Goal: Task Accomplishment & Management: Complete application form

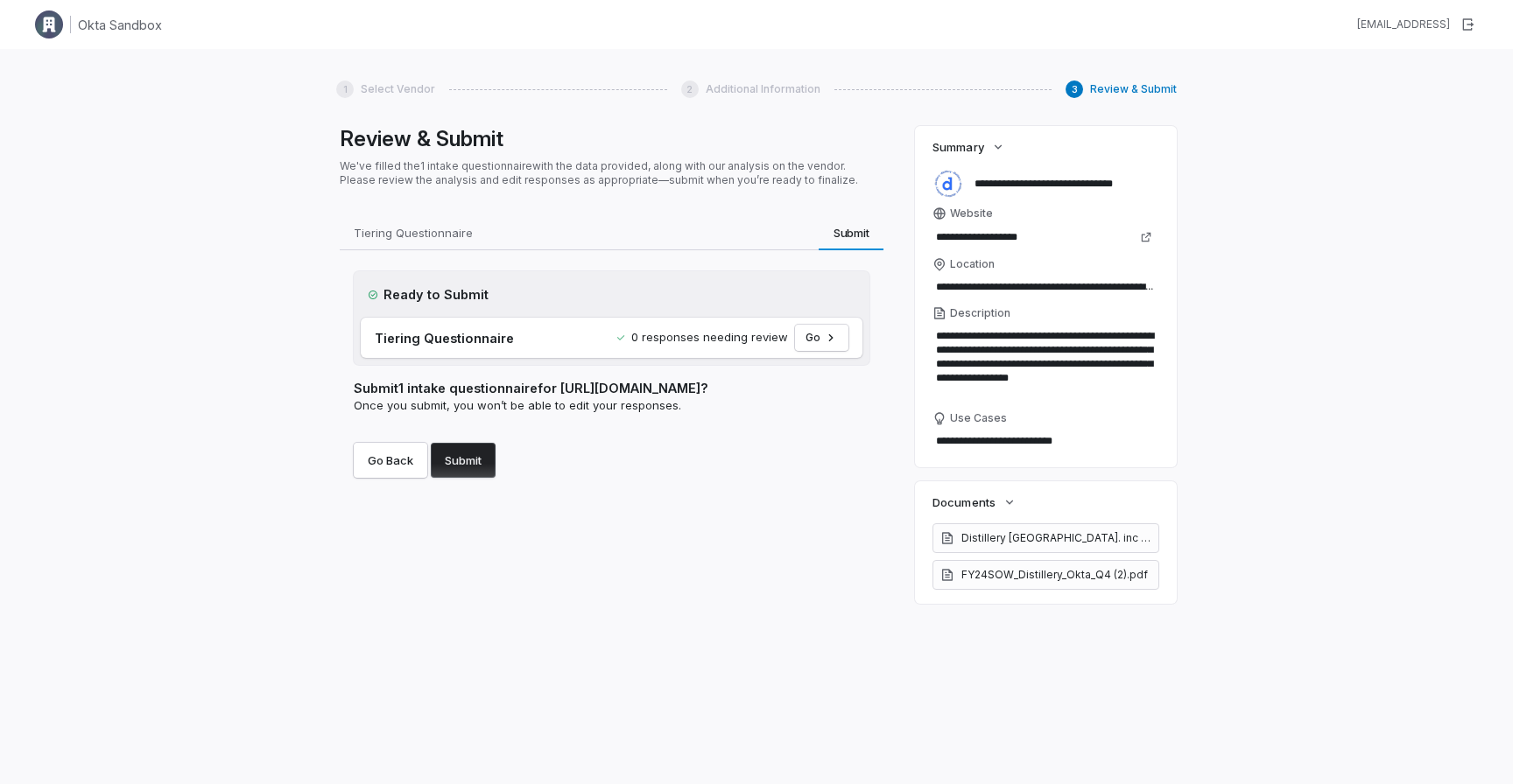
drag, startPoint x: 1007, startPoint y: 397, endPoint x: 934, endPoint y: 338, distance: 93.9
click at [934, 338] on textarea "**********" at bounding box center [1046, 364] width 227 height 80
click at [307, 359] on div "**********" at bounding box center [756, 440] width 1513 height 784
click at [651, 497] on div "Ready to Submit Tiering Questionnaire 0 responses needing review Go Submit 1 in…" at bounding box center [612, 375] width 544 height 249
click at [473, 465] on button "Submit" at bounding box center [463, 461] width 65 height 35
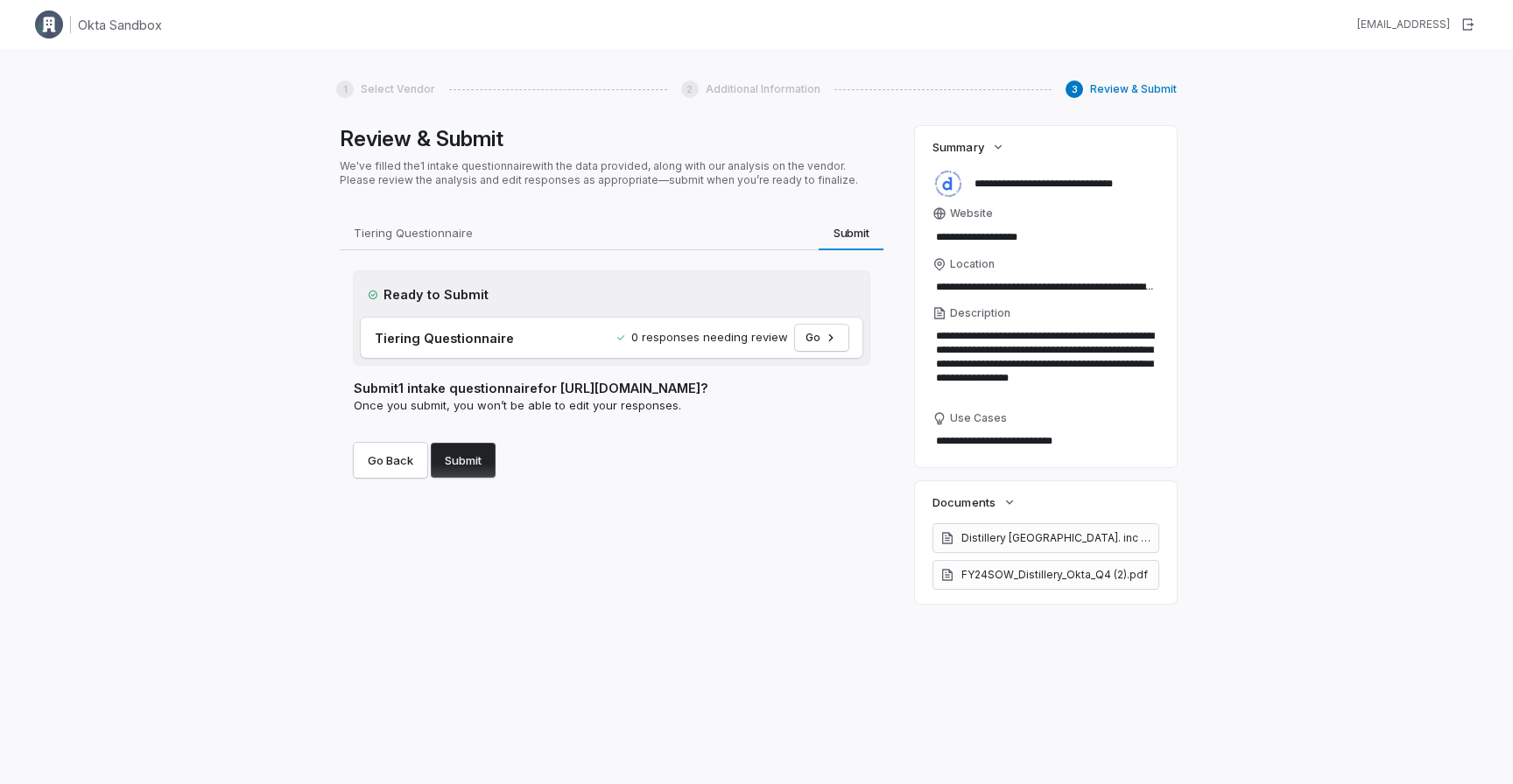
click at [473, 465] on button "Submit" at bounding box center [463, 461] width 65 height 35
click at [474, 465] on button "Submit" at bounding box center [463, 461] width 65 height 35
click at [474, 464] on button "Submit" at bounding box center [463, 461] width 65 height 35
click at [523, 472] on div "Go Back Submit" at bounding box center [612, 453] width 516 height 49
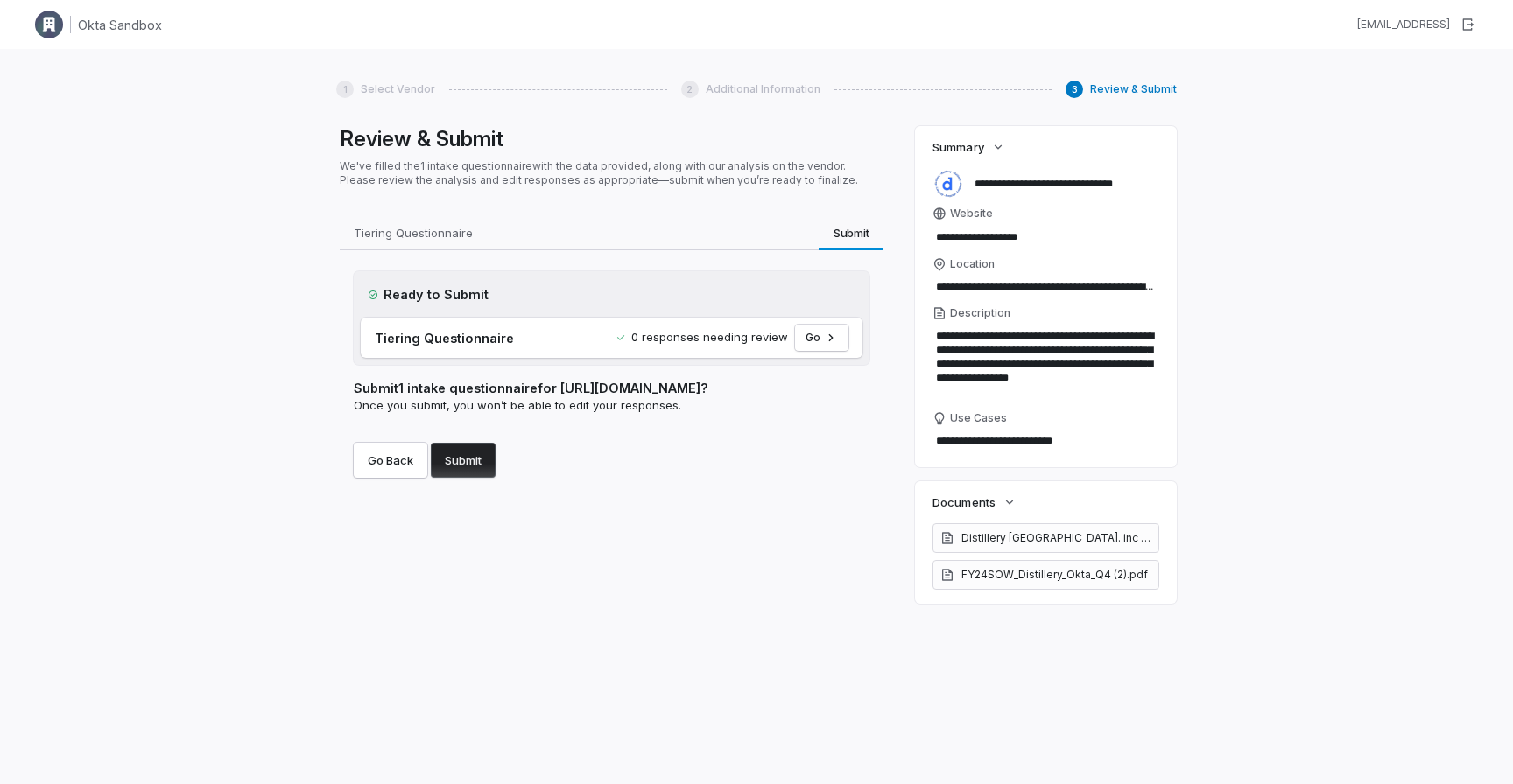
click at [472, 462] on button "Submit" at bounding box center [463, 461] width 65 height 35
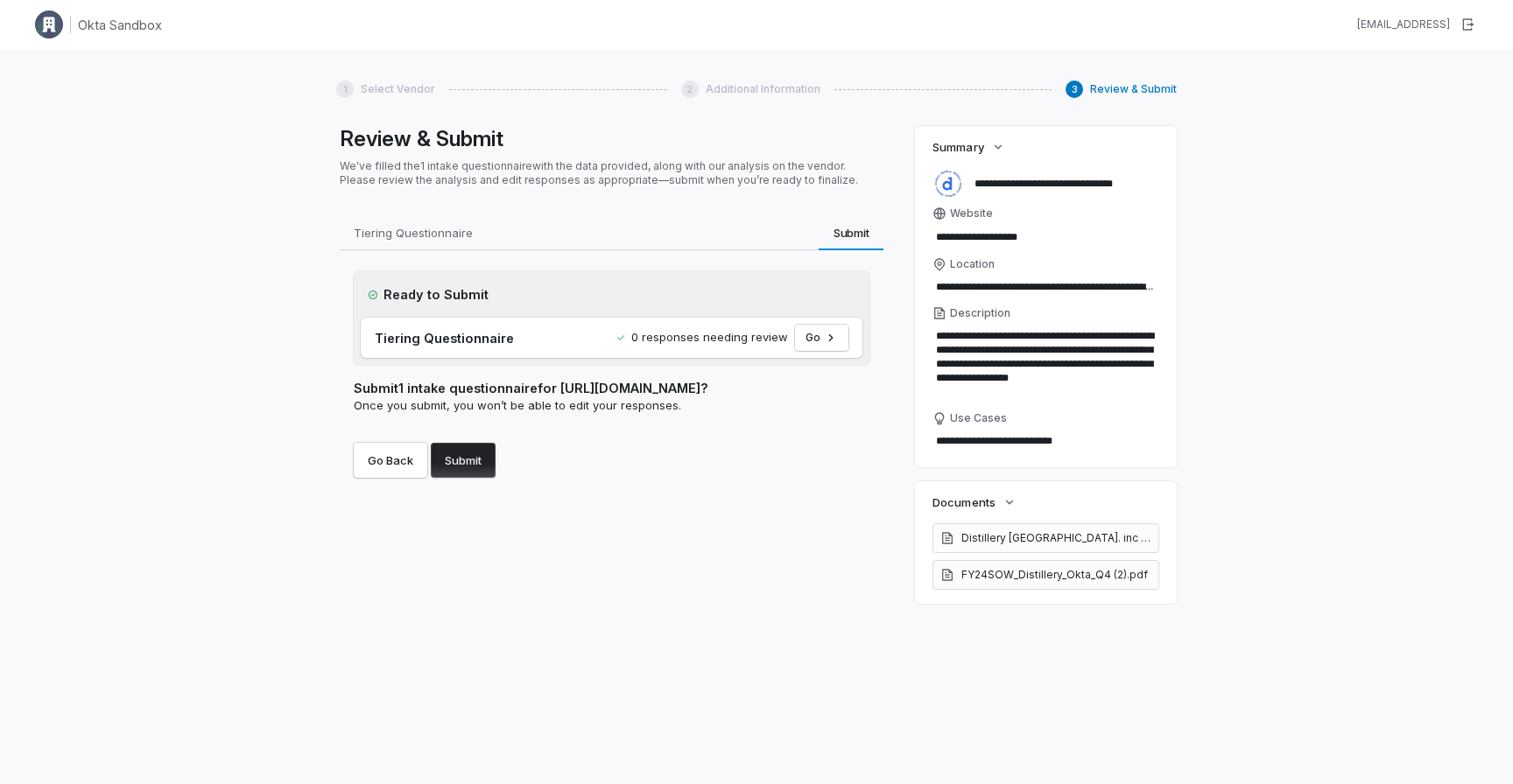
click at [472, 462] on button "Submit" at bounding box center [463, 461] width 65 height 35
click at [473, 462] on button "Submit" at bounding box center [463, 461] width 65 height 35
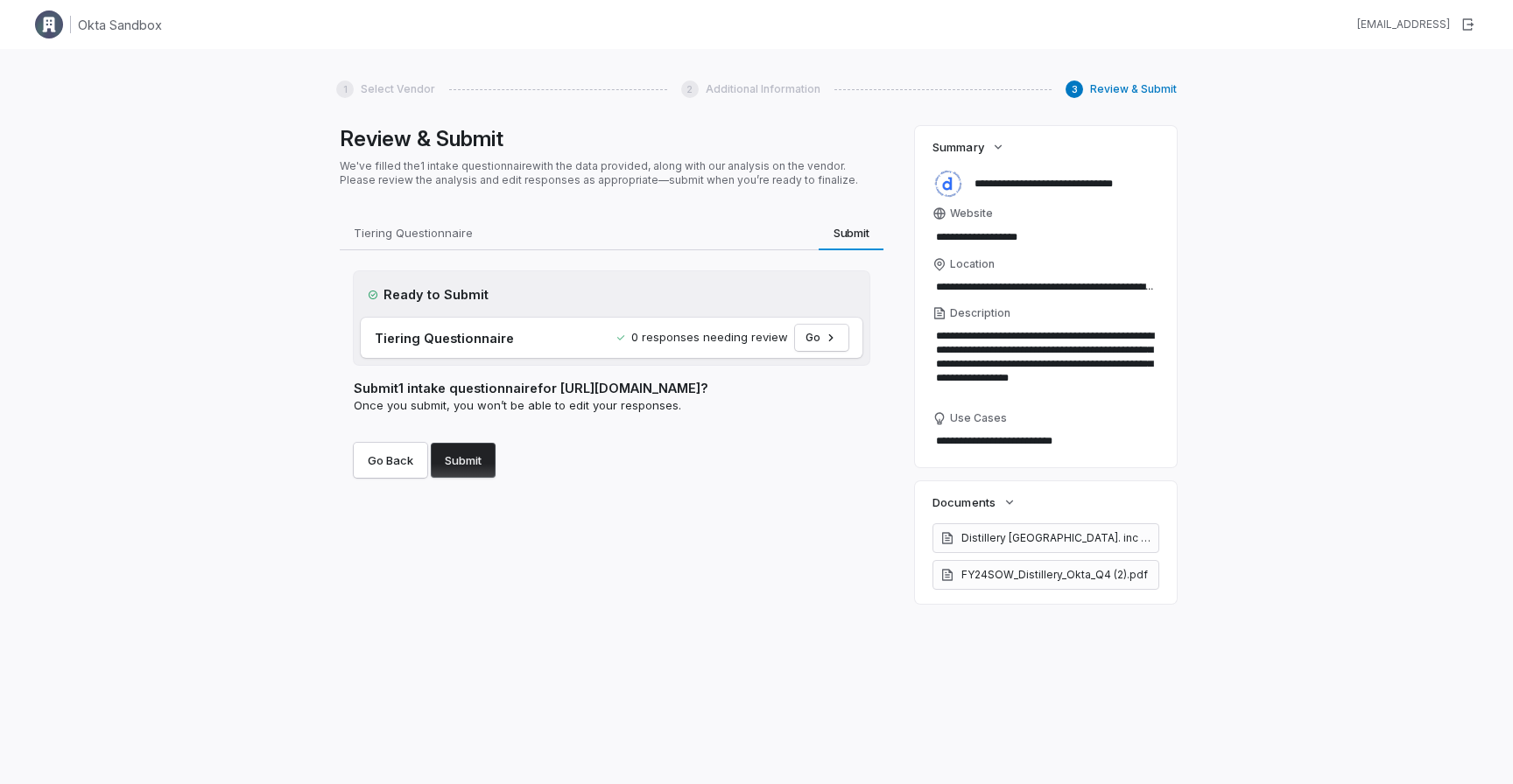
click at [473, 462] on button "Submit" at bounding box center [463, 461] width 65 height 35
drag, startPoint x: 473, startPoint y: 462, endPoint x: 581, endPoint y: 469, distance: 108.2
click at [475, 462] on button "Submit" at bounding box center [463, 461] width 65 height 35
click at [582, 469] on div "Go Back Submit" at bounding box center [612, 453] width 516 height 49
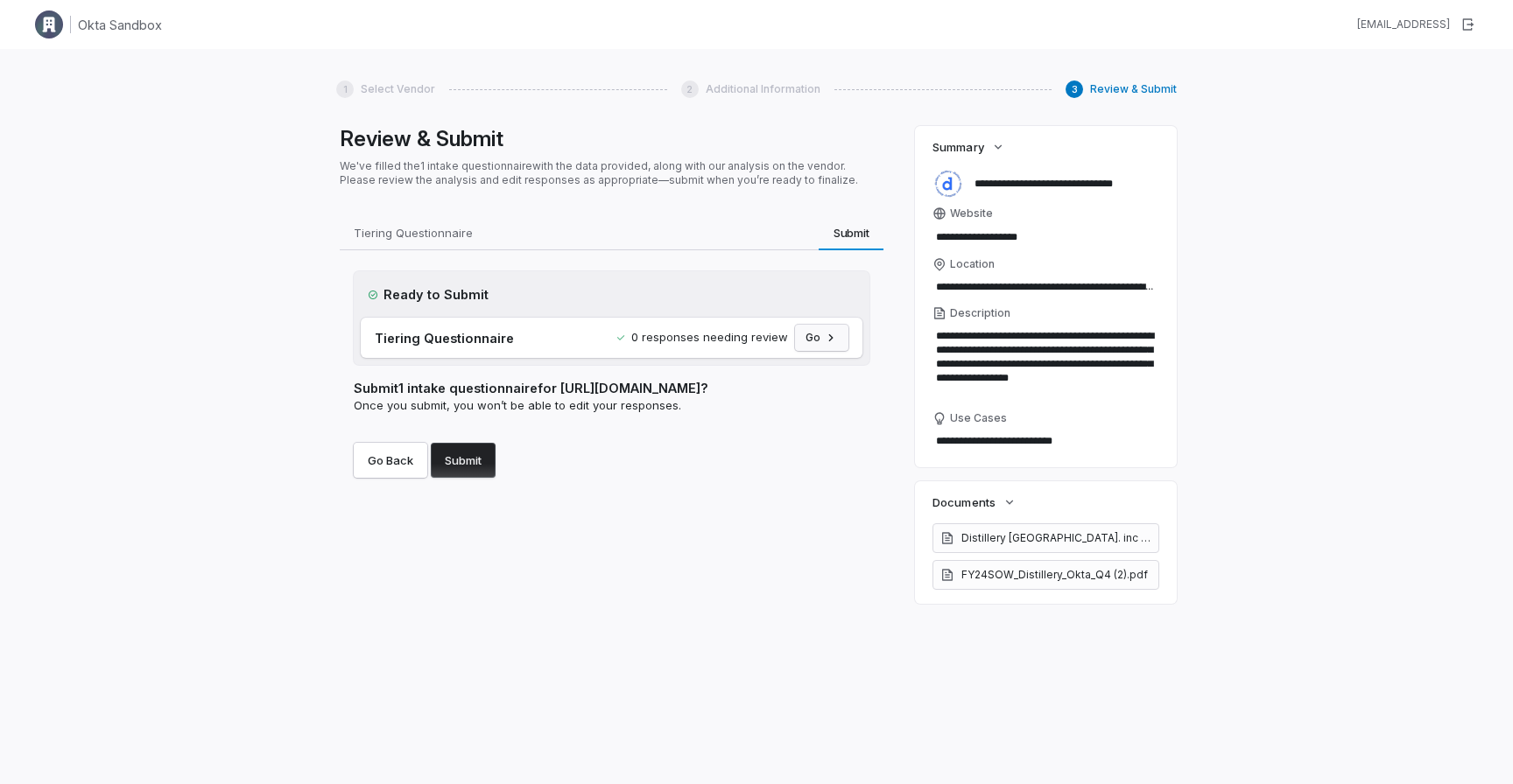
click at [826, 344] on button "Go" at bounding box center [822, 337] width 53 height 27
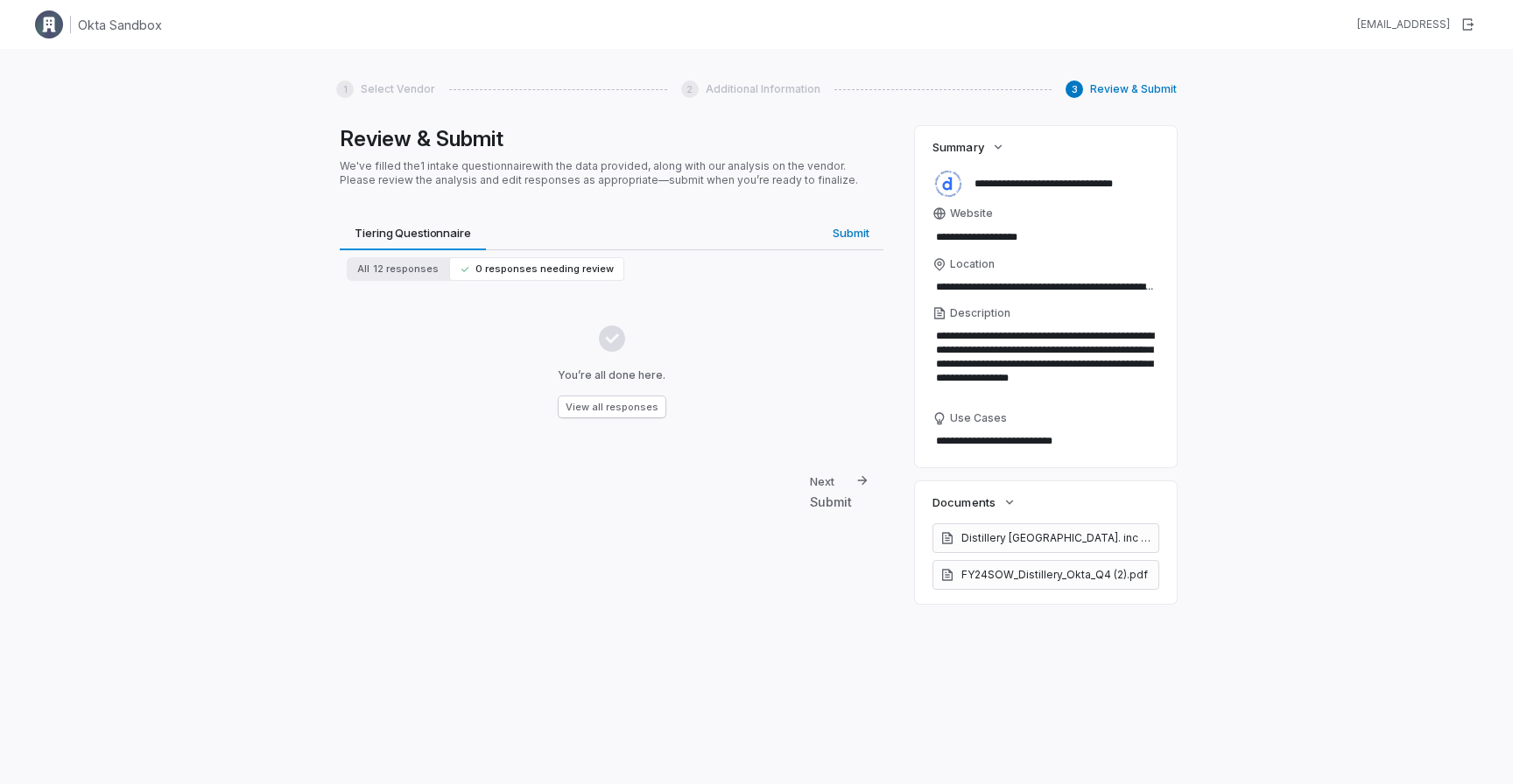
click at [723, 209] on div "Review & Submit We've filled the 1 intake questionnaire with the data provided,…" at bounding box center [612, 430] width 551 height 609
click at [510, 272] on span "0 responses needing review" at bounding box center [536, 269] width 154 height 13
click at [410, 272] on span "12 responses" at bounding box center [405, 269] width 65 height 13
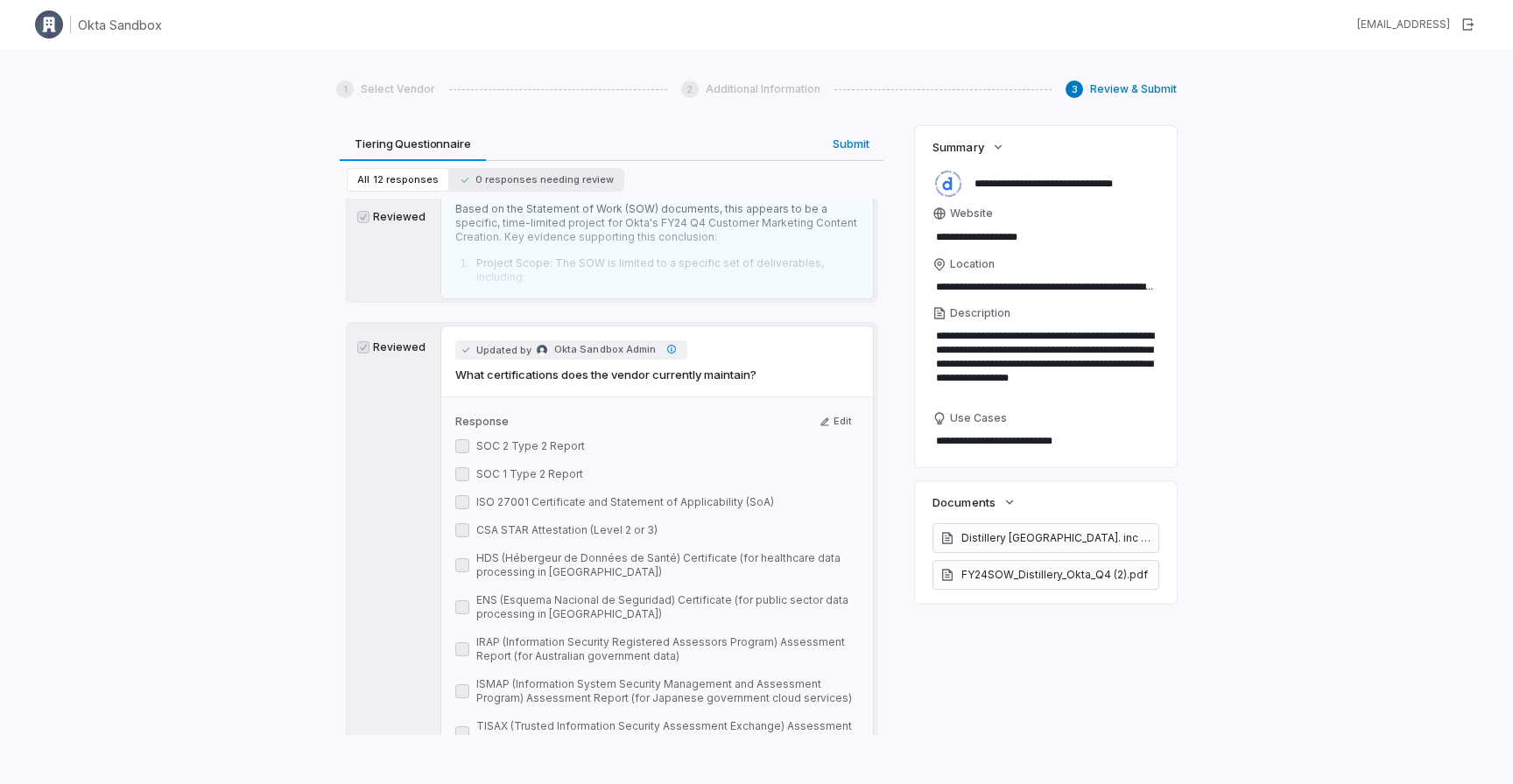
scroll to position [5958, 0]
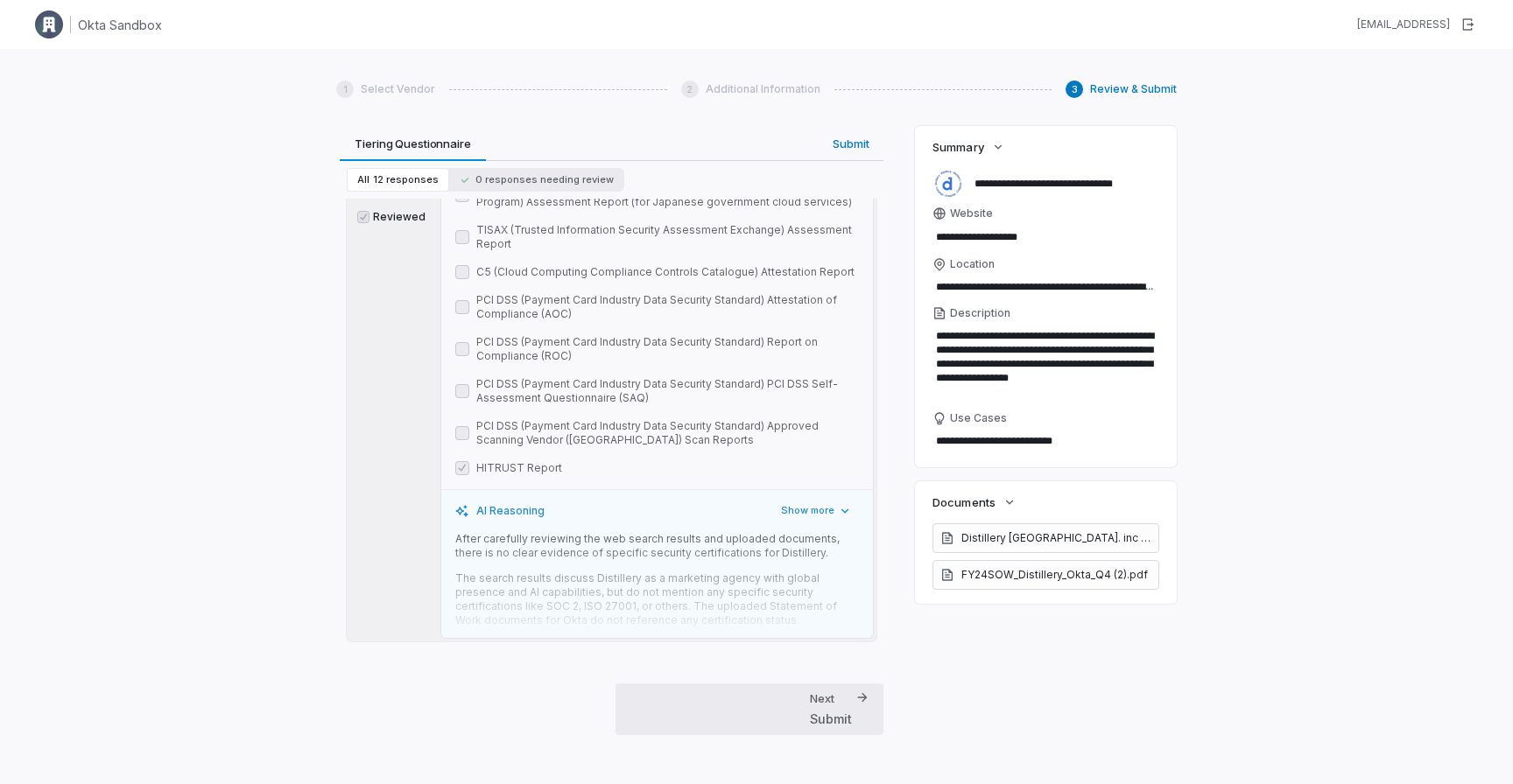
drag, startPoint x: 827, startPoint y: 739, endPoint x: 829, endPoint y: 729, distance: 10.2
click at [829, 731] on div "1 Select Vendor 2 Additional Information 3 Review & Submit Review & Submit We'v…" at bounding box center [756, 407] width 840 height 683
click at [827, 722] on div "Submit" at bounding box center [831, 719] width 42 height 18
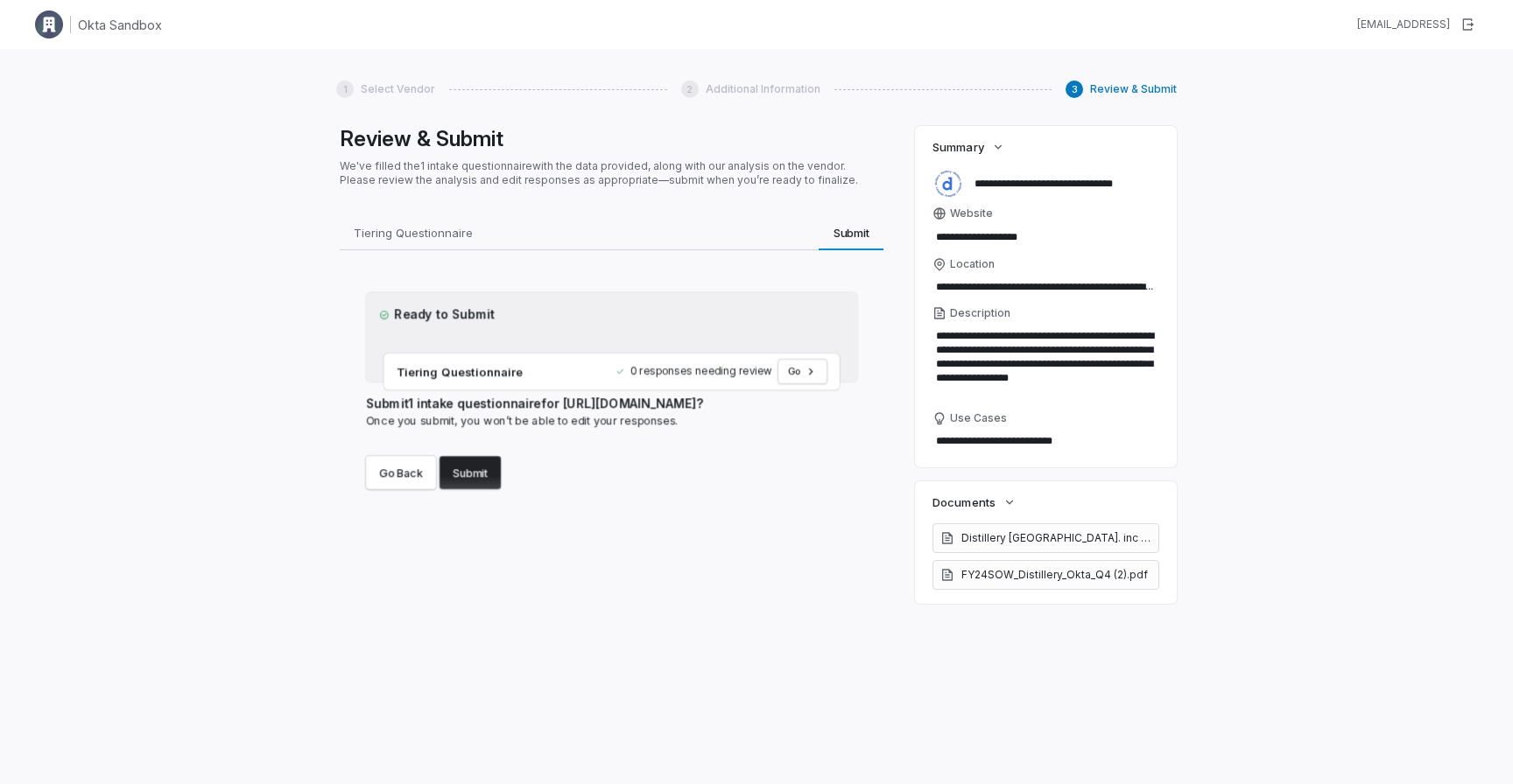
scroll to position [0, 0]
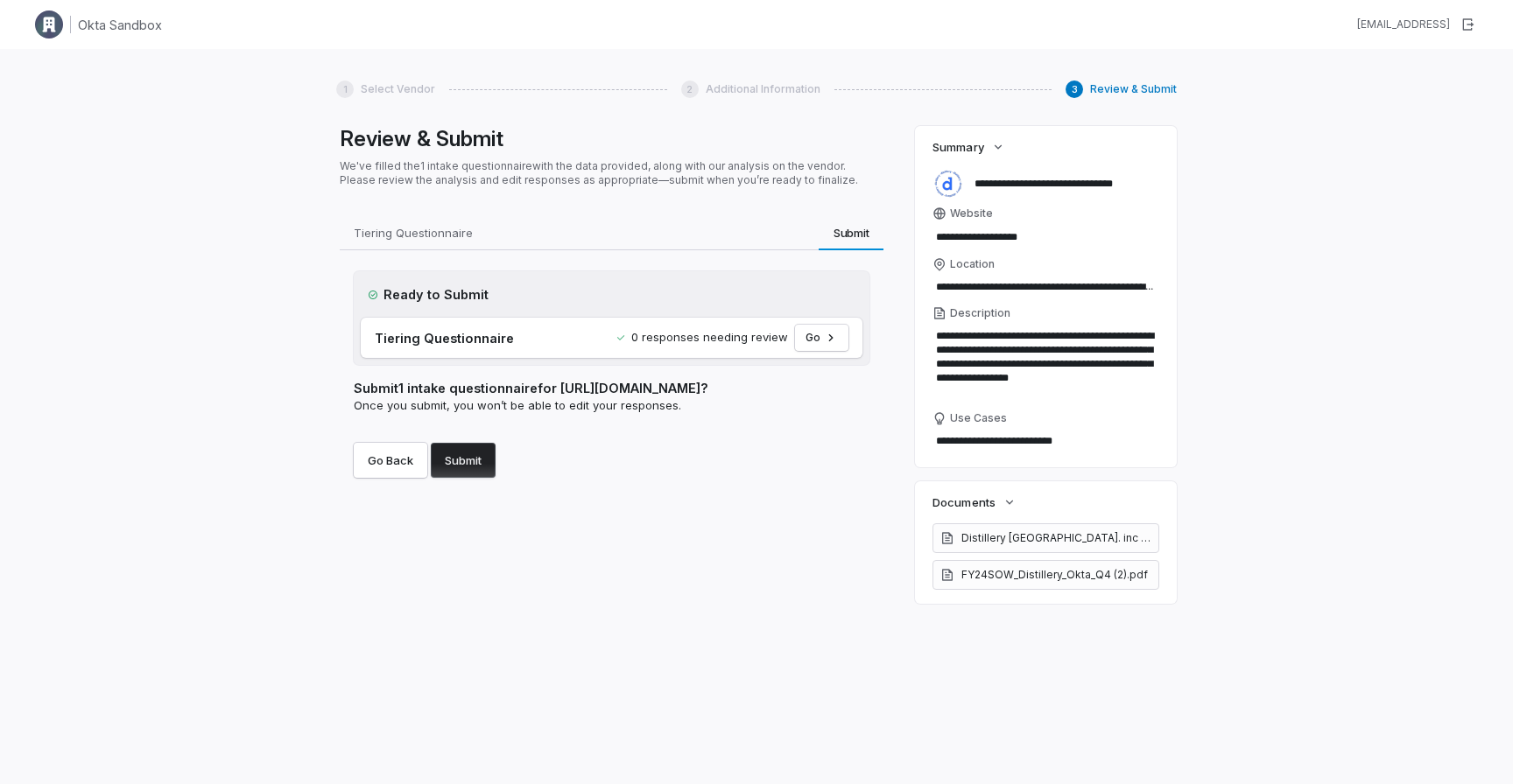
click at [487, 471] on button "Submit" at bounding box center [463, 461] width 65 height 35
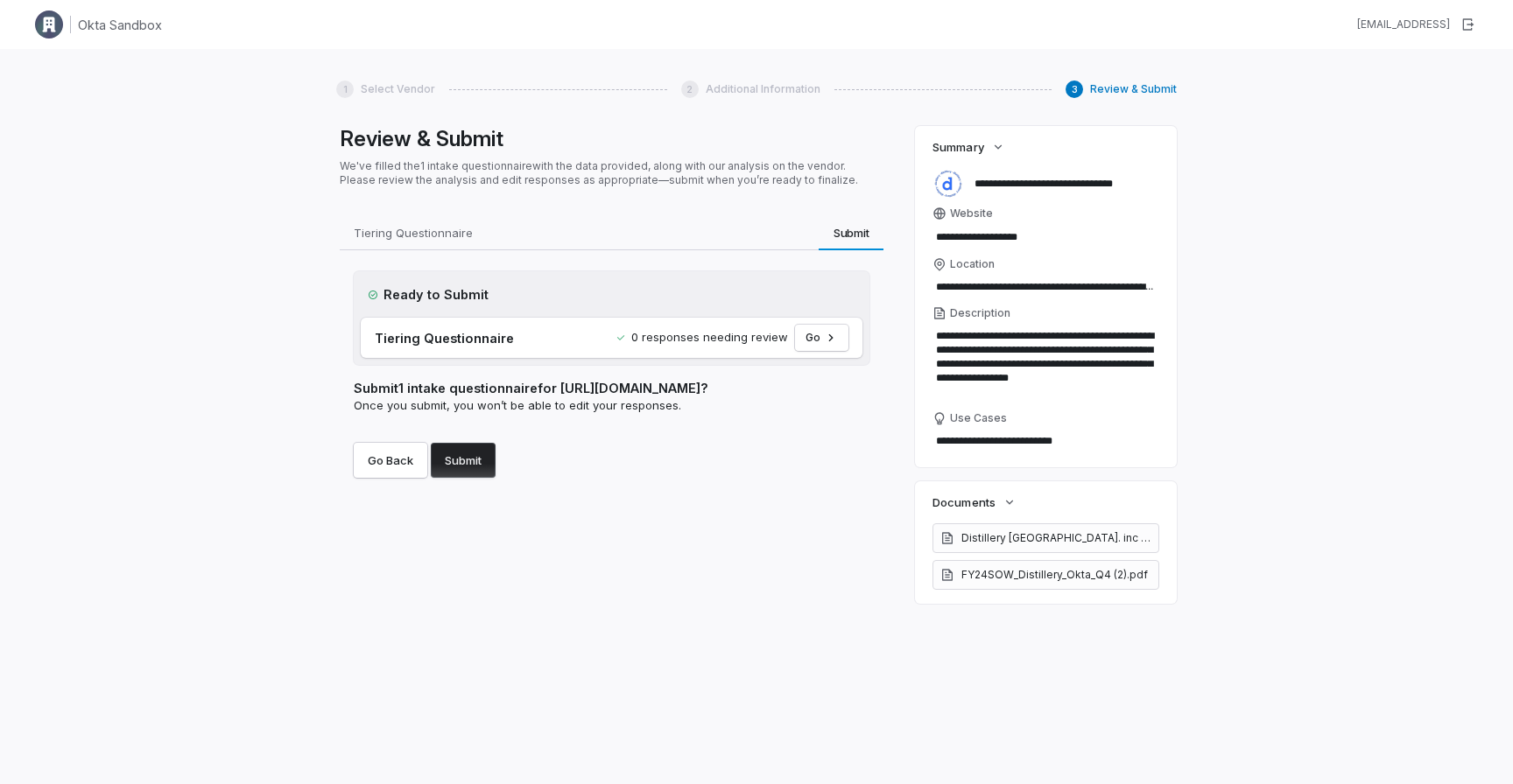
click at [487, 471] on button "Submit" at bounding box center [463, 461] width 65 height 35
click at [562, 515] on div "Review & Submit We've filled the 1 intake questionnaire with the data provided,…" at bounding box center [612, 430] width 551 height 609
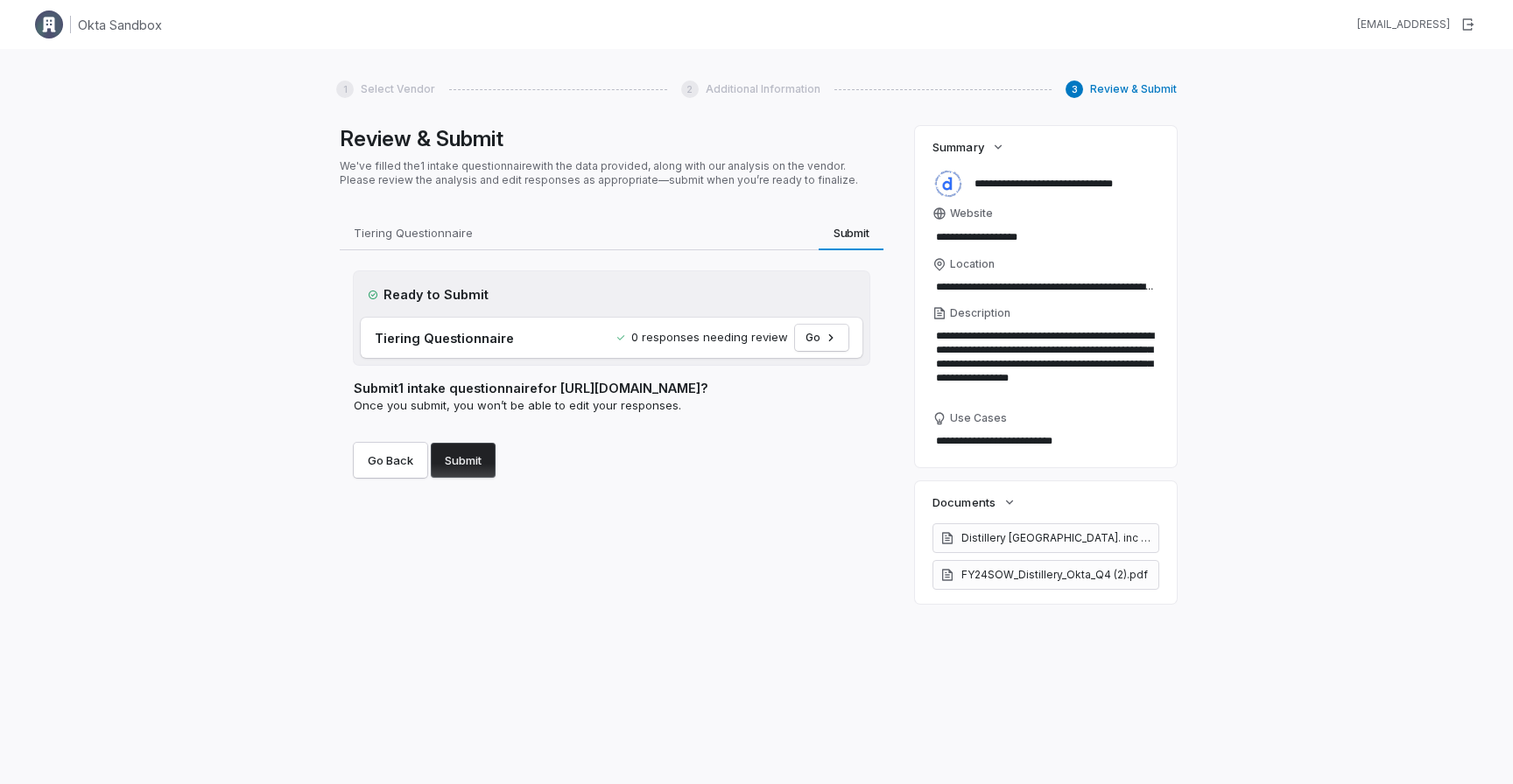
click at [493, 466] on button "Submit" at bounding box center [463, 461] width 65 height 35
click at [487, 467] on button "Submit" at bounding box center [463, 461] width 65 height 35
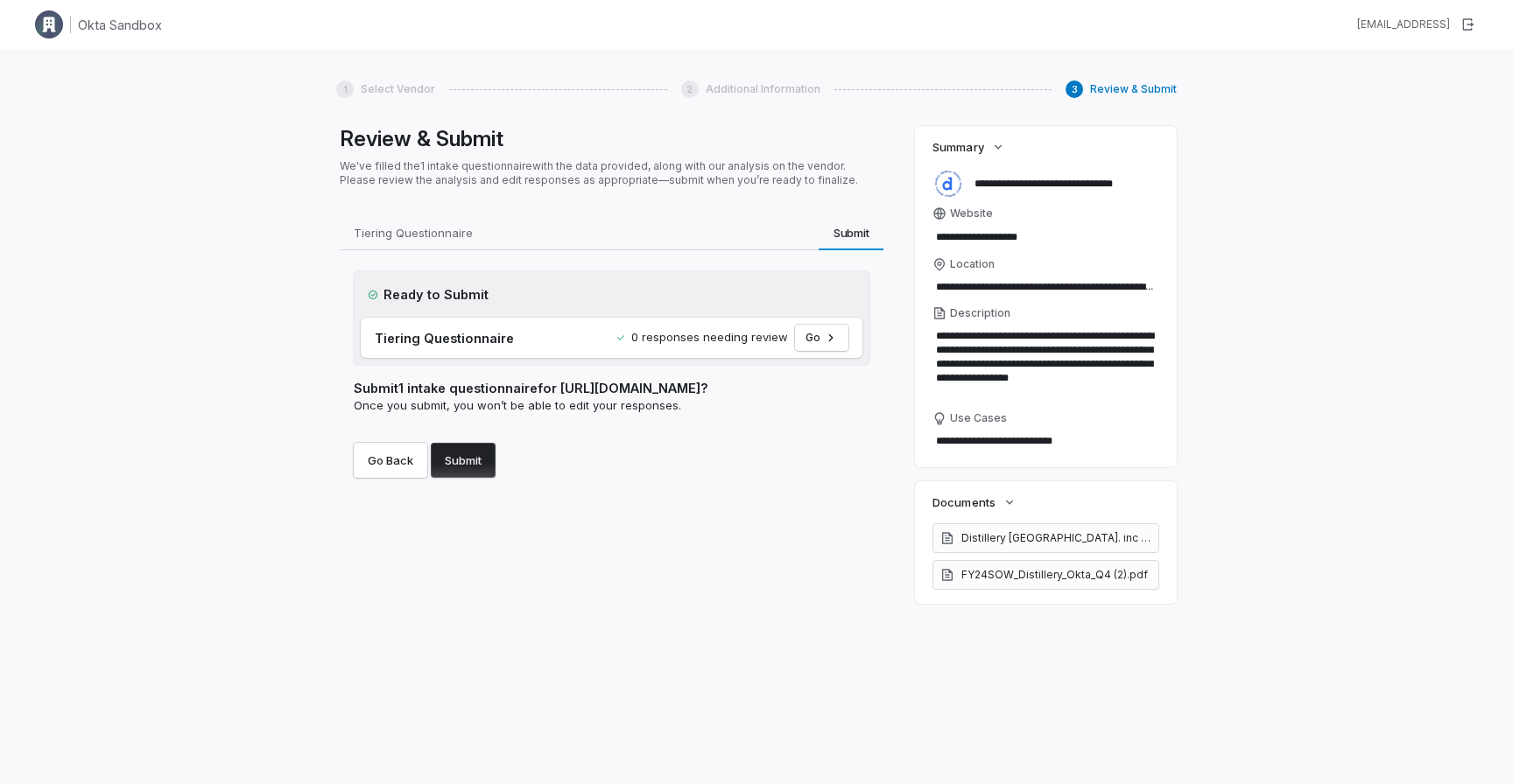
click at [487, 467] on button "Submit" at bounding box center [463, 461] width 65 height 35
drag, startPoint x: 487, startPoint y: 467, endPoint x: 502, endPoint y: 468, distance: 15.0
click at [487, 467] on button "Submit" at bounding box center [463, 461] width 65 height 35
drag, startPoint x: 594, startPoint y: 477, endPoint x: 622, endPoint y: 459, distance: 33.3
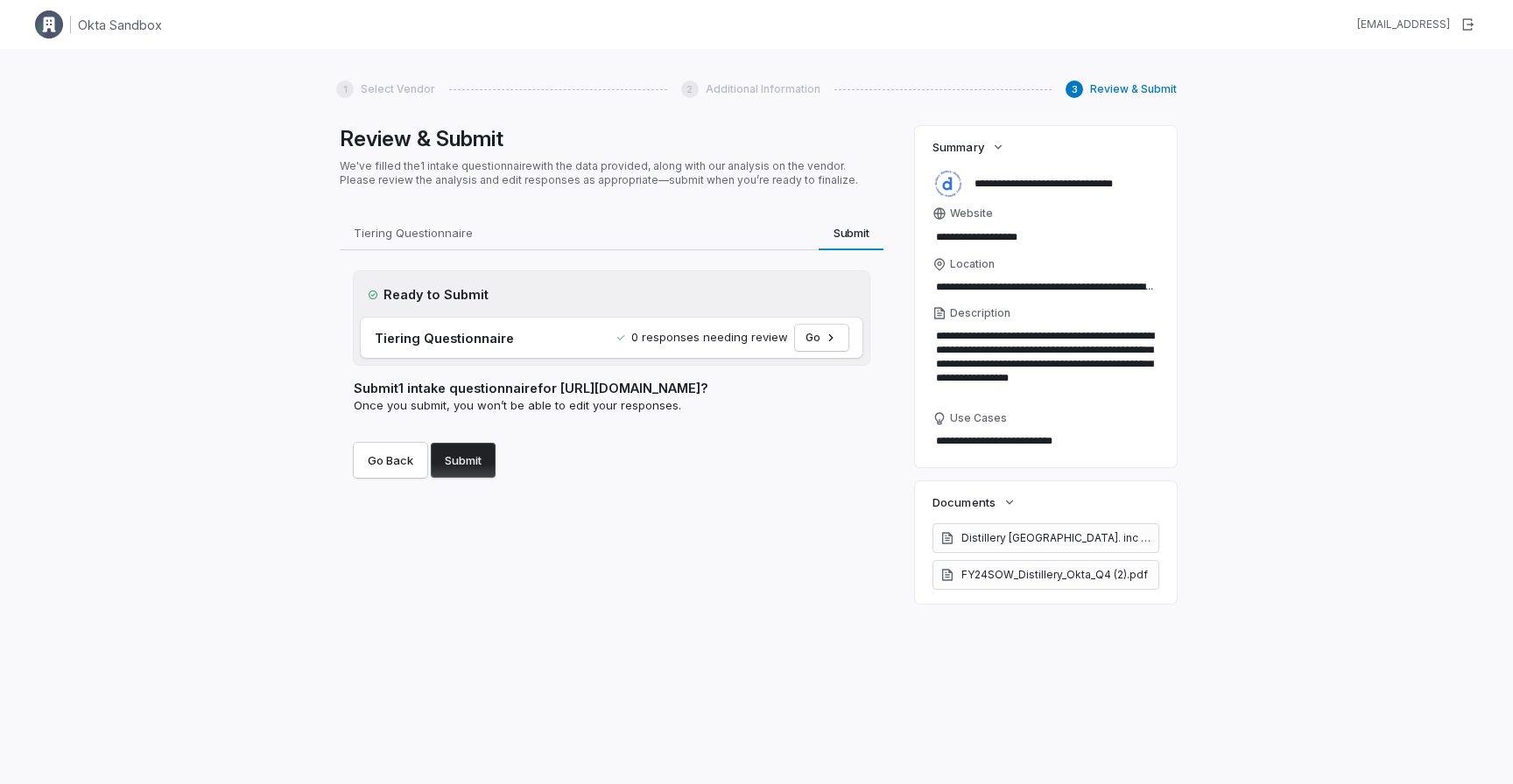
click at [595, 477] on div "Ready to Submit Tiering Questionnaire 0 responses needing review Go Submit 1 in…" at bounding box center [612, 375] width 544 height 249
click at [821, 340] on button "Go" at bounding box center [822, 337] width 53 height 27
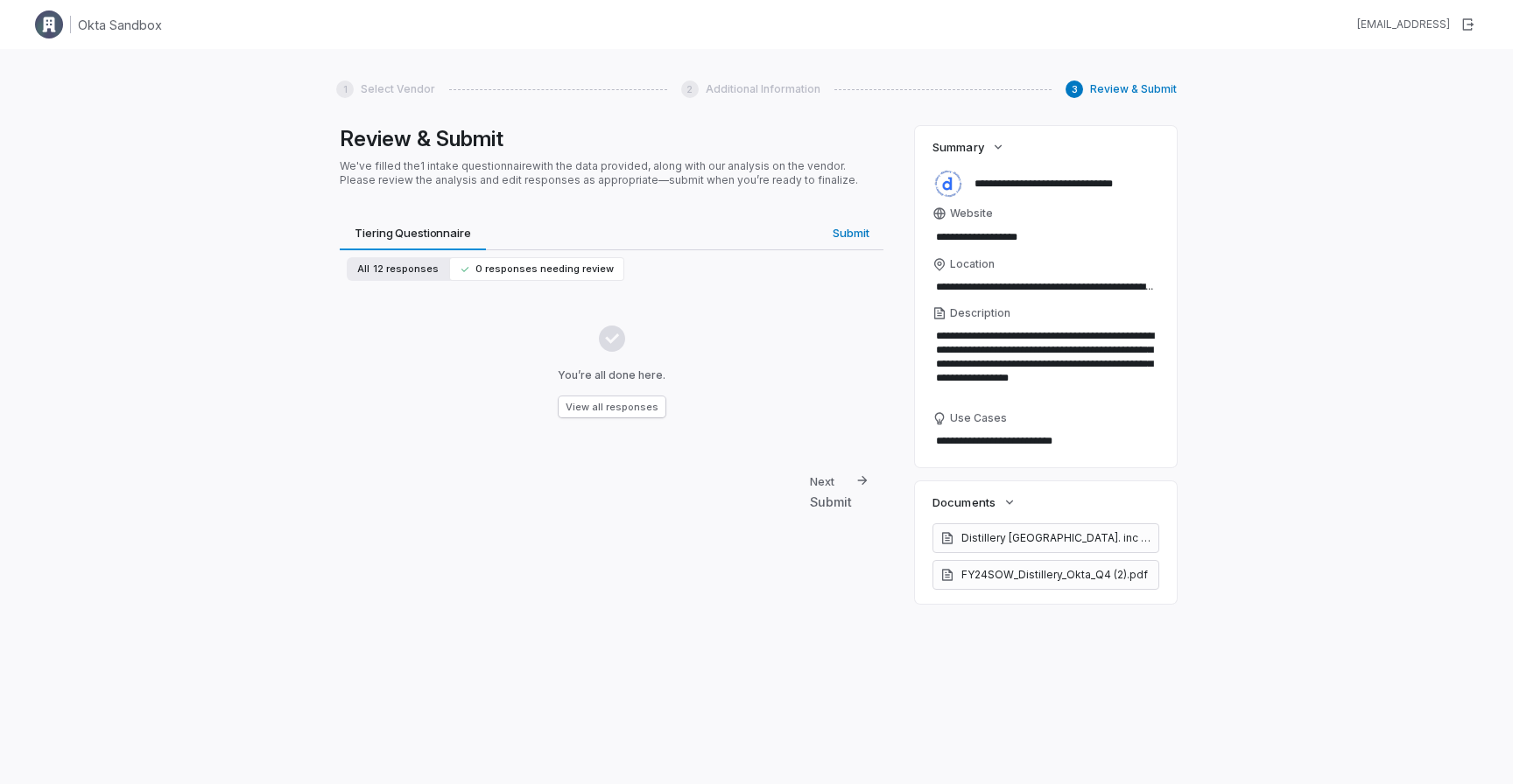
click at [416, 273] on span "12 responses" at bounding box center [405, 269] width 65 height 13
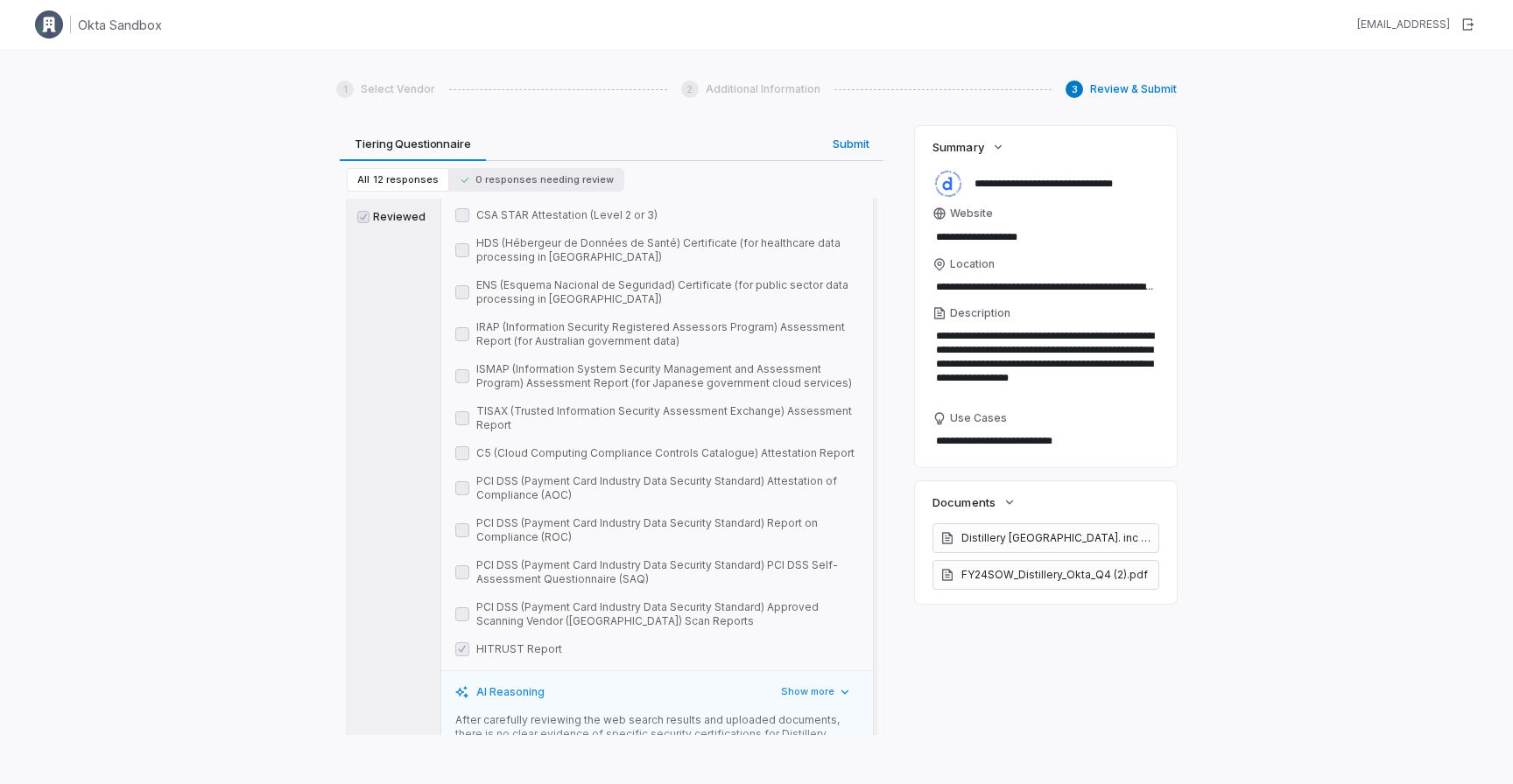
scroll to position [5958, 0]
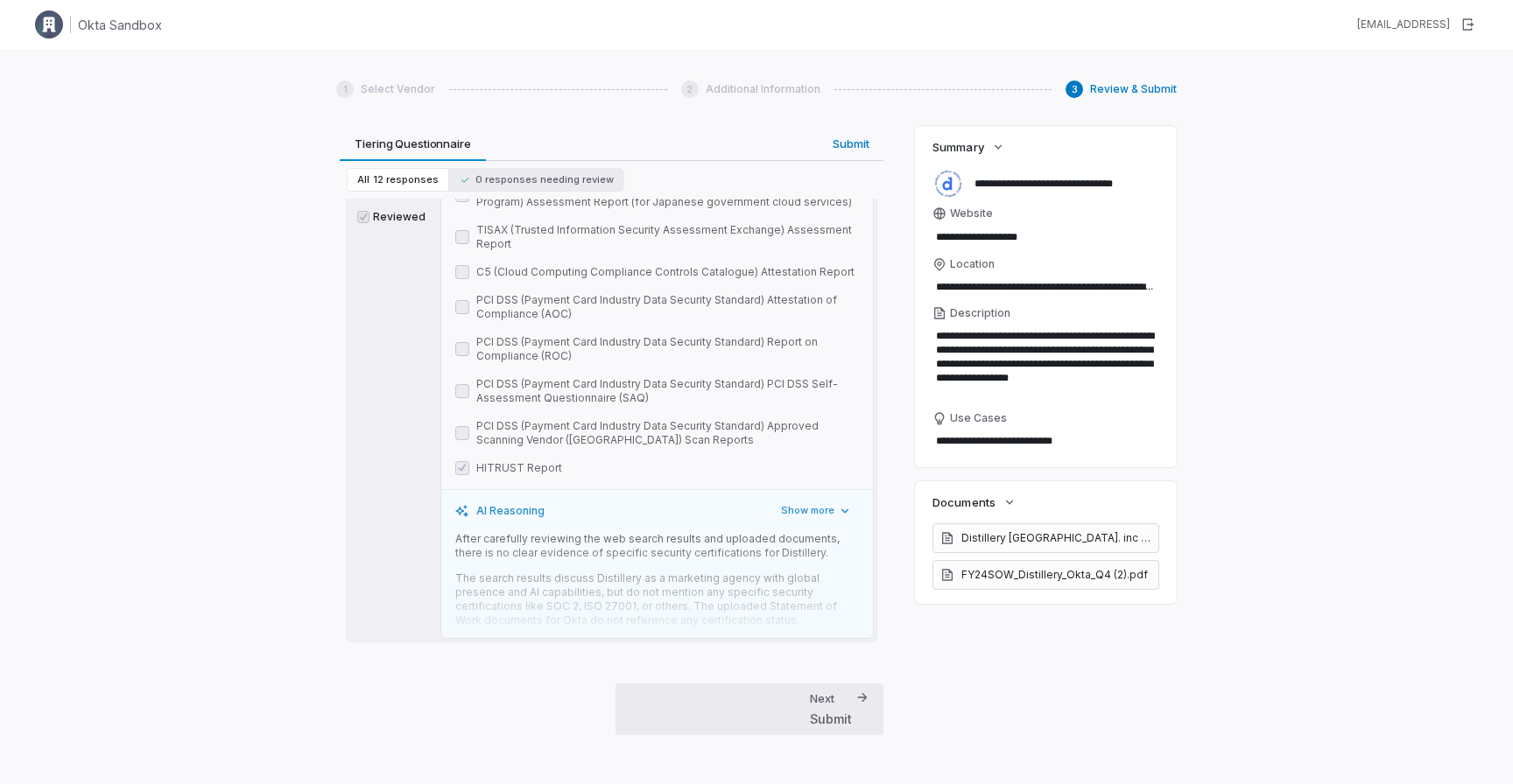
click at [819, 703] on div "Next" at bounding box center [822, 698] width 25 height 16
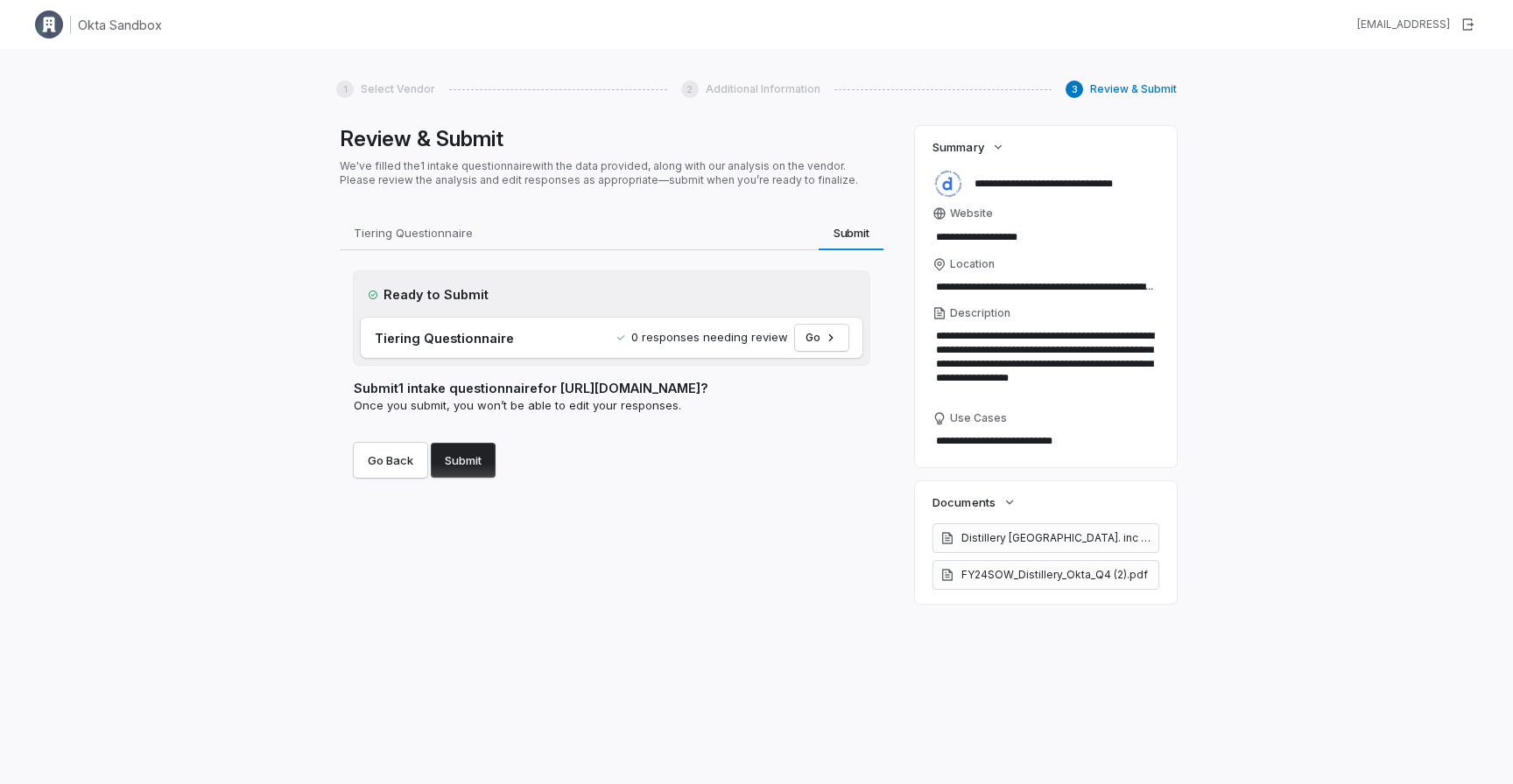
click at [449, 452] on button "Submit" at bounding box center [463, 461] width 65 height 35
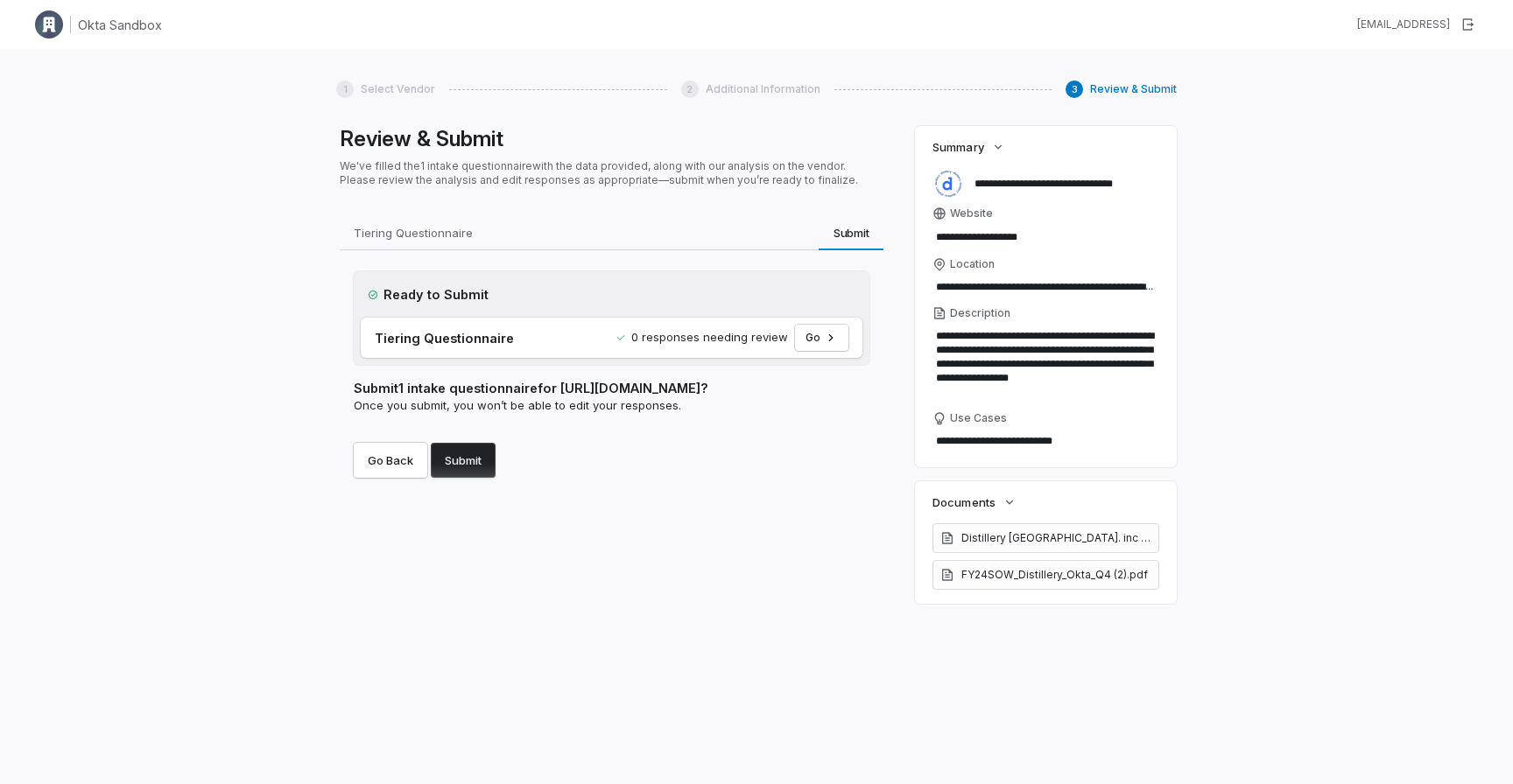
click at [448, 452] on button "Submit" at bounding box center [463, 461] width 65 height 35
click at [447, 451] on button "Submit" at bounding box center [463, 461] width 65 height 35
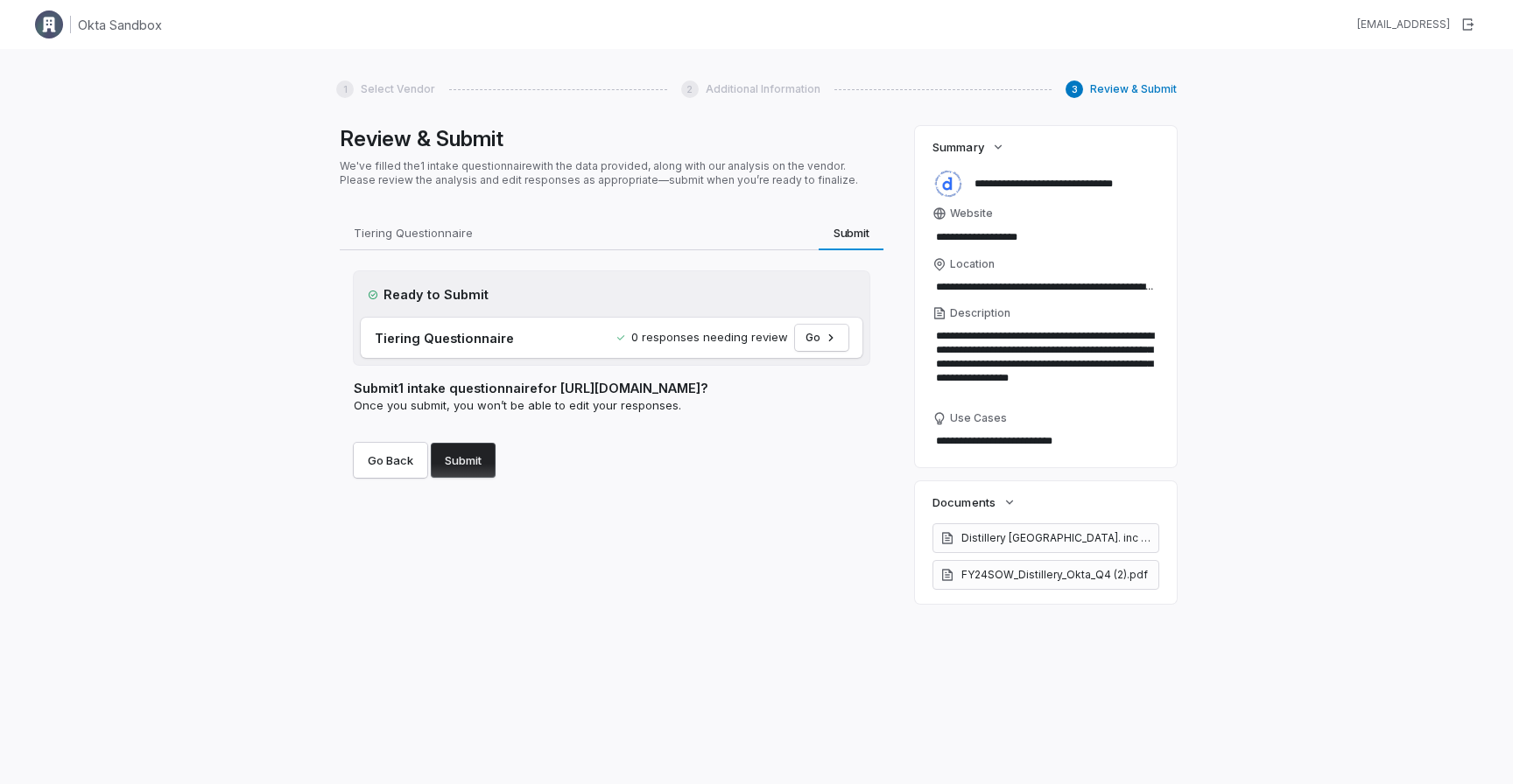
click at [447, 451] on button "Submit" at bounding box center [463, 461] width 65 height 35
drag, startPoint x: 447, startPoint y: 451, endPoint x: 504, endPoint y: 451, distance: 57.0
click at [448, 451] on button "Submit" at bounding box center [463, 461] width 65 height 35
click at [452, 449] on button "Submit" at bounding box center [463, 461] width 65 height 35
drag, startPoint x: 452, startPoint y: 450, endPoint x: 467, endPoint y: 450, distance: 15.0
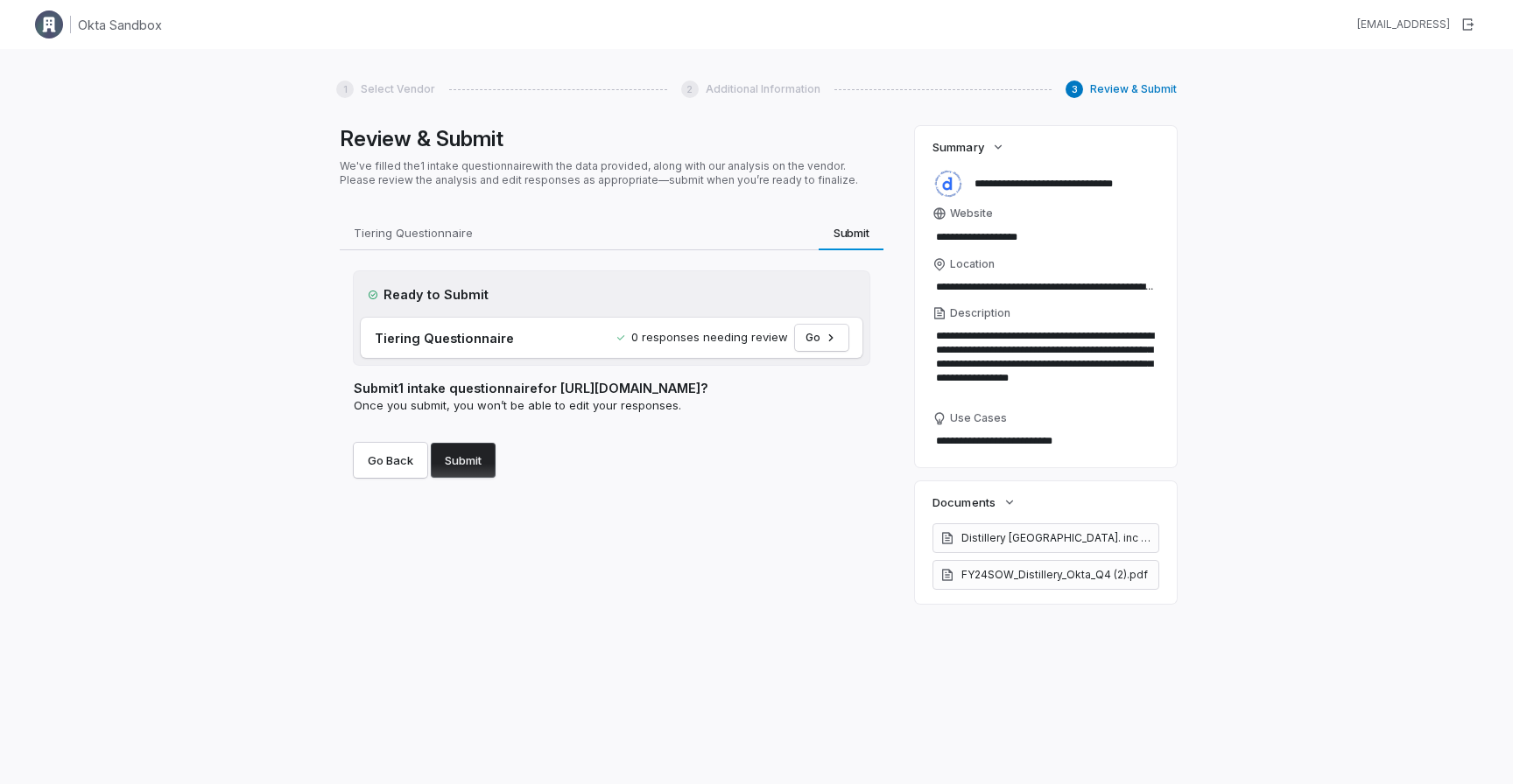
click at [454, 450] on button "Submit" at bounding box center [463, 461] width 65 height 35
drag, startPoint x: 493, startPoint y: 447, endPoint x: 534, endPoint y: 448, distance: 41.0
click at [521, 448] on div "Go Back Submit" at bounding box center [612, 453] width 516 height 49
click at [584, 449] on div "Go Back Submit" at bounding box center [612, 453] width 516 height 49
click at [394, 464] on button "Go Back" at bounding box center [391, 461] width 74 height 35
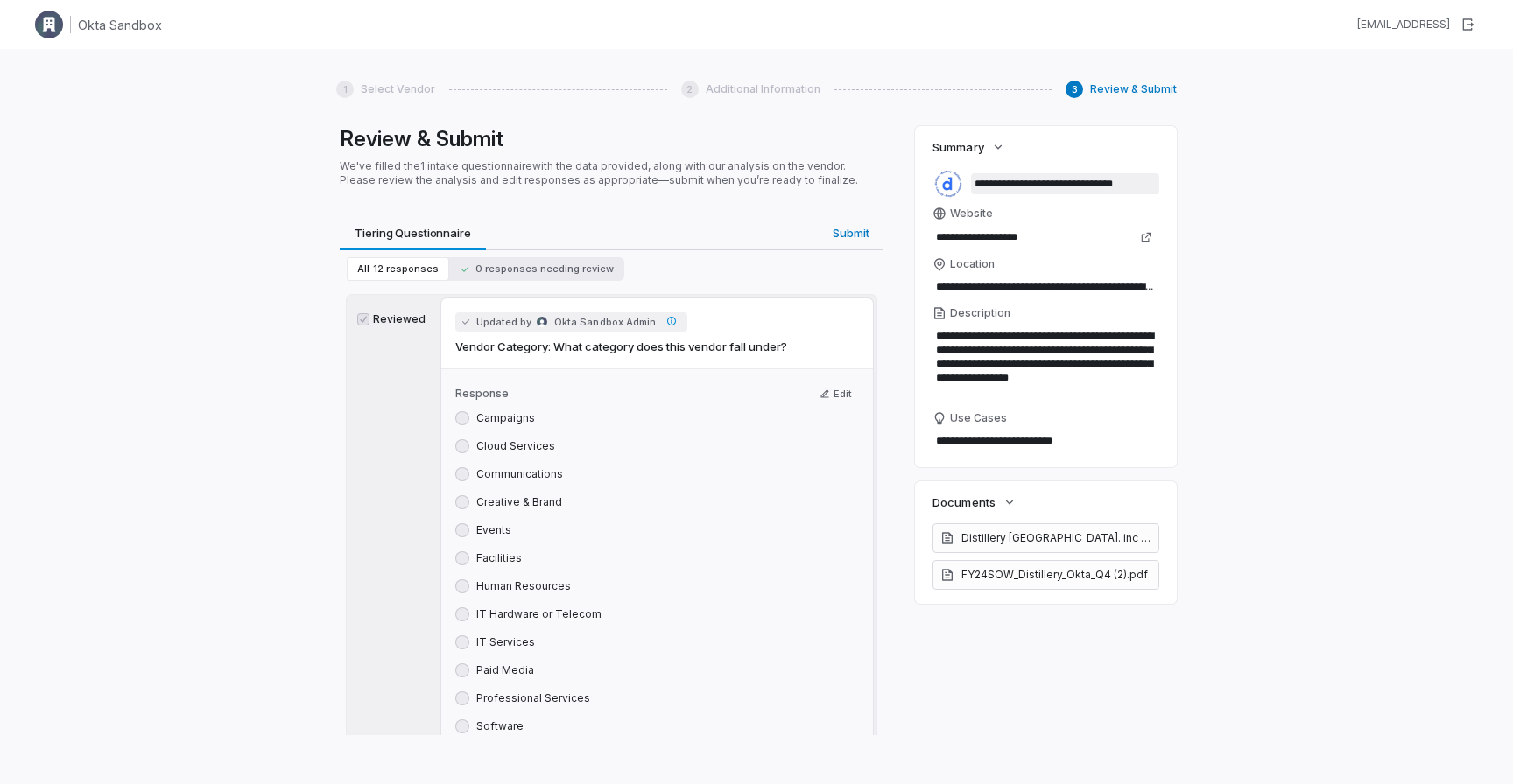
drag, startPoint x: 989, startPoint y: 185, endPoint x: 1182, endPoint y: 187, distance: 193.0
click at [1180, 187] on div "1 Select Vendor 2 Additional Information 3 Review & Submit Review & Submit We'v…" at bounding box center [756, 440] width 1513 height 784
click at [1252, 202] on div "1 Select Vendor 2 Additional Information 3 Review & Submit Review & Submit We'v…" at bounding box center [756, 440] width 1513 height 784
type textarea "*"
click at [1262, 187] on div "1 Select Vendor 2 Additional Information 3 Review & Submit Review & Submit We'v…" at bounding box center [756, 440] width 1513 height 784
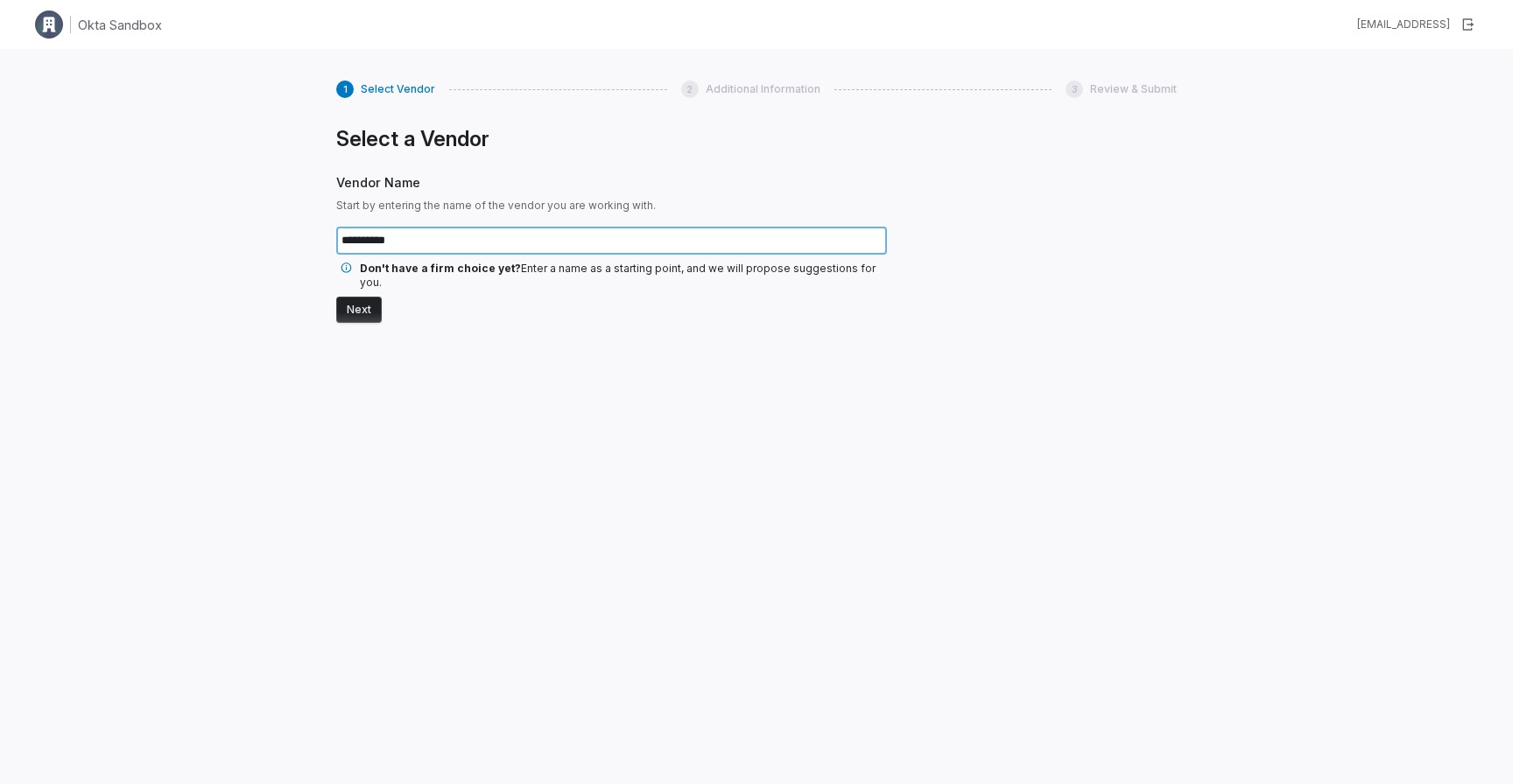
type input "**********"
click at [336, 297] on button "Next" at bounding box center [358, 310] width 45 height 27
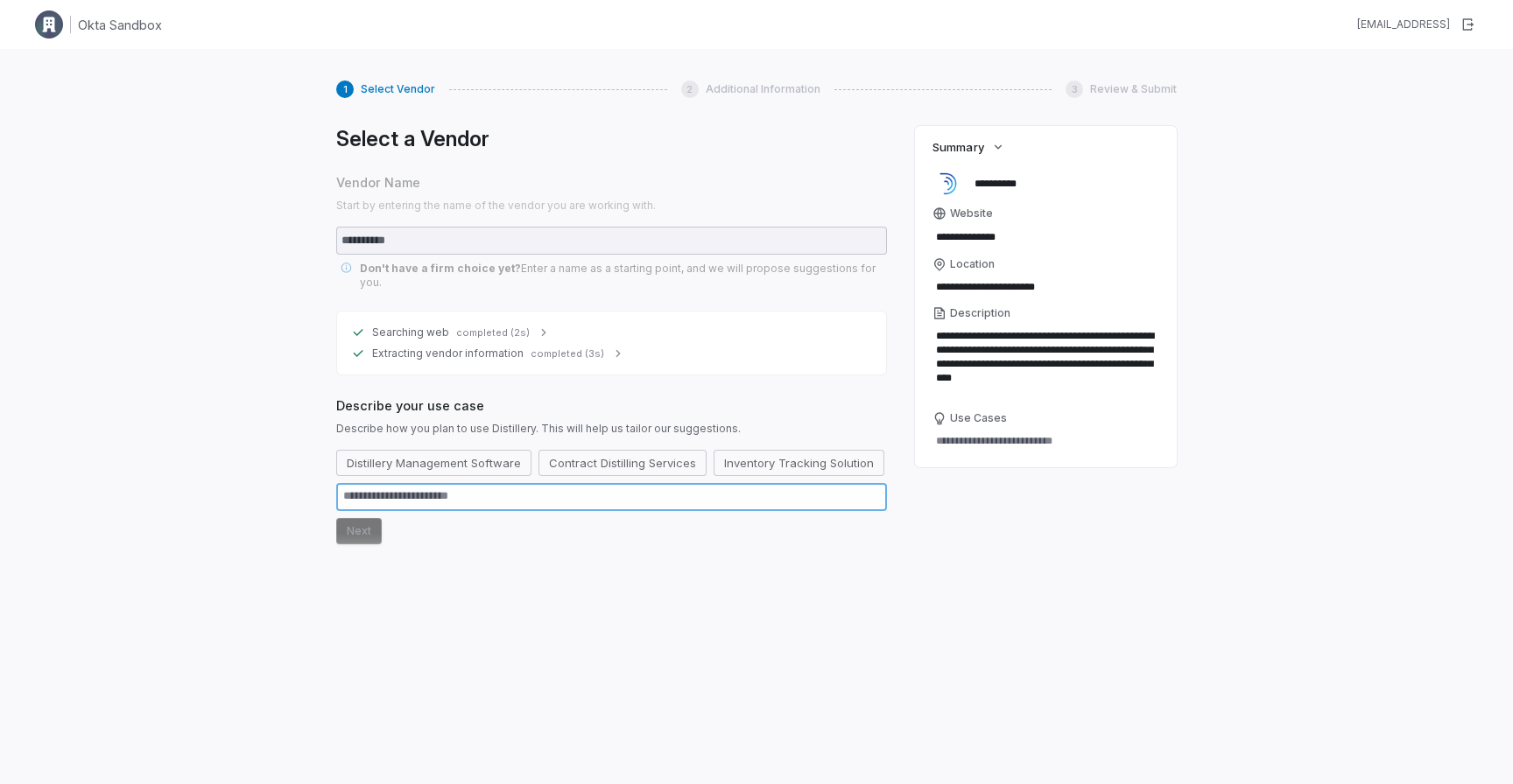
click at [481, 486] on textarea at bounding box center [612, 497] width 551 height 28
paste textarea "**********"
type textarea "*"
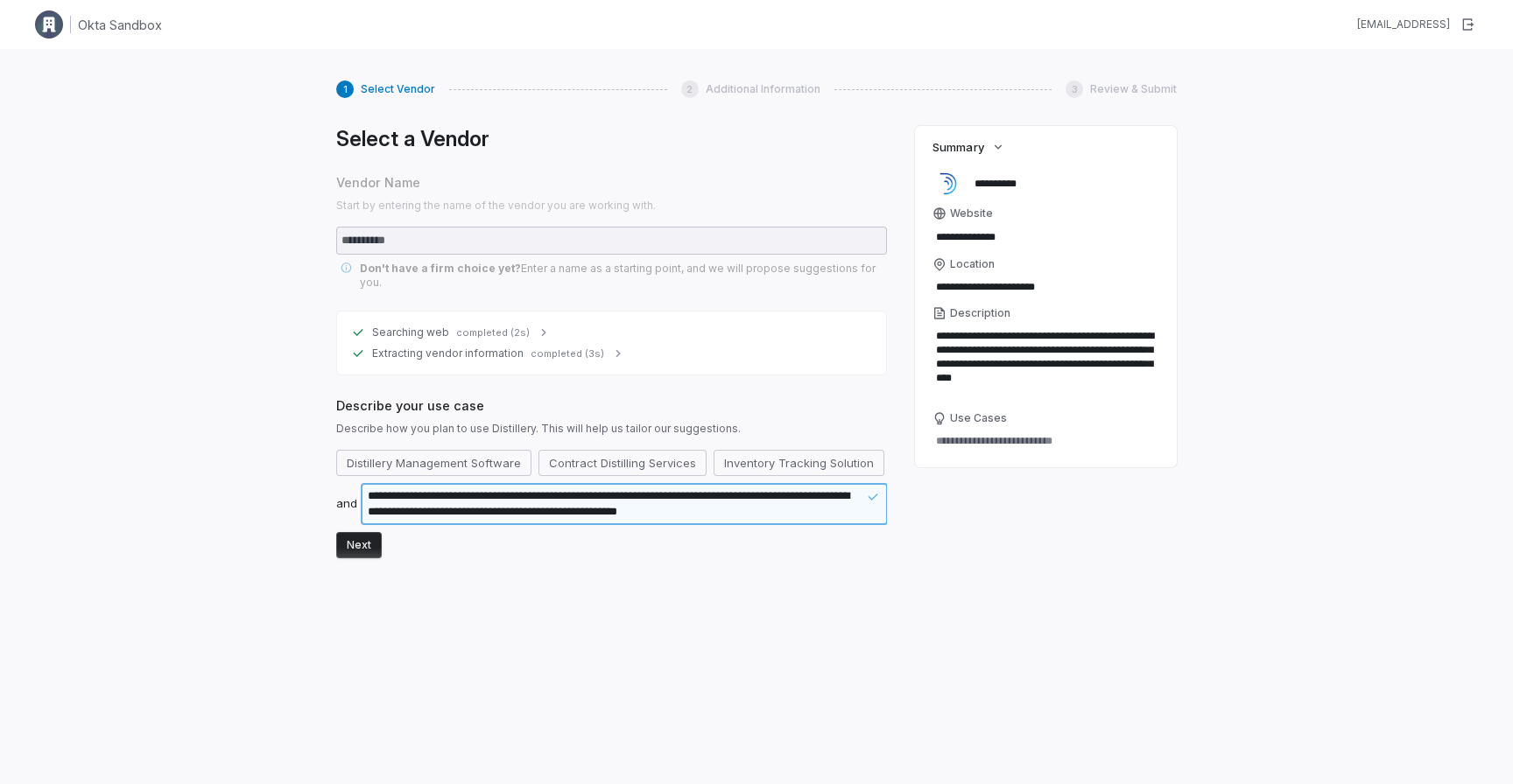
type textarea "**********"
click at [360, 532] on button "Next" at bounding box center [358, 545] width 45 height 27
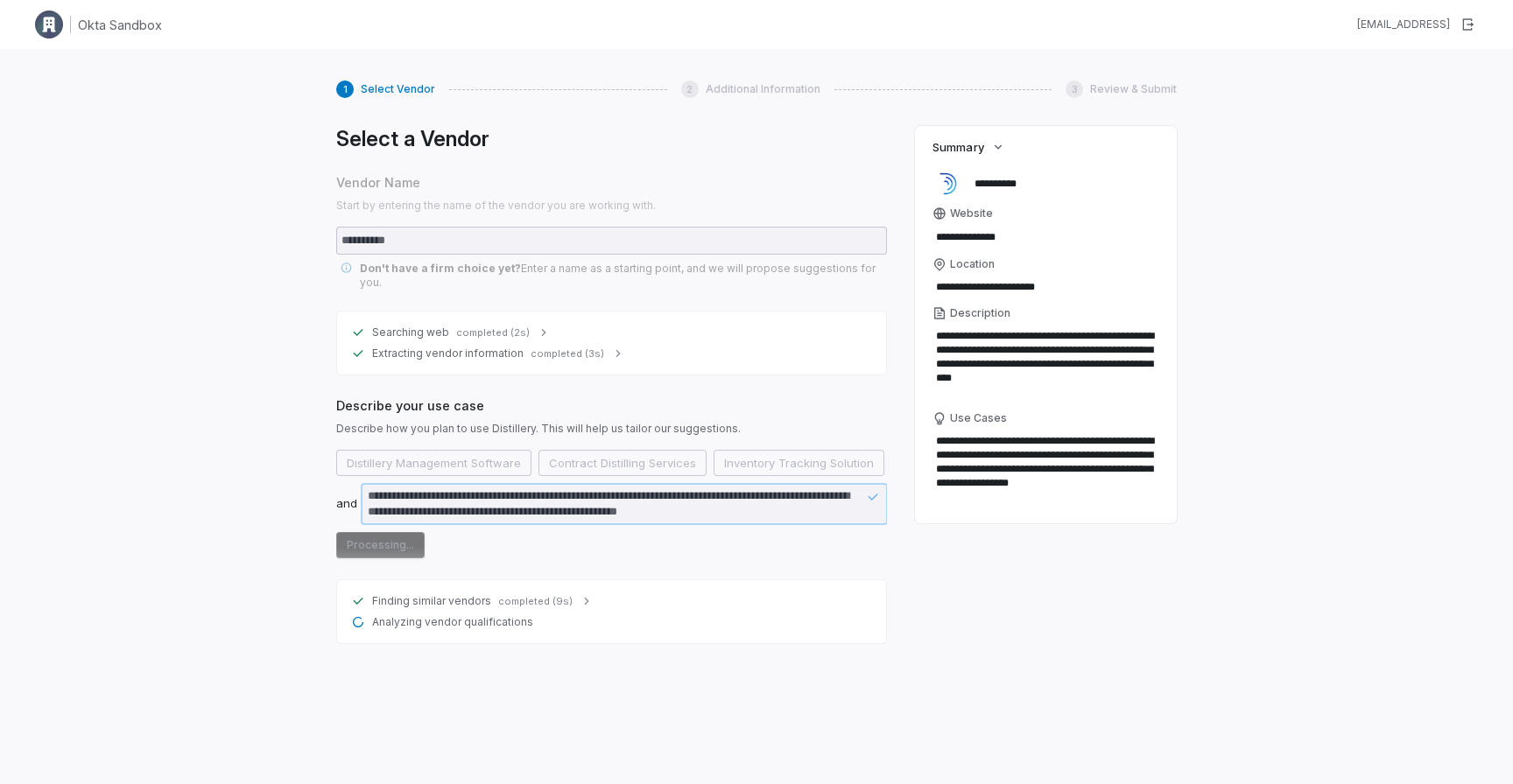
click at [584, 598] on icon at bounding box center [586, 602] width 5 height 7
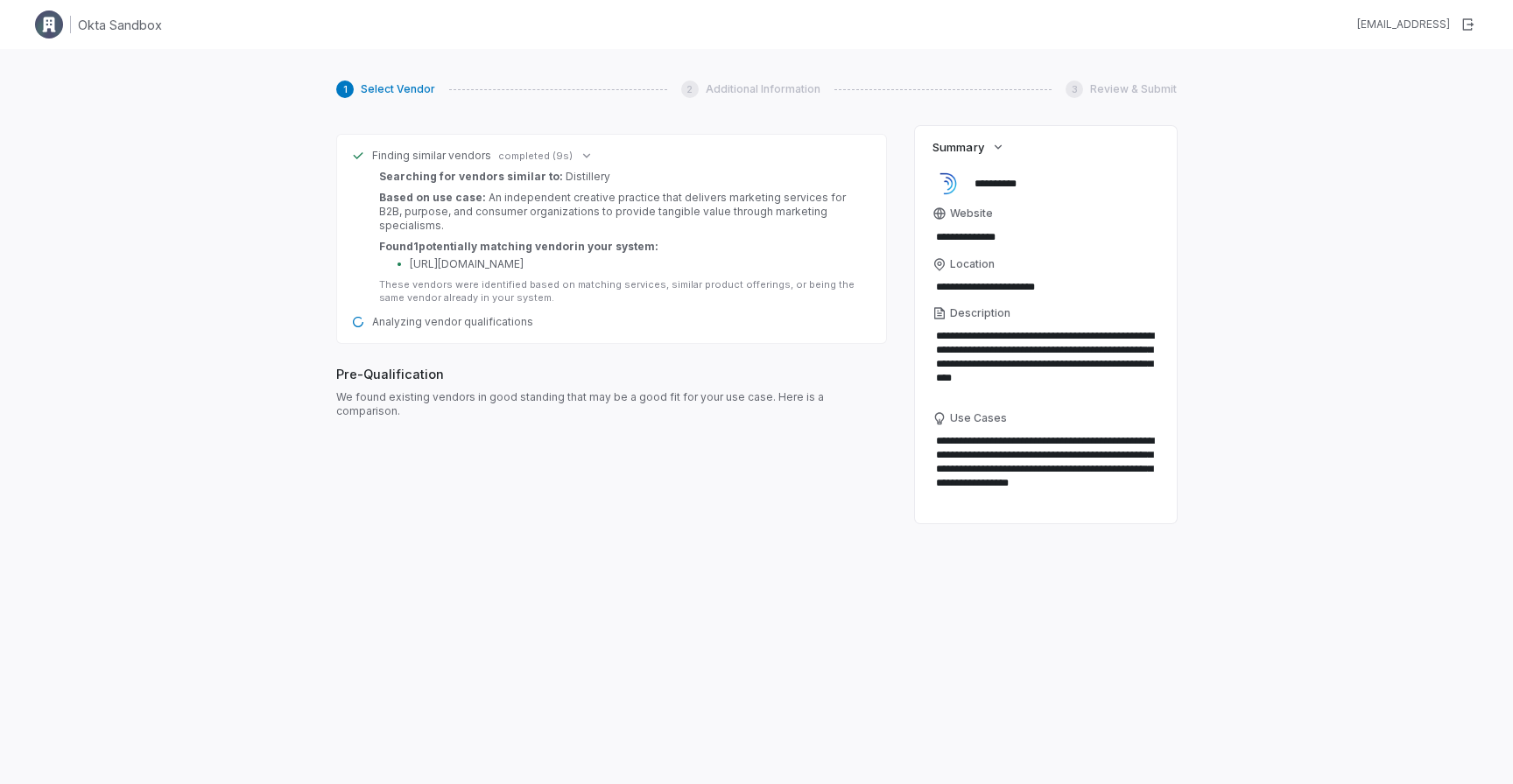
scroll to position [427, 0]
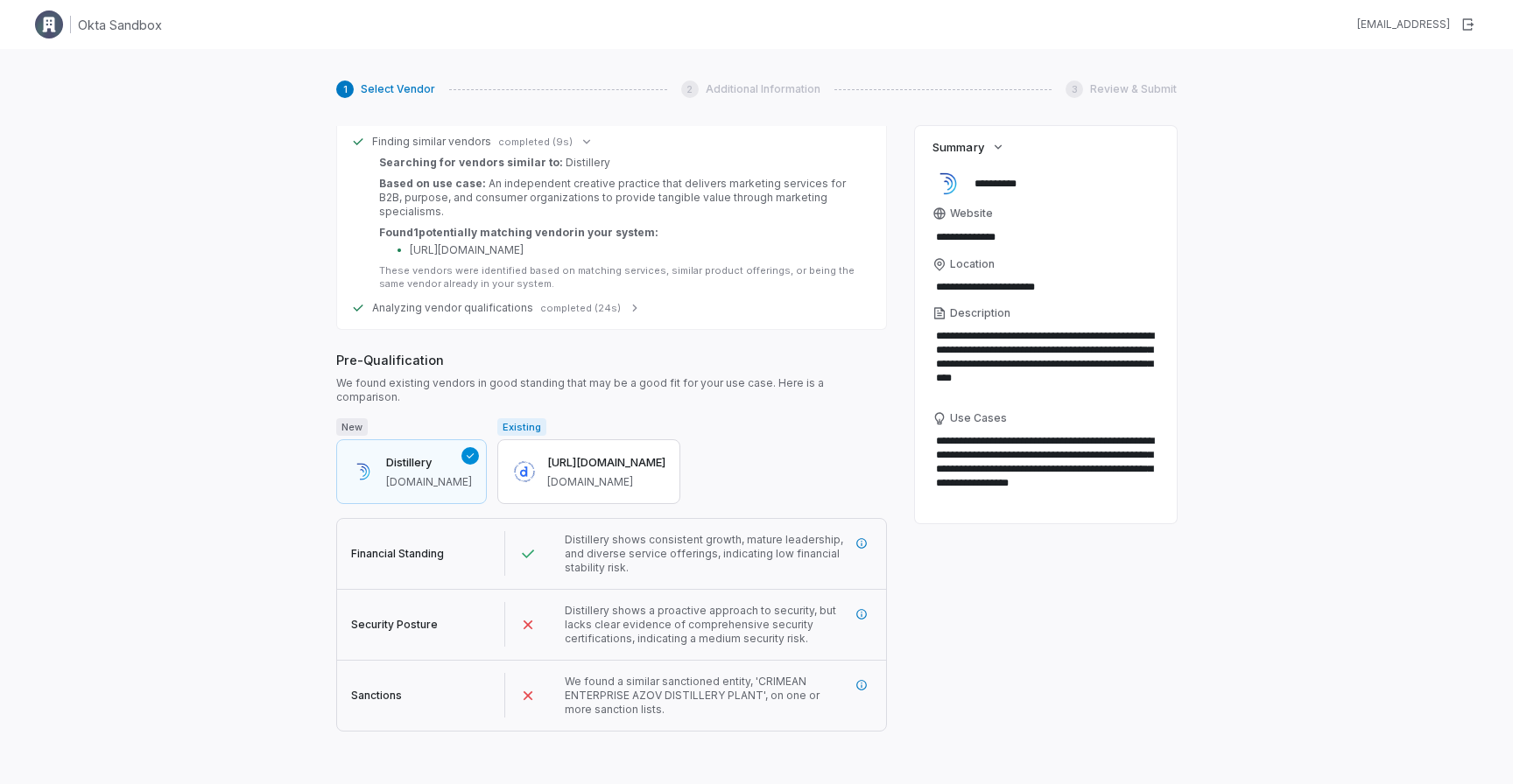
click at [369, 739] on button "Next" at bounding box center [358, 752] width 45 height 27
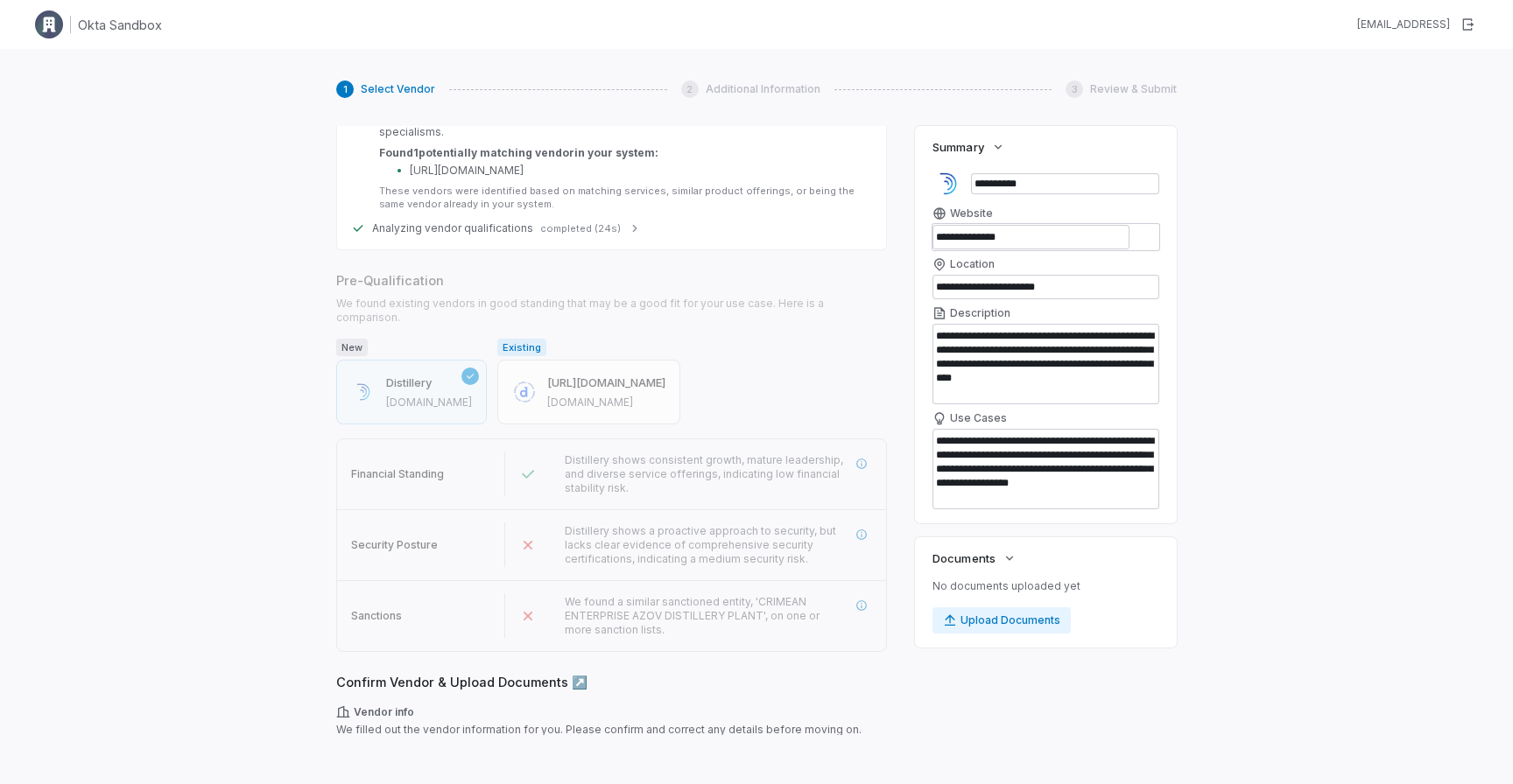
scroll to position [301, 0]
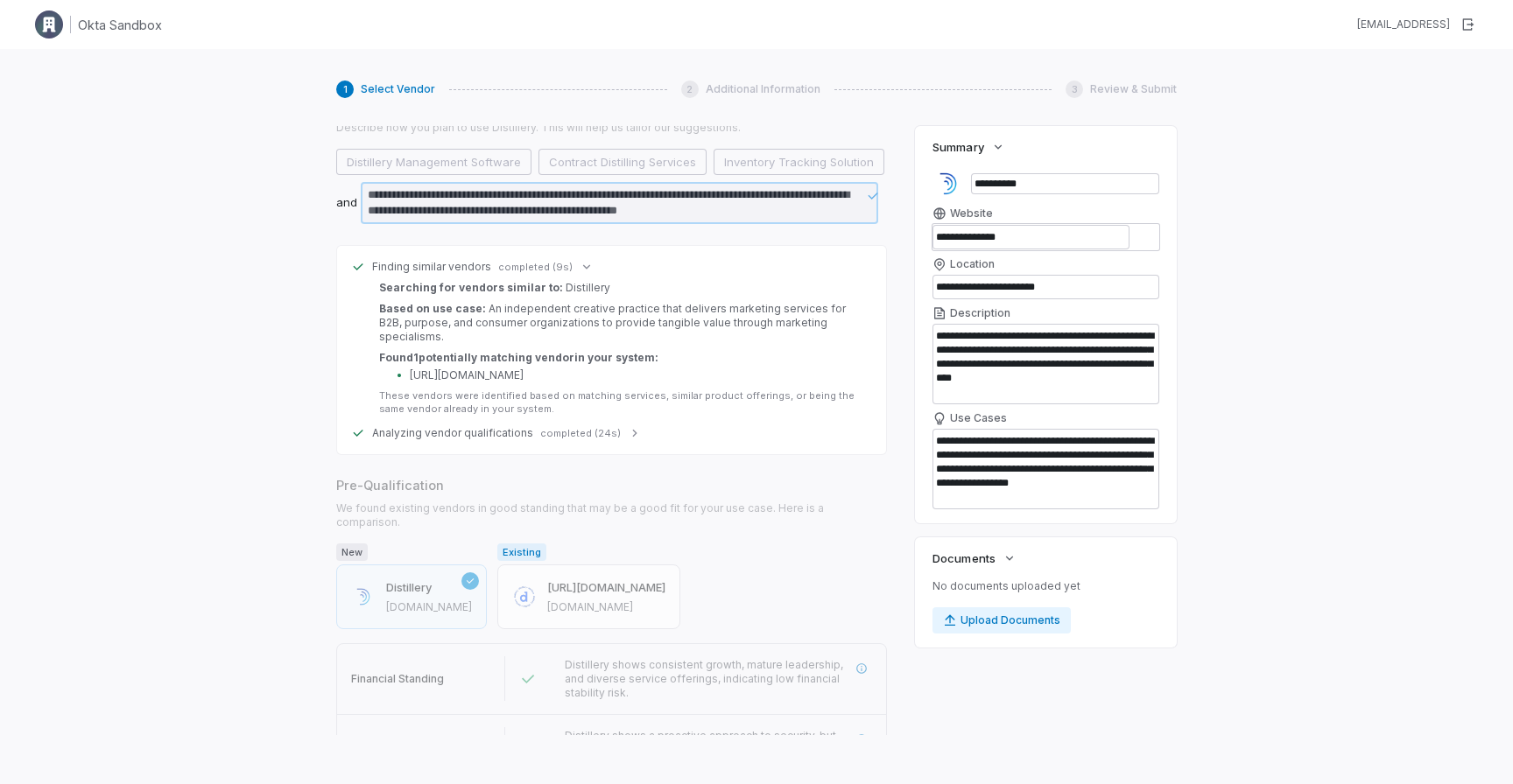
click at [627, 427] on icon at bounding box center [634, 433] width 14 height 14
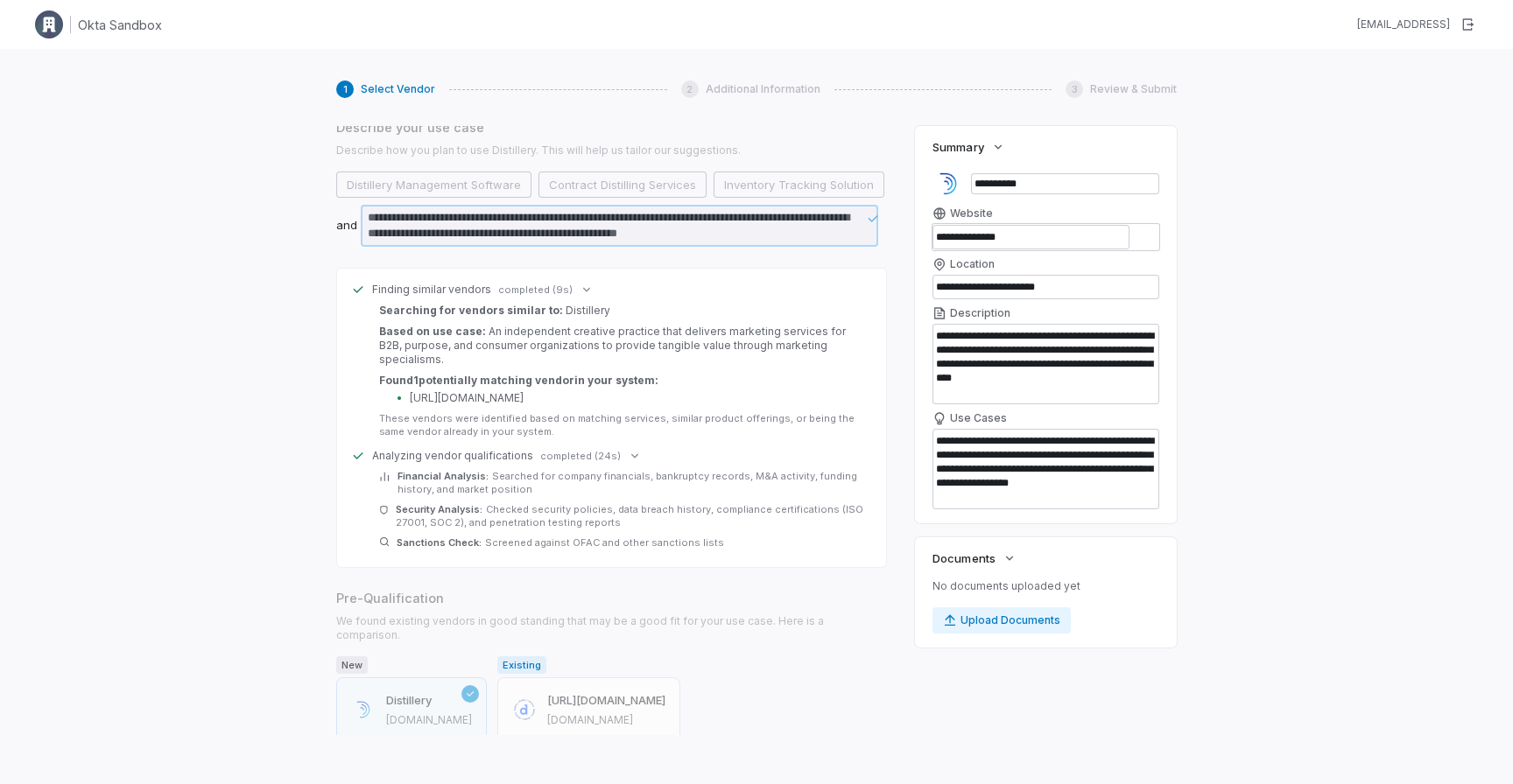
scroll to position [0, 0]
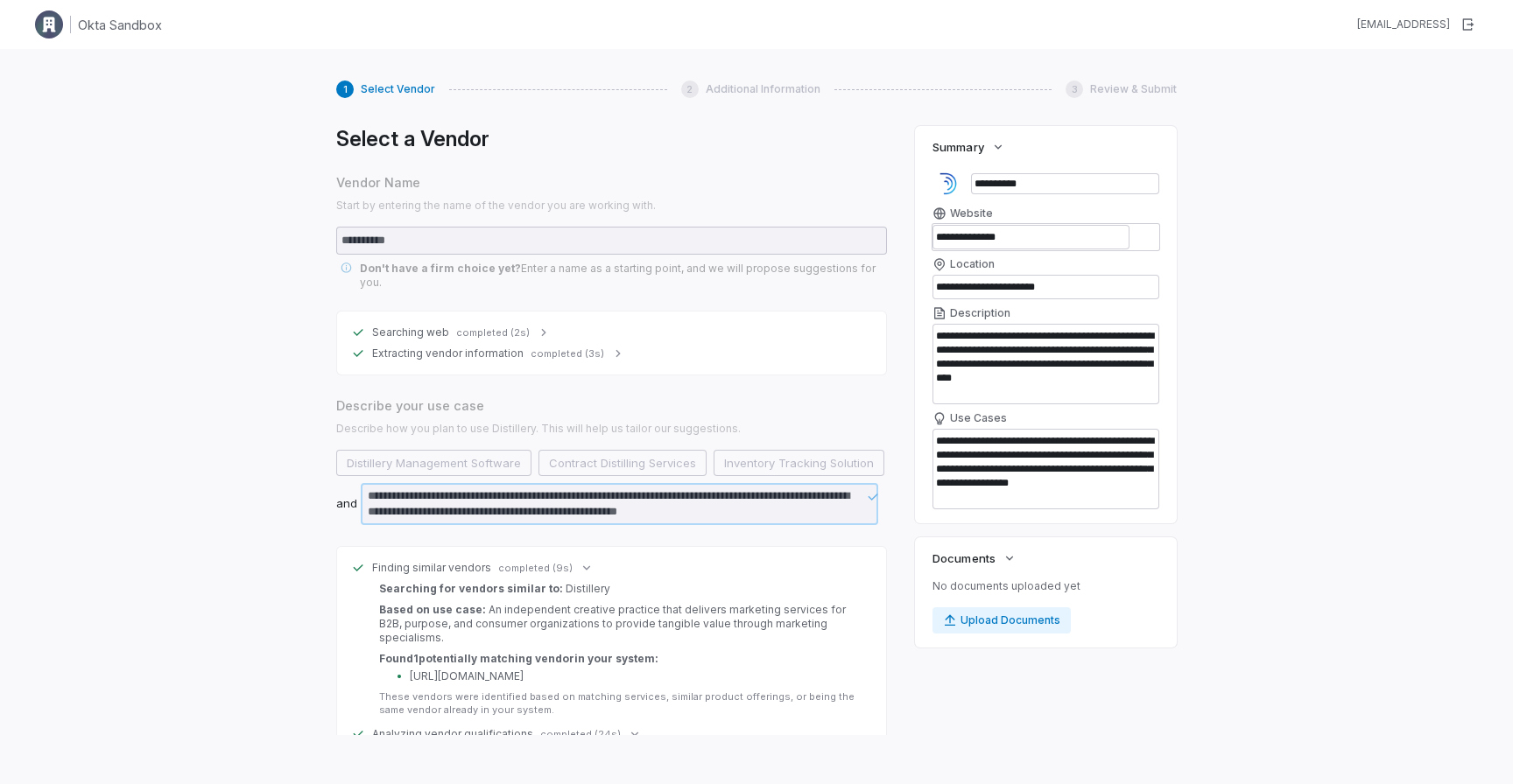
click at [400, 254] on form "**********" at bounding box center [612, 258] width 551 height 63
click at [300, 237] on div "**********" at bounding box center [756, 440] width 1513 height 784
click at [254, 235] on div "**********" at bounding box center [756, 440] width 1513 height 784
click at [1026, 189] on input "**********" at bounding box center [1065, 183] width 188 height 21
click at [1037, 223] on label "**********" at bounding box center [1046, 228] width 227 height 44
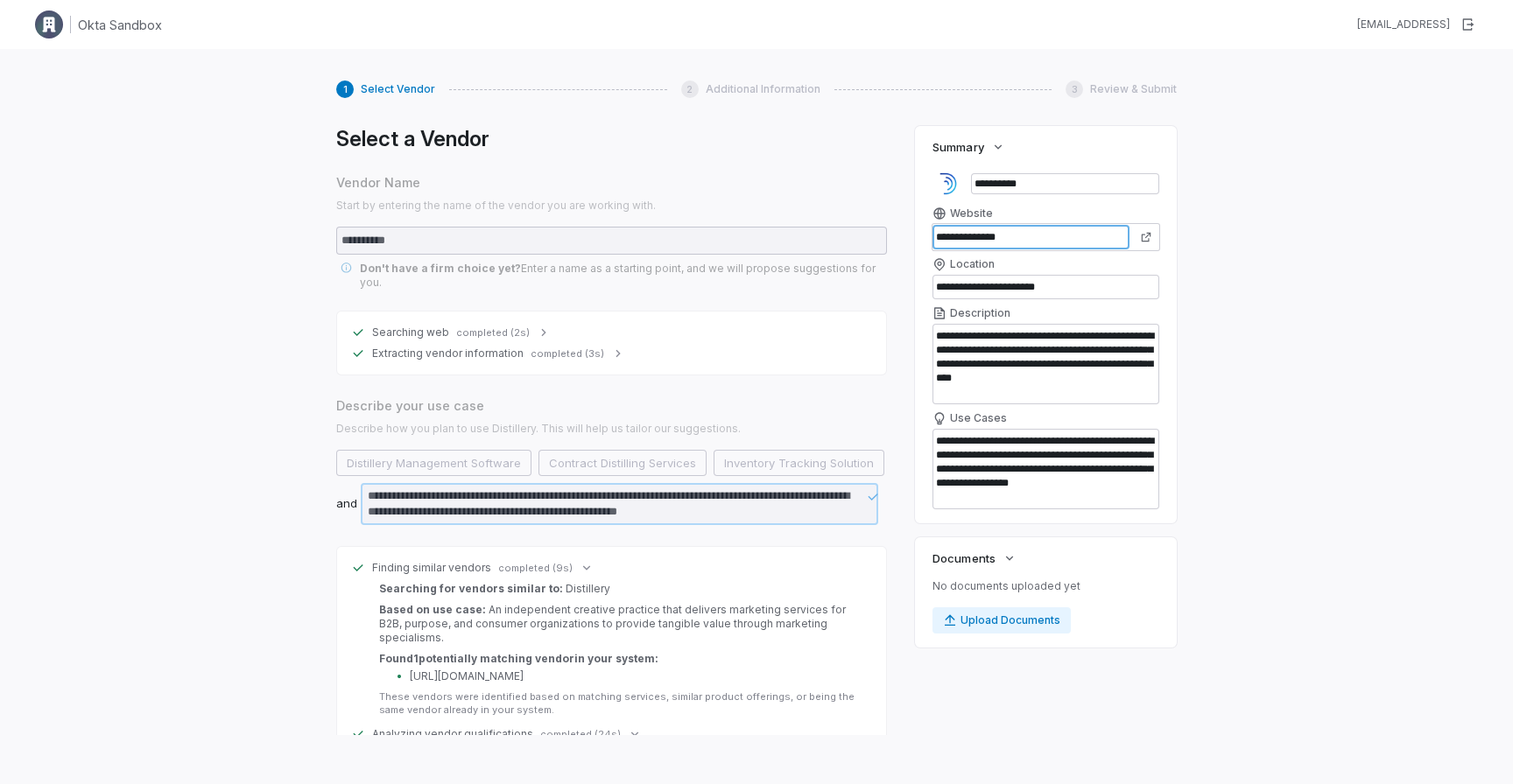
click at [1037, 225] on input "**********" at bounding box center [1031, 237] width 197 height 25
drag, startPoint x: 1032, startPoint y: 237, endPoint x: 889, endPoint y: 234, distance: 143.0
click at [889, 234] on div "**********" at bounding box center [756, 430] width 840 height 609
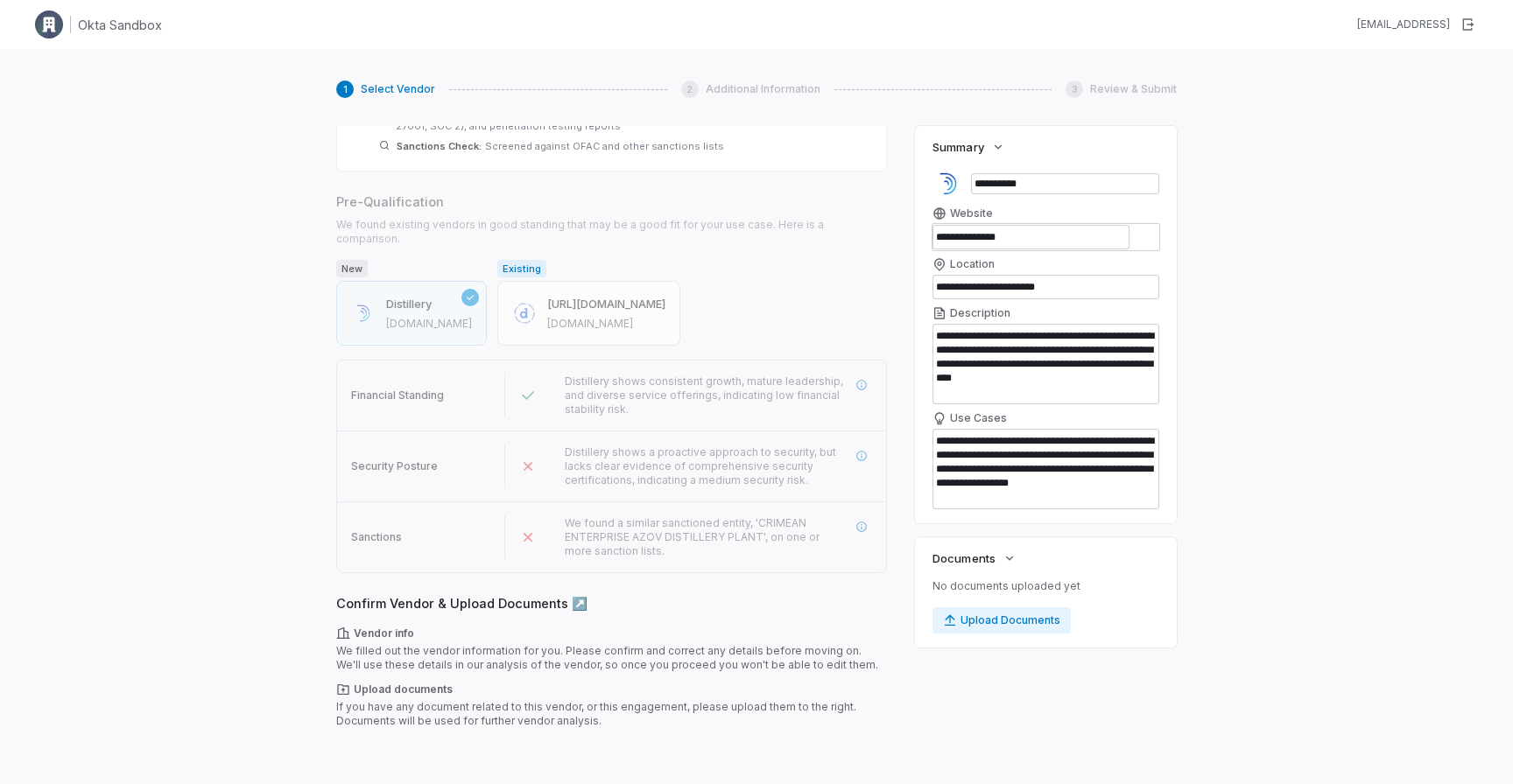
scroll to position [678, 0]
type textarea "*"
click at [1050, 235] on input "**********" at bounding box center [1031, 237] width 197 height 25
click at [1217, 315] on div "**********" at bounding box center [756, 440] width 1513 height 784
drag, startPoint x: 1013, startPoint y: 232, endPoint x: 778, endPoint y: 218, distance: 235.4
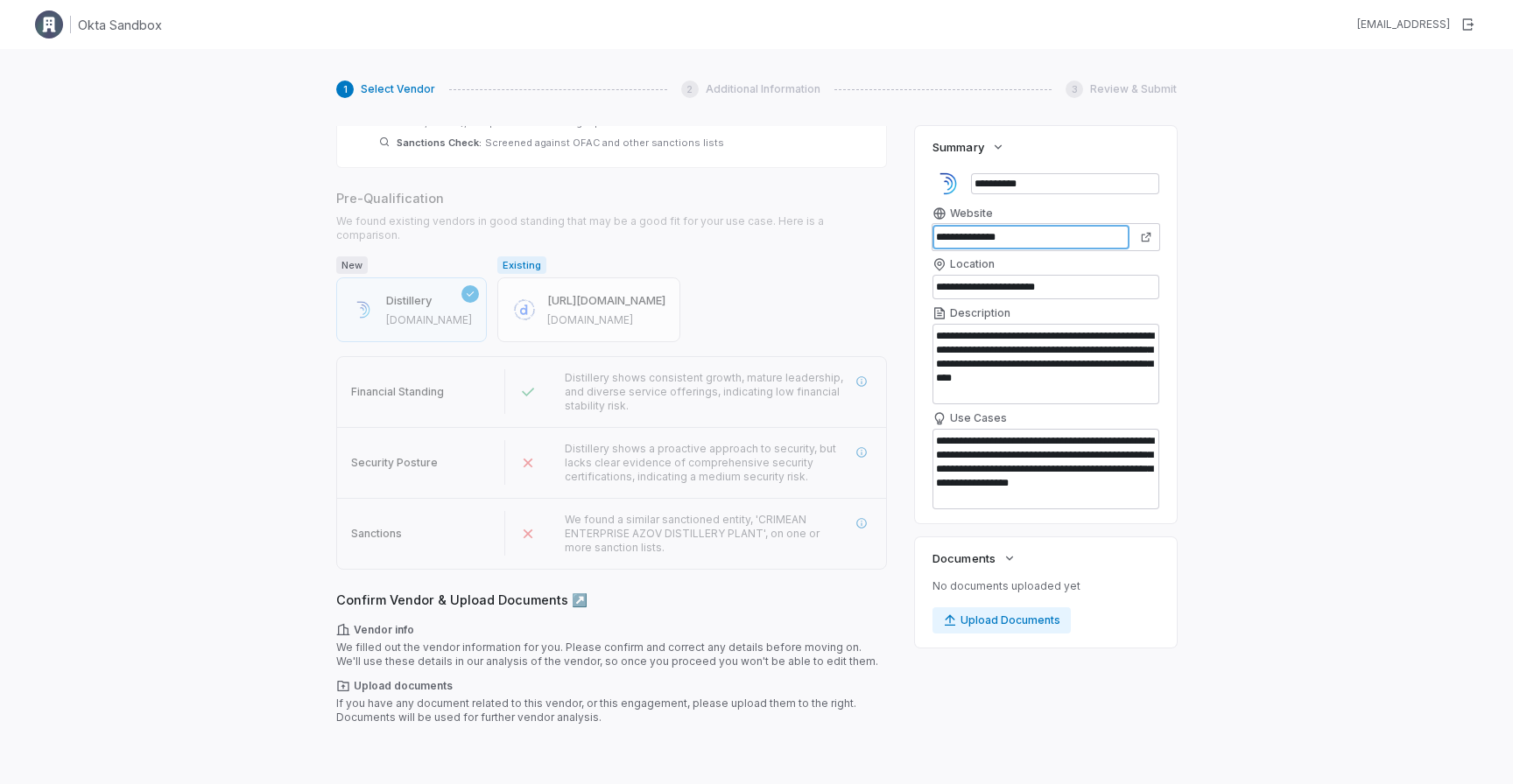
click at [794, 219] on div "**********" at bounding box center [756, 430] width 840 height 609
paste input "**********"
type input "*******"
click at [287, 332] on div "**********" at bounding box center [756, 440] width 1513 height 784
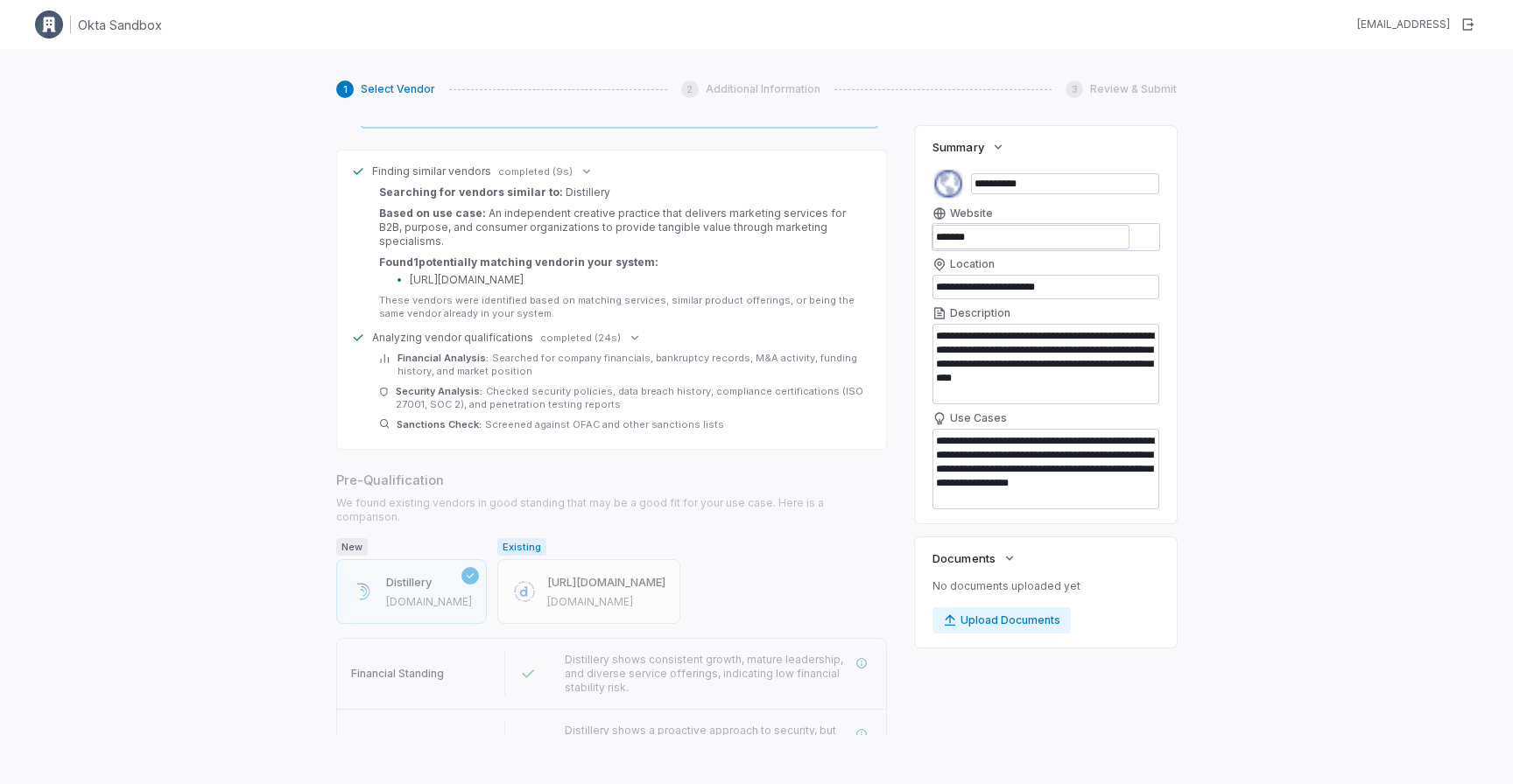
scroll to position [235, 0]
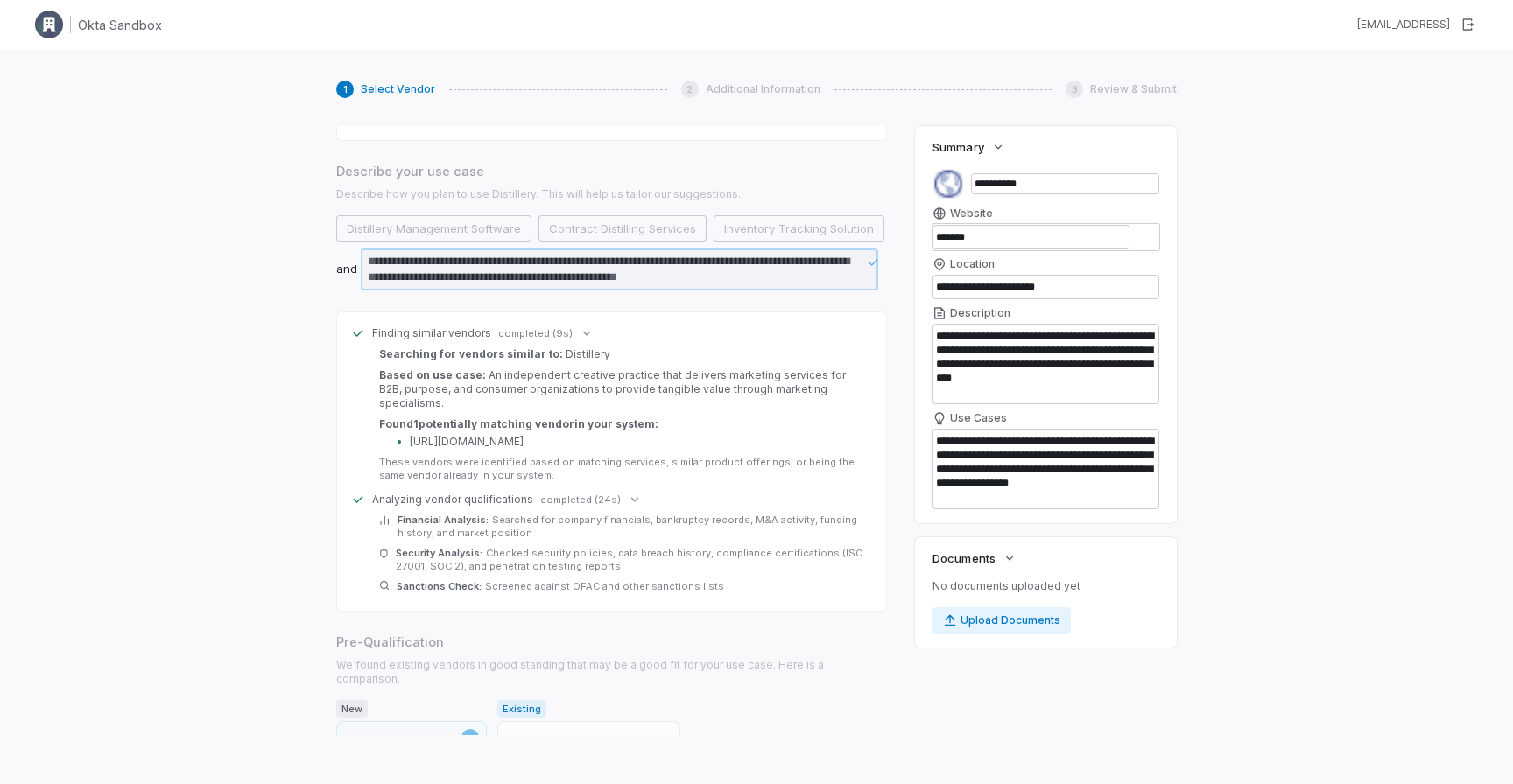
click at [627, 493] on icon at bounding box center [634, 499] width 14 height 14
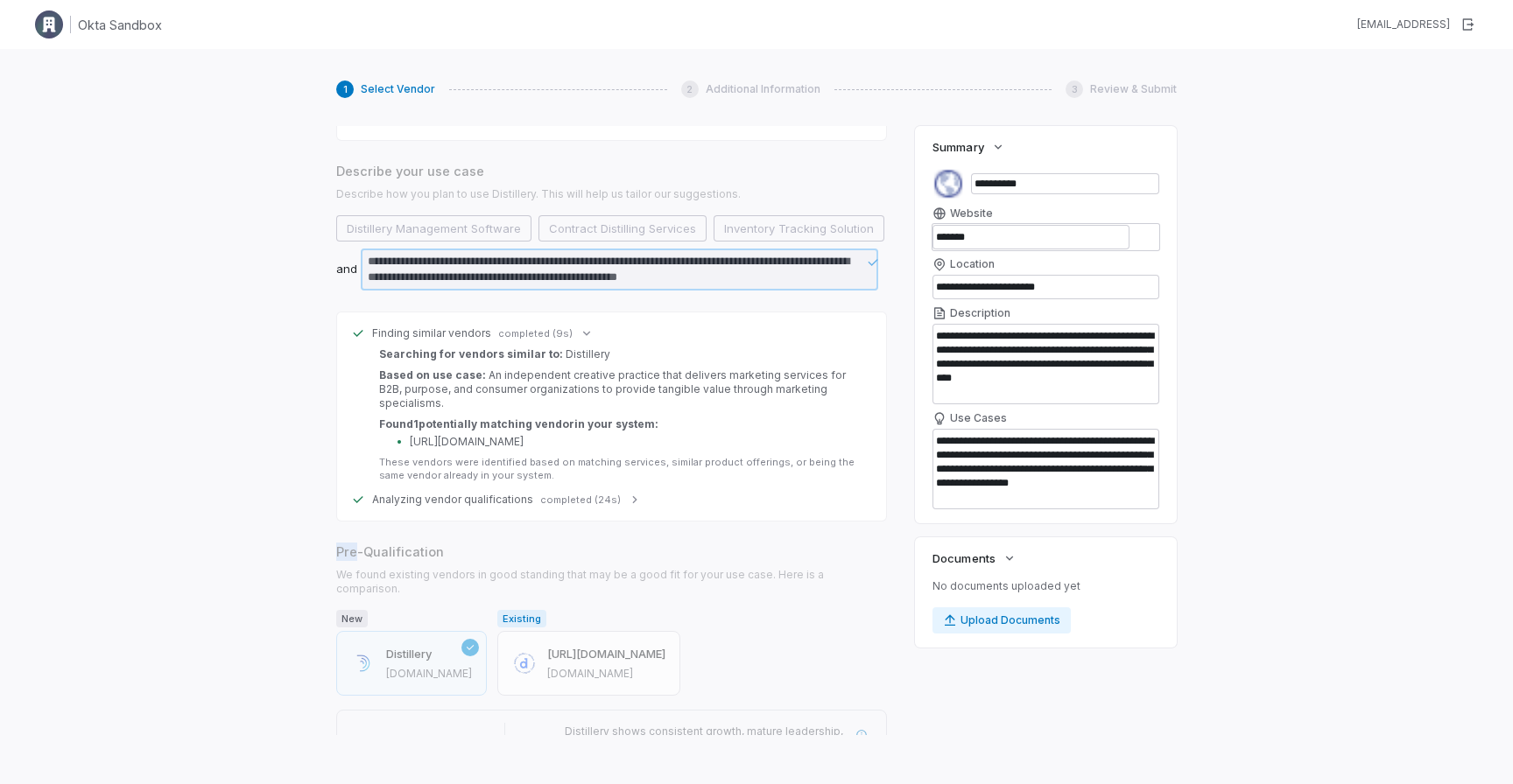
click at [632, 497] on icon at bounding box center [634, 500] width 5 height 7
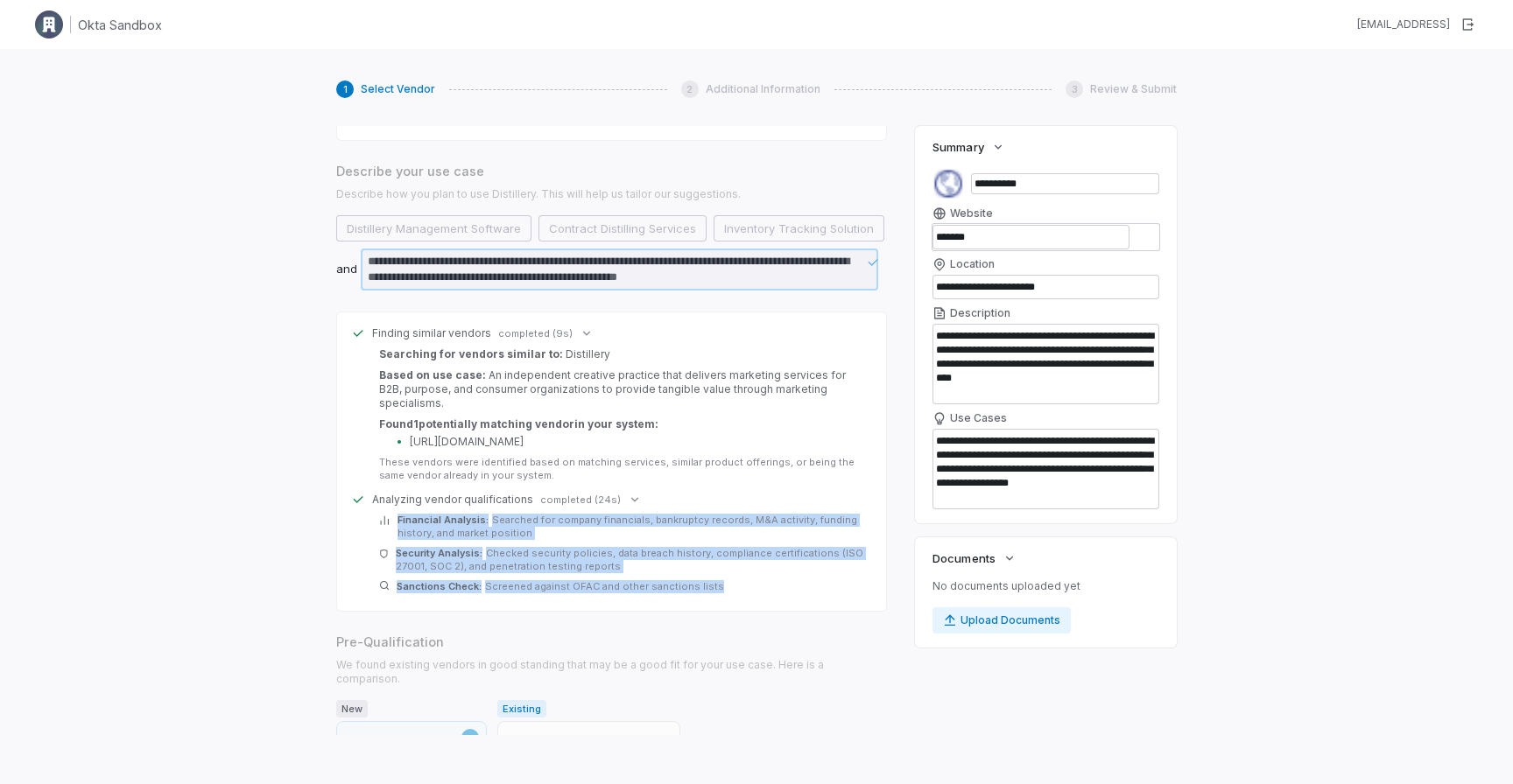
drag, startPoint x: 397, startPoint y: 505, endPoint x: 812, endPoint y: 597, distance: 425.1
click at [812, 597] on div "**********" at bounding box center [612, 550] width 551 height 1317
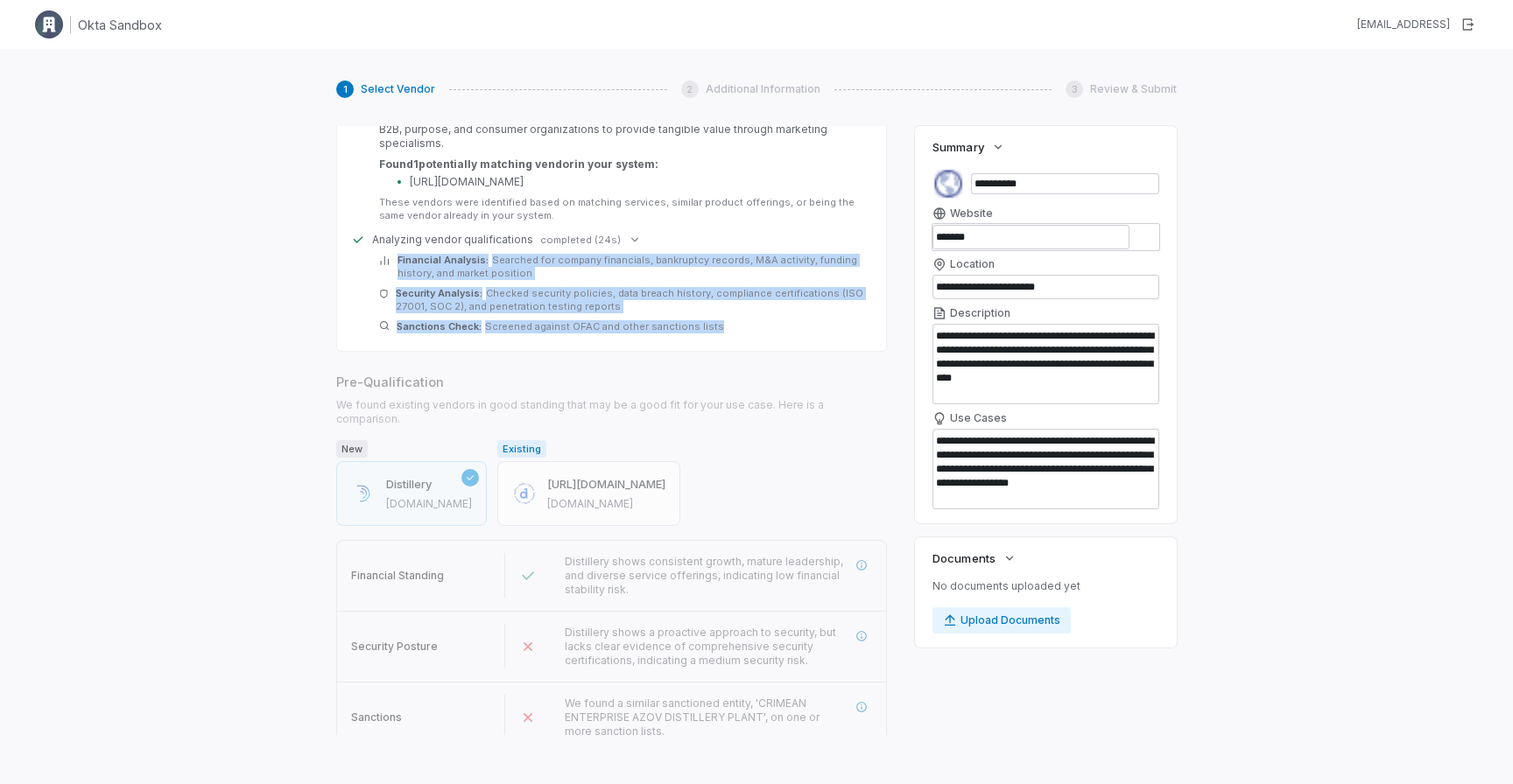
scroll to position [484, 0]
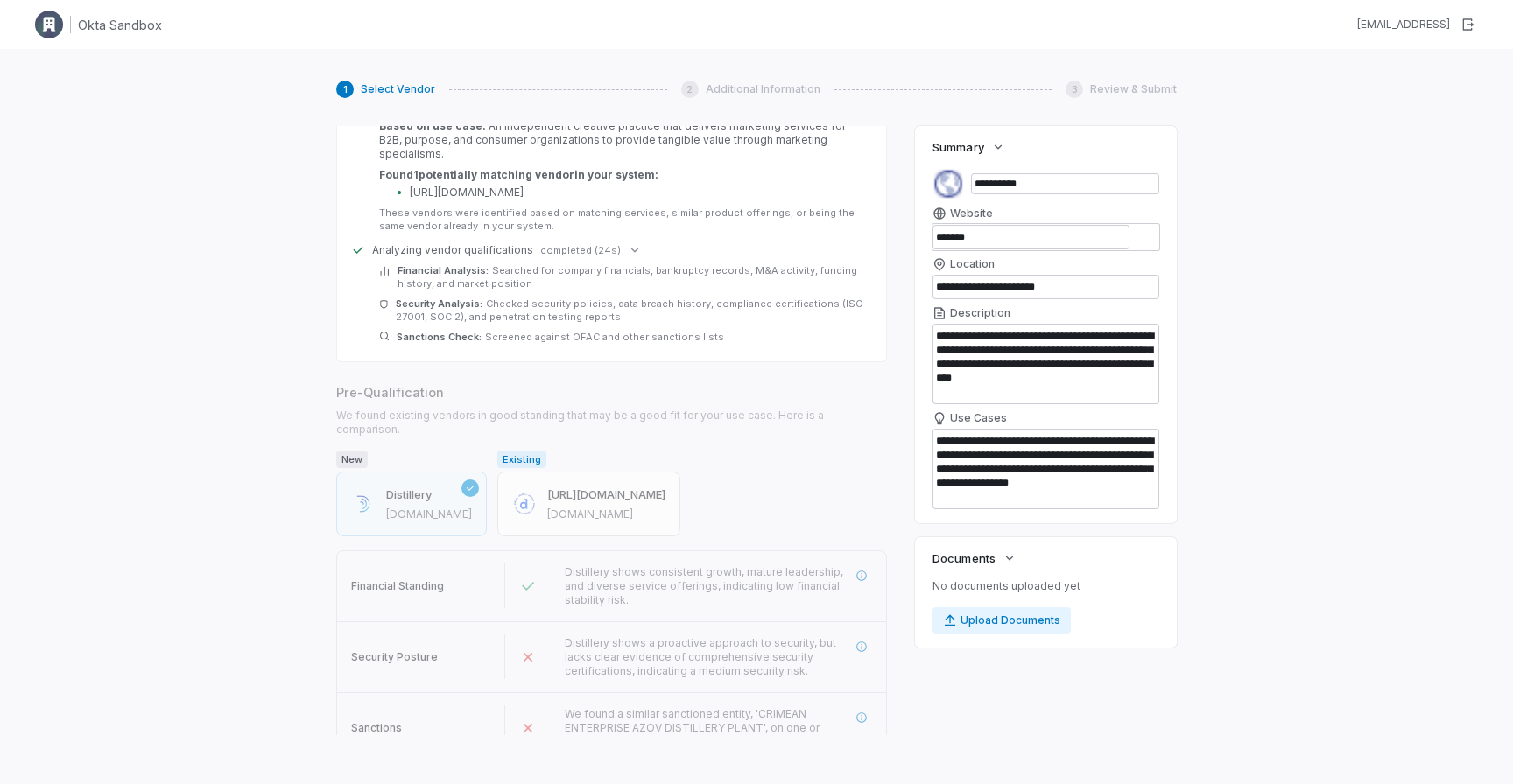
click at [372, 243] on span "Analyzing vendor qualifications" at bounding box center [452, 250] width 161 height 14
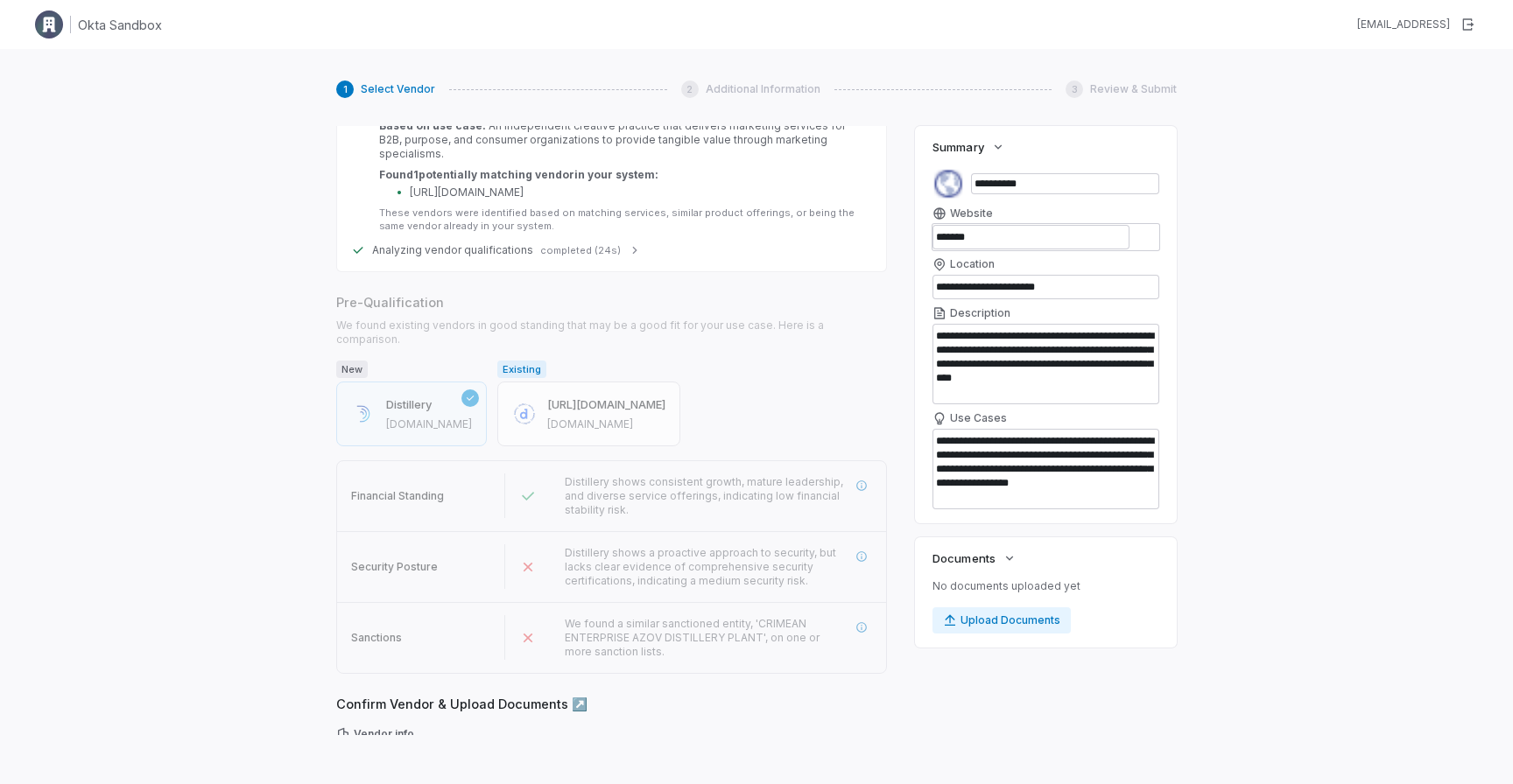
click at [501, 243] on span "Analyzing vendor qualifications" at bounding box center [452, 250] width 161 height 14
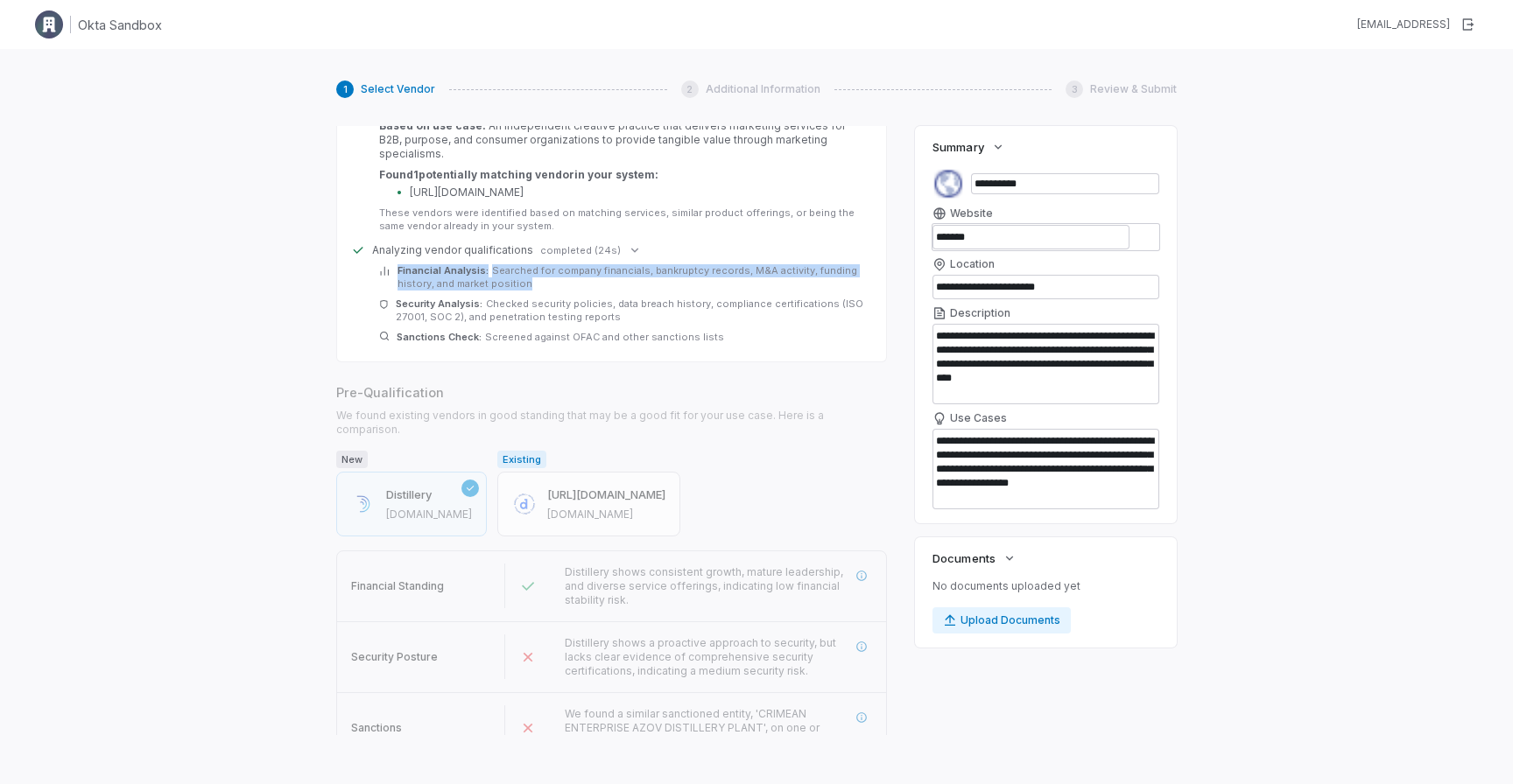
drag, startPoint x: 398, startPoint y: 256, endPoint x: 515, endPoint y: 279, distance: 119.2
click at [515, 279] on div "Financial Analysis: Searched for company financials, bankruptcy records, M&A ac…" at bounding box center [621, 304] width 486 height 79
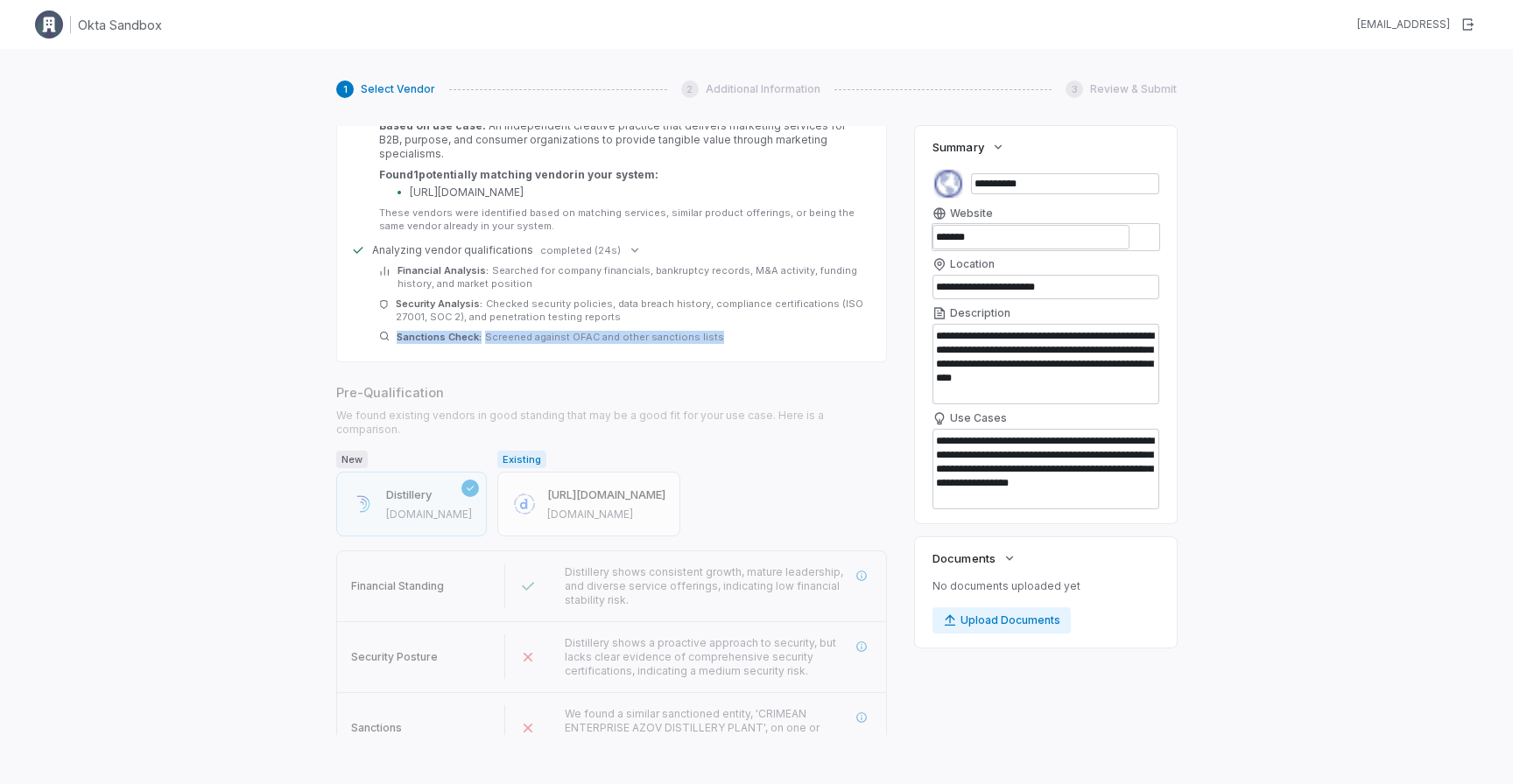
drag, startPoint x: 712, startPoint y: 324, endPoint x: 390, endPoint y: 324, distance: 322.0
click at [390, 331] on div "Sanctions Check: Screened against OFAC and other sanctions lists" at bounding box center [621, 337] width 486 height 13
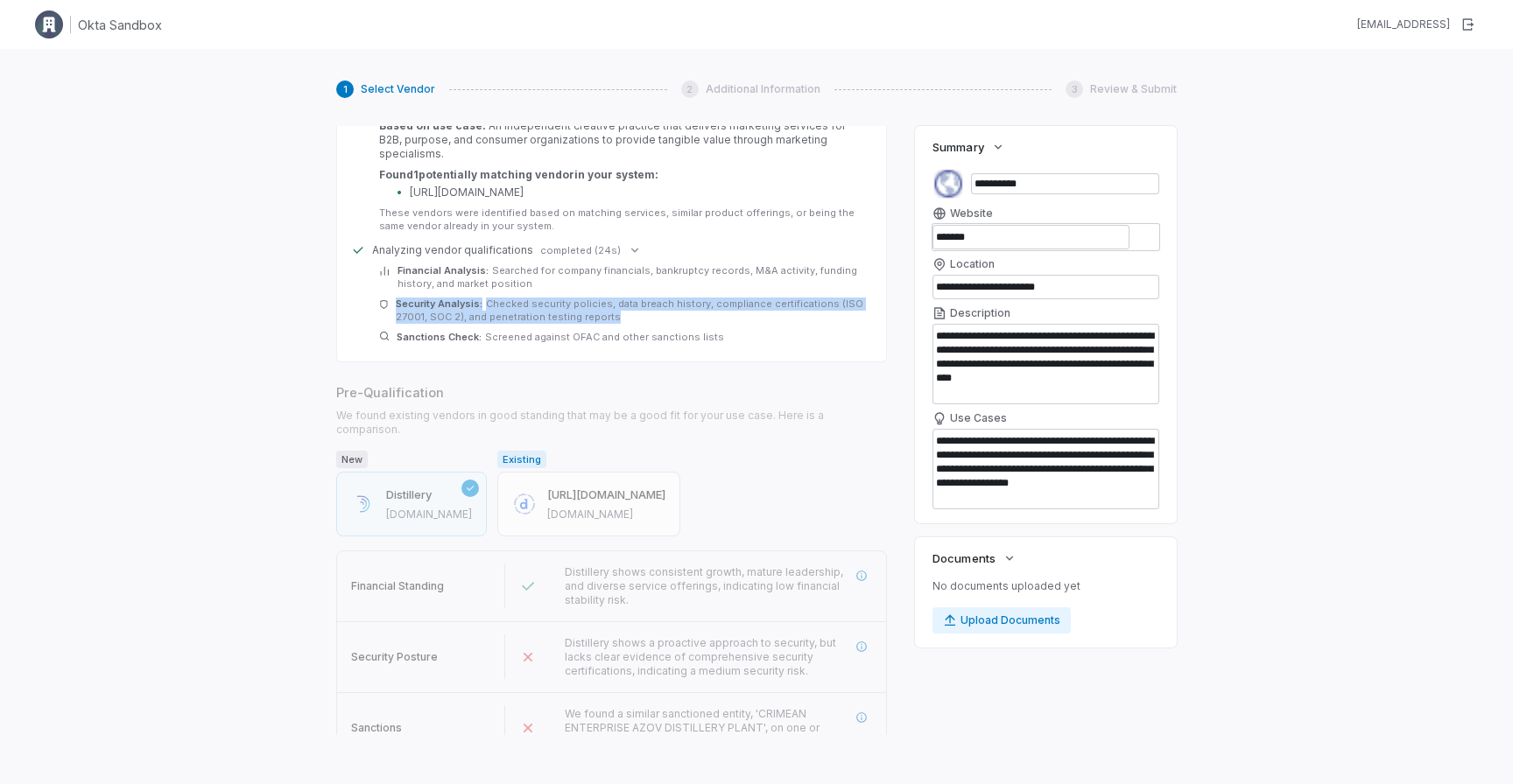
drag, startPoint x: 611, startPoint y: 300, endPoint x: 381, endPoint y: 295, distance: 230.1
click at [381, 298] on div "Security Analysis: Checked security policies, data breach history, compliance c…" at bounding box center [621, 310] width 486 height 27
click at [694, 311] on div "Financial Analysis: Searched for company financials, bankruptcy records, M&A ac…" at bounding box center [621, 304] width 486 height 79
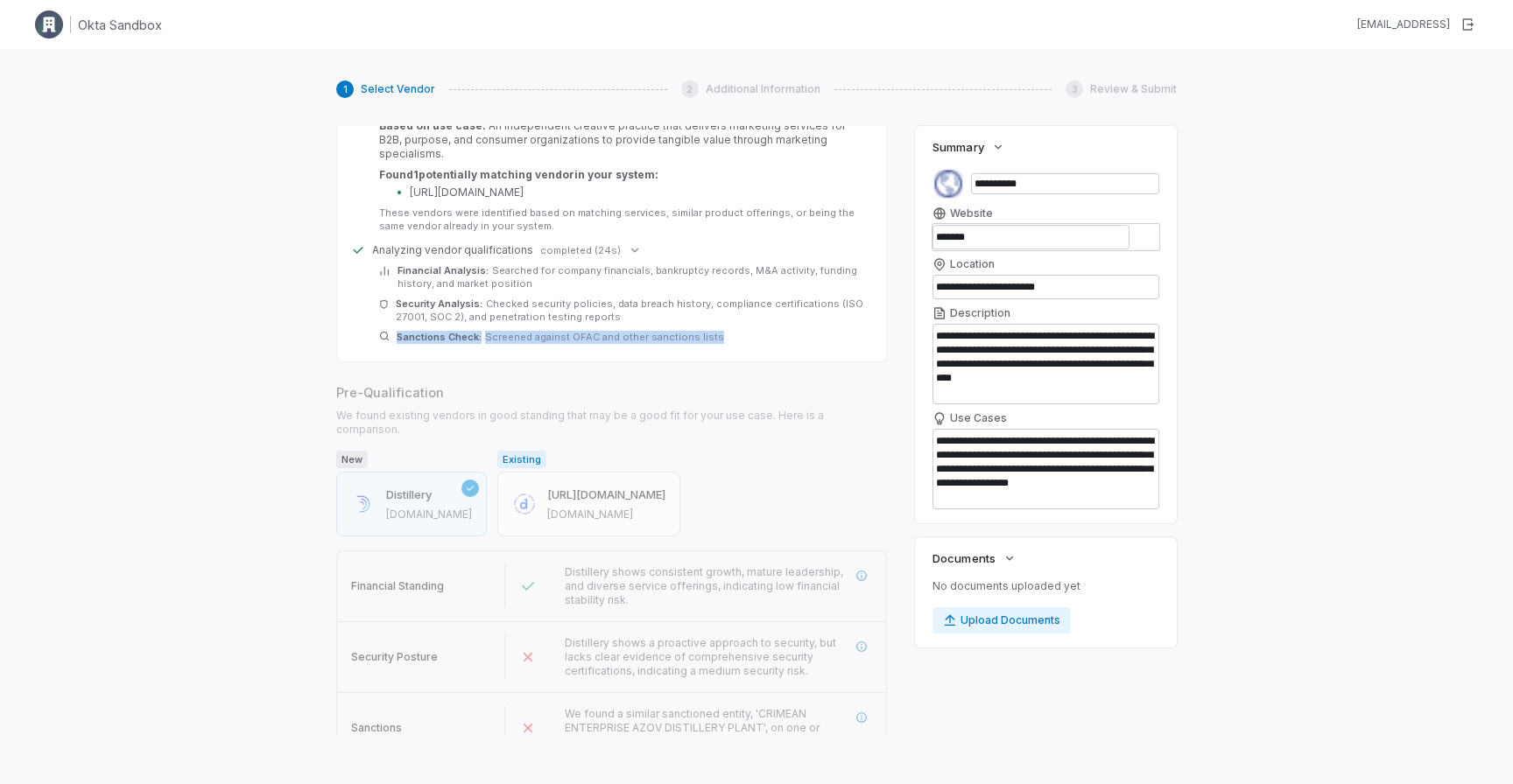
drag, startPoint x: 712, startPoint y: 324, endPoint x: 394, endPoint y: 322, distance: 318.0
click at [394, 331] on div "Sanctions Check: Screened against OFAC and other sanctions lists" at bounding box center [621, 337] width 486 height 13
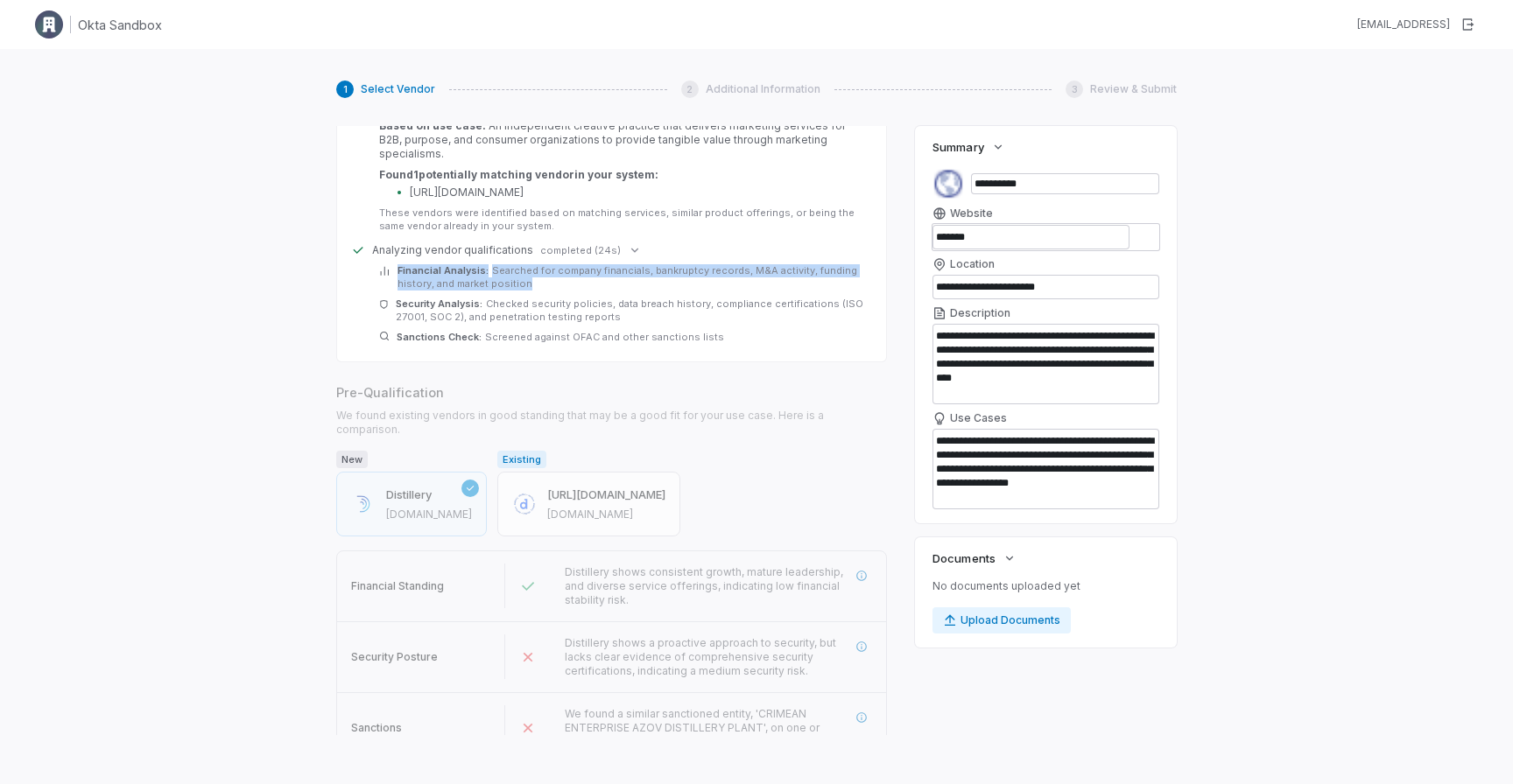
drag, startPoint x: 530, startPoint y: 271, endPoint x: 382, endPoint y: 258, distance: 148.6
click at [382, 264] on div "Financial Analysis: Searched for company financials, bankruptcy records, M&A ac…" at bounding box center [621, 277] width 486 height 27
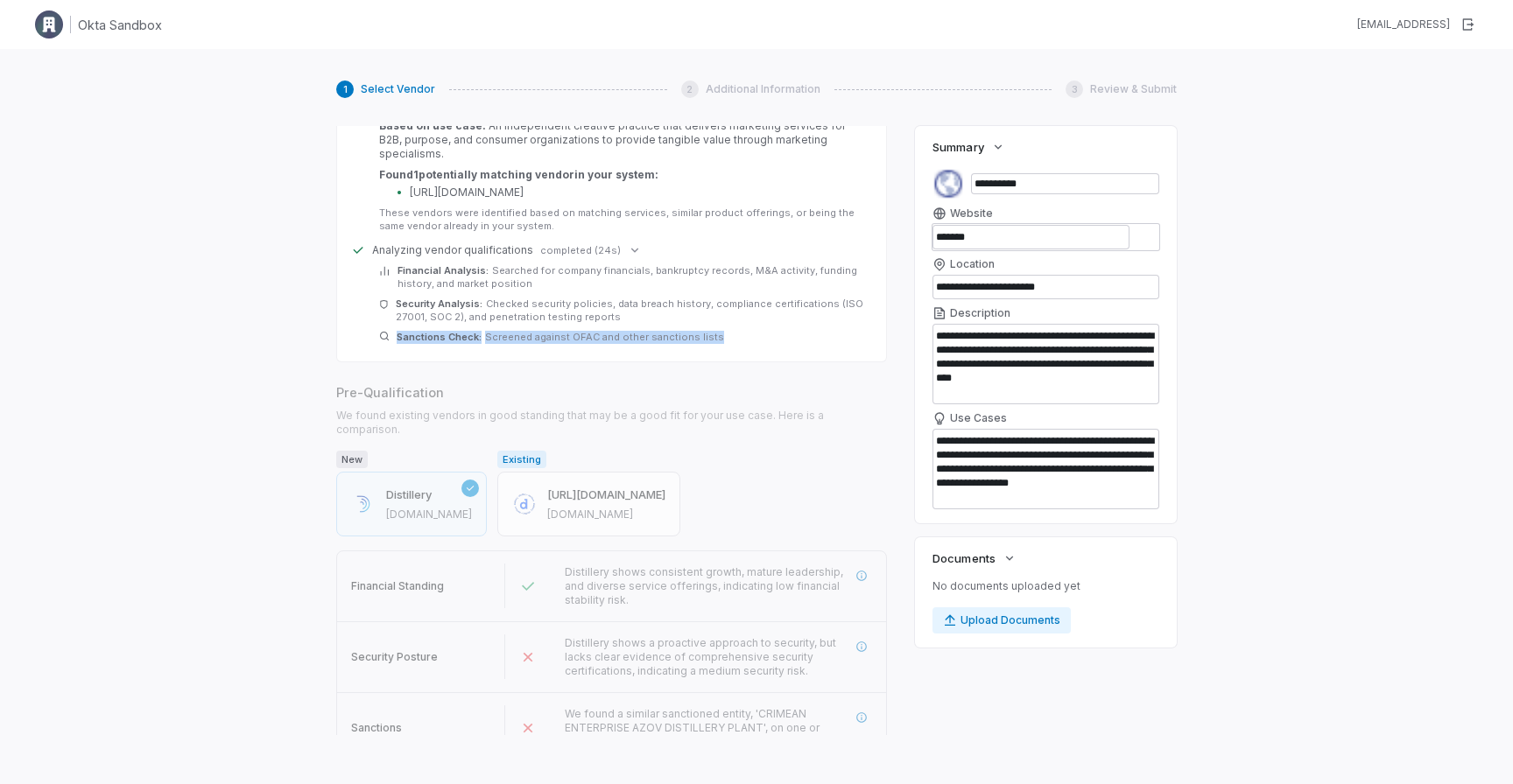
drag, startPoint x: 398, startPoint y: 321, endPoint x: 692, endPoint y: 337, distance: 294.4
click at [692, 337] on div "Finding similar vendors completed (9s) Searching for vendors similar to: Distil…" at bounding box center [612, 212] width 551 height 300
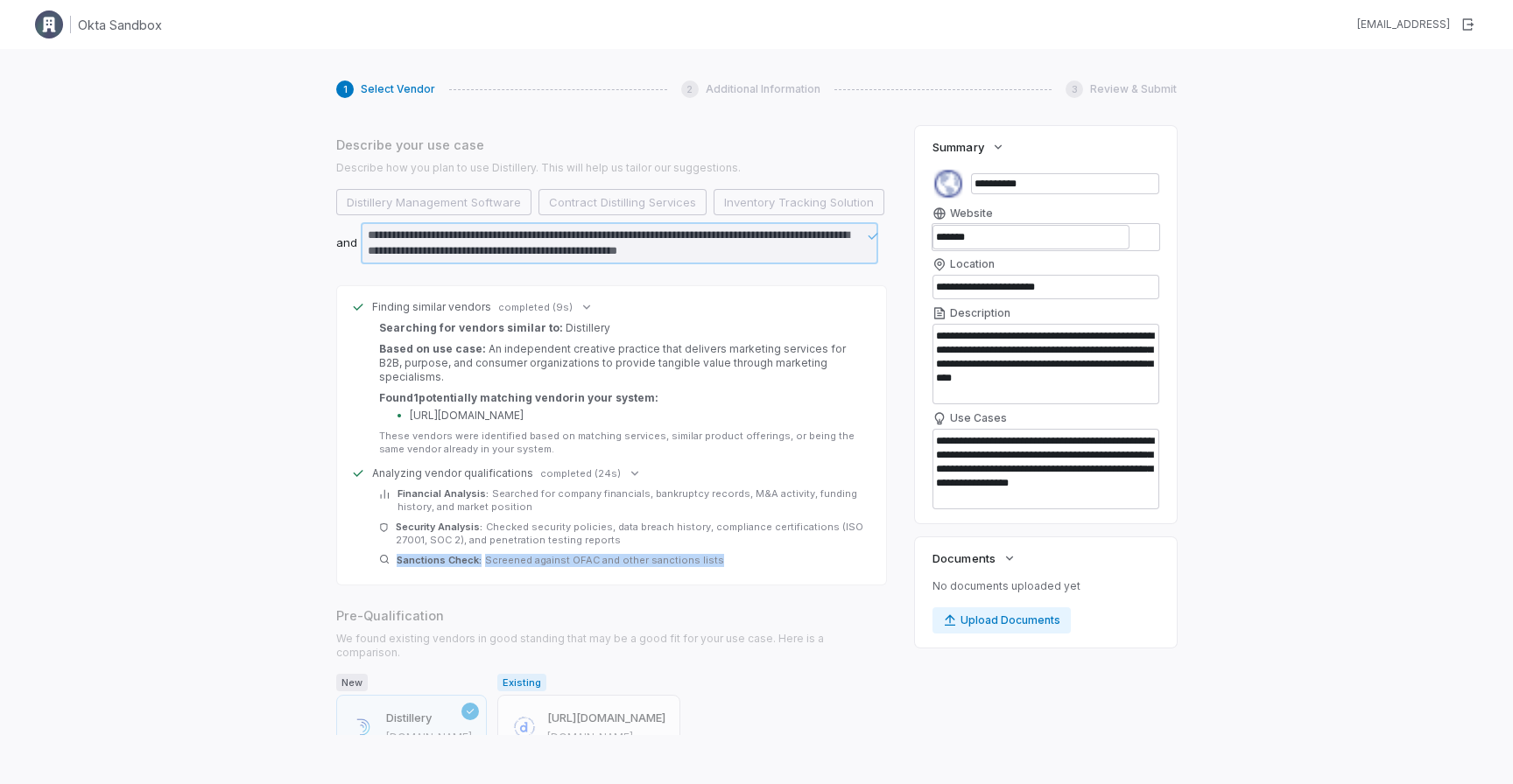
scroll to position [264, 0]
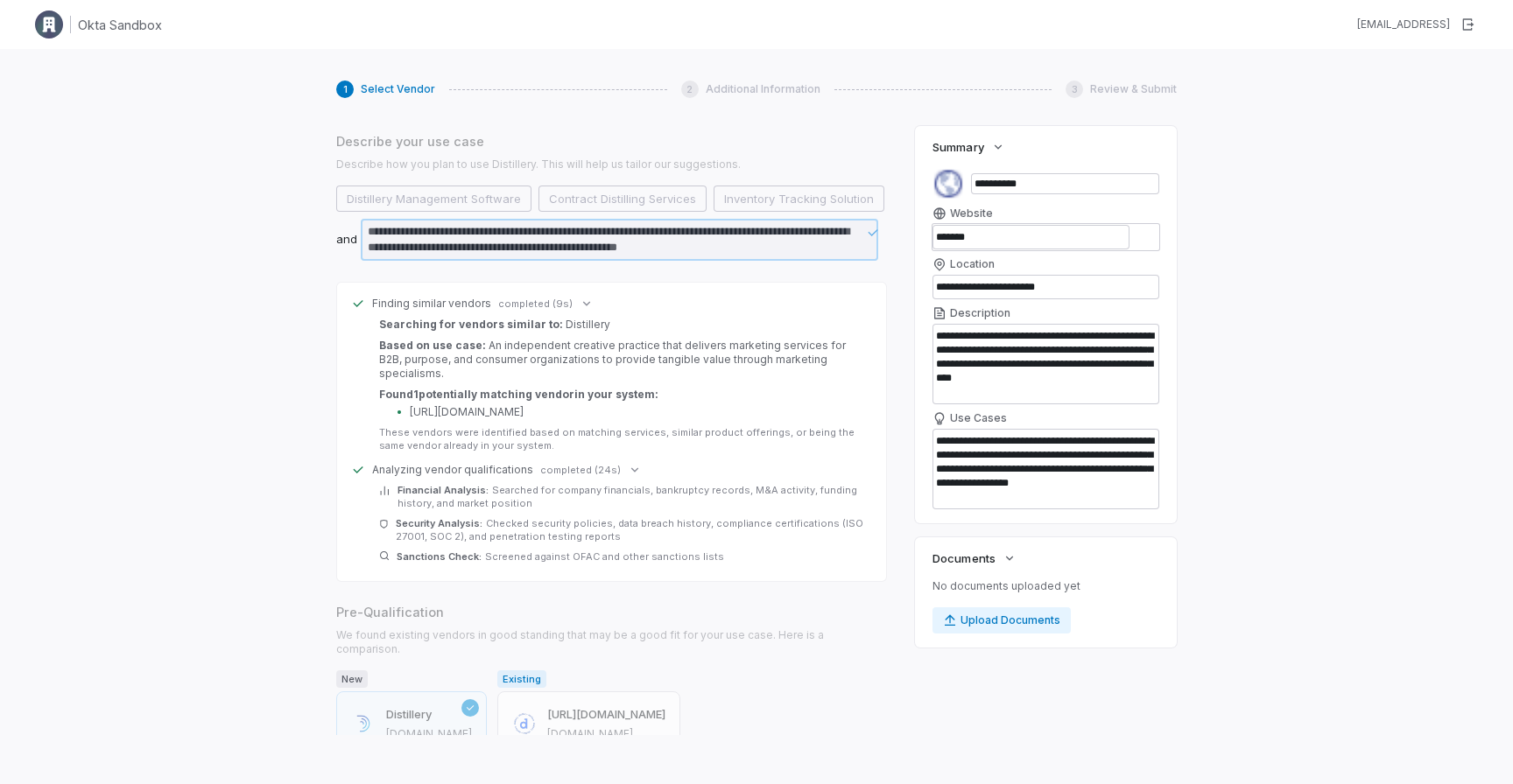
click at [702, 585] on div "**********" at bounding box center [612, 521] width 551 height 1317
drag, startPoint x: 711, startPoint y: 542, endPoint x: 393, endPoint y: 544, distance: 318.0
click at [393, 551] on div "Sanctions Check: Screened against OFAC and other sanctions lists" at bounding box center [621, 557] width 486 height 13
click at [773, 526] on div "Security Analysis: Checked security policies, data breach history, compliance c…" at bounding box center [630, 530] width 470 height 27
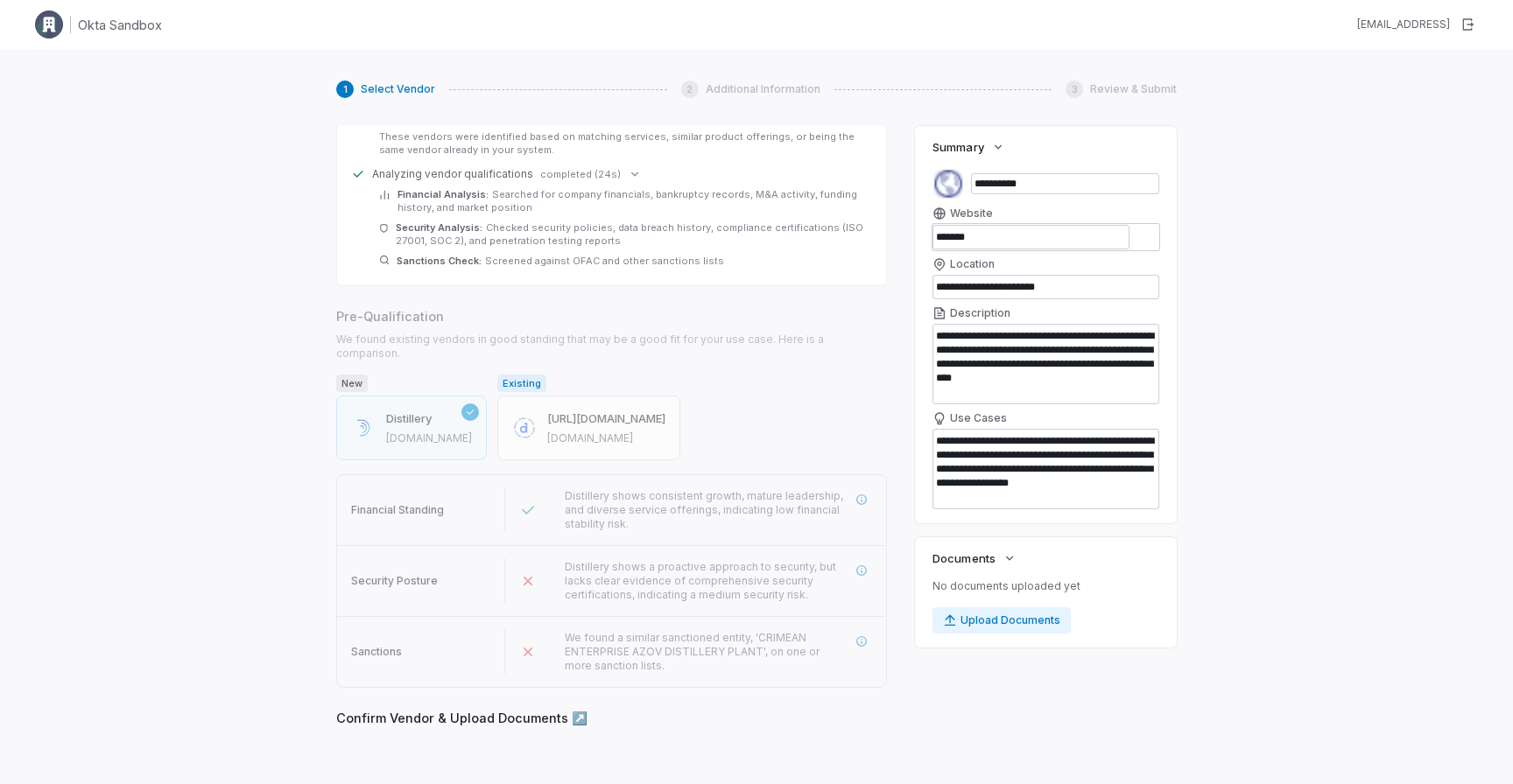
scroll to position [678, 0]
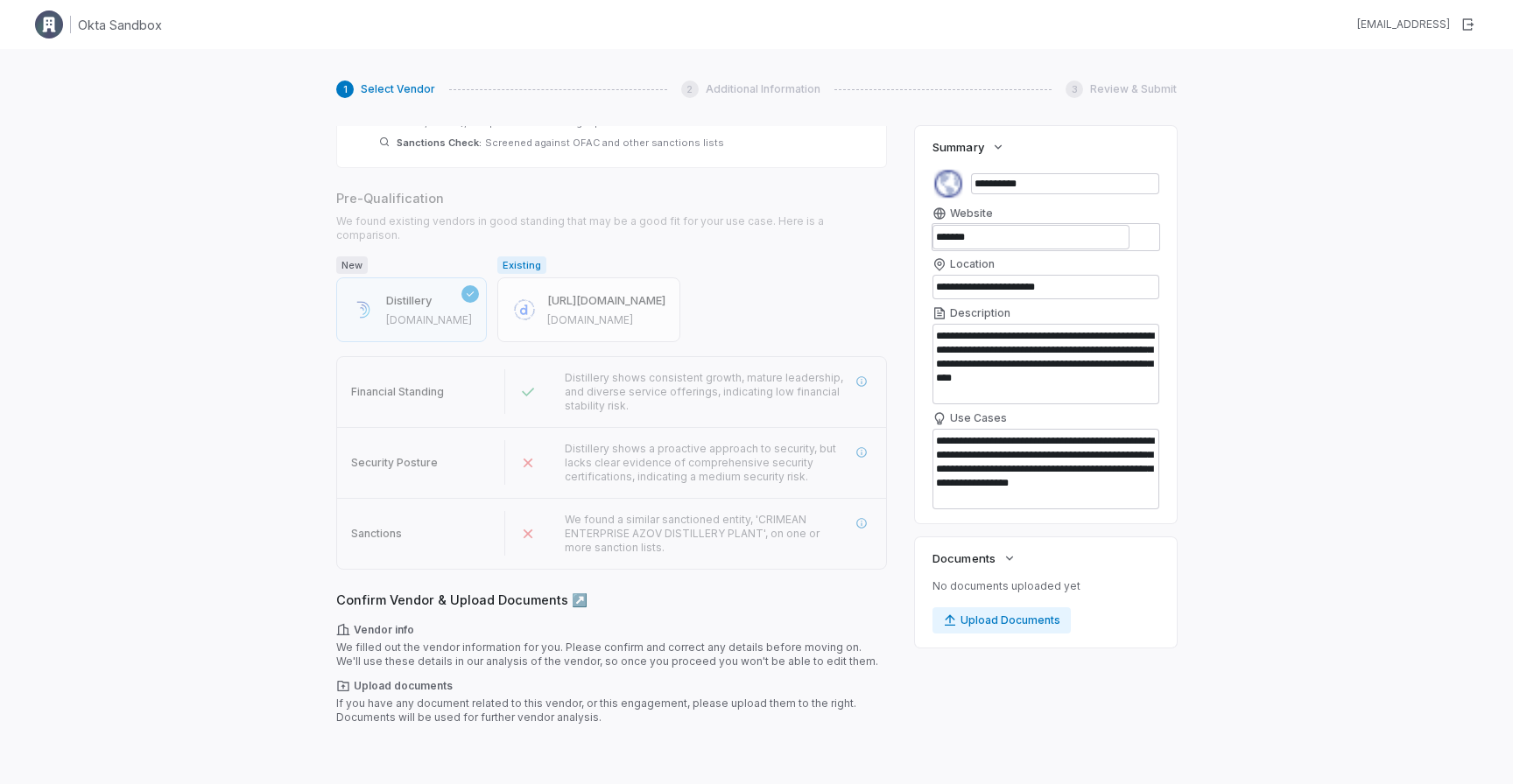
click at [362, 739] on button "Next" at bounding box center [358, 752] width 45 height 27
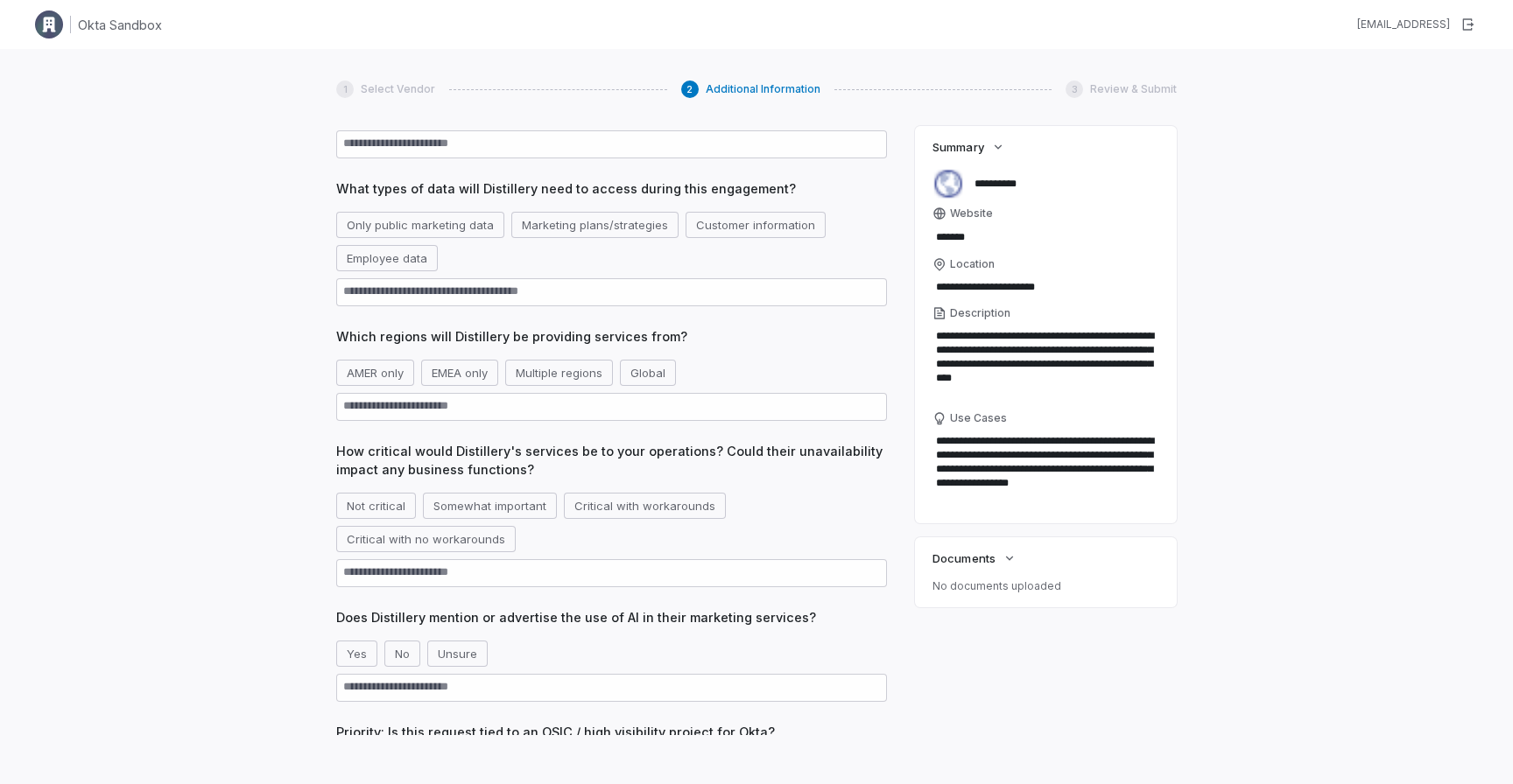
scroll to position [0, 0]
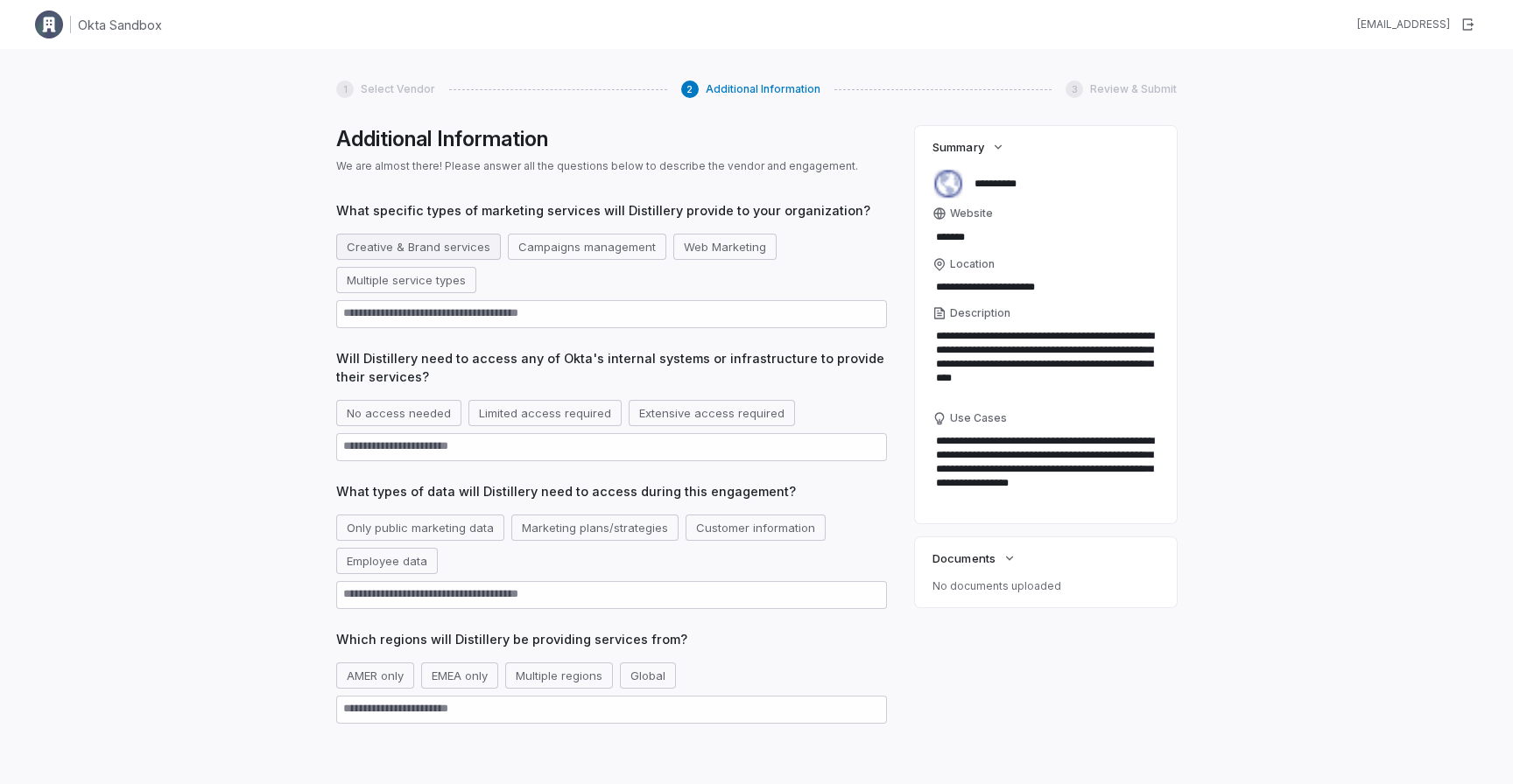
click at [437, 242] on button "Creative & Brand services" at bounding box center [418, 247] width 165 height 27
click at [423, 415] on button "No access needed" at bounding box center [399, 413] width 125 height 27
click at [436, 521] on button "Only public marketing data" at bounding box center [420, 528] width 168 height 27
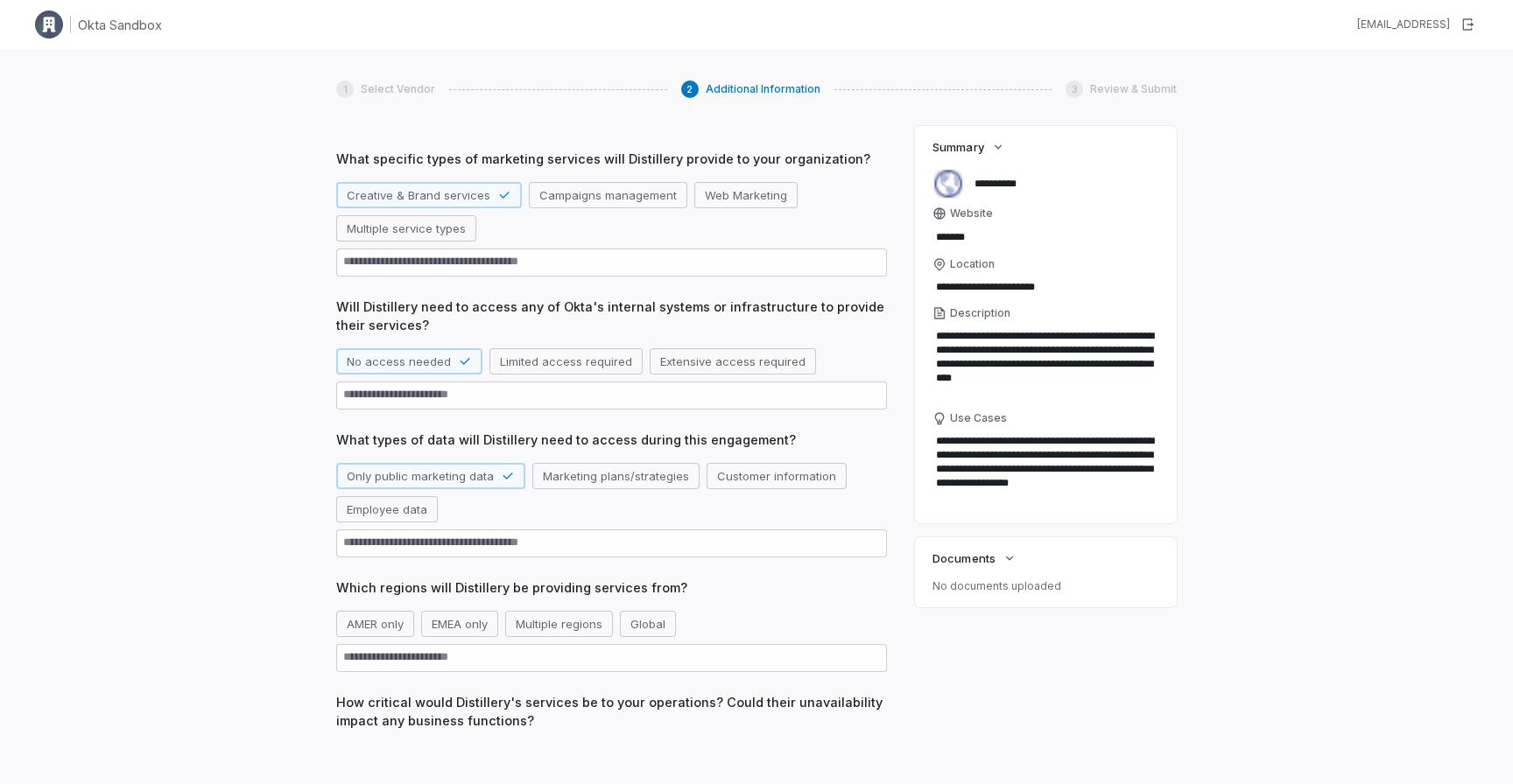
scroll to position [54, 0]
click at [392, 621] on button "AMER only" at bounding box center [375, 621] width 78 height 27
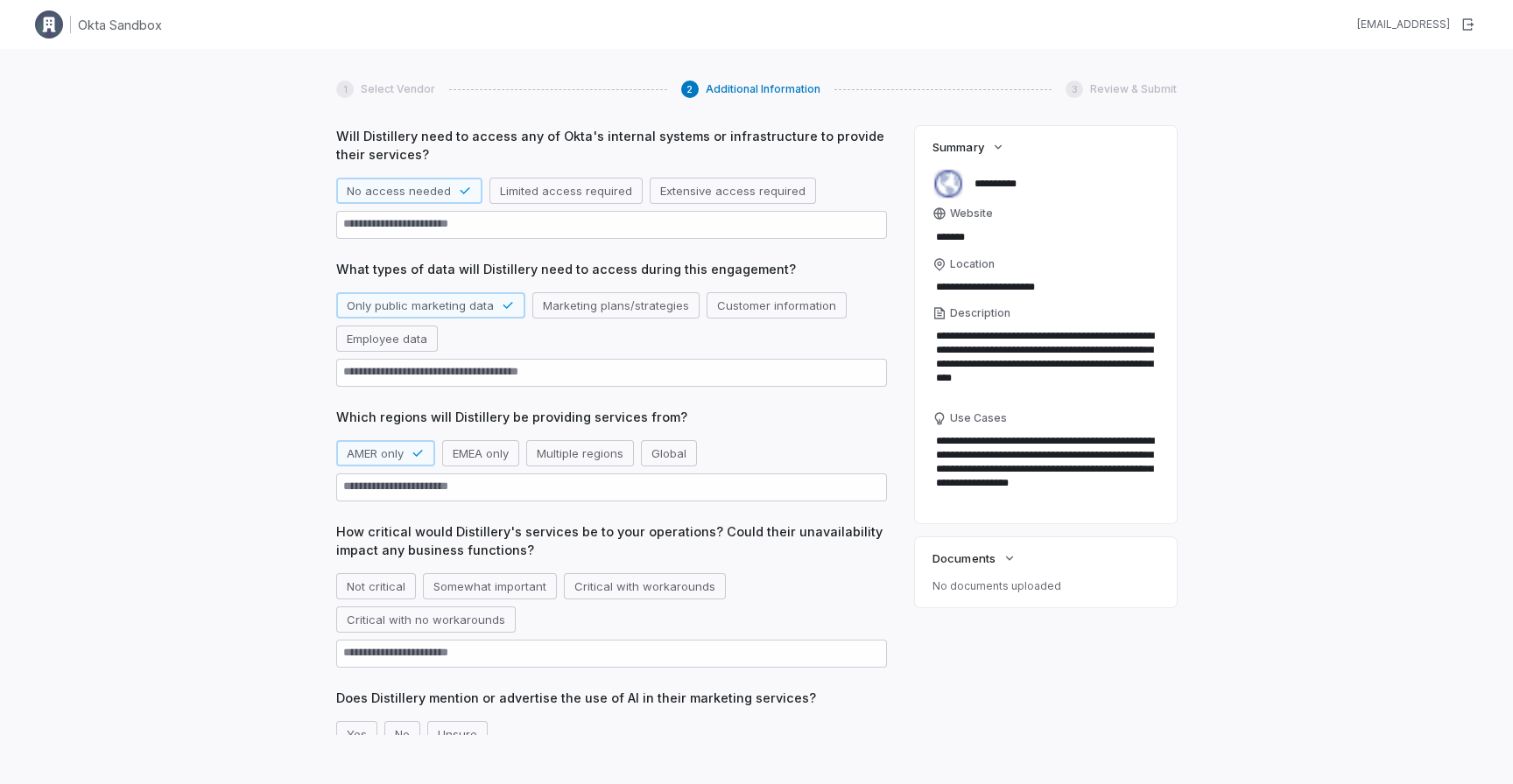
scroll to position [594, 0]
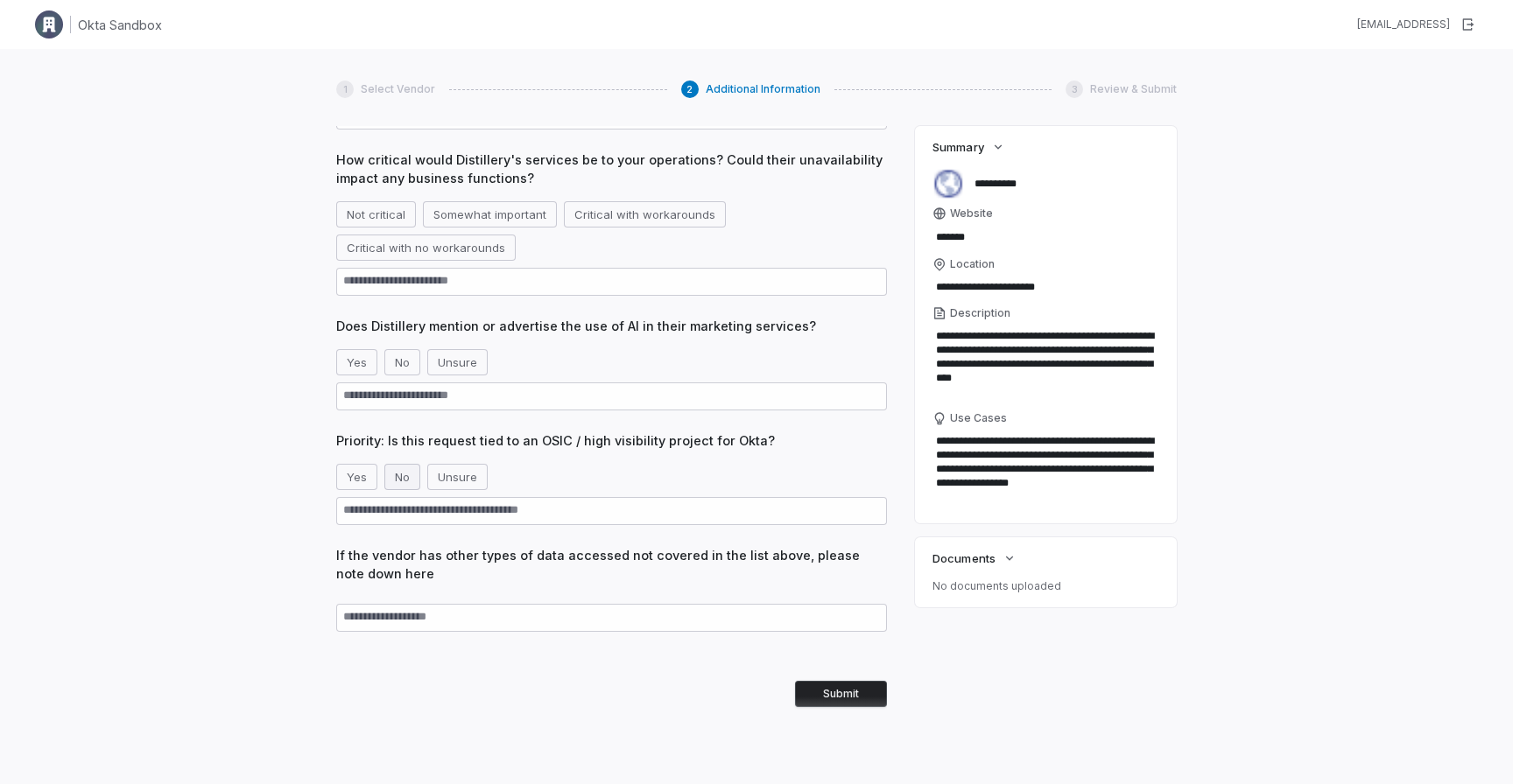
click at [412, 482] on button "No" at bounding box center [402, 477] width 36 height 27
click at [409, 368] on button "No" at bounding box center [402, 362] width 36 height 27
click at [399, 215] on button "Not critical" at bounding box center [376, 215] width 79 height 27
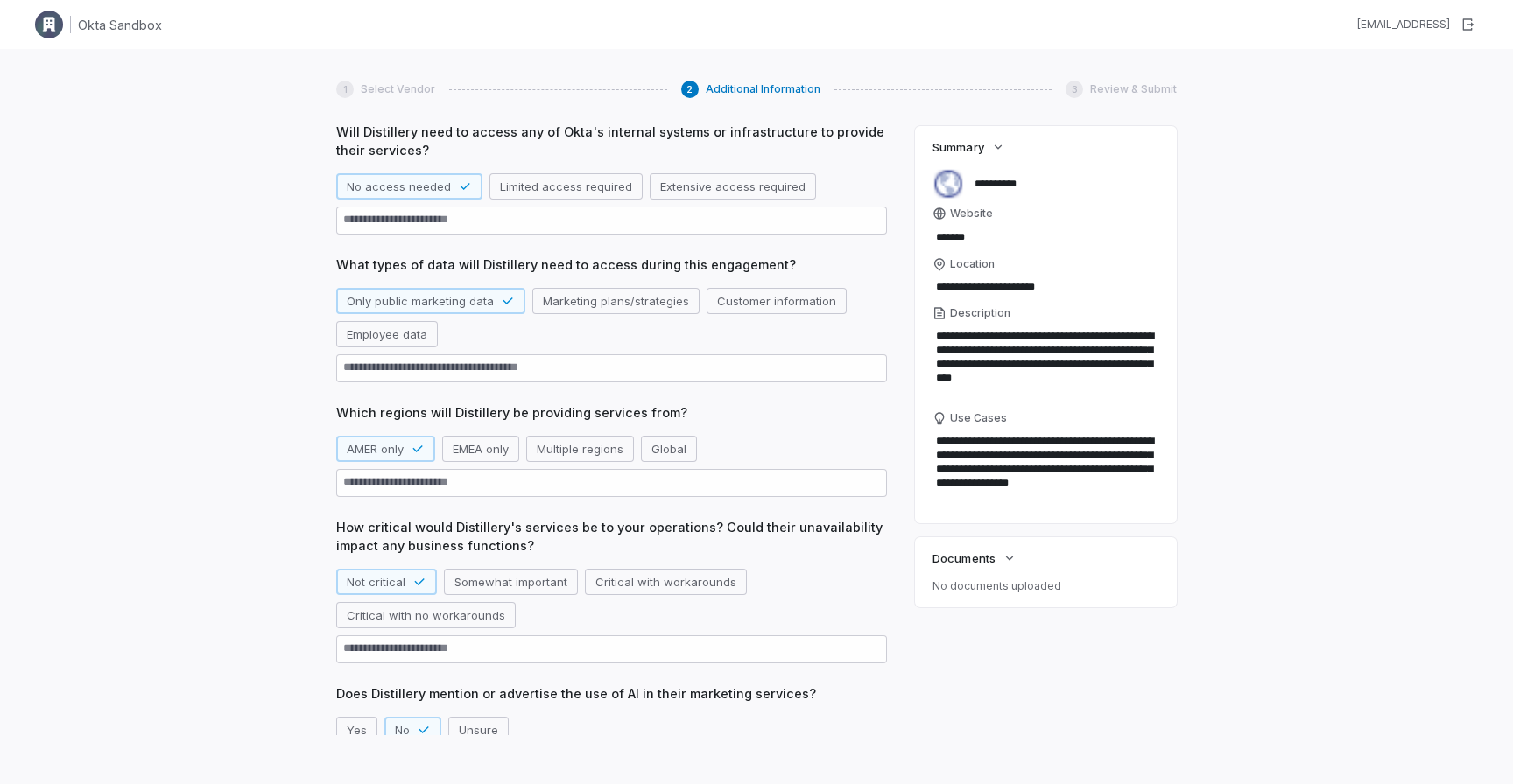
scroll to position [0, 0]
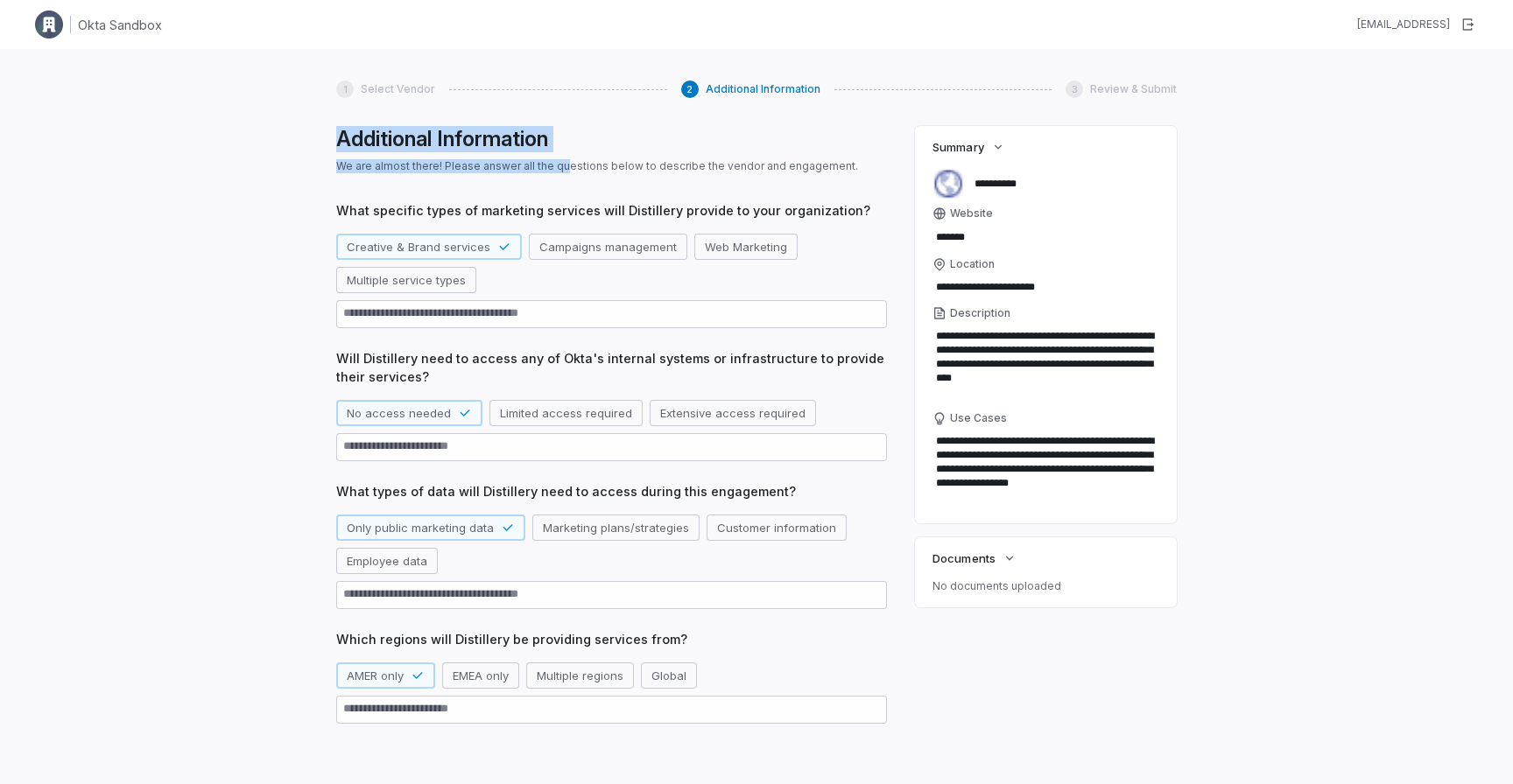
drag, startPoint x: 337, startPoint y: 138, endPoint x: 561, endPoint y: 163, distance: 225.4
click at [561, 163] on div "Additional Information We are almost there! Please answer all the questions bel…" at bounding box center [612, 430] width 551 height 609
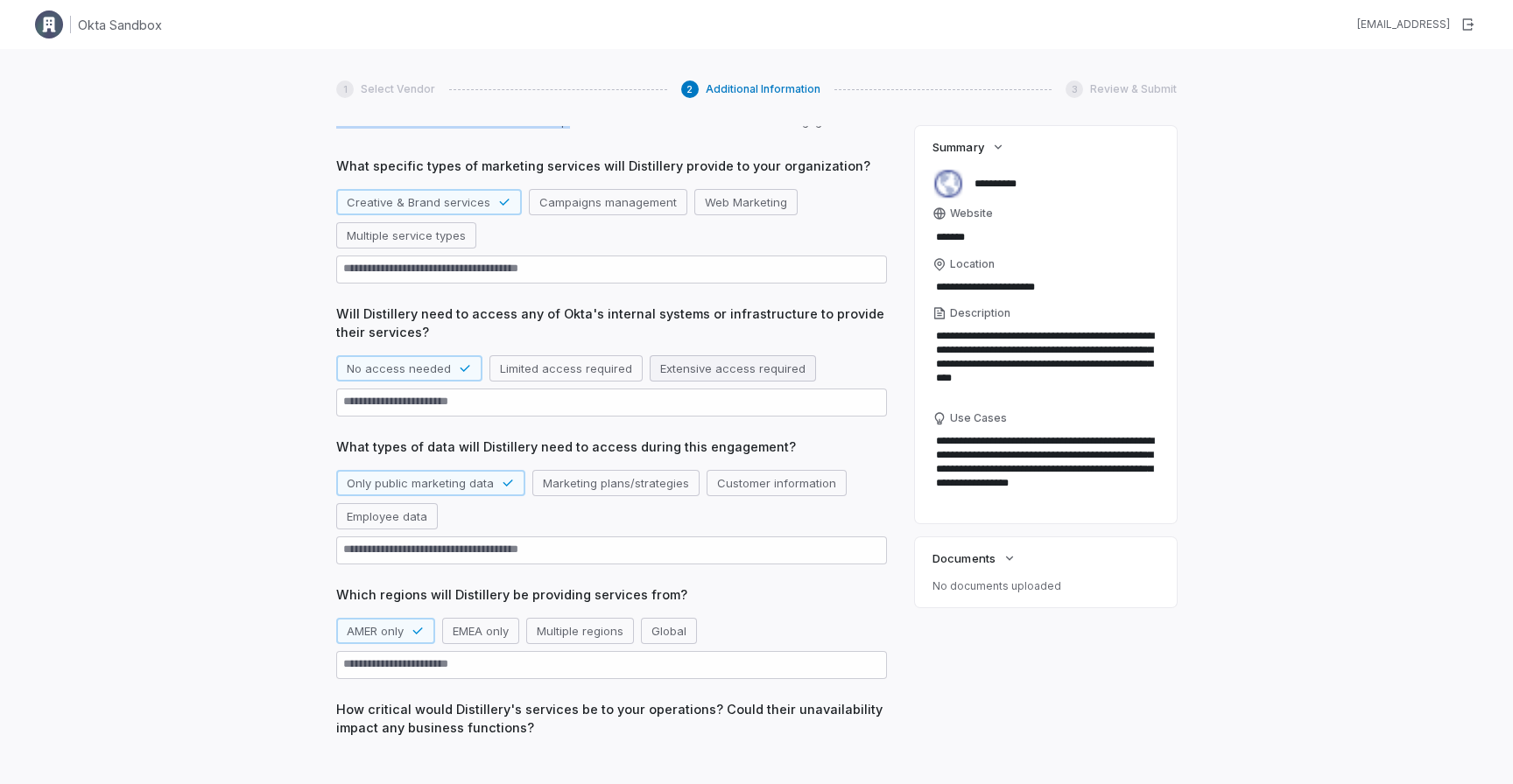
scroll to position [594, 0]
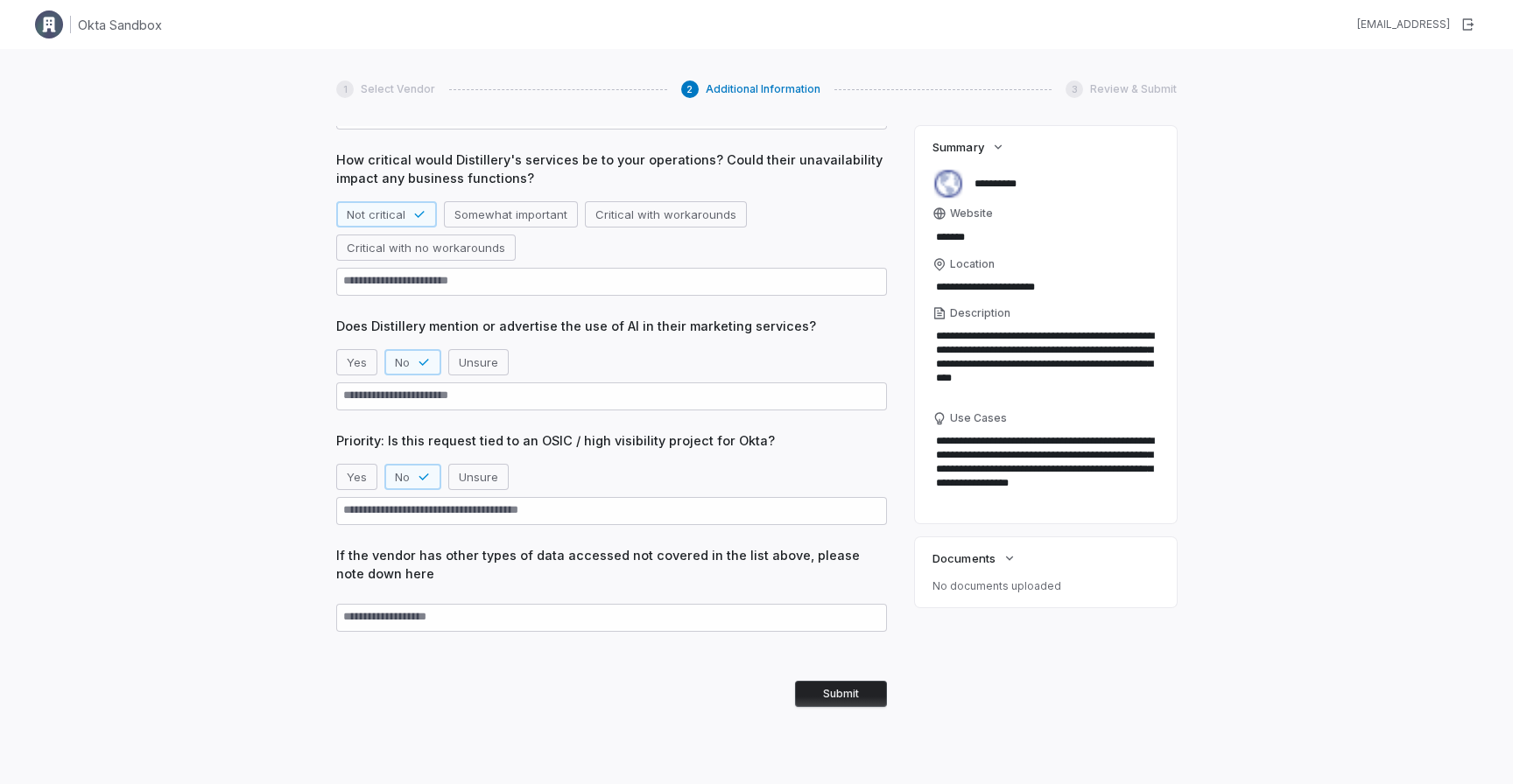
click at [819, 698] on button "Submit" at bounding box center [841, 694] width 92 height 27
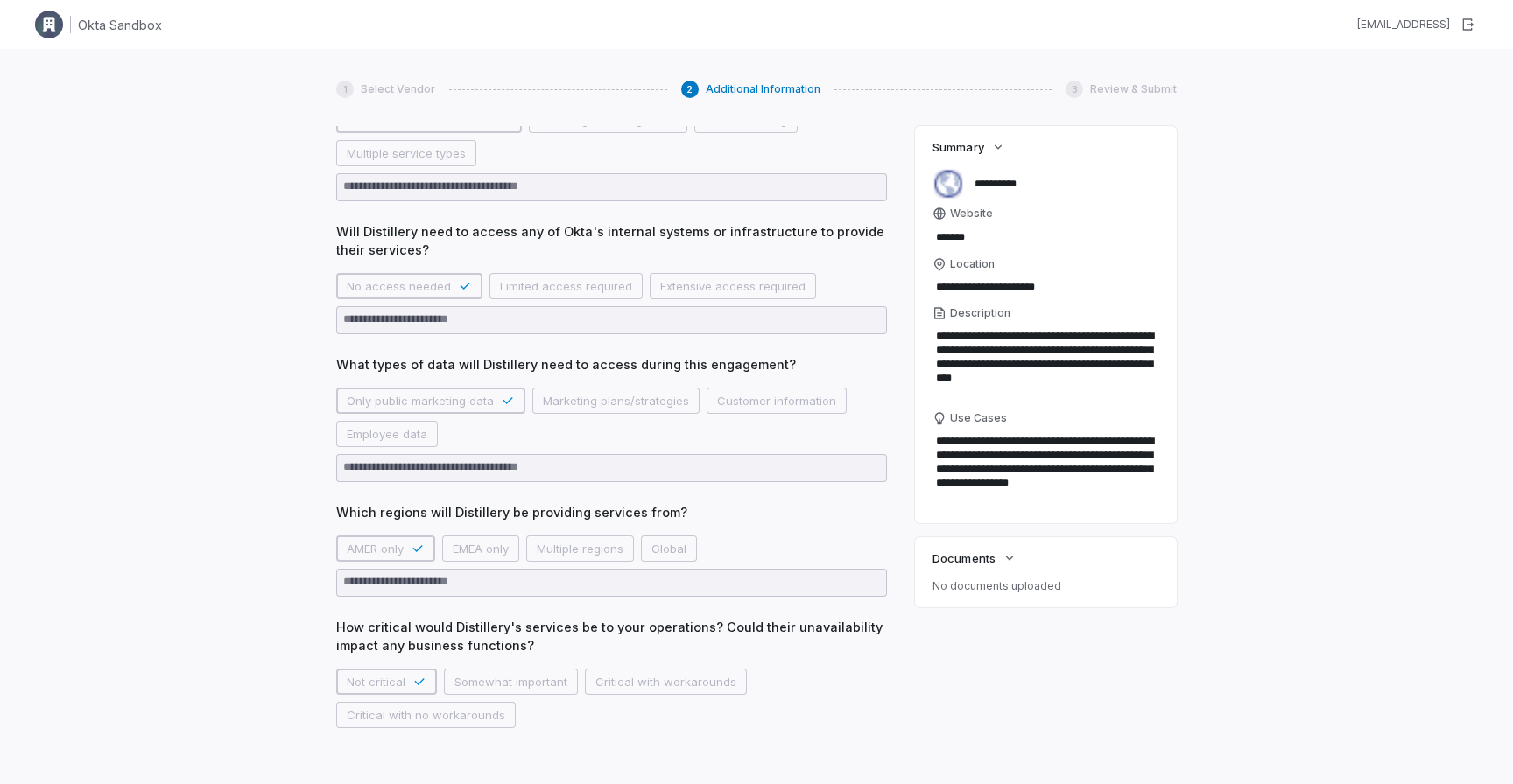
scroll to position [0, 0]
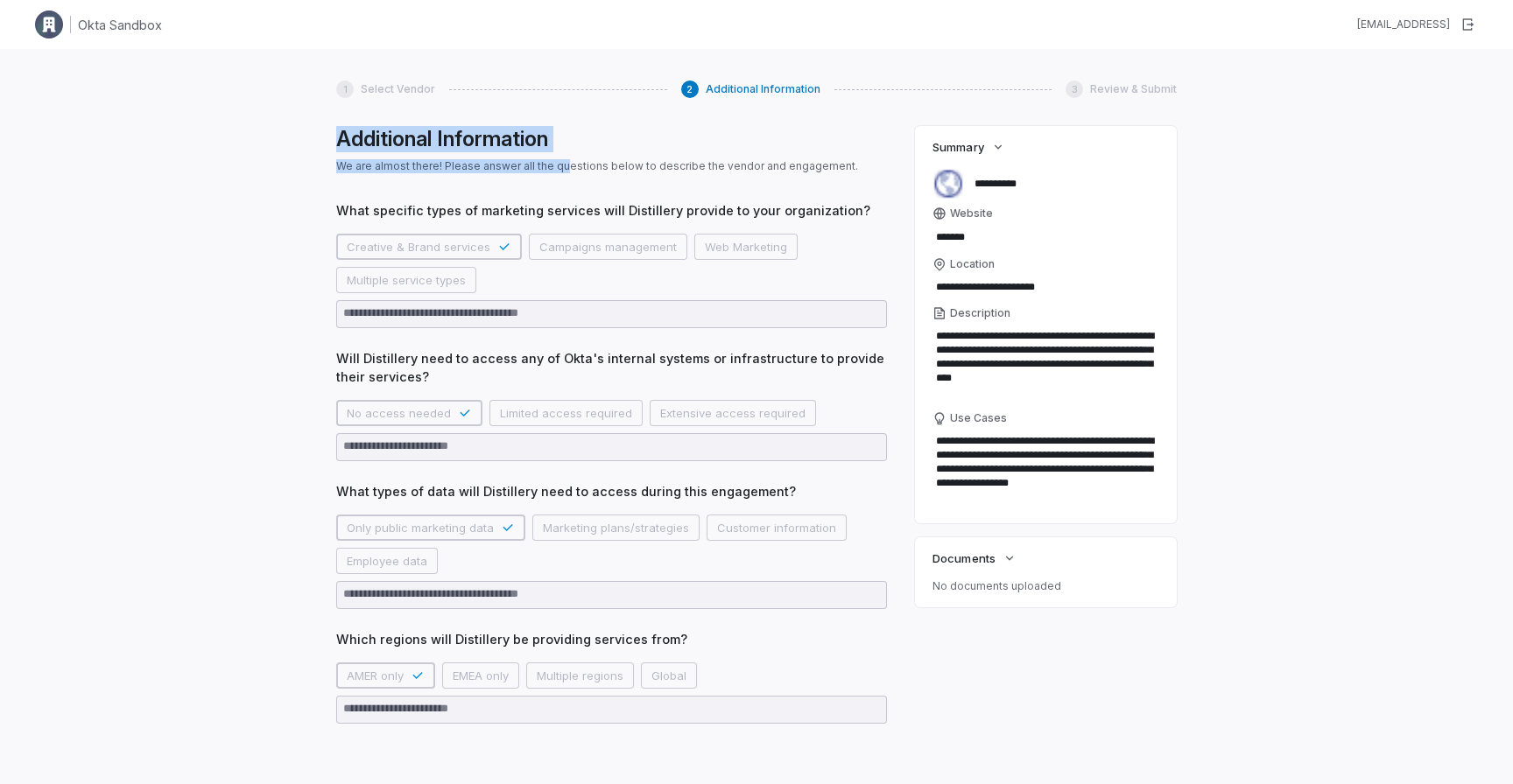
click at [757, 143] on h1 "Additional Information" at bounding box center [612, 139] width 551 height 27
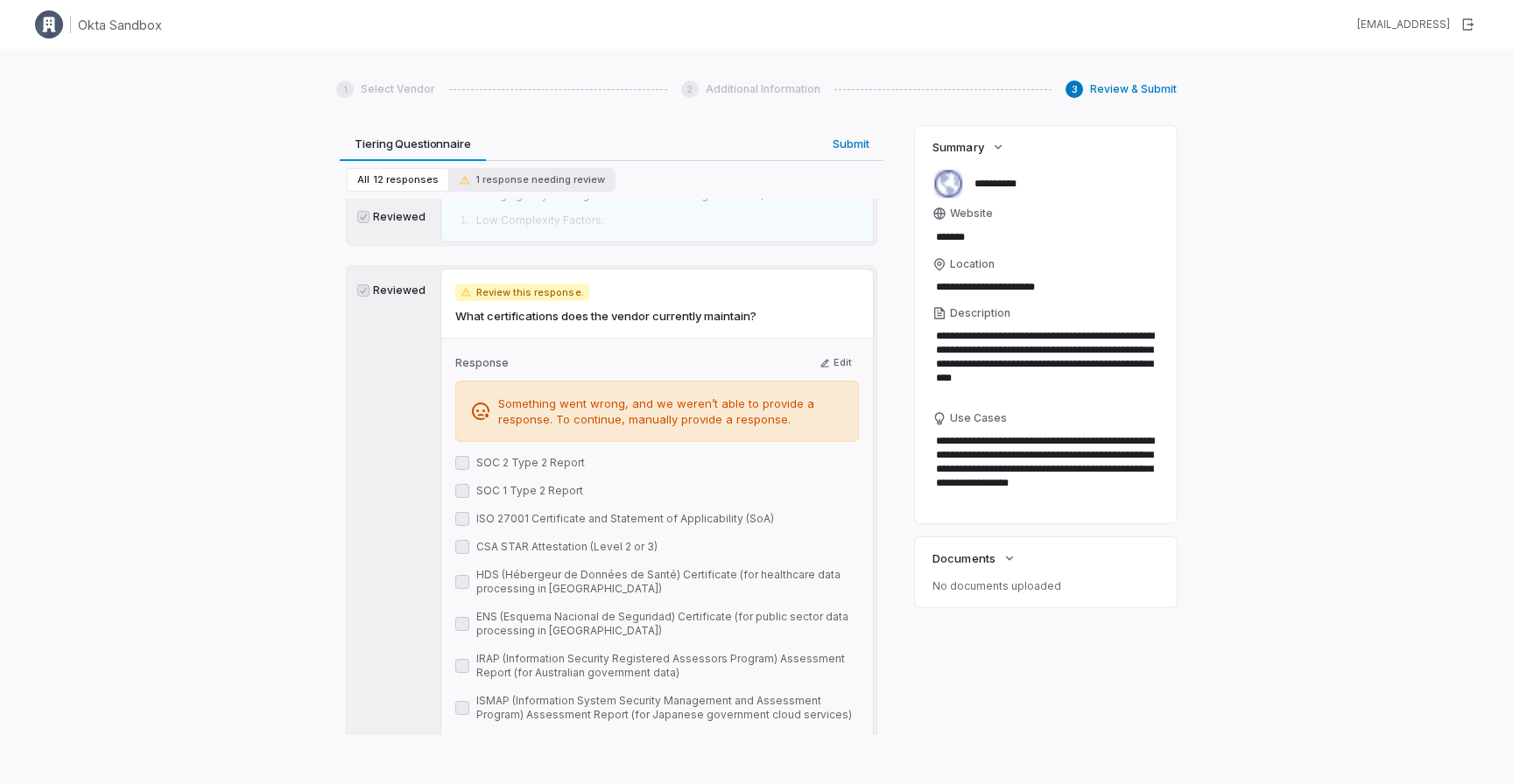
scroll to position [5462, 0]
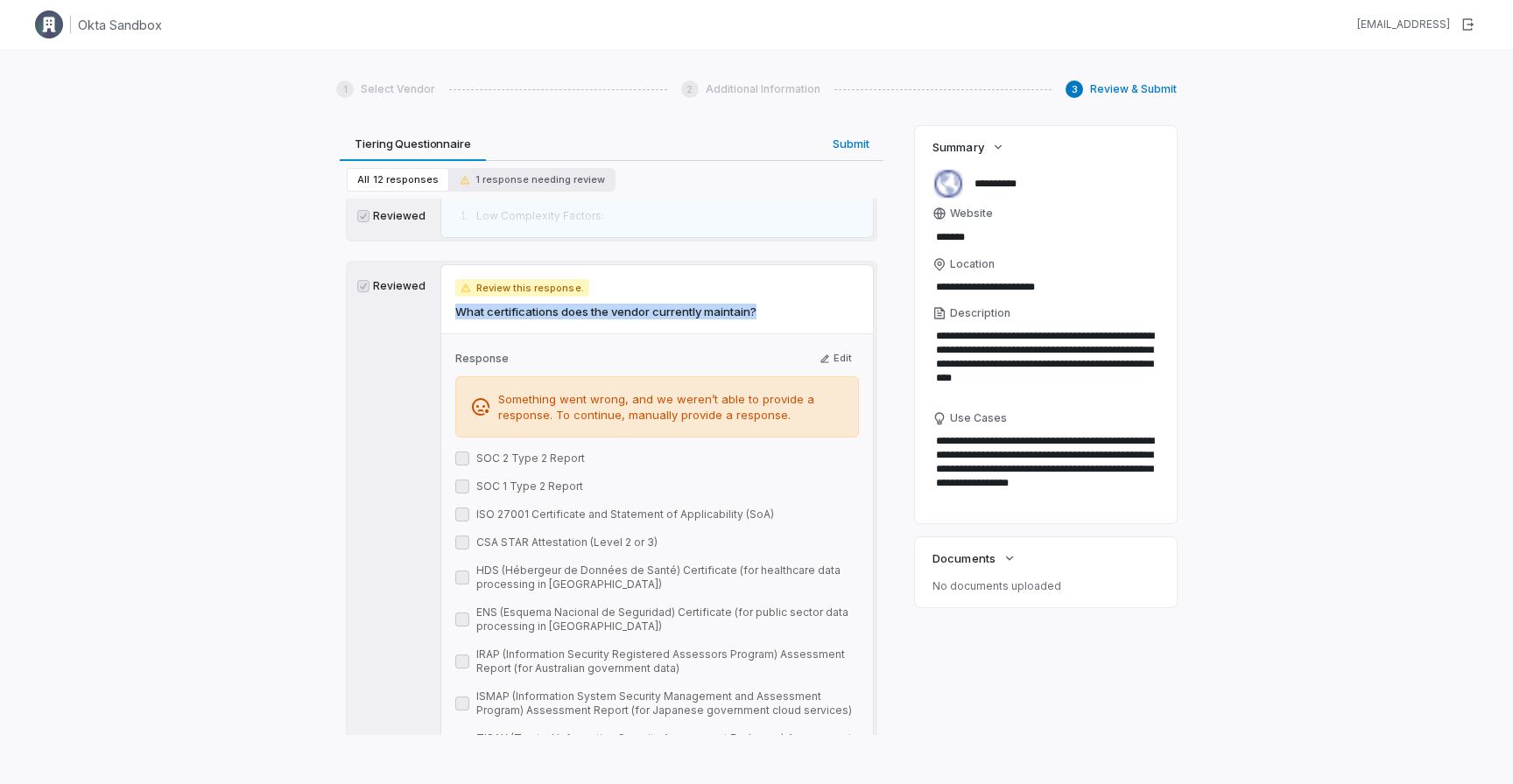
drag, startPoint x: 768, startPoint y: 313, endPoint x: 436, endPoint y: 310, distance: 332.0
click at [436, 310] on div "Reviewed Review this response. What certifications does the vendor currently ma…" at bounding box center [611, 727] width 530 height 931
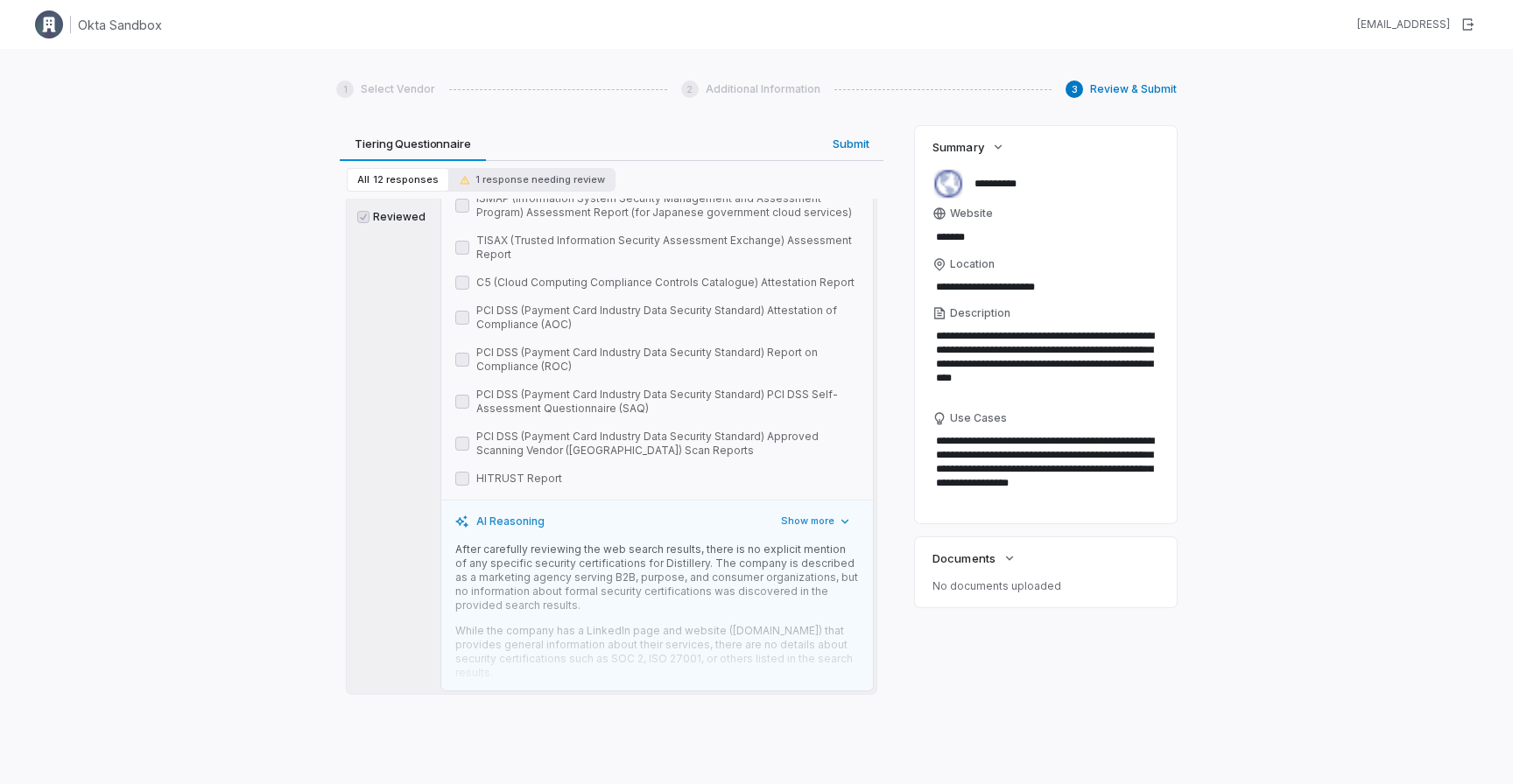
scroll to position [6014, 0]
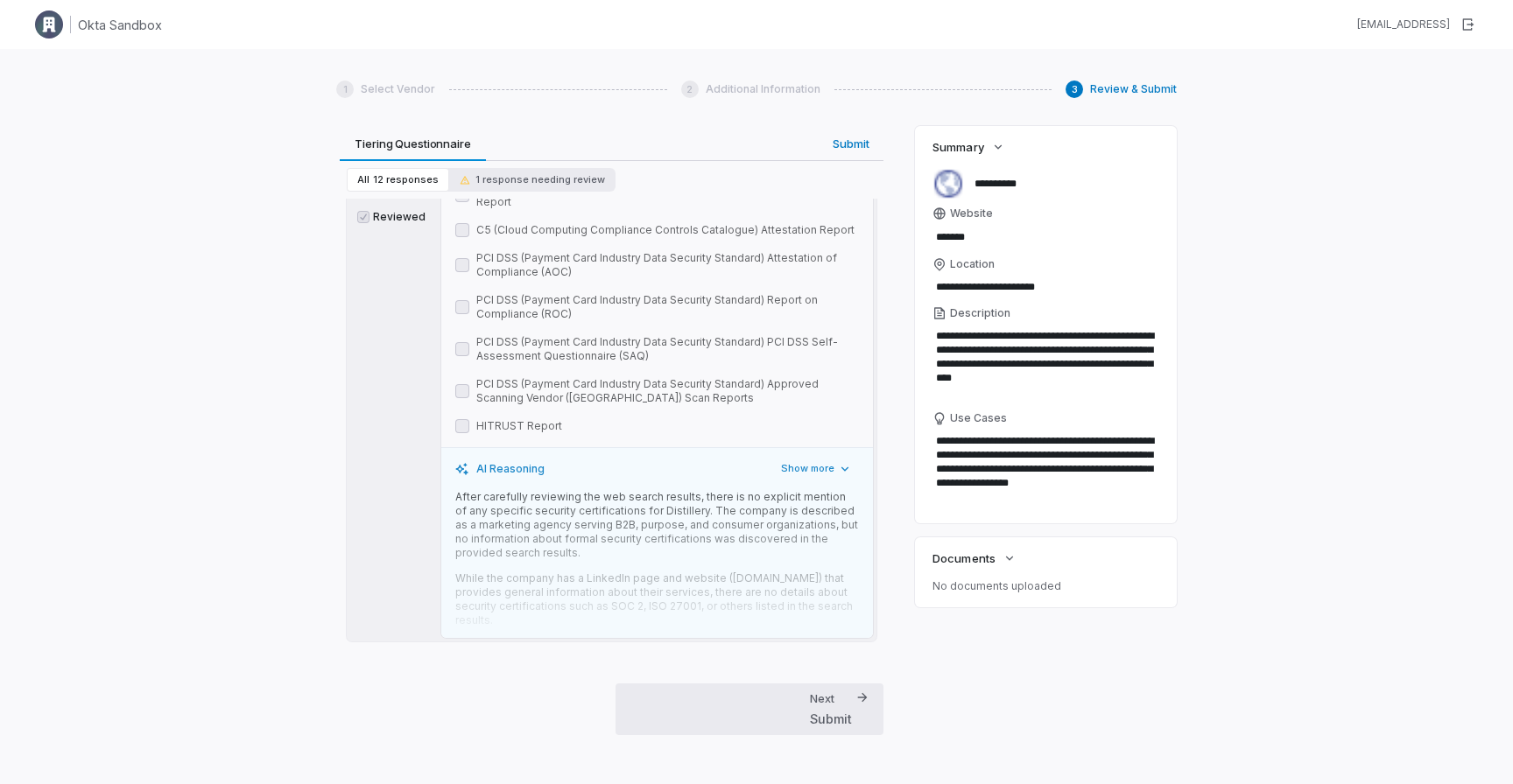
click at [828, 703] on div "Next Submit" at bounding box center [831, 709] width 42 height 38
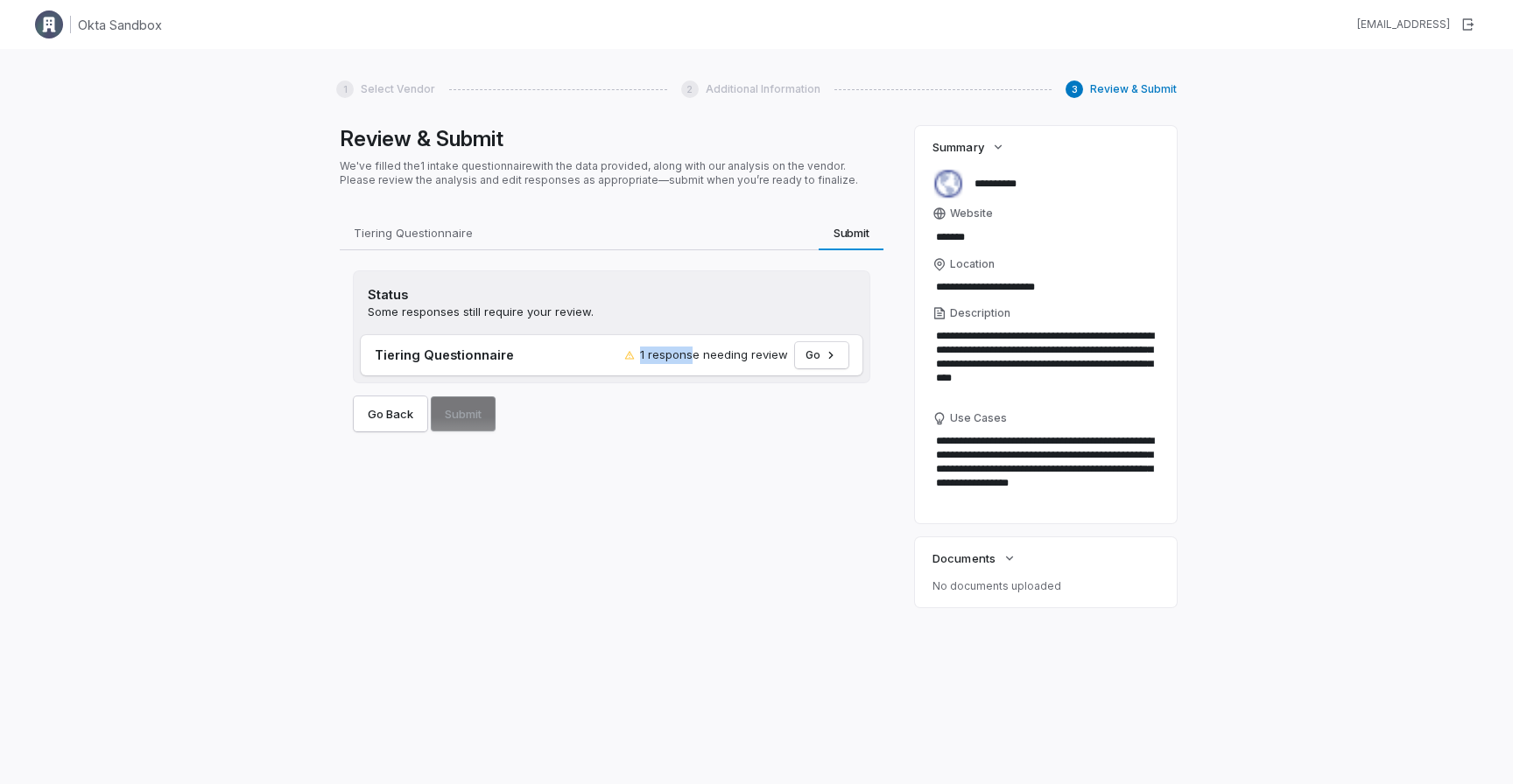
drag, startPoint x: 632, startPoint y: 349, endPoint x: 699, endPoint y: 357, distance: 67.5
click at [699, 357] on span "1 response needing review" at bounding box center [706, 355] width 164 height 18
drag, startPoint x: 743, startPoint y: 400, endPoint x: 694, endPoint y: 370, distance: 57.5
click at [741, 397] on div "Go Back Submit" at bounding box center [612, 406] width 516 height 49
drag, startPoint x: 650, startPoint y: 351, endPoint x: 786, endPoint y: 369, distance: 137.2
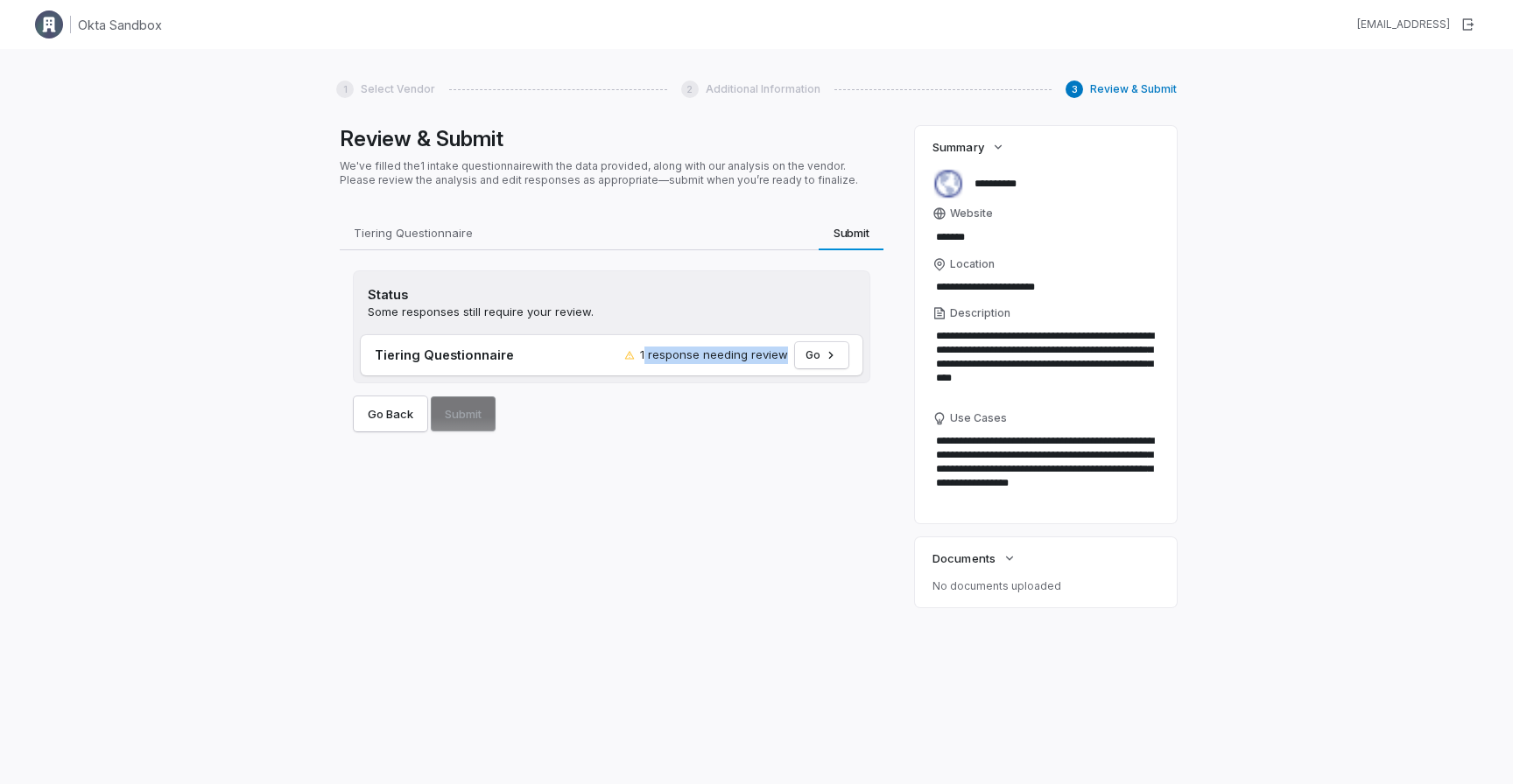
click at [786, 369] on div "Tiering Questionnaire 1 response needing review Go" at bounding box center [611, 356] width 501 height 41
drag, startPoint x: 586, startPoint y: 359, endPoint x: 739, endPoint y: 362, distance: 153.0
click at [591, 359] on h3 "Tiering Questionnaire" at bounding box center [496, 355] width 242 height 18
click at [802, 360] on button "Go" at bounding box center [822, 355] width 53 height 27
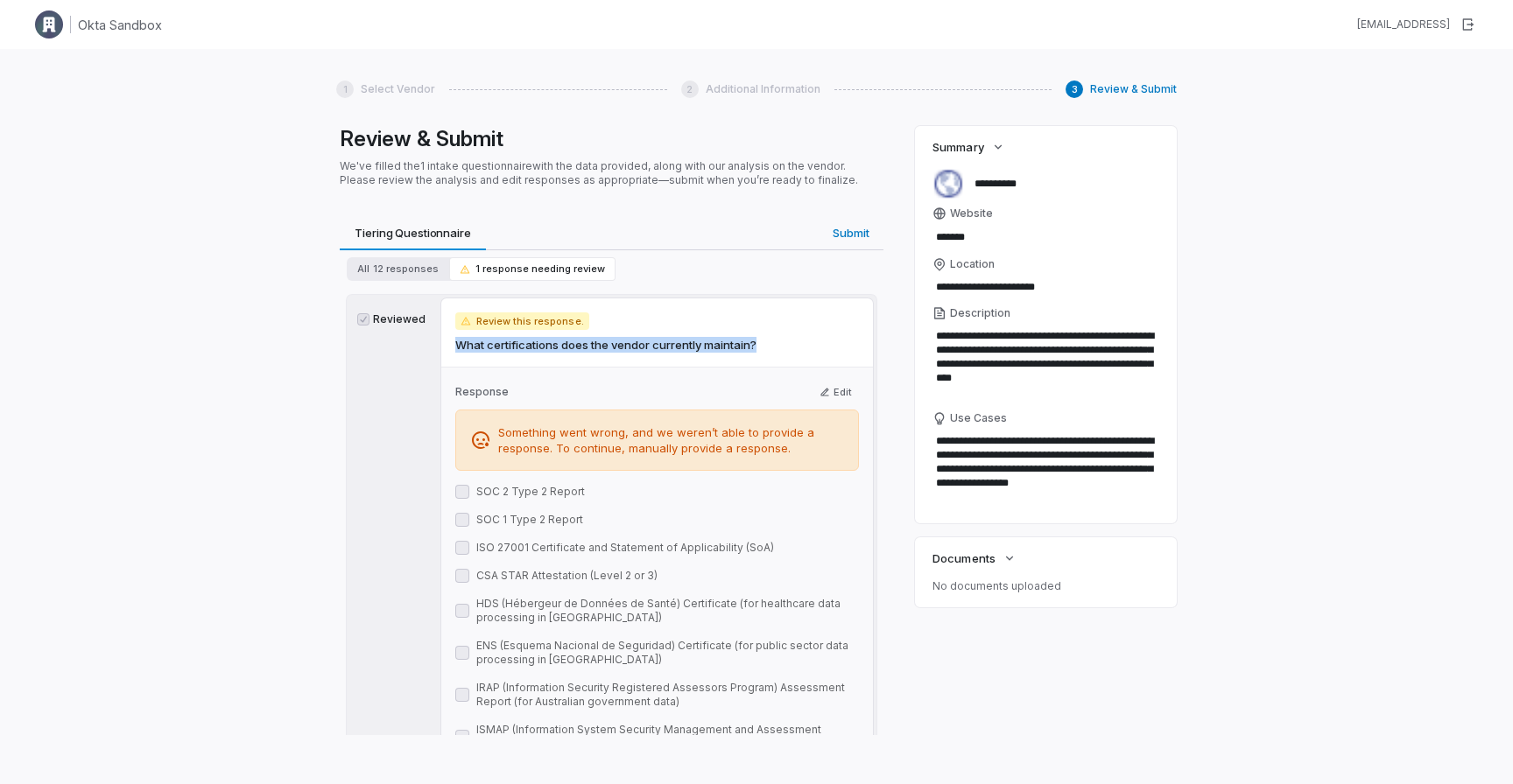
drag, startPoint x: 771, startPoint y: 345, endPoint x: 448, endPoint y: 342, distance: 323.0
click at [448, 342] on div "Review this response. What certifications does the vendor currently maintain?" at bounding box center [657, 333] width 431 height 68
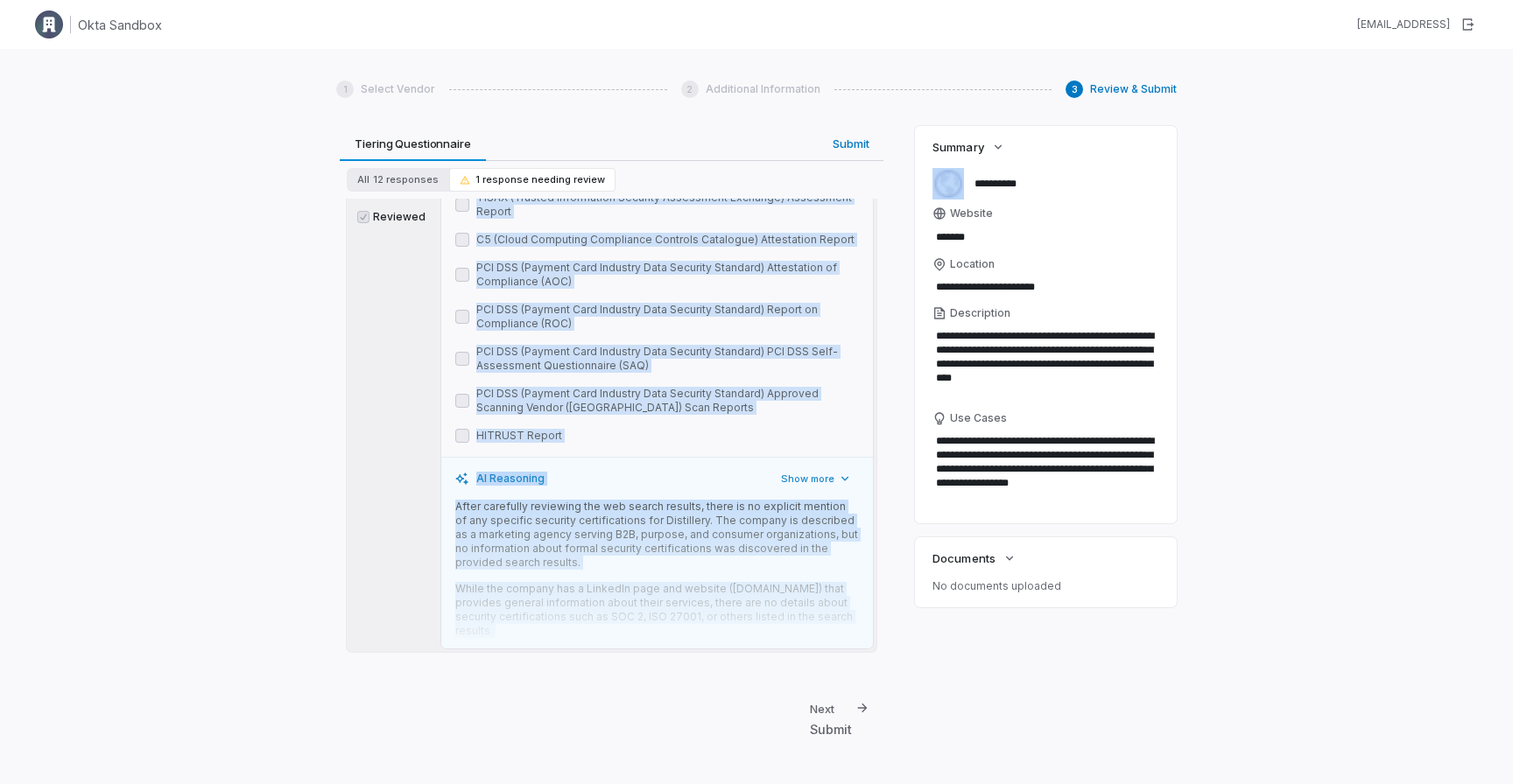
scroll to position [584, 0]
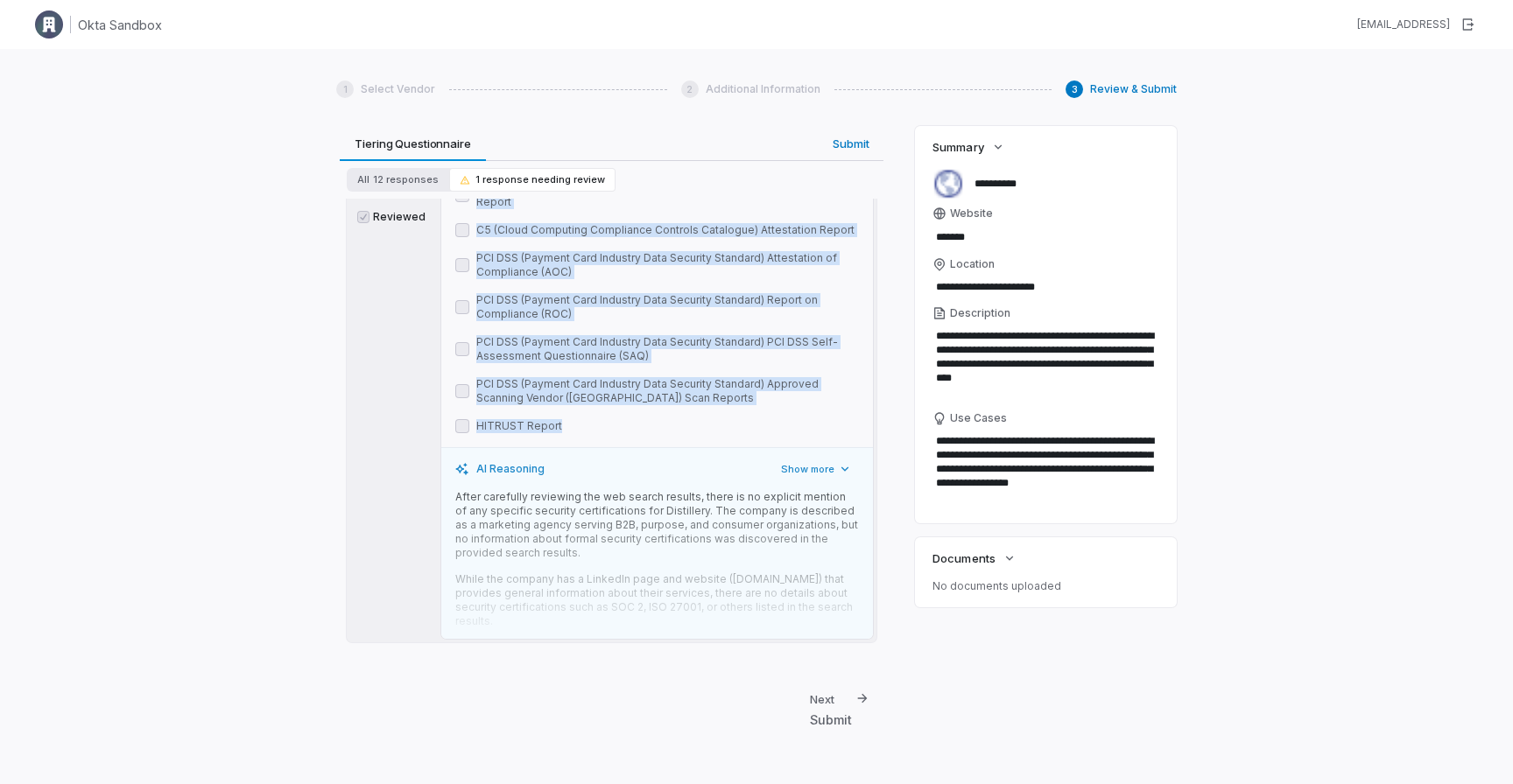
drag, startPoint x: 475, startPoint y: 219, endPoint x: 580, endPoint y: 428, distance: 233.9
click at [580, 428] on div "SOC 2 Type 2 Report SOC 1 Type 2 Report ISO 27001 Certificate and Statement of …" at bounding box center [657, 168] width 404 height 532
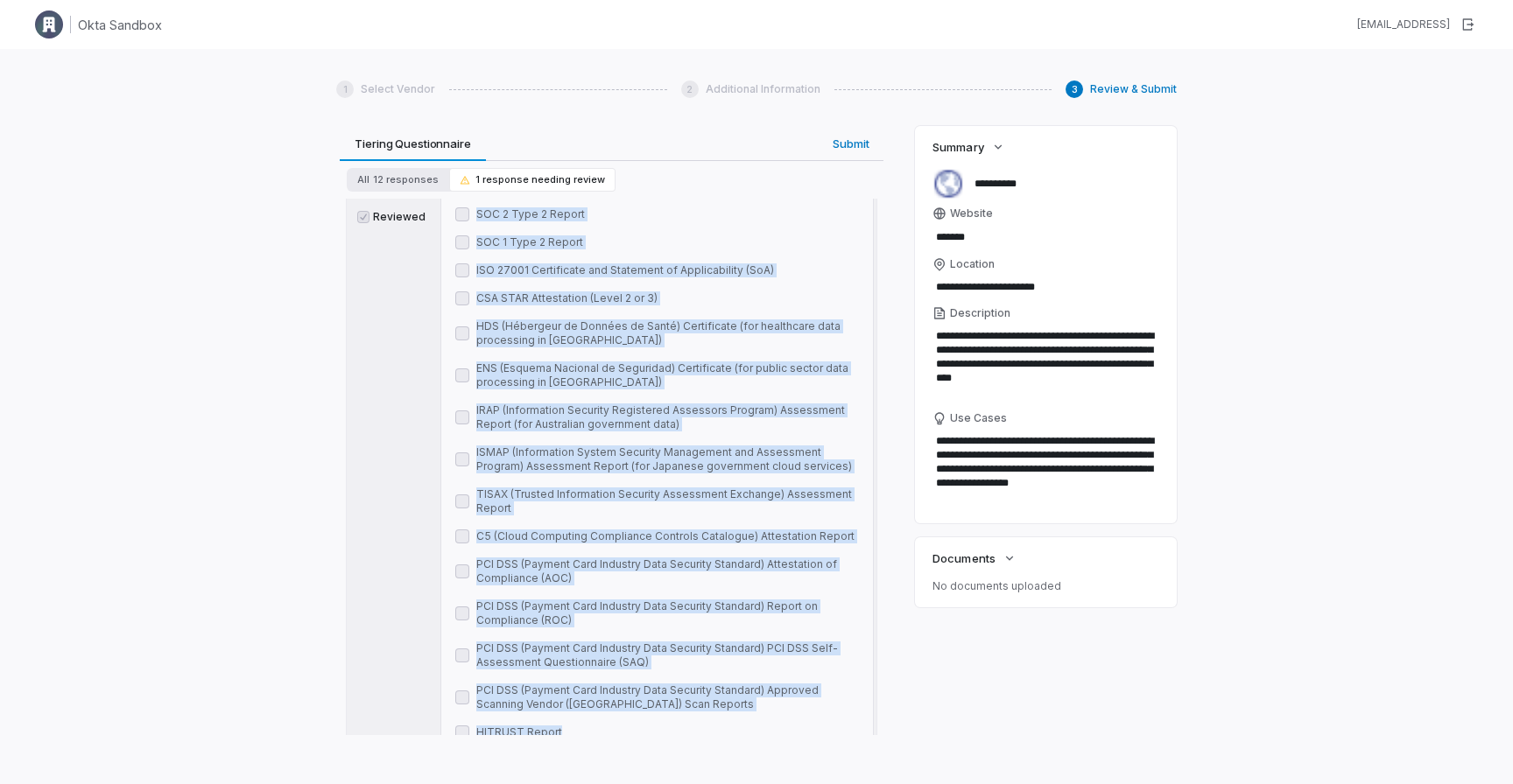
scroll to position [0, 0]
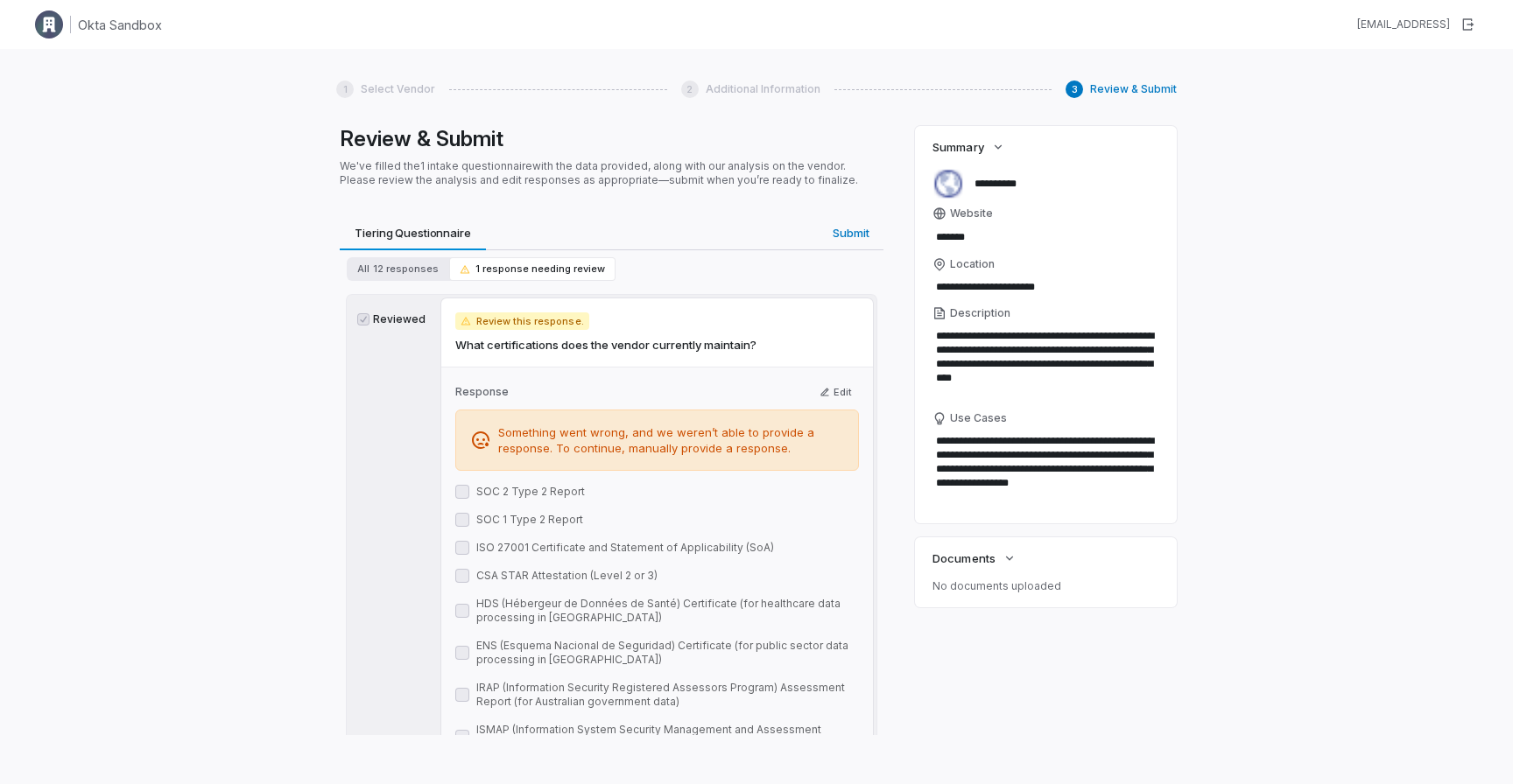
drag, startPoint x: 582, startPoint y: 317, endPoint x: 451, endPoint y: 314, distance: 131.0
click at [451, 314] on div "Review this response. What certifications does the vendor currently maintain?" at bounding box center [657, 333] width 431 height 68
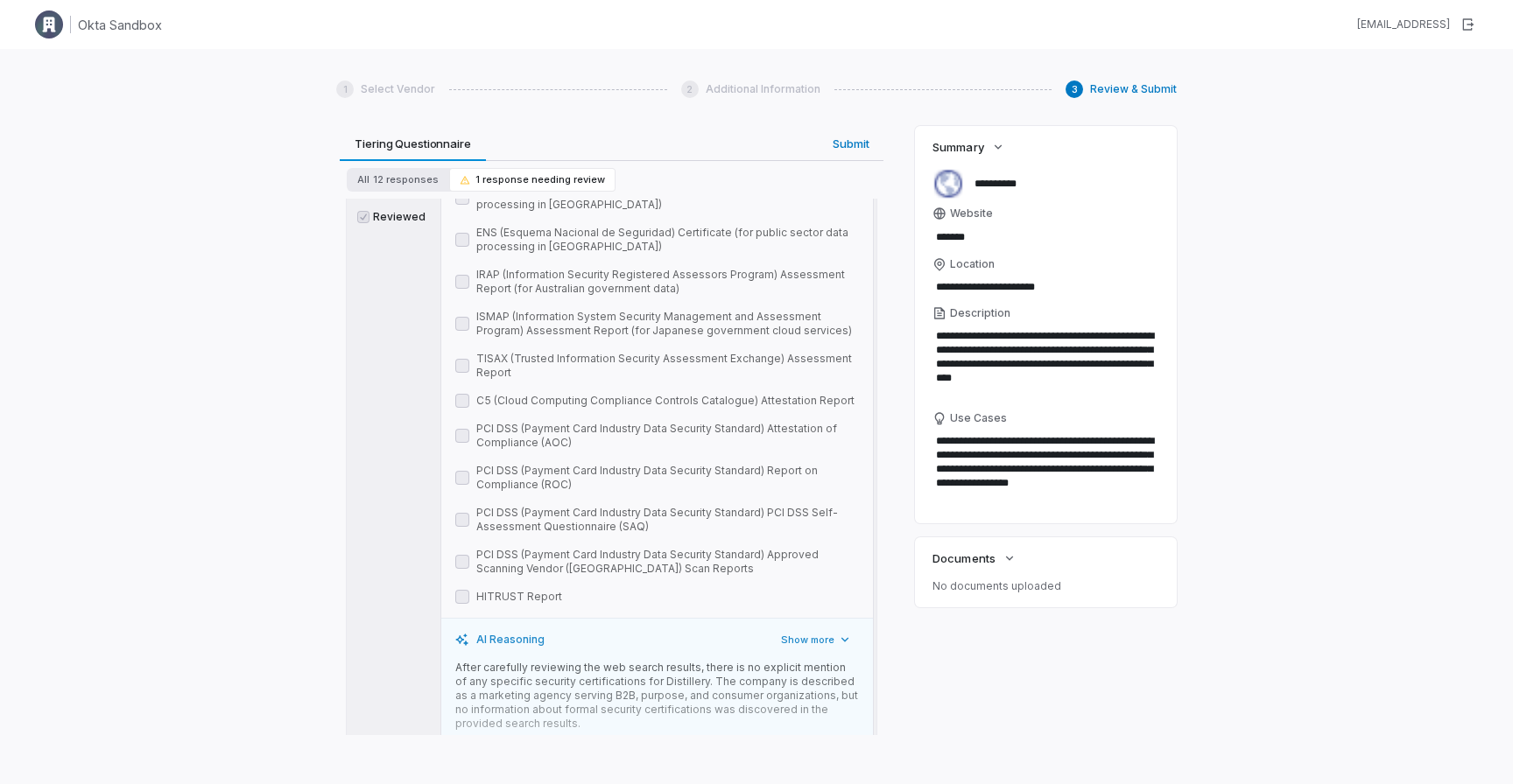
scroll to position [579, 0]
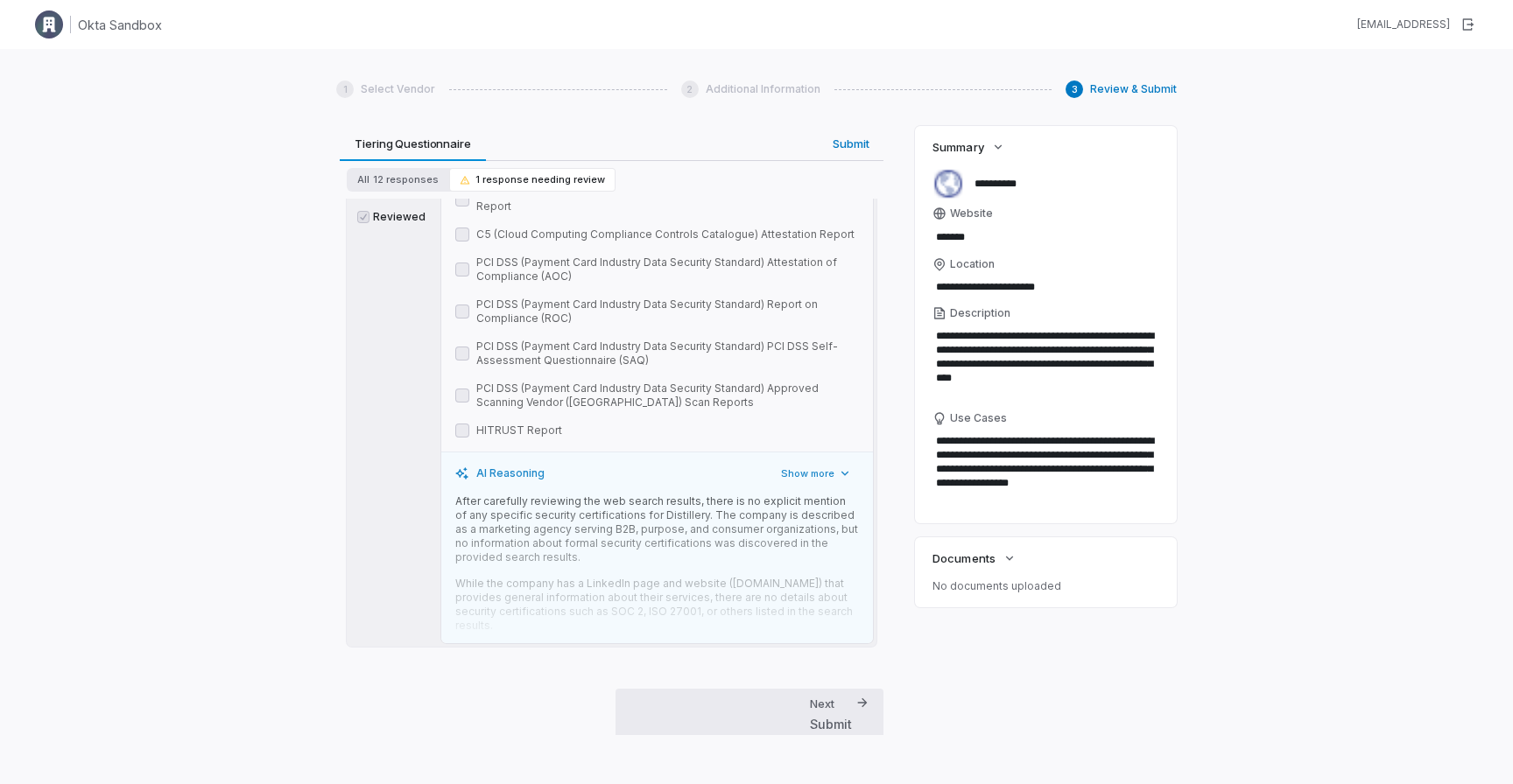
click at [826, 698] on div "Next Submit" at bounding box center [831, 714] width 42 height 38
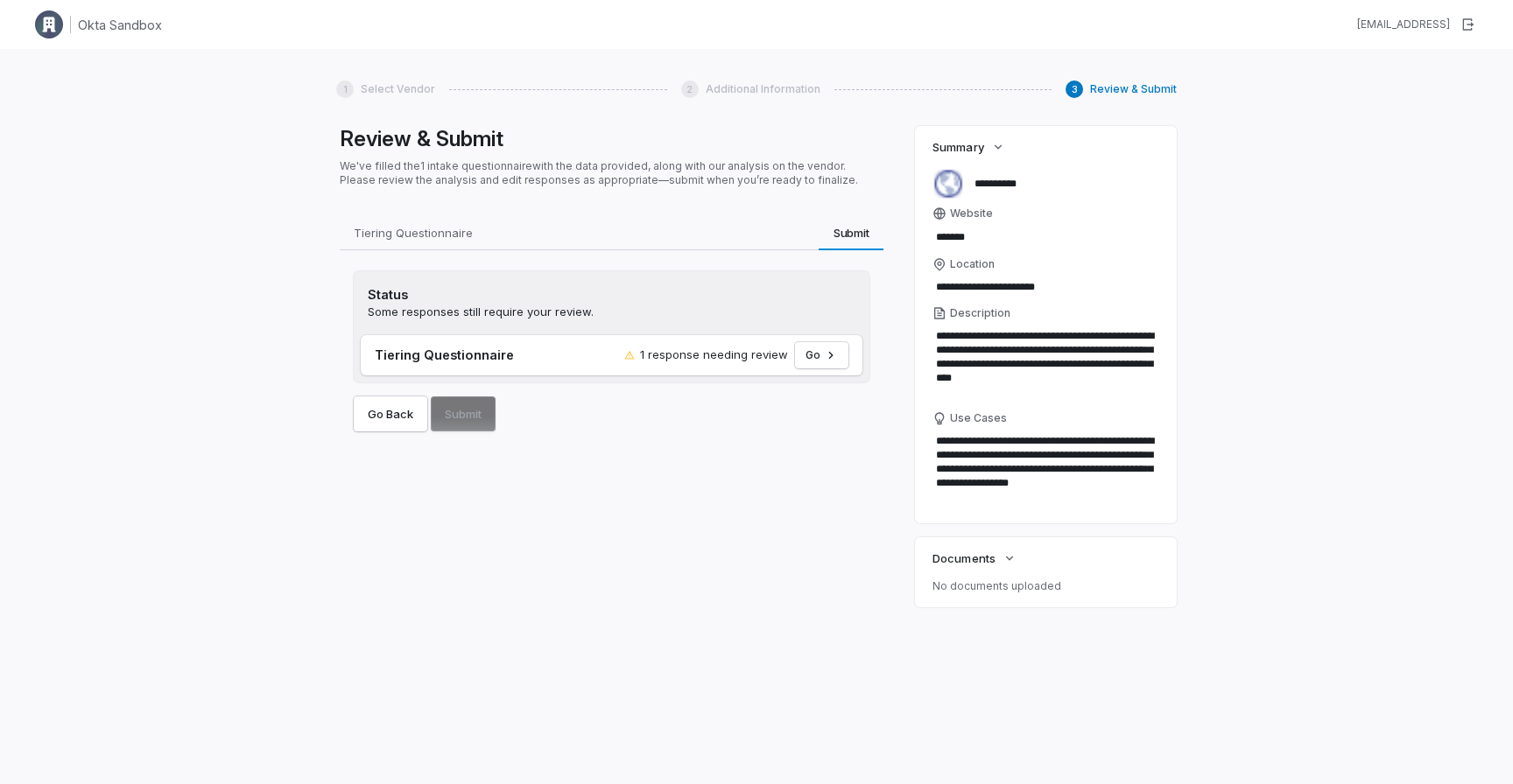
type textarea "*"
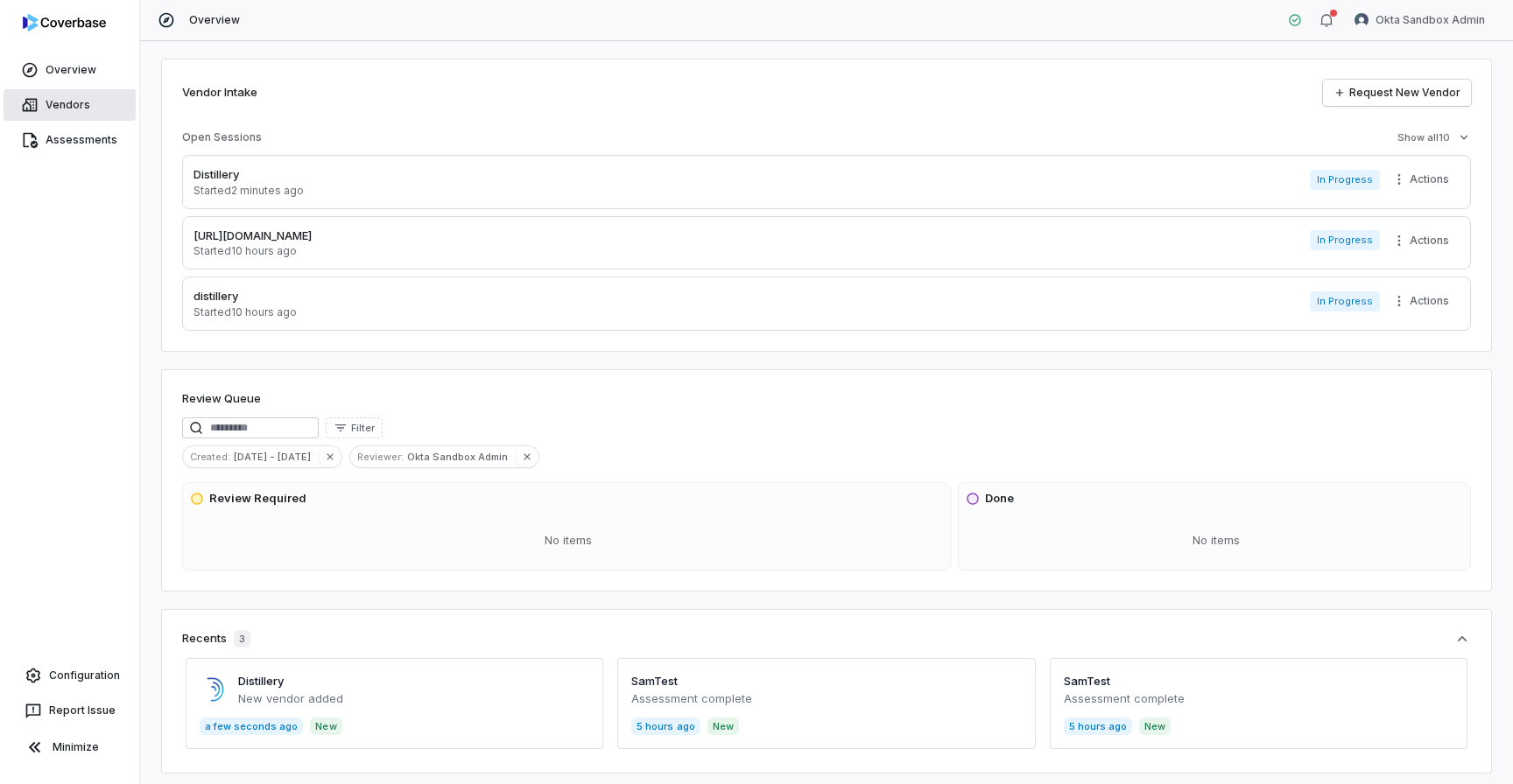
click at [94, 112] on link "Vendors" at bounding box center [69, 105] width 132 height 31
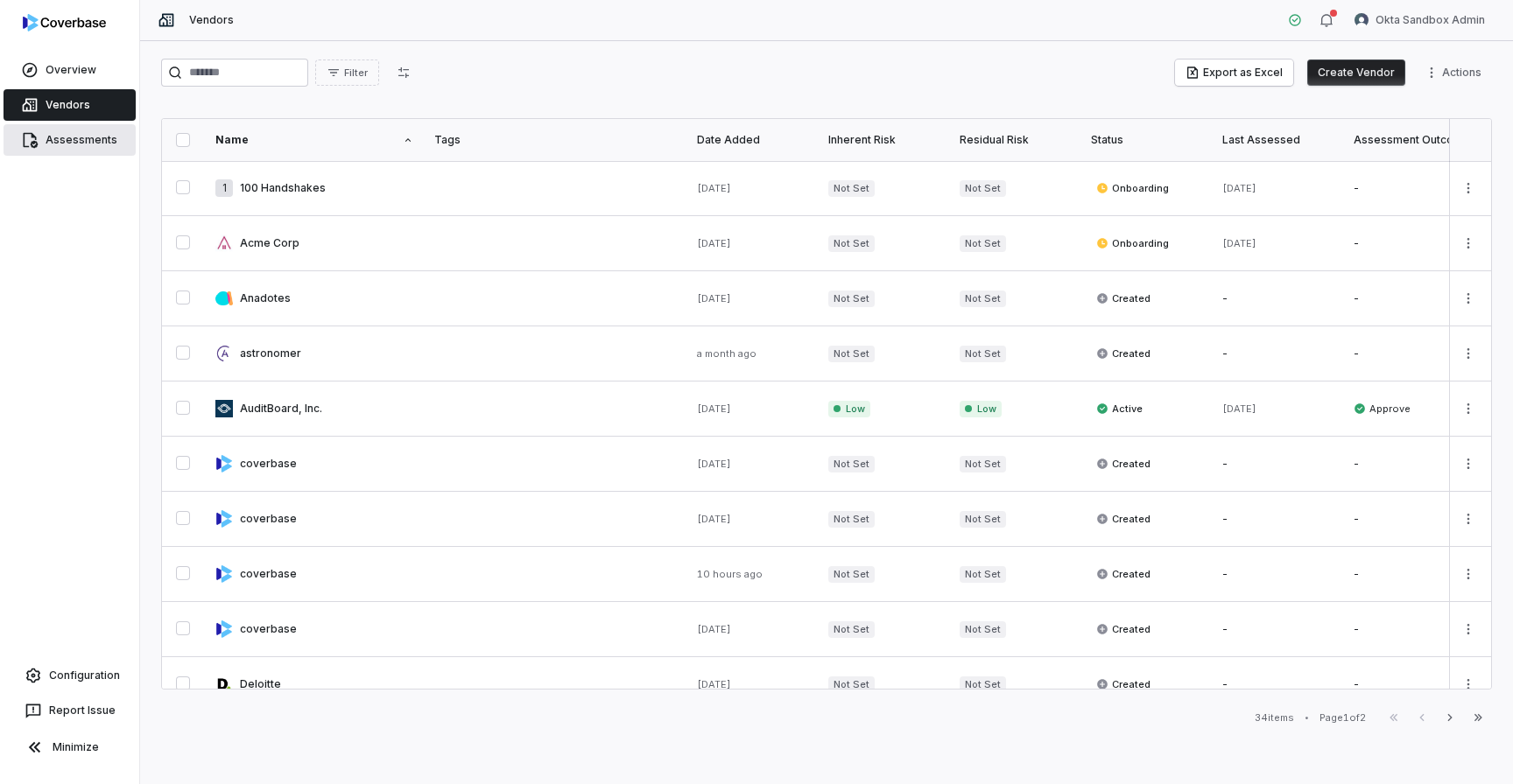
click at [109, 138] on link "Assessments" at bounding box center [69, 140] width 132 height 31
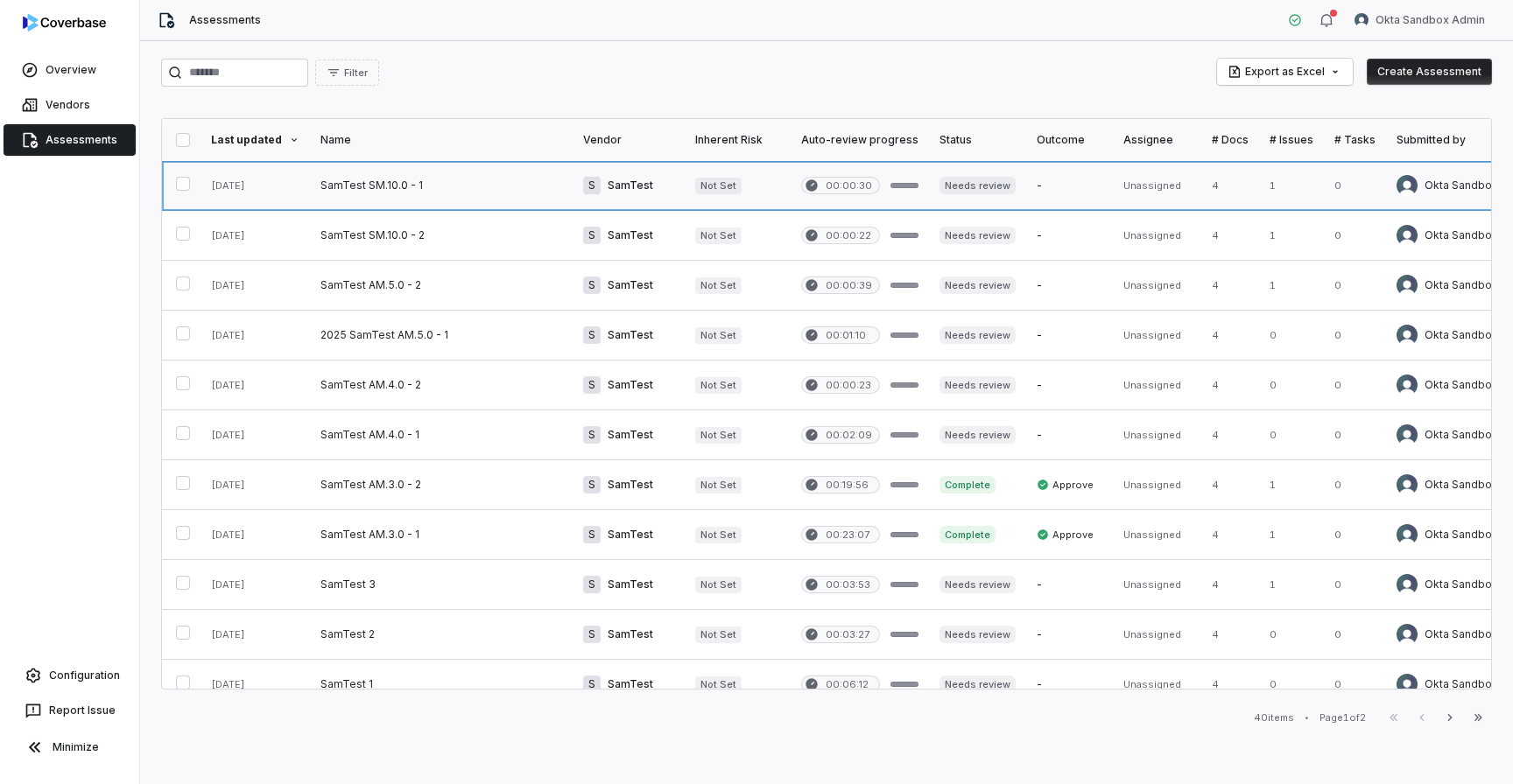
click at [354, 193] on link at bounding box center [440, 185] width 263 height 49
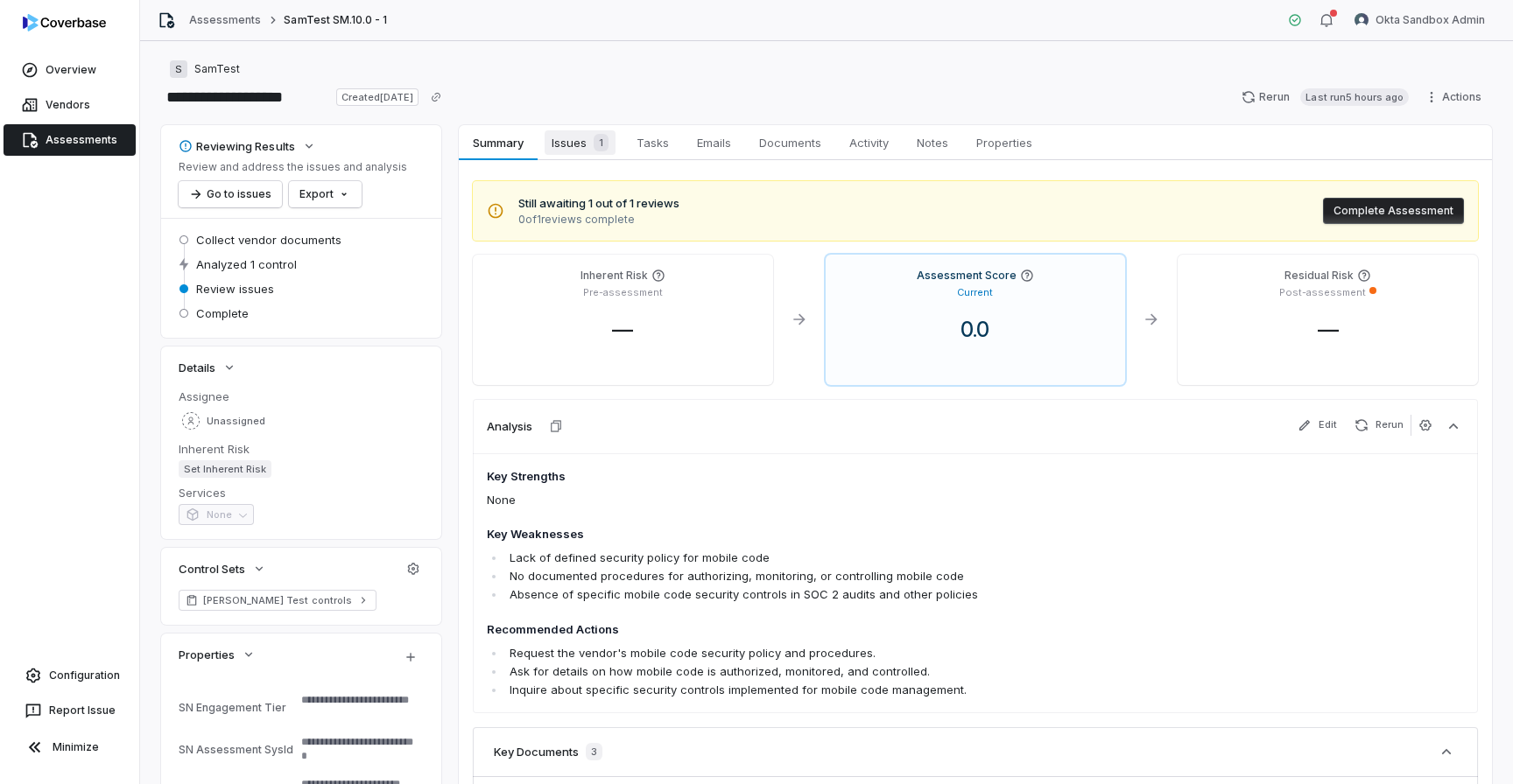
click at [570, 149] on span "Issues 1" at bounding box center [580, 143] width 71 height 25
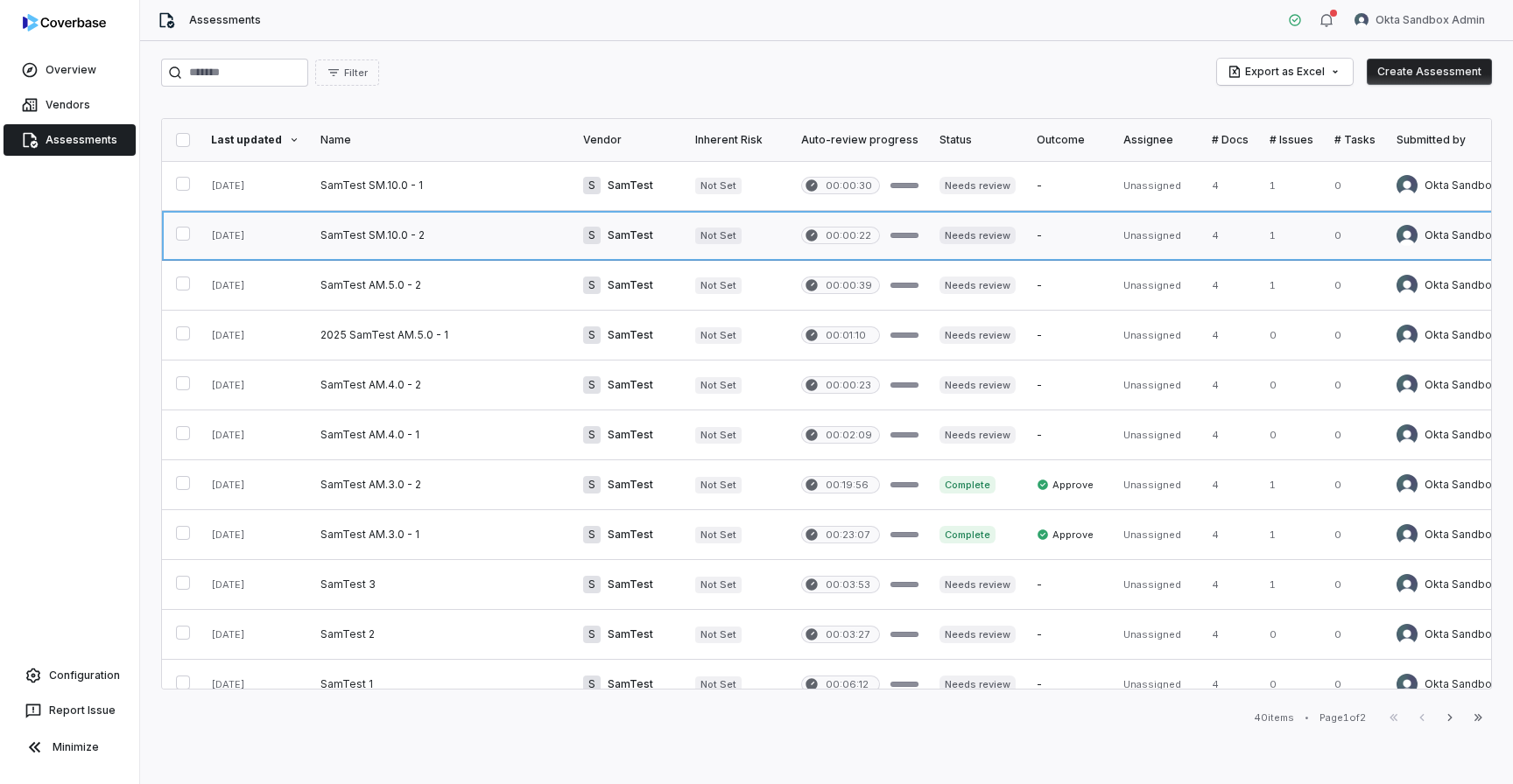
click at [466, 234] on link at bounding box center [440, 235] width 263 height 49
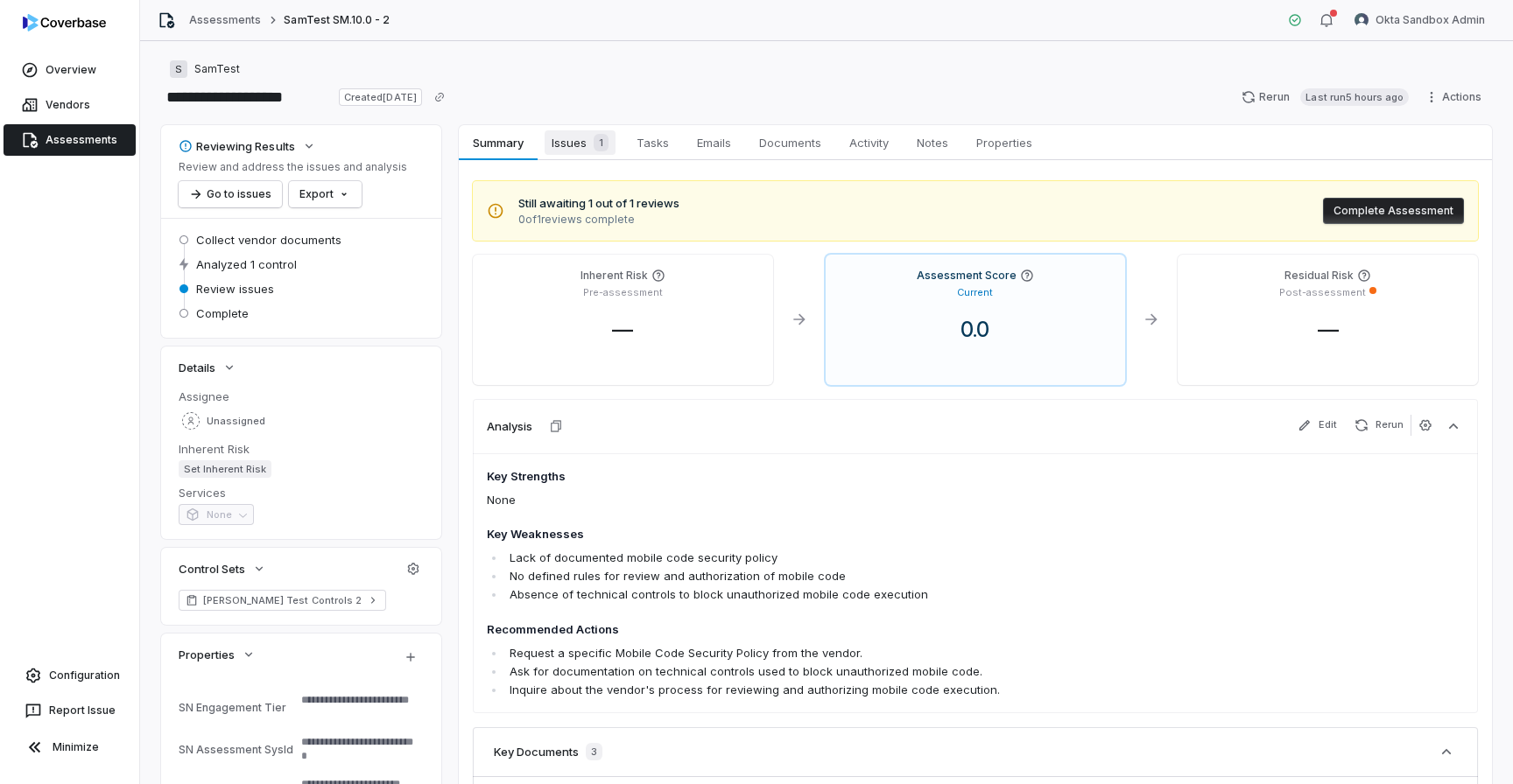
click at [576, 153] on span "Issues 1" at bounding box center [580, 143] width 71 height 25
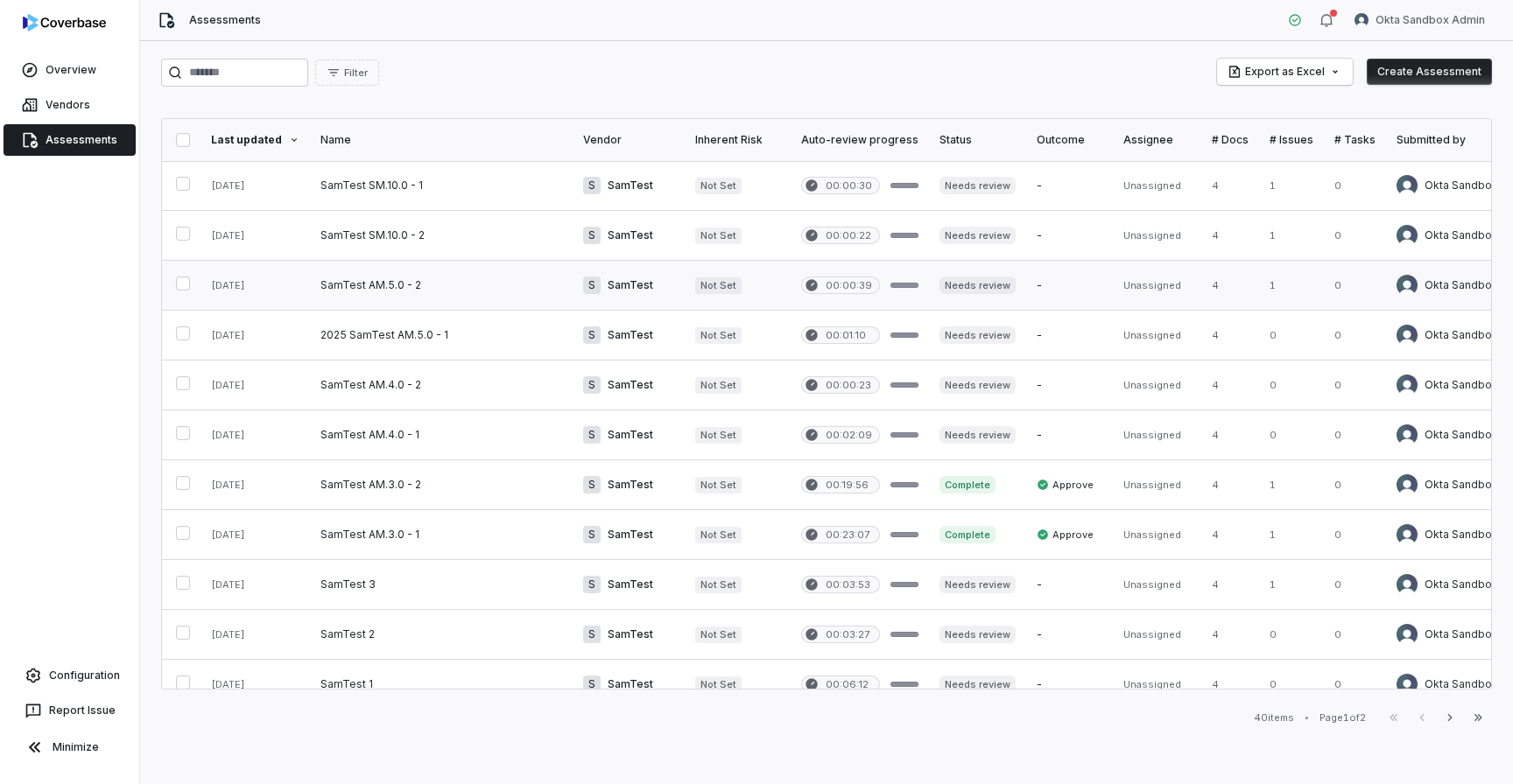
click at [404, 291] on link at bounding box center [440, 285] width 263 height 49
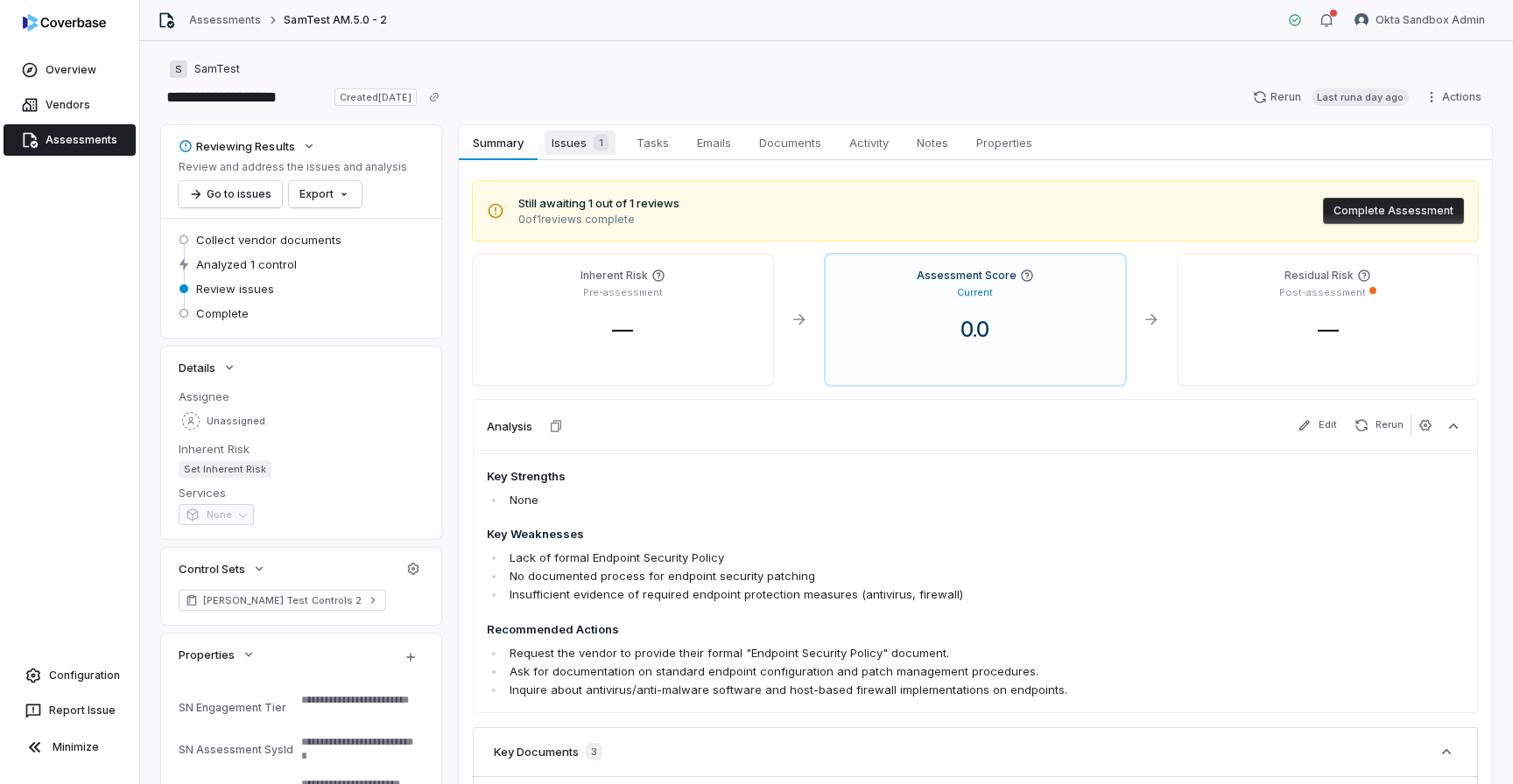
click at [577, 139] on span "Issues 1" at bounding box center [580, 143] width 71 height 25
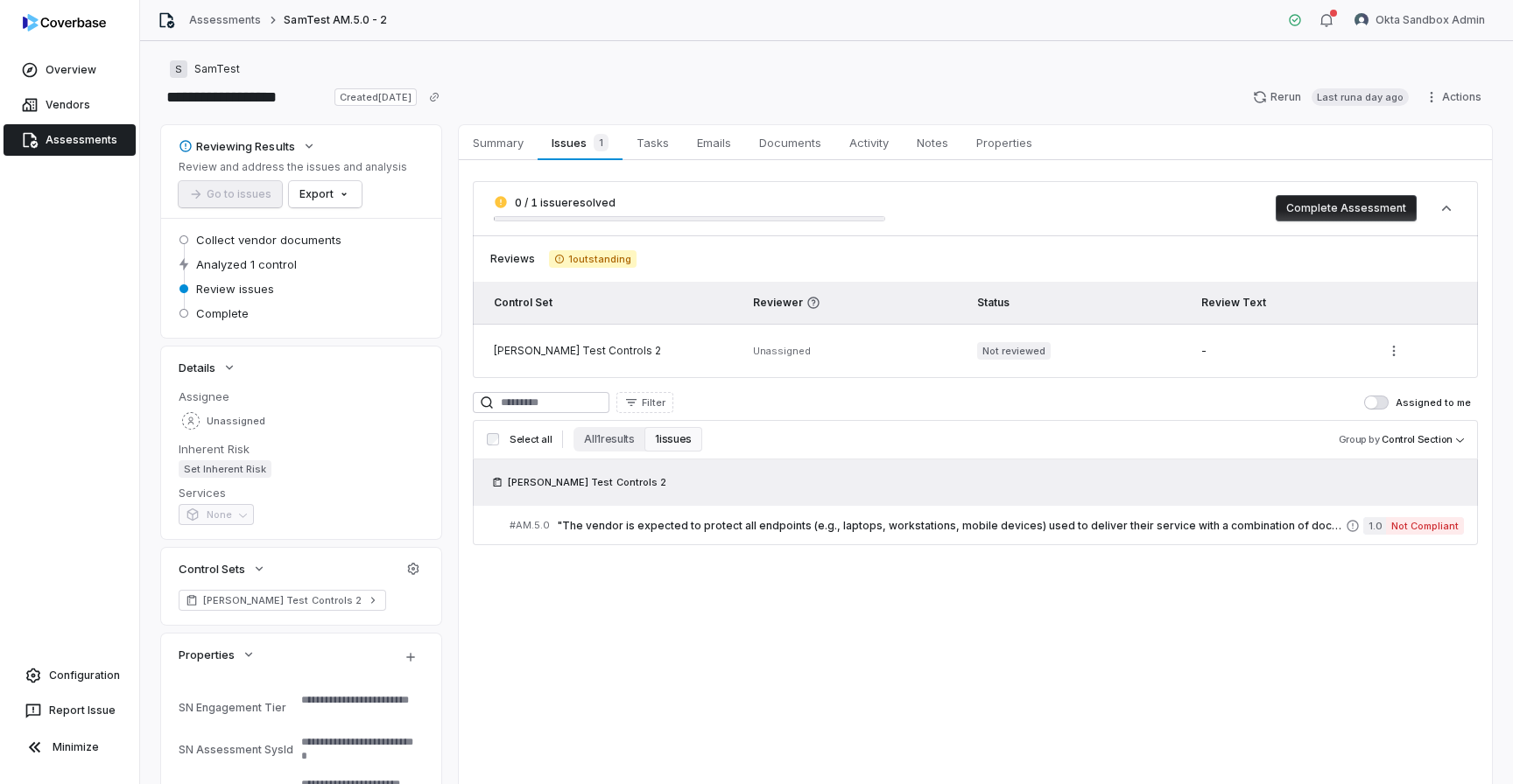
scroll to position [146, 0]
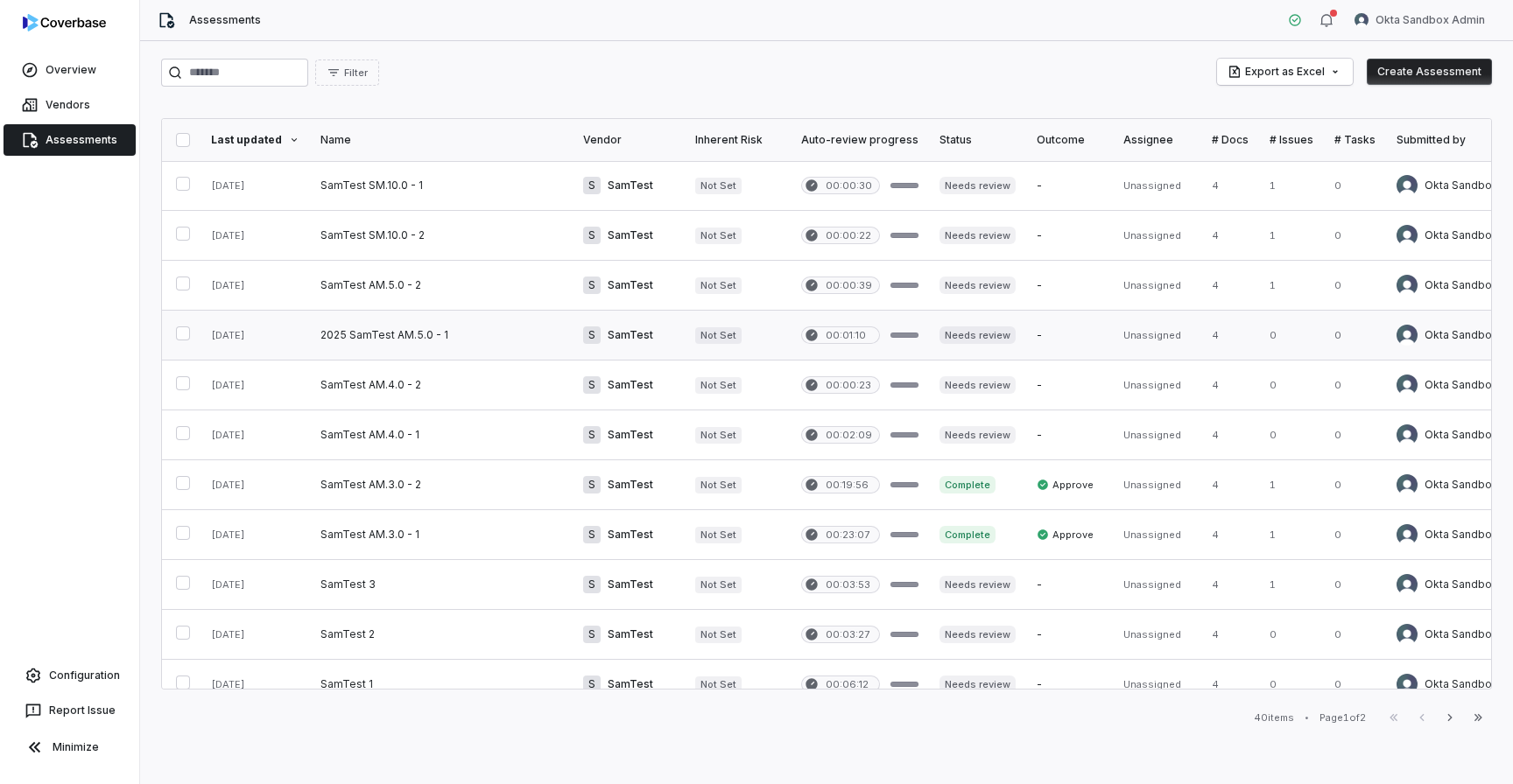
click at [380, 342] on link at bounding box center [440, 334] width 263 height 49
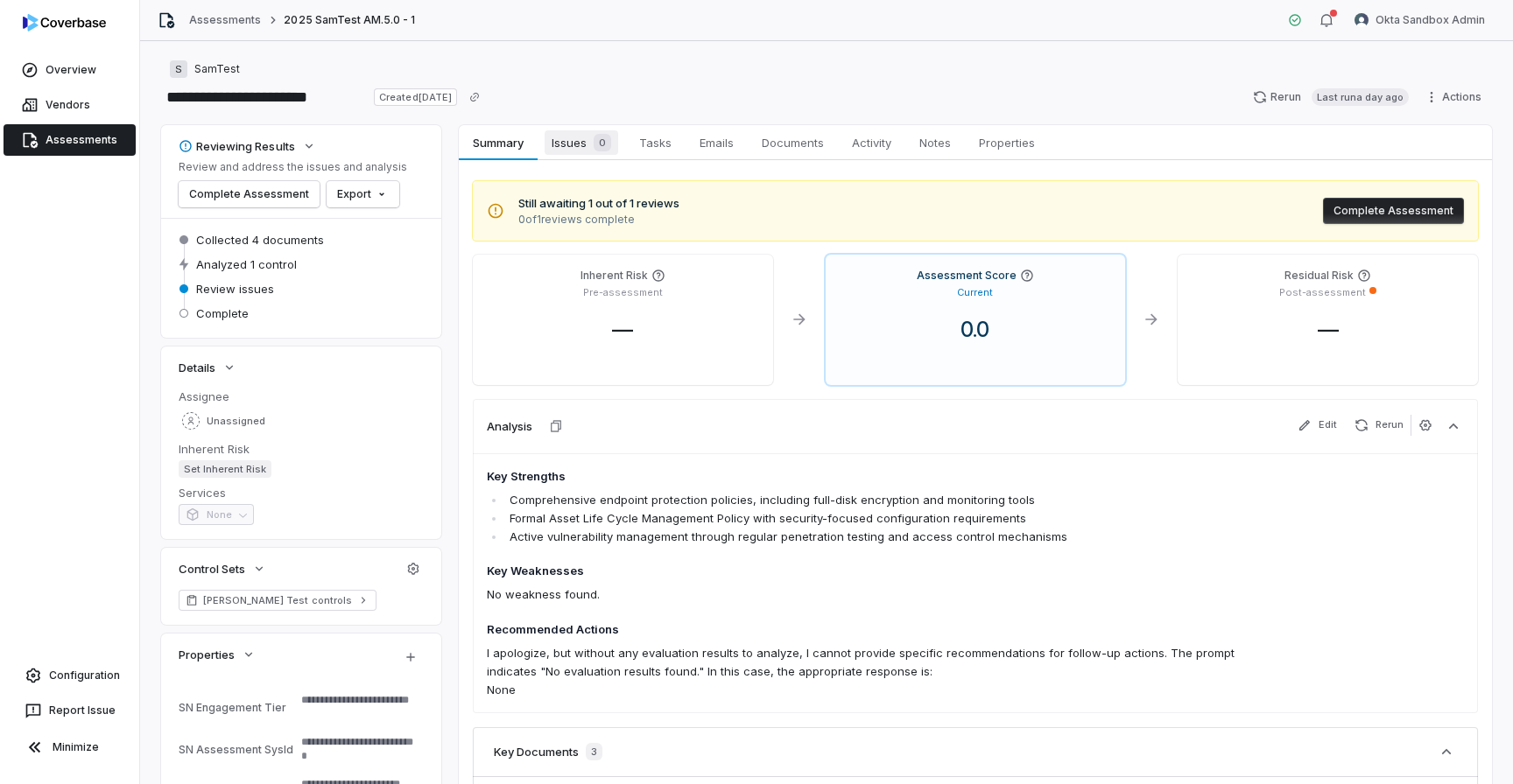
click at [579, 149] on span "Issues 0" at bounding box center [581, 143] width 74 height 25
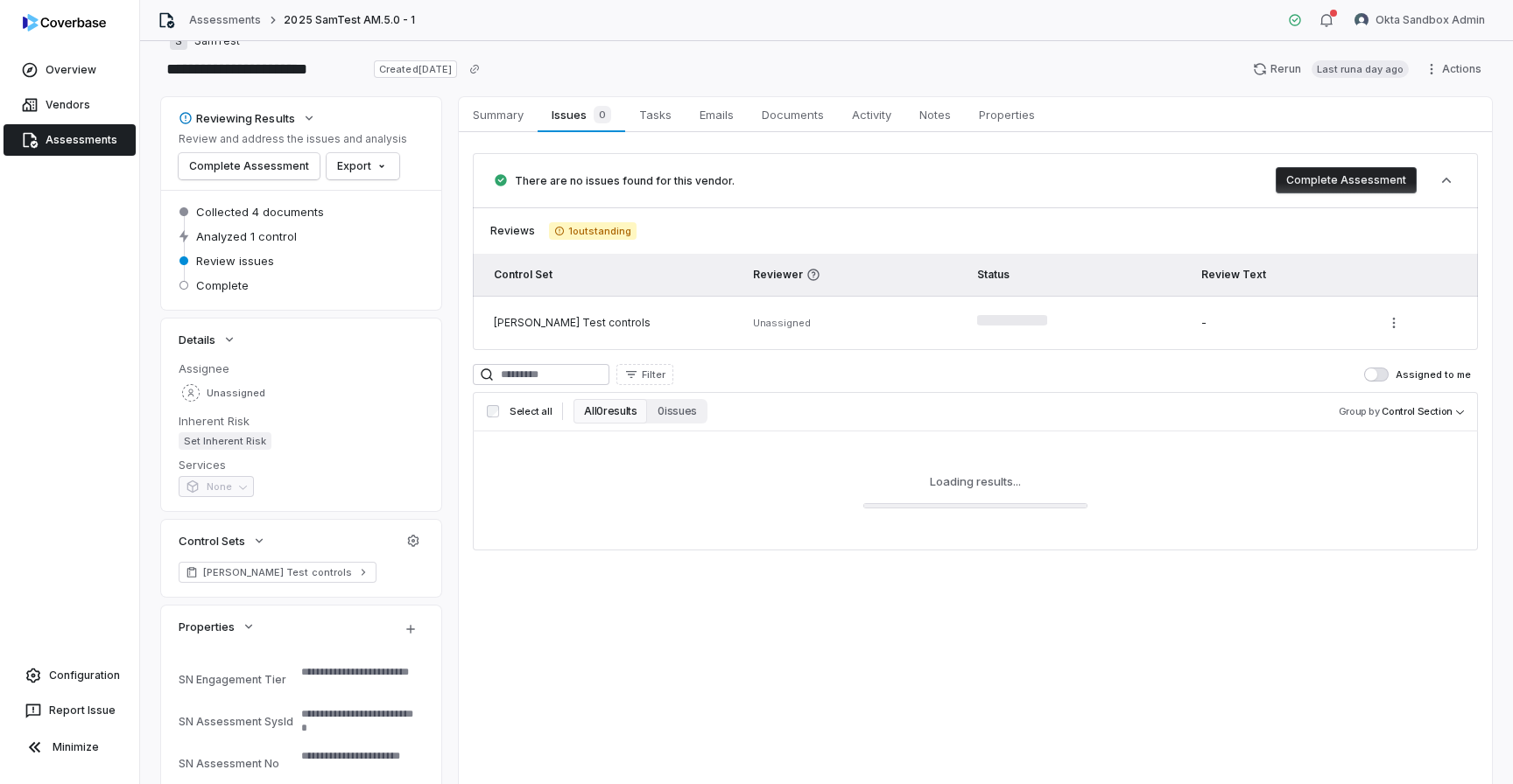
scroll to position [39, 0]
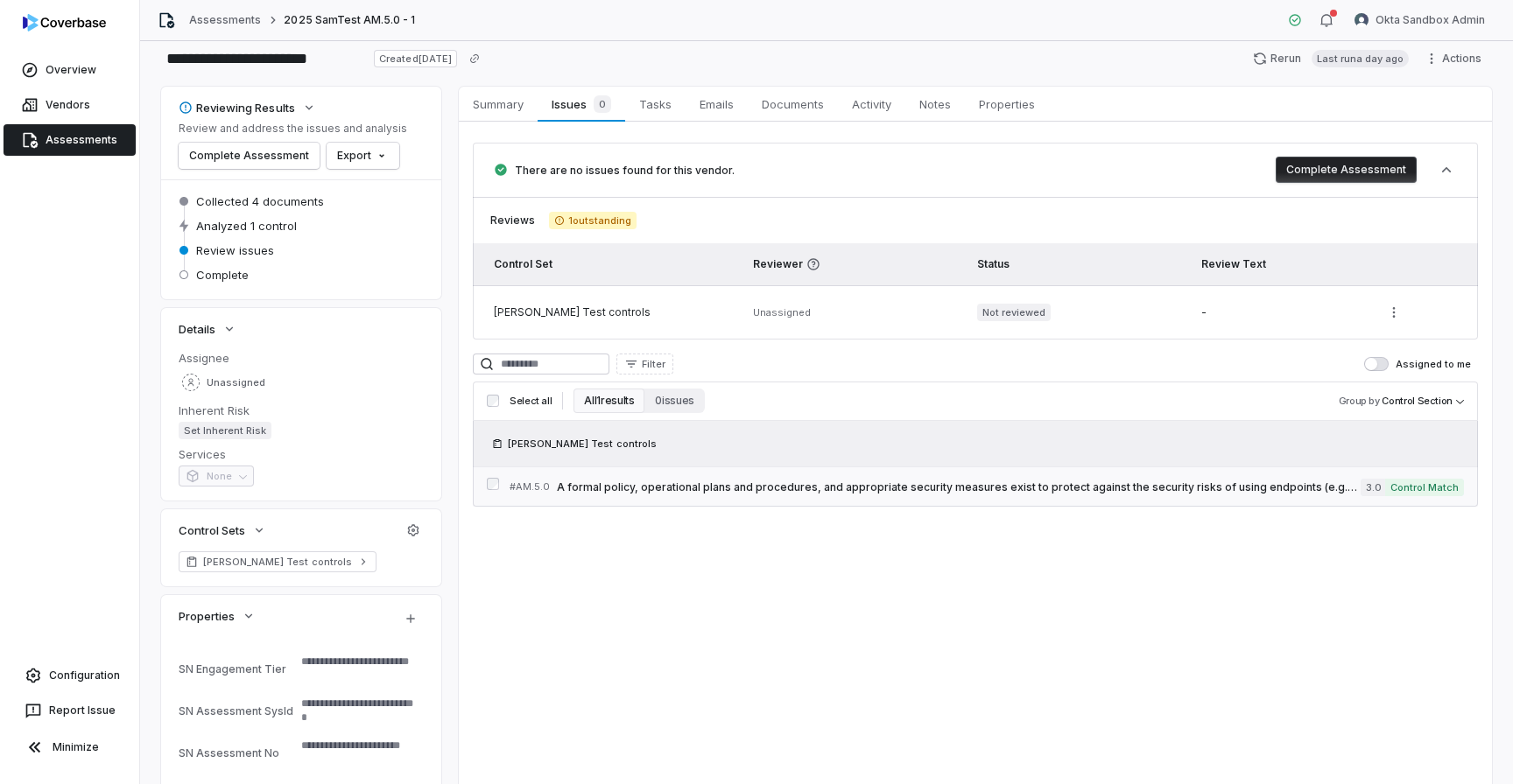
click at [611, 481] on span "A formal policy, operational plans and procedures, and appropriate security mea…" at bounding box center [958, 487] width 803 height 14
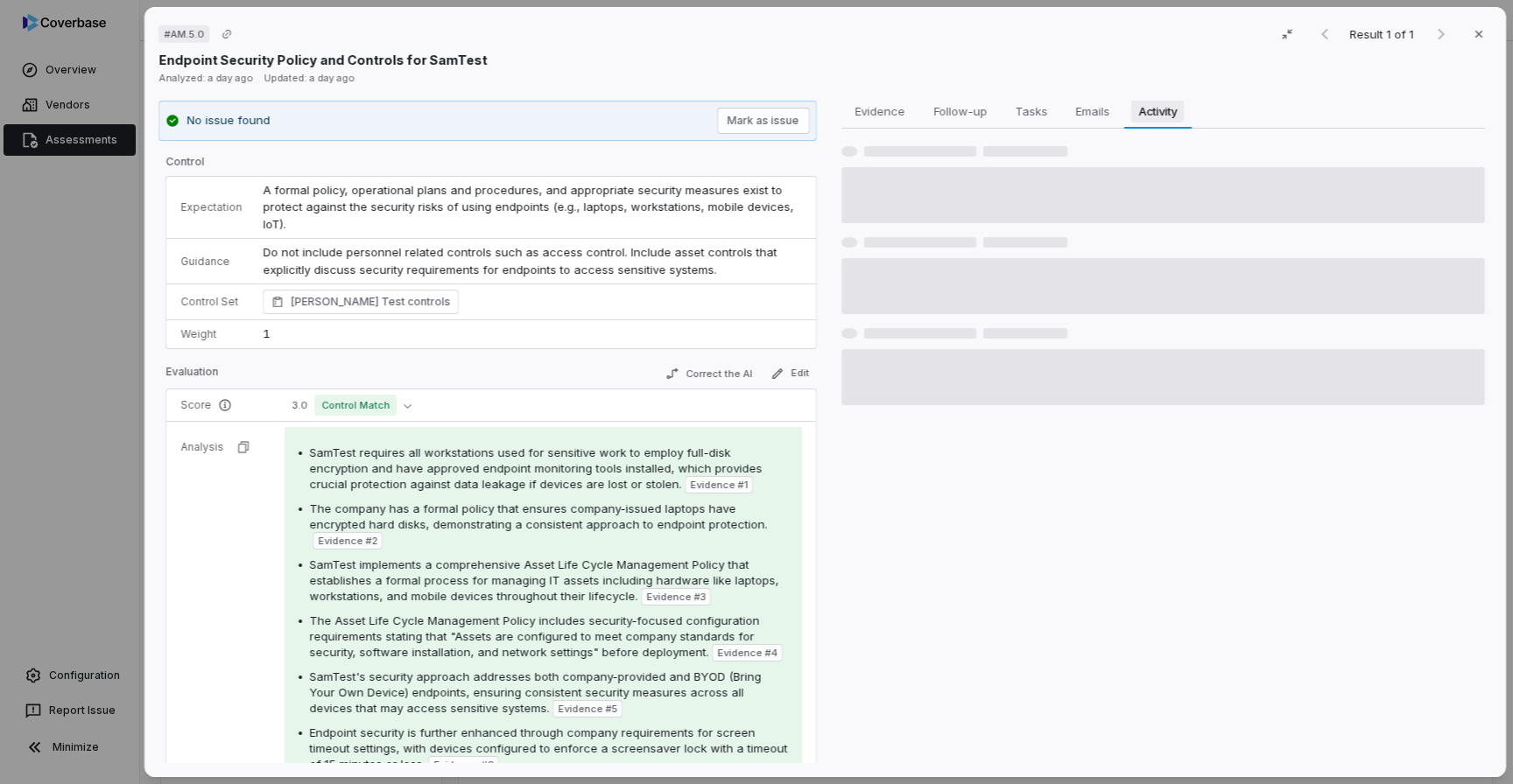
click at [1171, 102] on span "Activity" at bounding box center [1156, 111] width 53 height 23
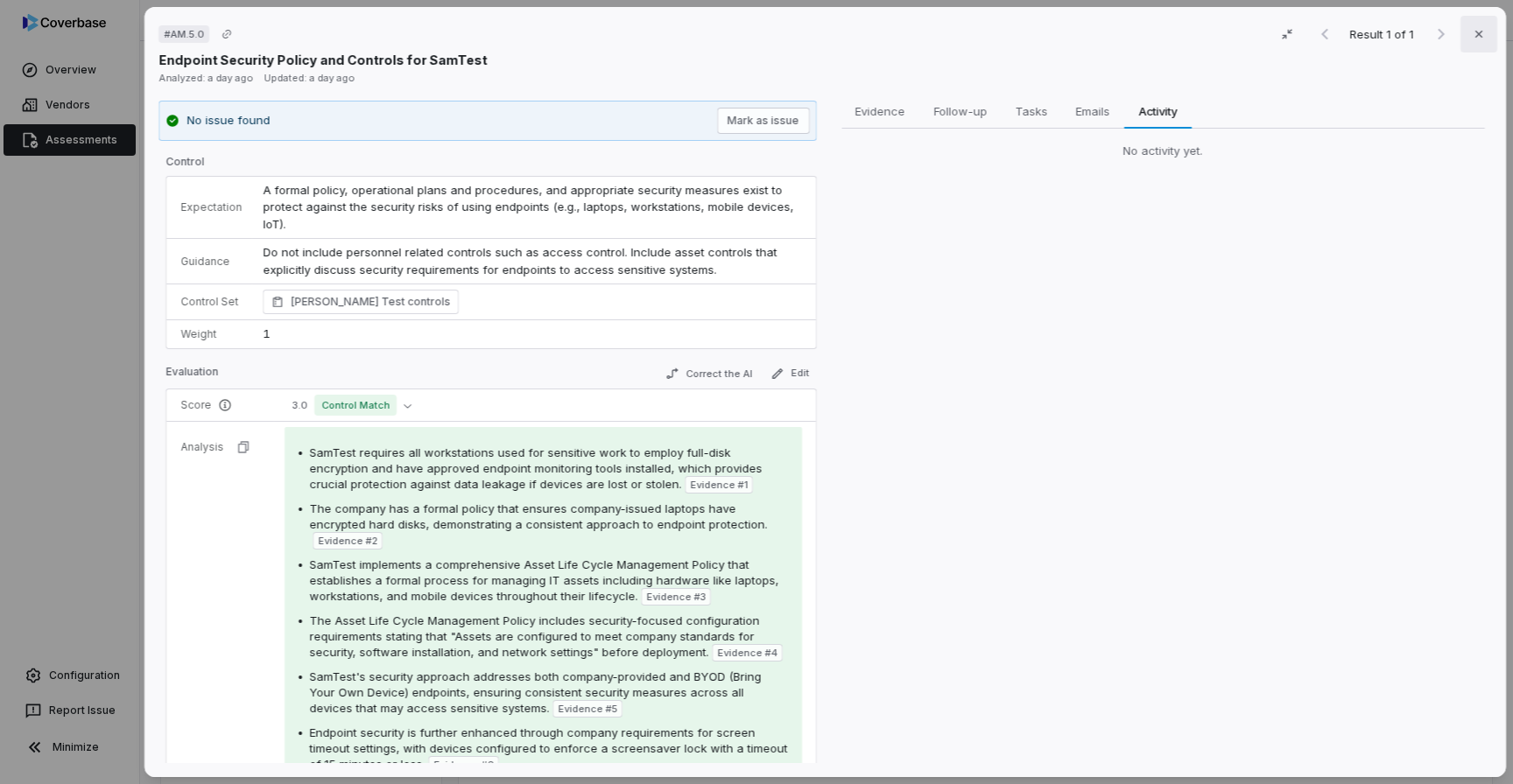
click at [1472, 33] on icon "button" at bounding box center [1478, 33] width 14 height 14
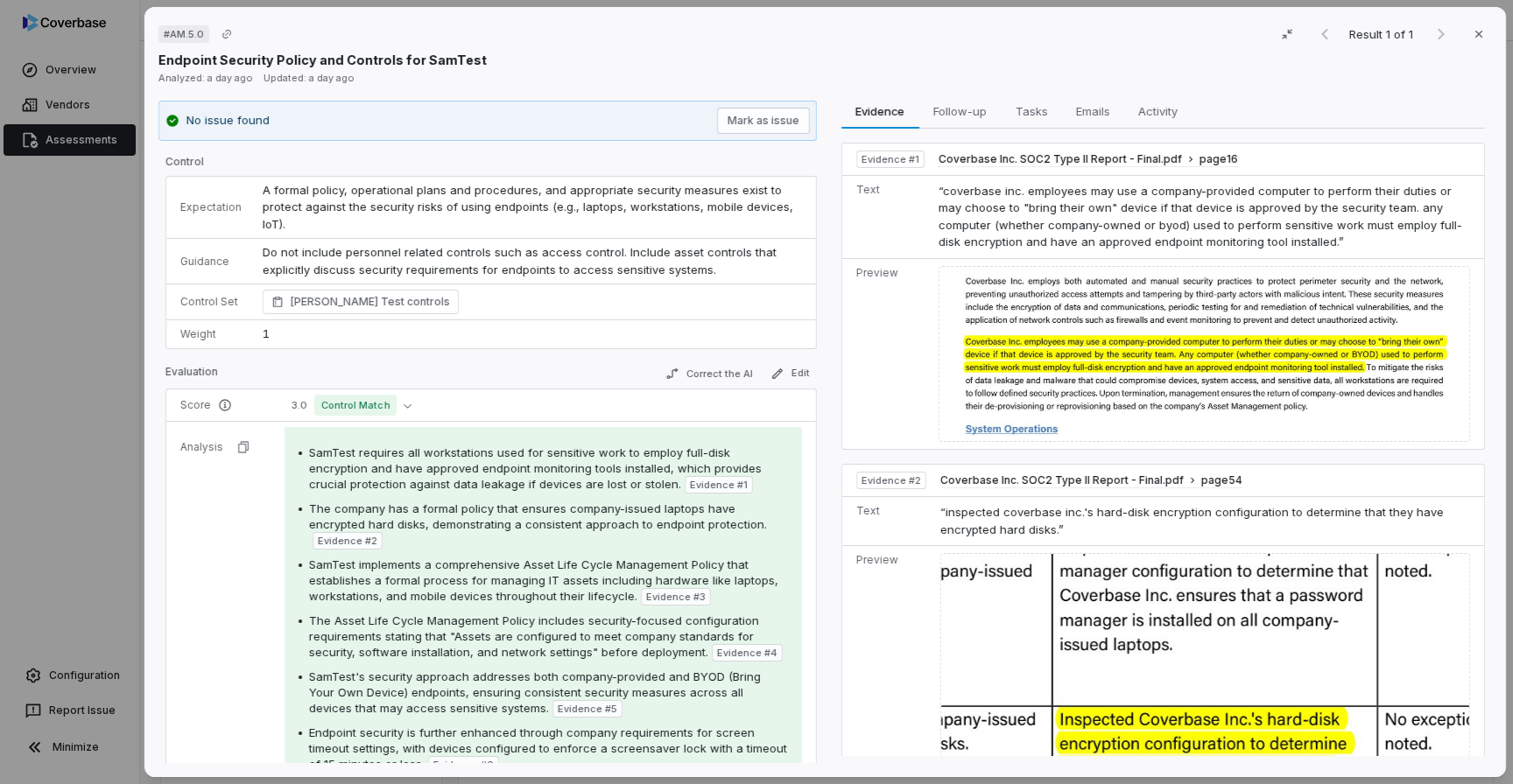
drag, startPoint x: 559, startPoint y: 254, endPoint x: 534, endPoint y: 249, distance: 25.5
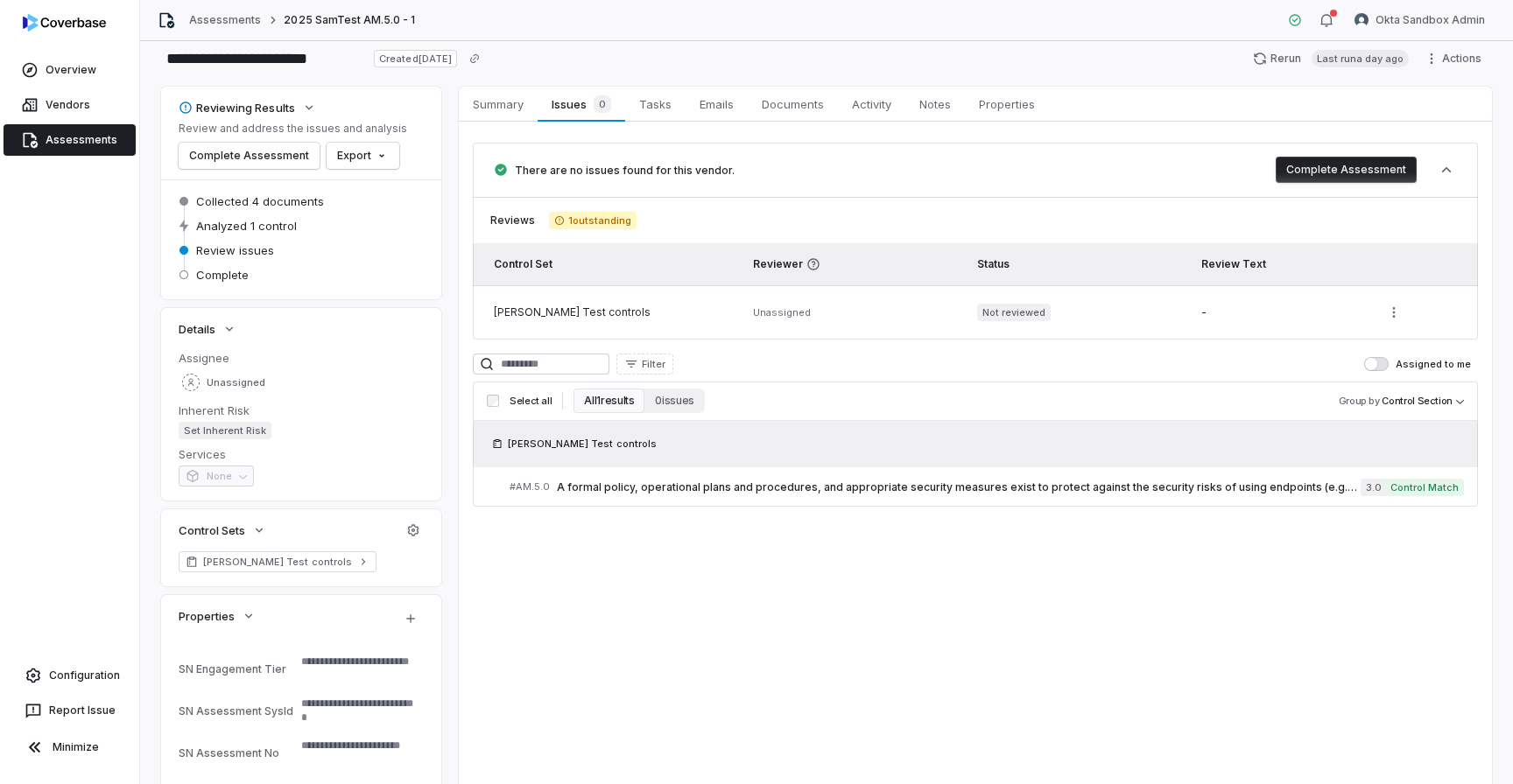
click at [86, 153] on link "Assessments" at bounding box center [69, 140] width 132 height 31
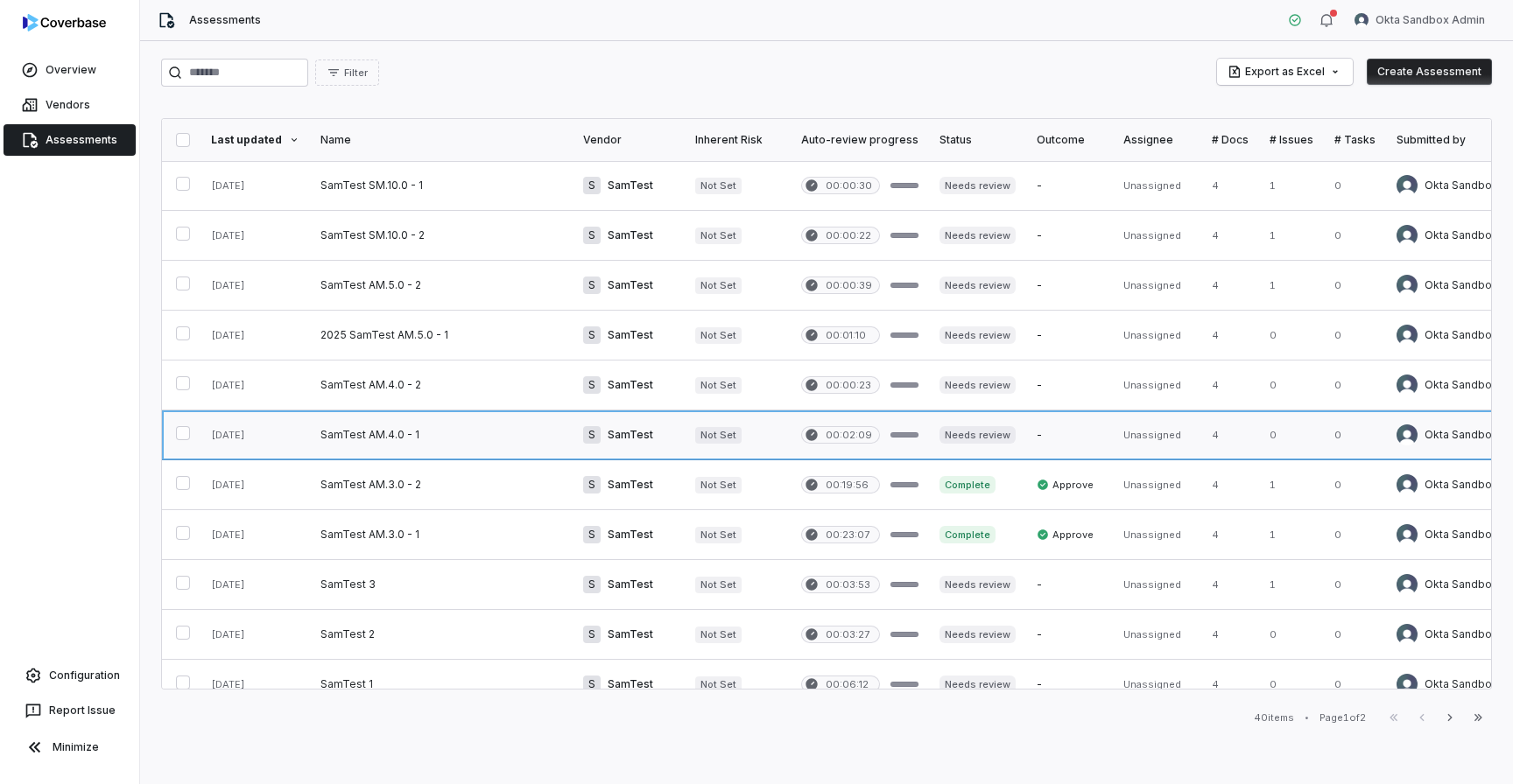
click at [388, 439] on link at bounding box center [440, 435] width 263 height 49
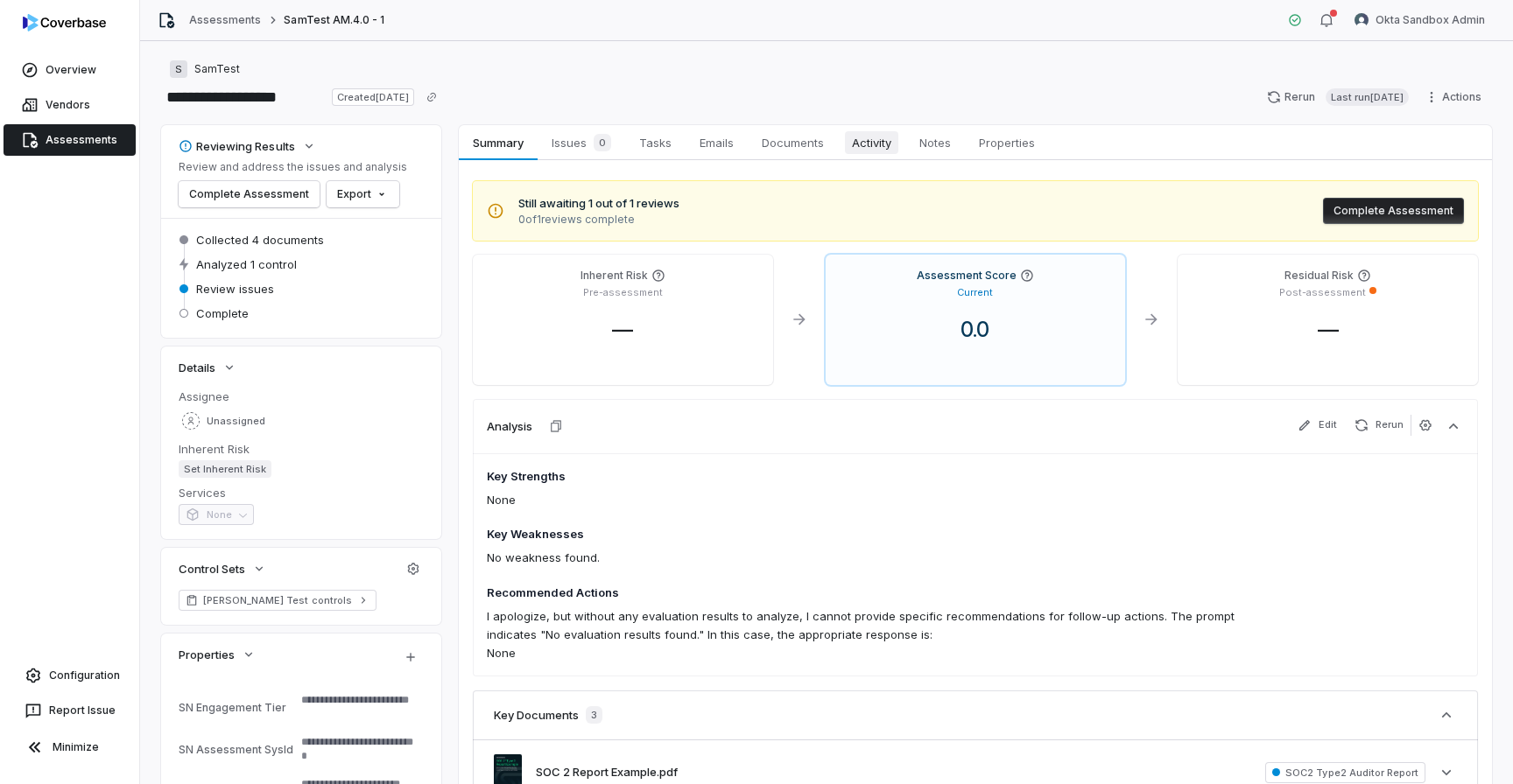
click at [887, 145] on span "Activity" at bounding box center [872, 143] width 53 height 23
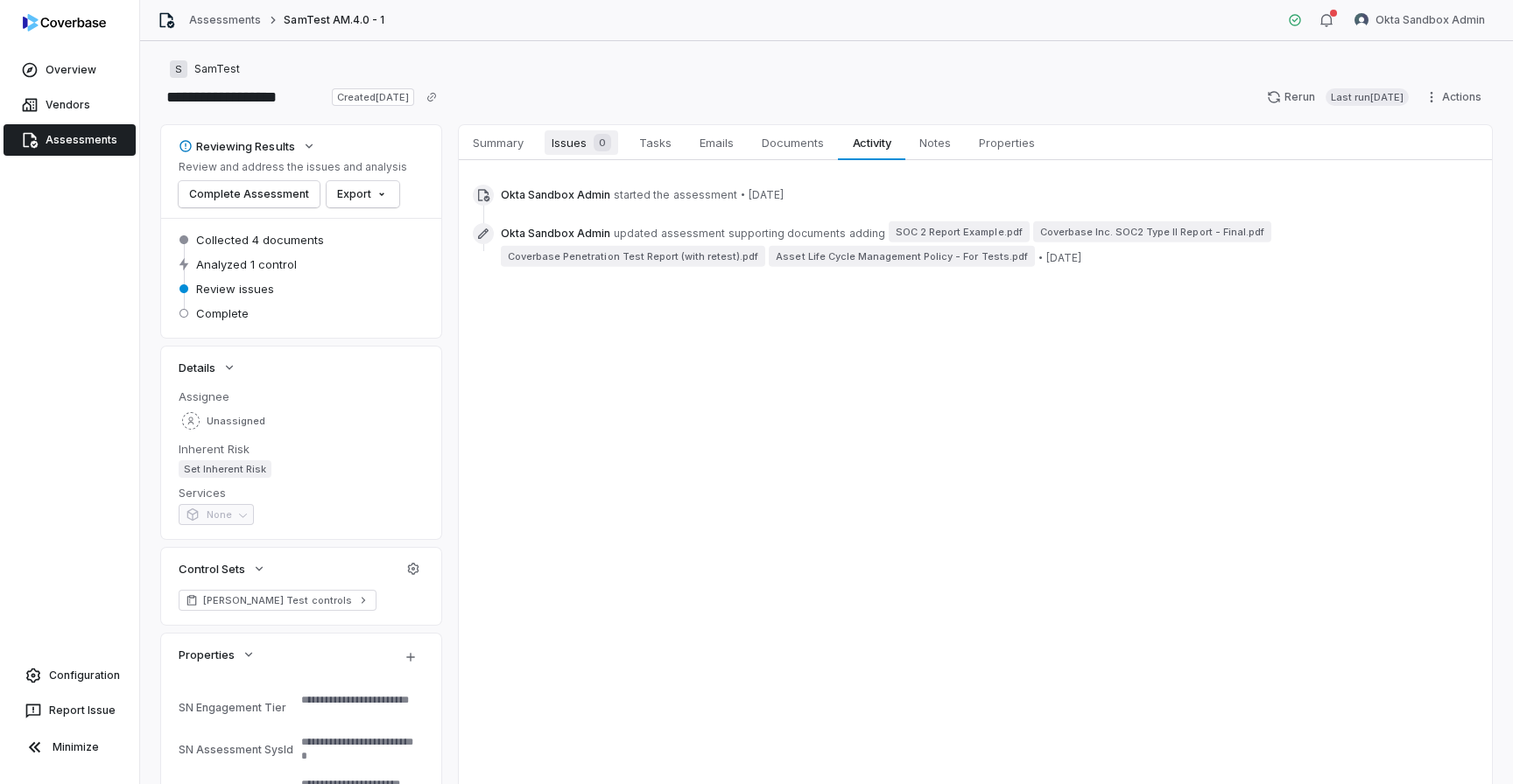
click at [585, 146] on span "Issues 0" at bounding box center [581, 143] width 74 height 25
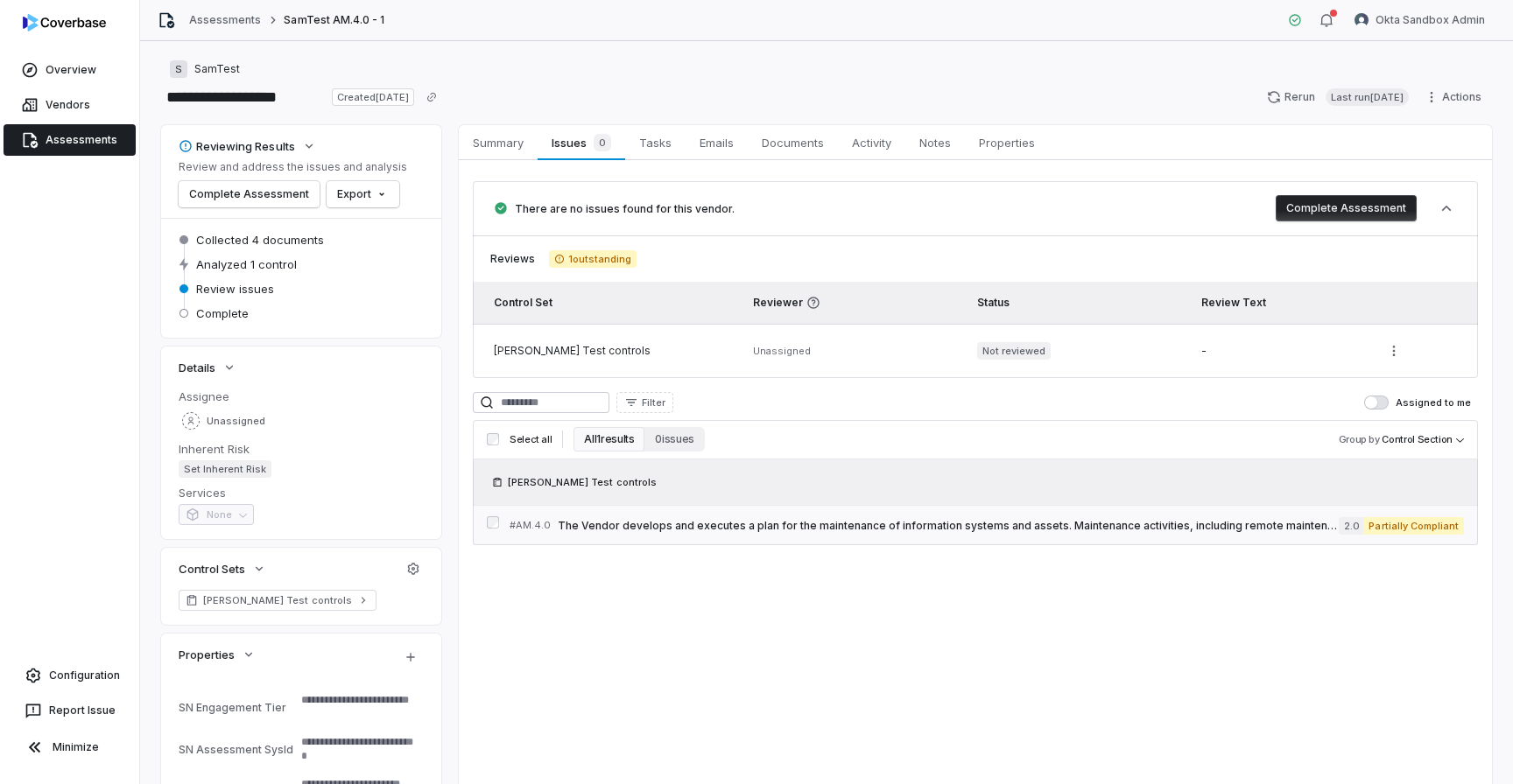
click at [681, 522] on span "The Vendor develops and executes a plan for the maintenance of information syst…" at bounding box center [947, 525] width 780 height 14
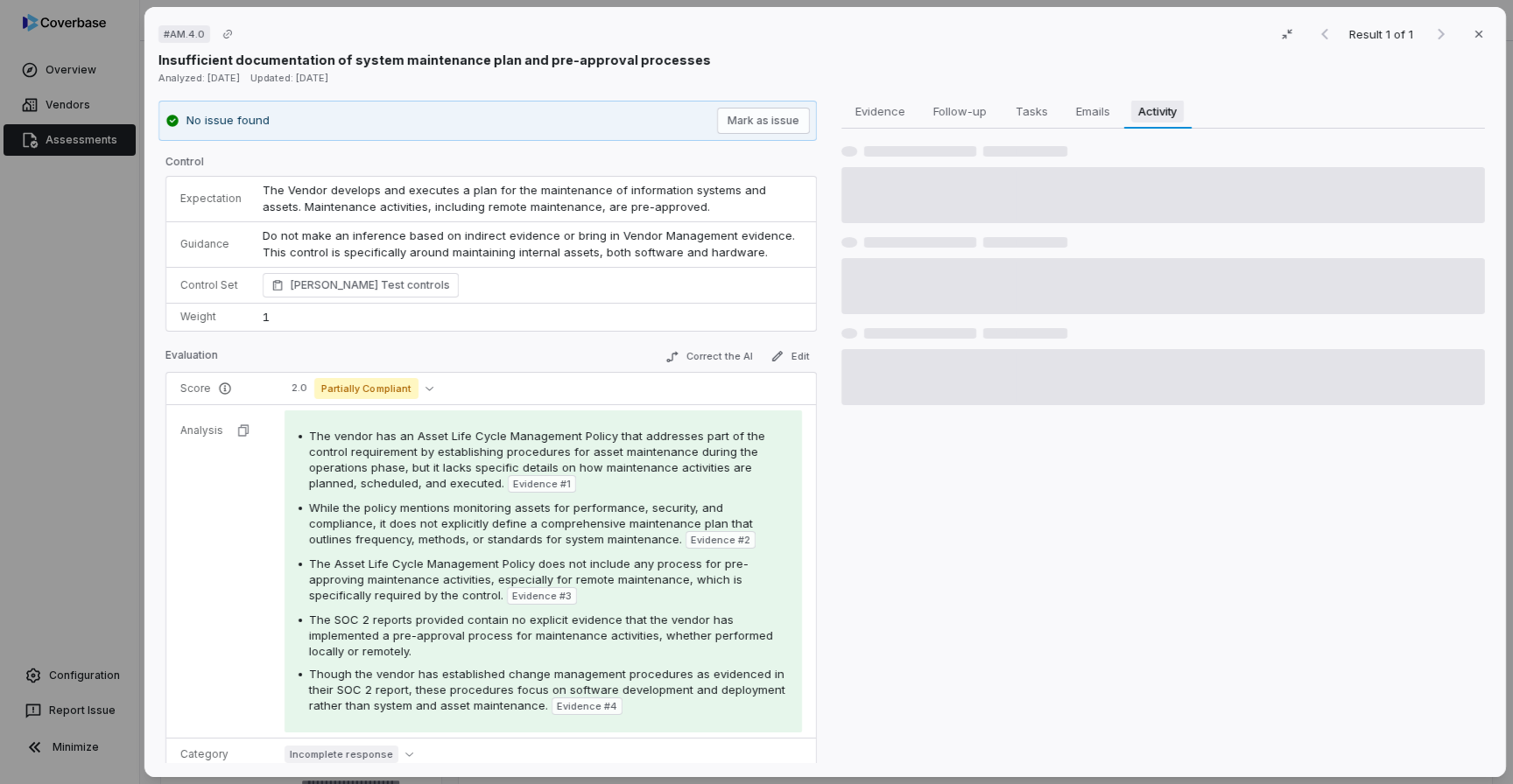
click at [1144, 114] on span "Activity" at bounding box center [1156, 111] width 53 height 23
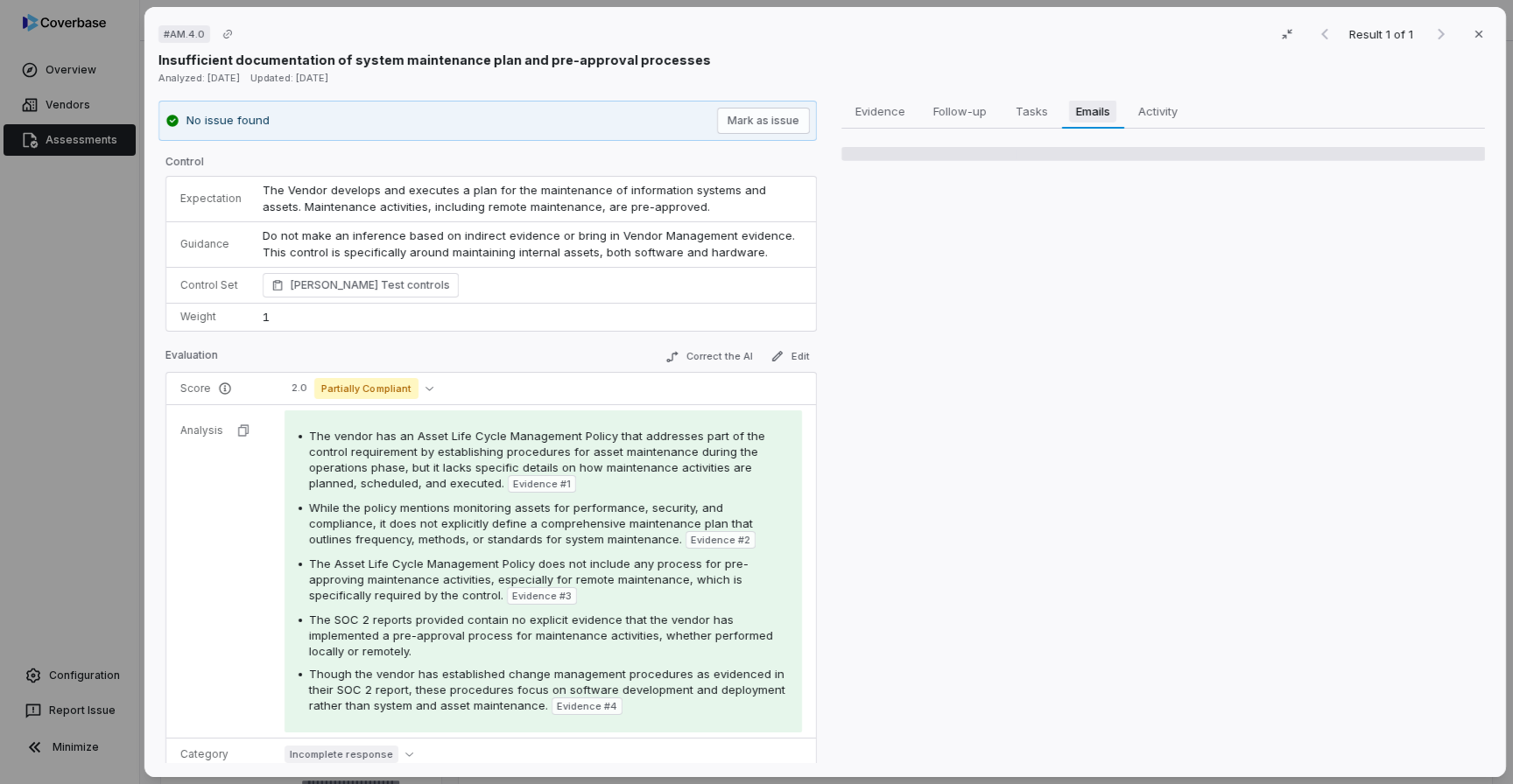
click at [1110, 111] on span "Emails" at bounding box center [1092, 111] width 47 height 23
click at [1038, 106] on span "Tasks" at bounding box center [1030, 111] width 45 height 23
click at [966, 105] on span "Follow-up" at bounding box center [959, 111] width 67 height 23
click at [901, 107] on span "Evidence" at bounding box center [879, 111] width 64 height 23
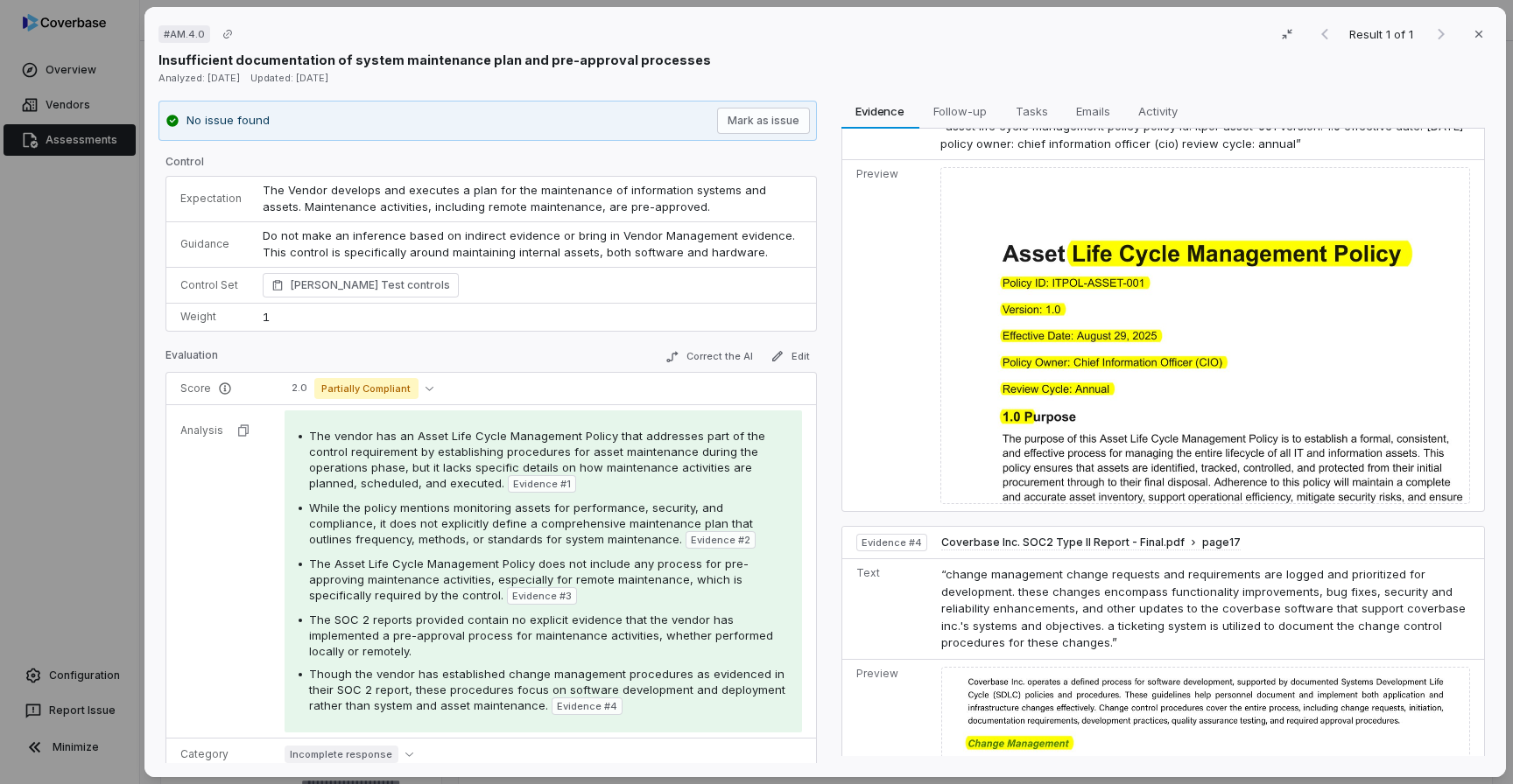
scroll to position [883, 0]
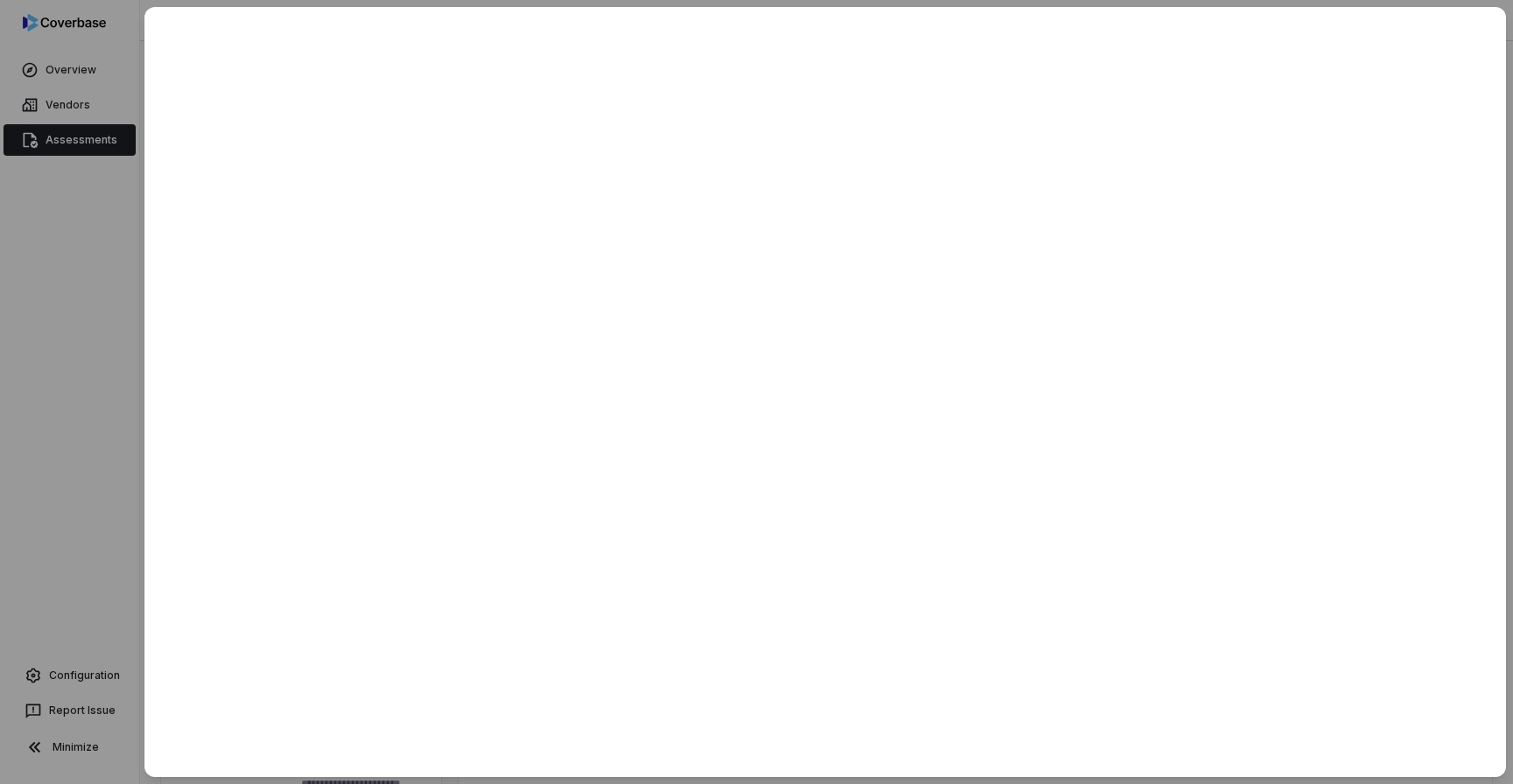
click at [98, 239] on div at bounding box center [756, 392] width 1513 height 784
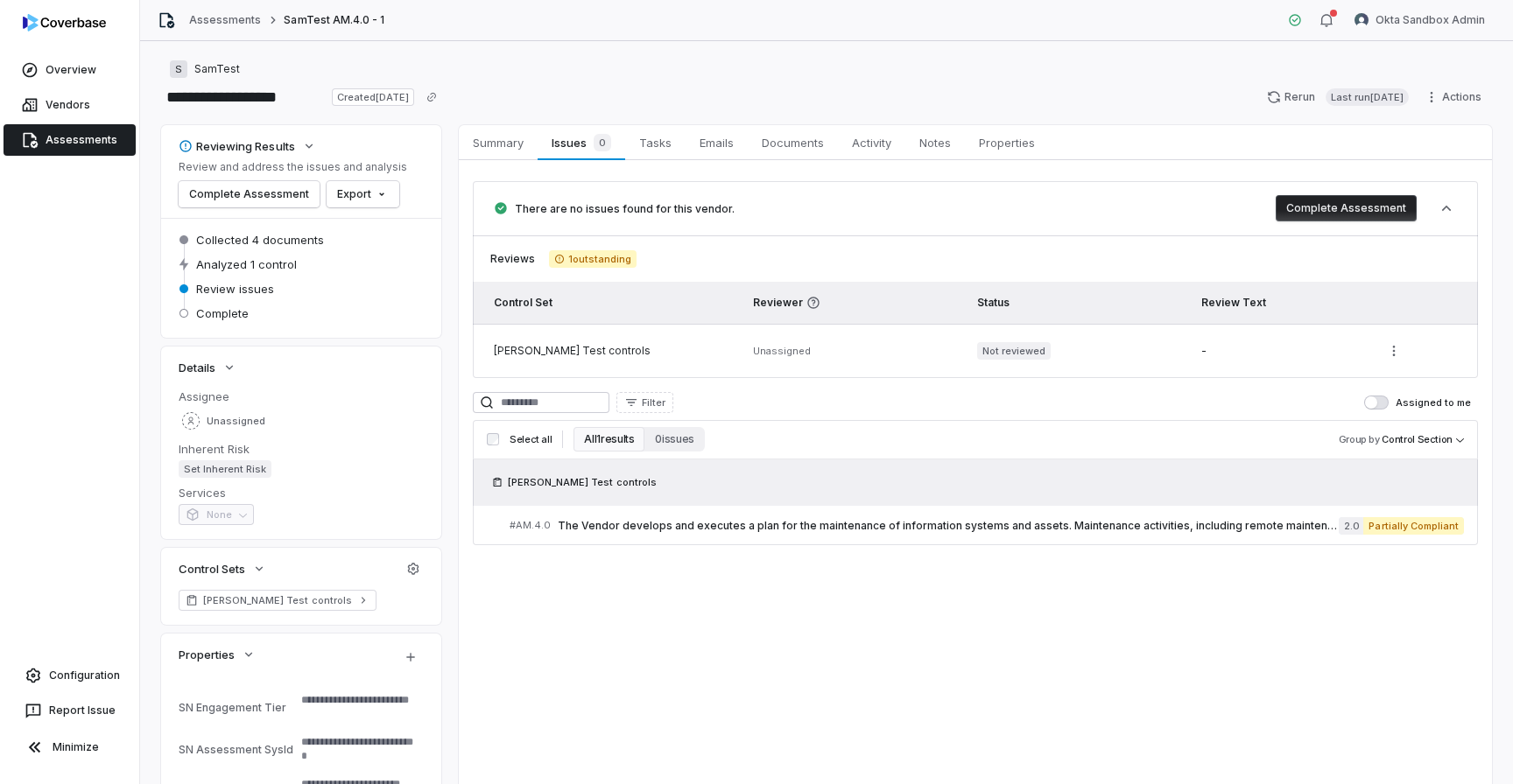
click at [91, 143] on link "Assessments" at bounding box center [69, 140] width 132 height 31
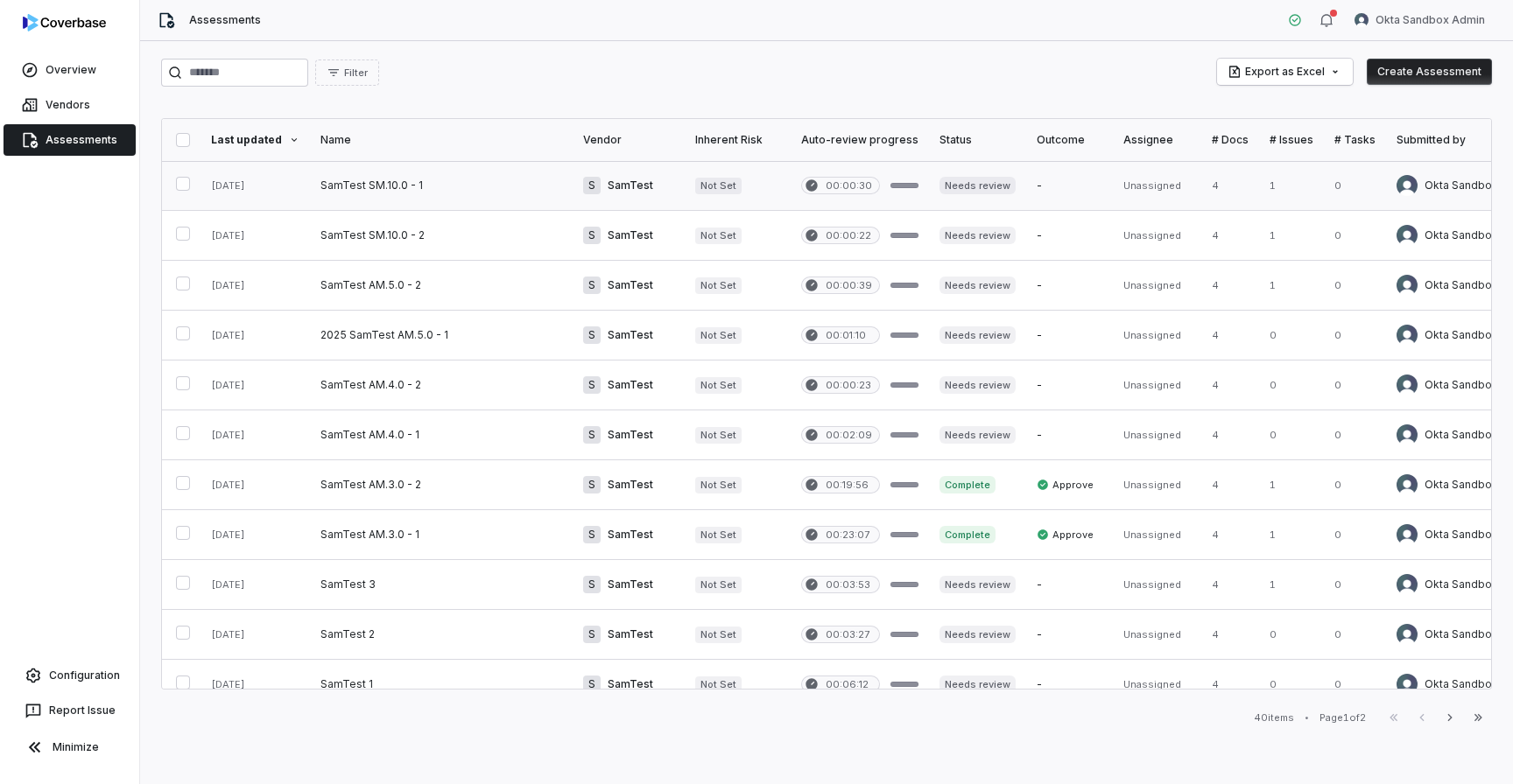
click at [371, 174] on link at bounding box center [440, 185] width 263 height 49
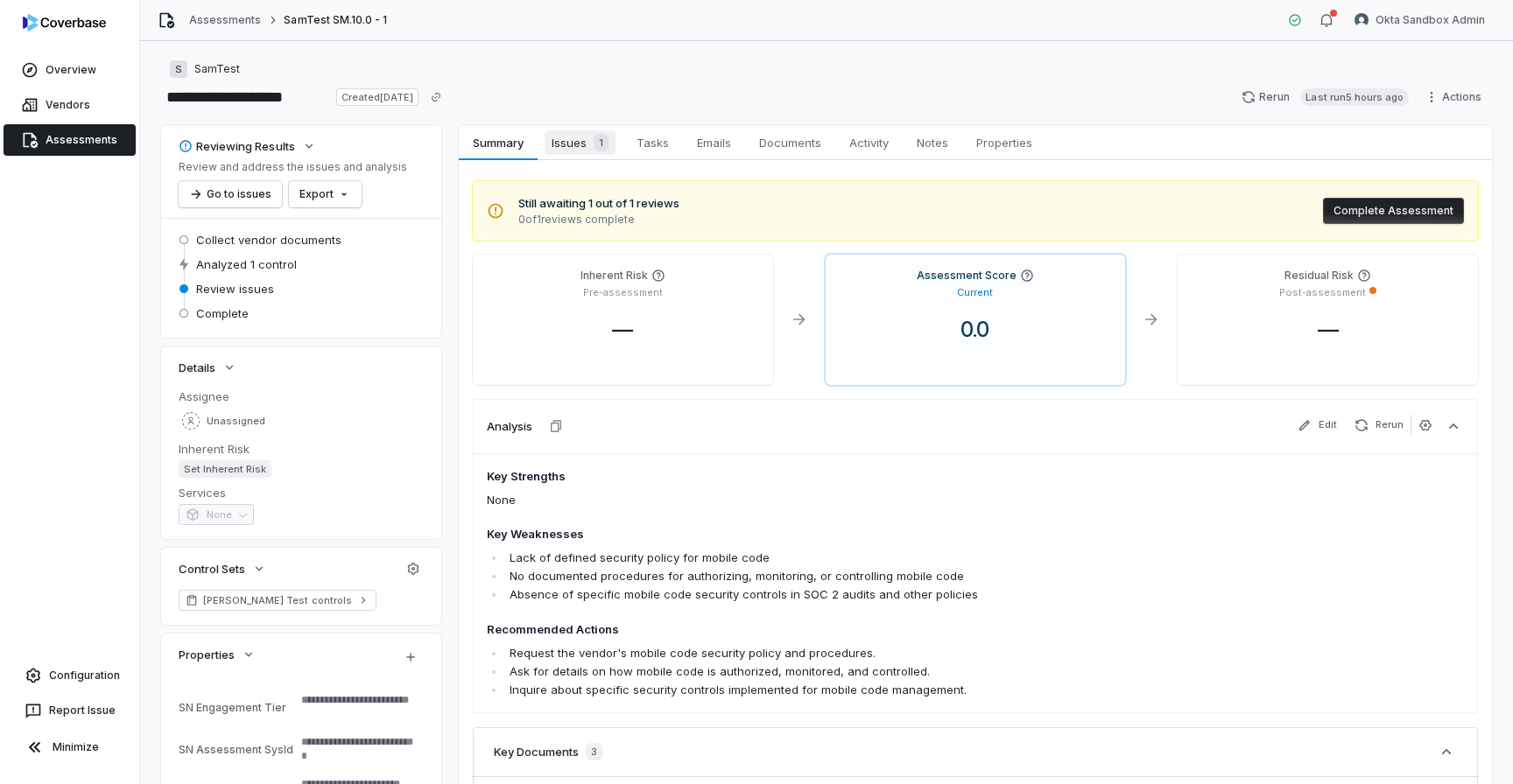
click at [571, 149] on span "Issues 1" at bounding box center [580, 143] width 71 height 25
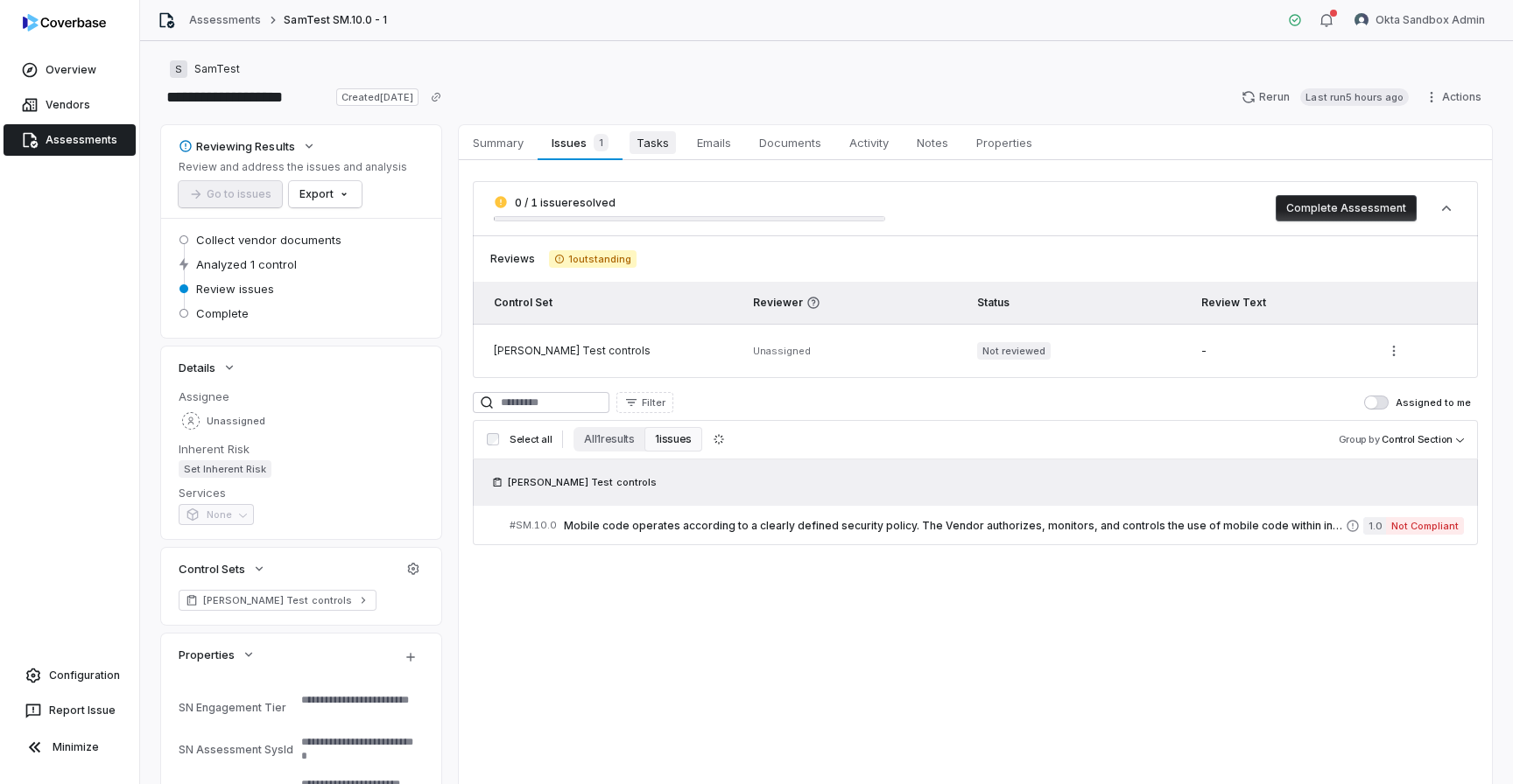
click at [639, 154] on link "Tasks Tasks" at bounding box center [652, 143] width 61 height 35
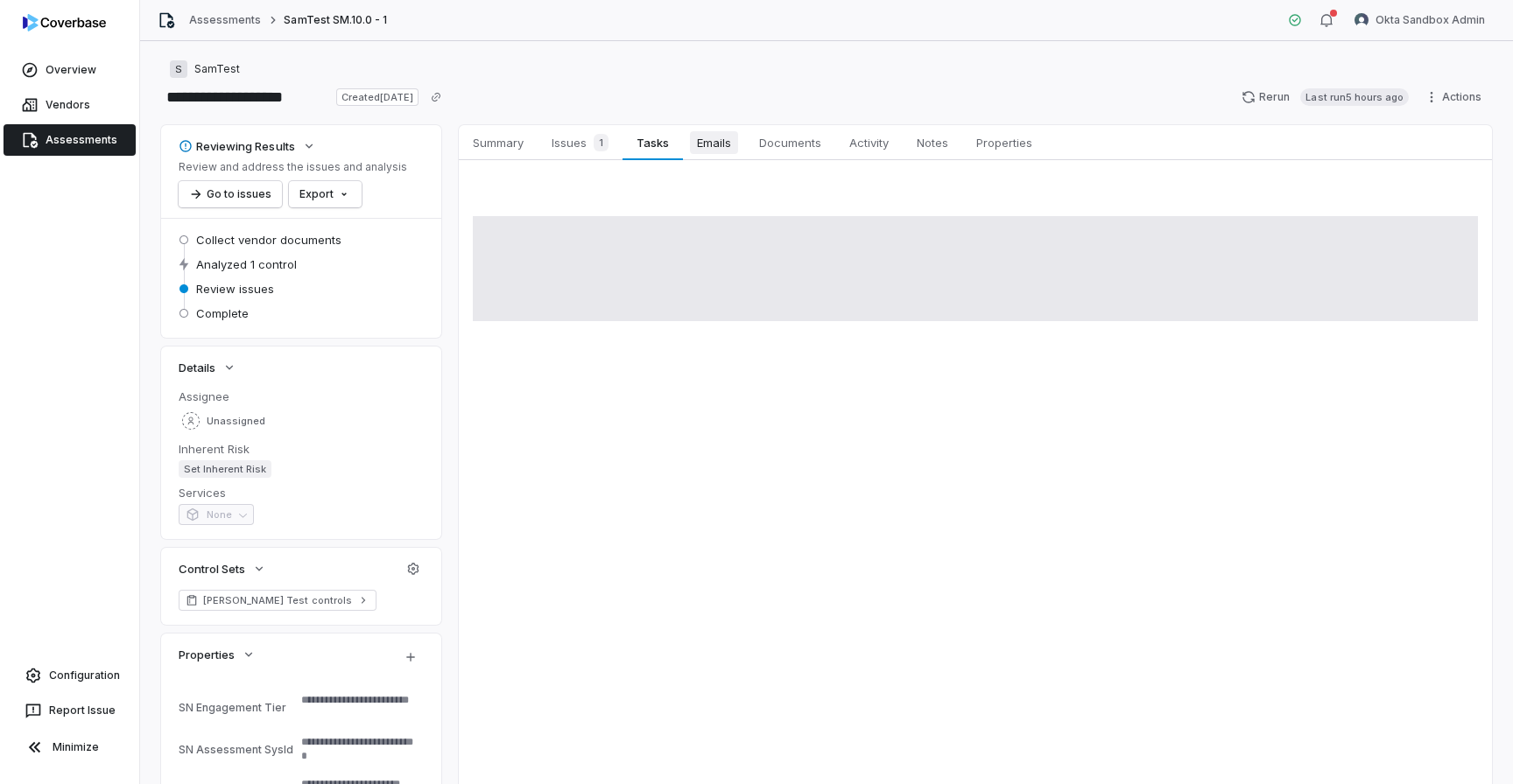
click at [686, 150] on link "Emails Emails" at bounding box center [713, 143] width 62 height 35
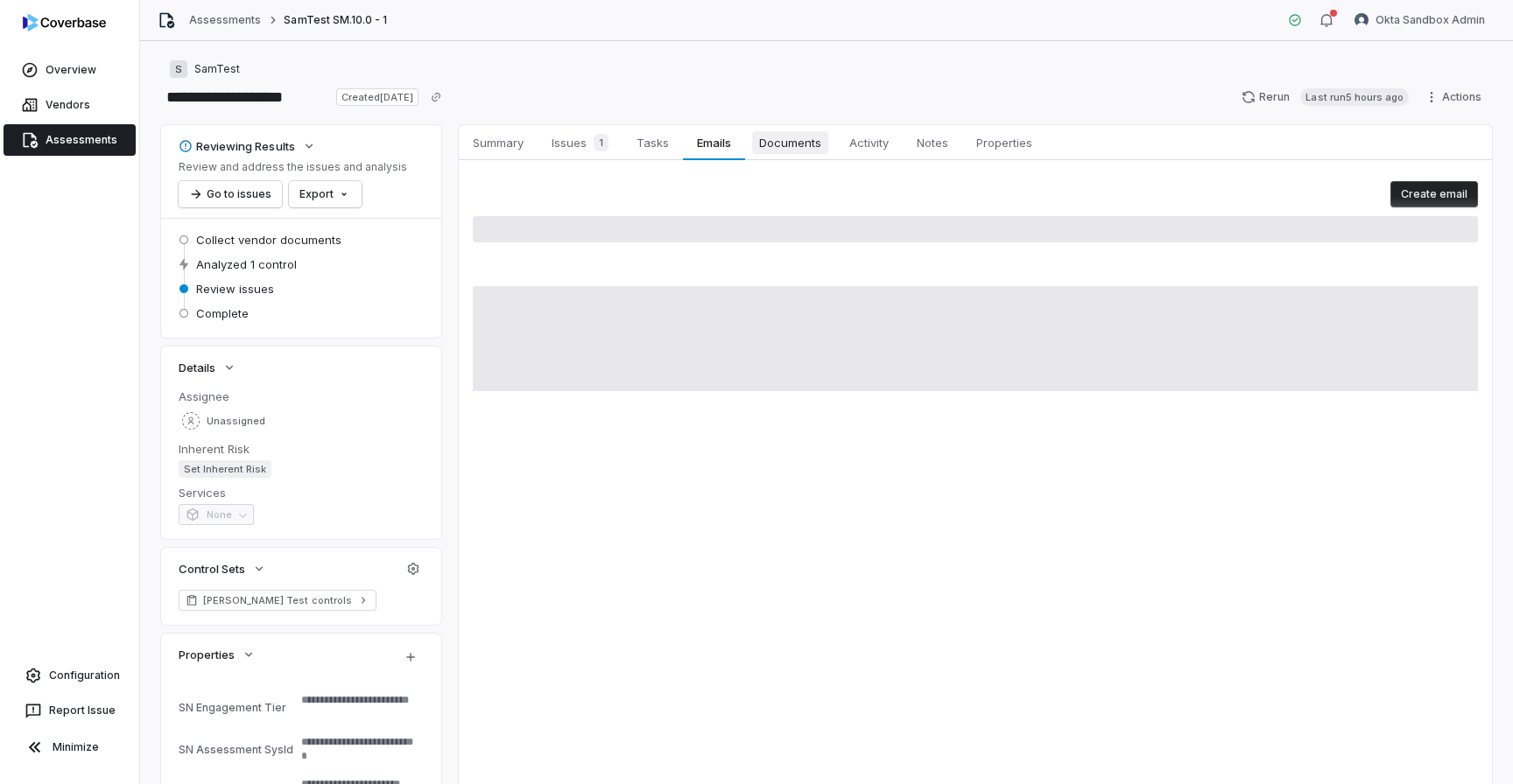
click at [750, 149] on link "Documents Documents" at bounding box center [790, 143] width 90 height 35
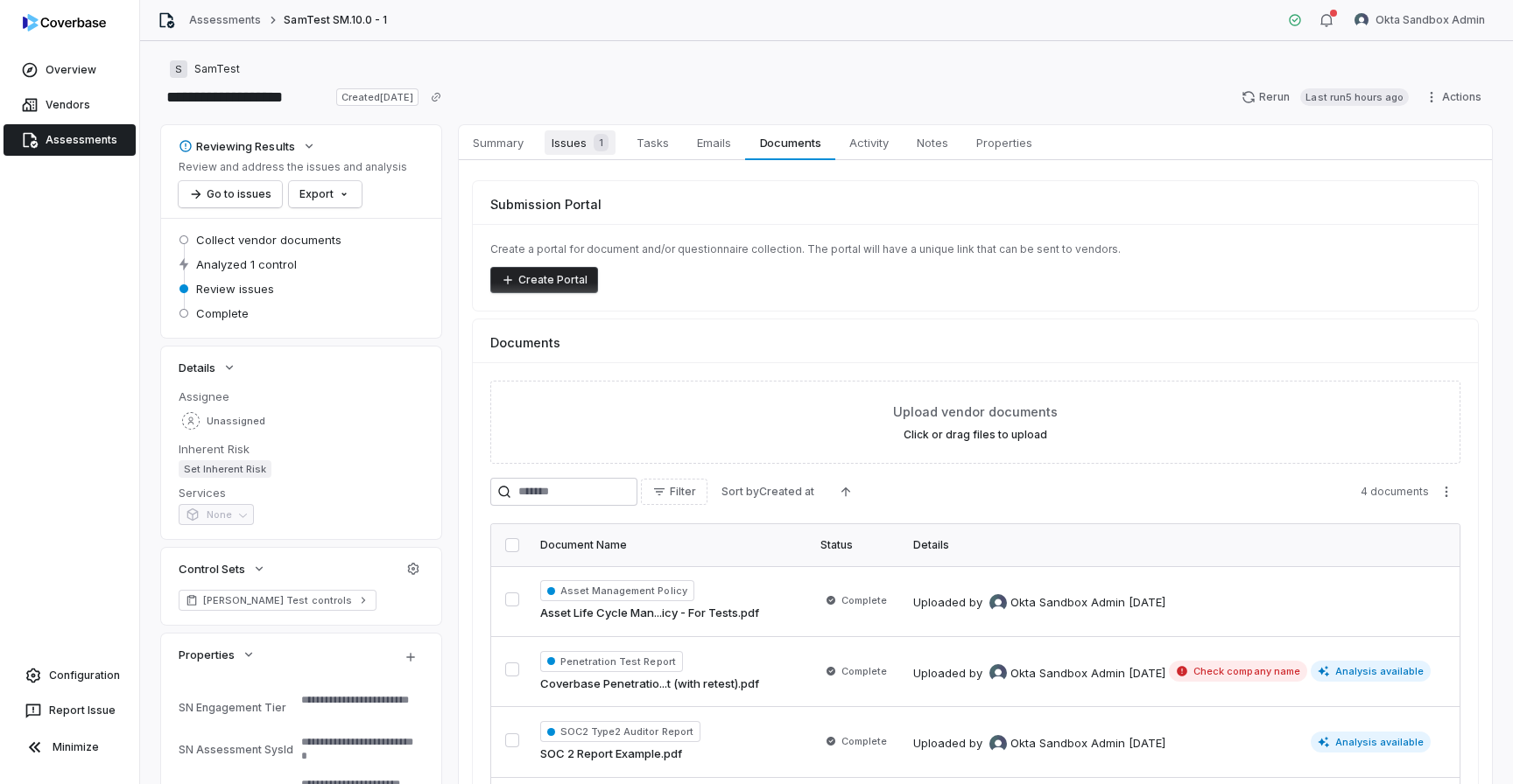
click at [605, 149] on span "1" at bounding box center [601, 142] width 15 height 18
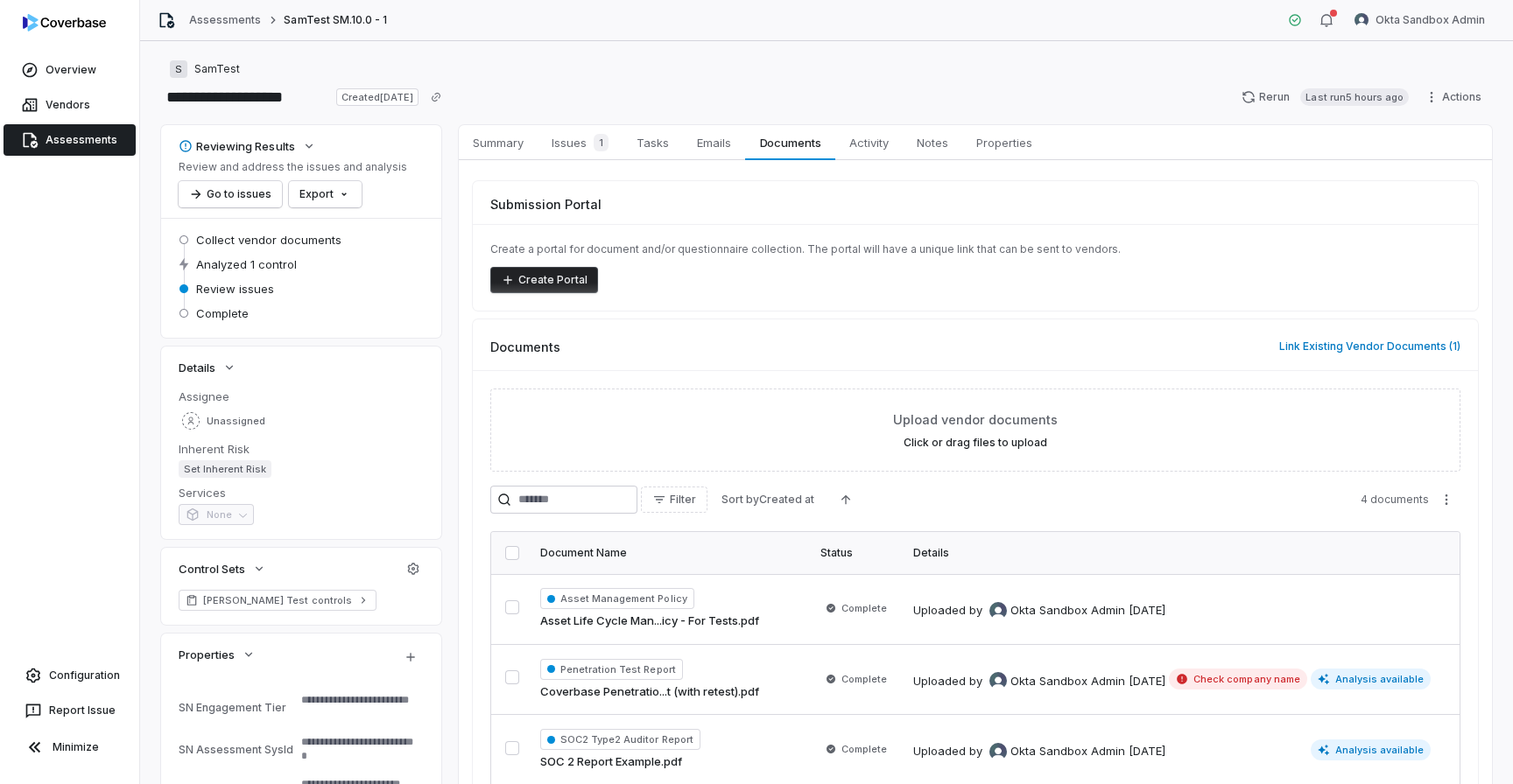
drag, startPoint x: 772, startPoint y: 253, endPoint x: 792, endPoint y: 261, distance: 21.5
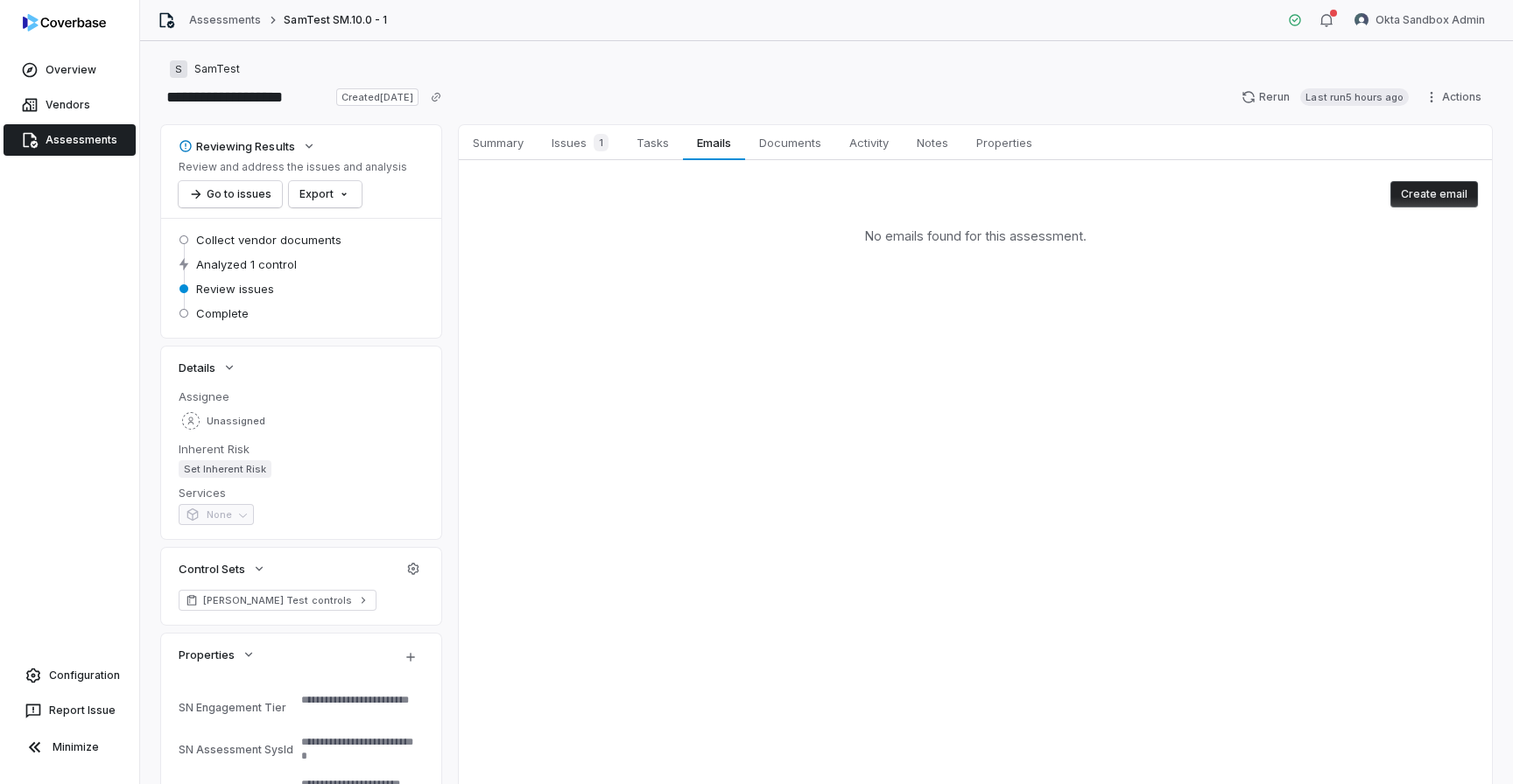
click at [86, 145] on link "Assessments" at bounding box center [69, 140] width 132 height 31
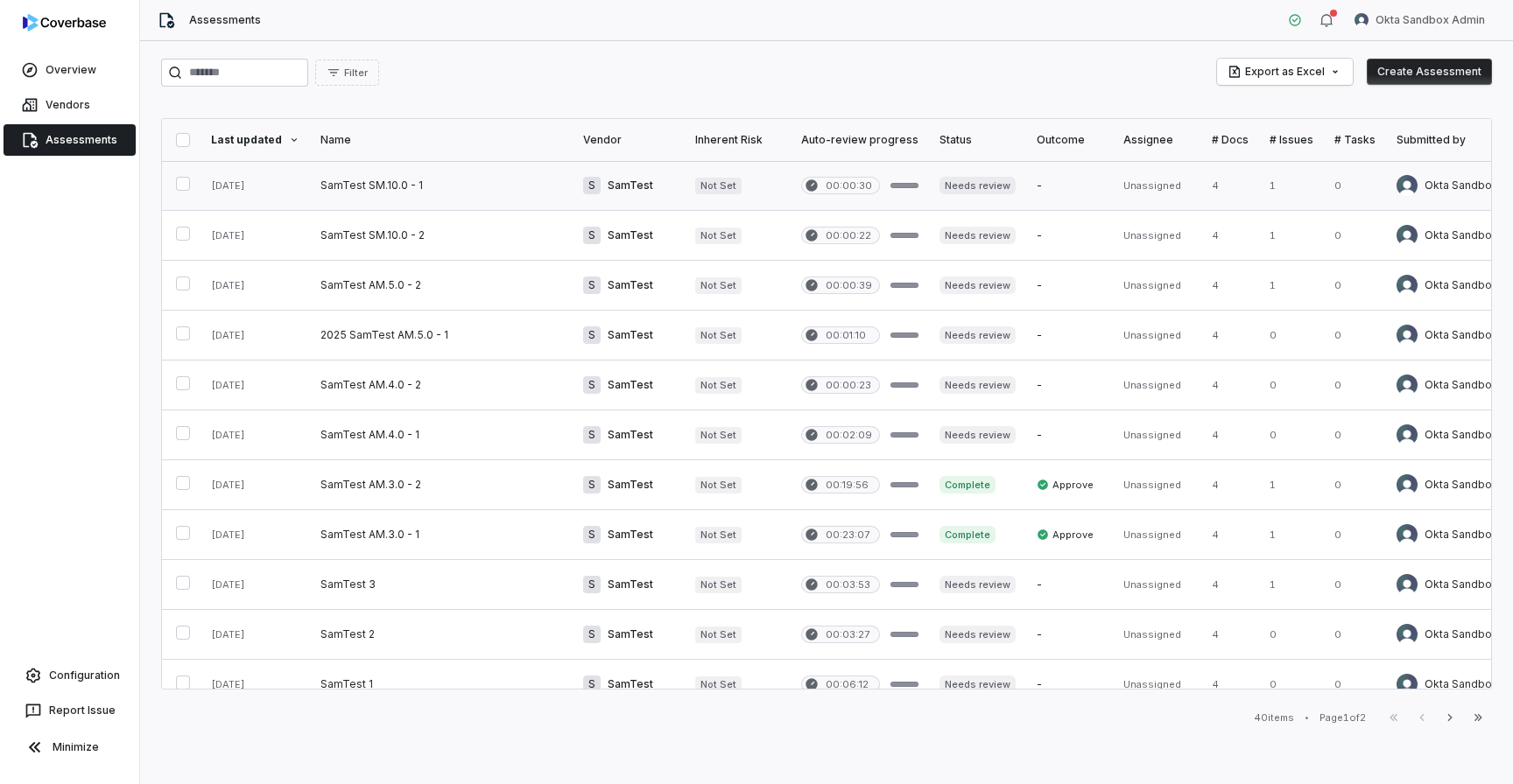
click at [371, 187] on link at bounding box center [440, 185] width 263 height 49
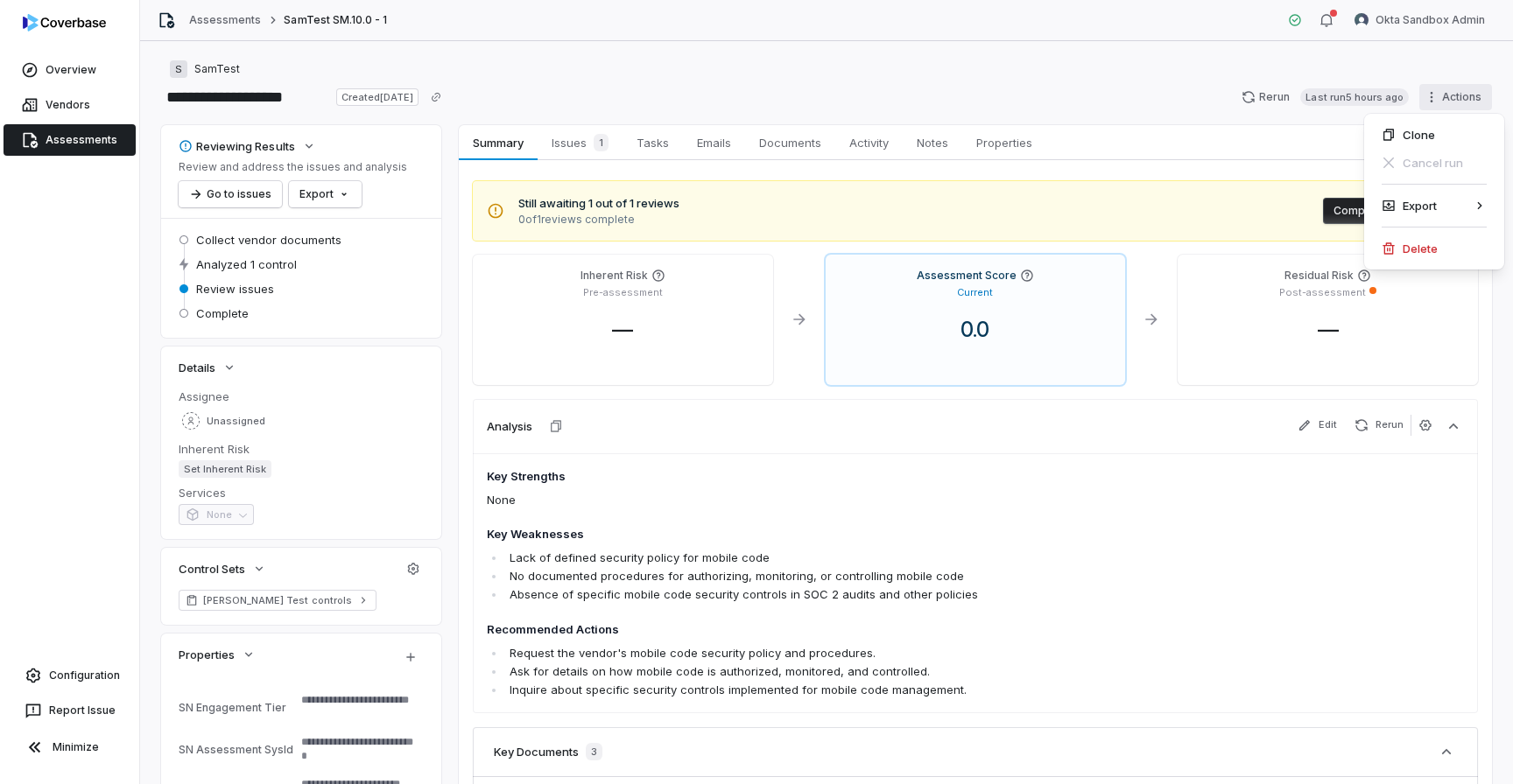
click at [1439, 94] on html "**********" at bounding box center [756, 392] width 1513 height 784
click at [1114, 81] on html "**********" at bounding box center [756, 392] width 1513 height 784
click at [578, 149] on span "Issues 1" at bounding box center [580, 143] width 71 height 25
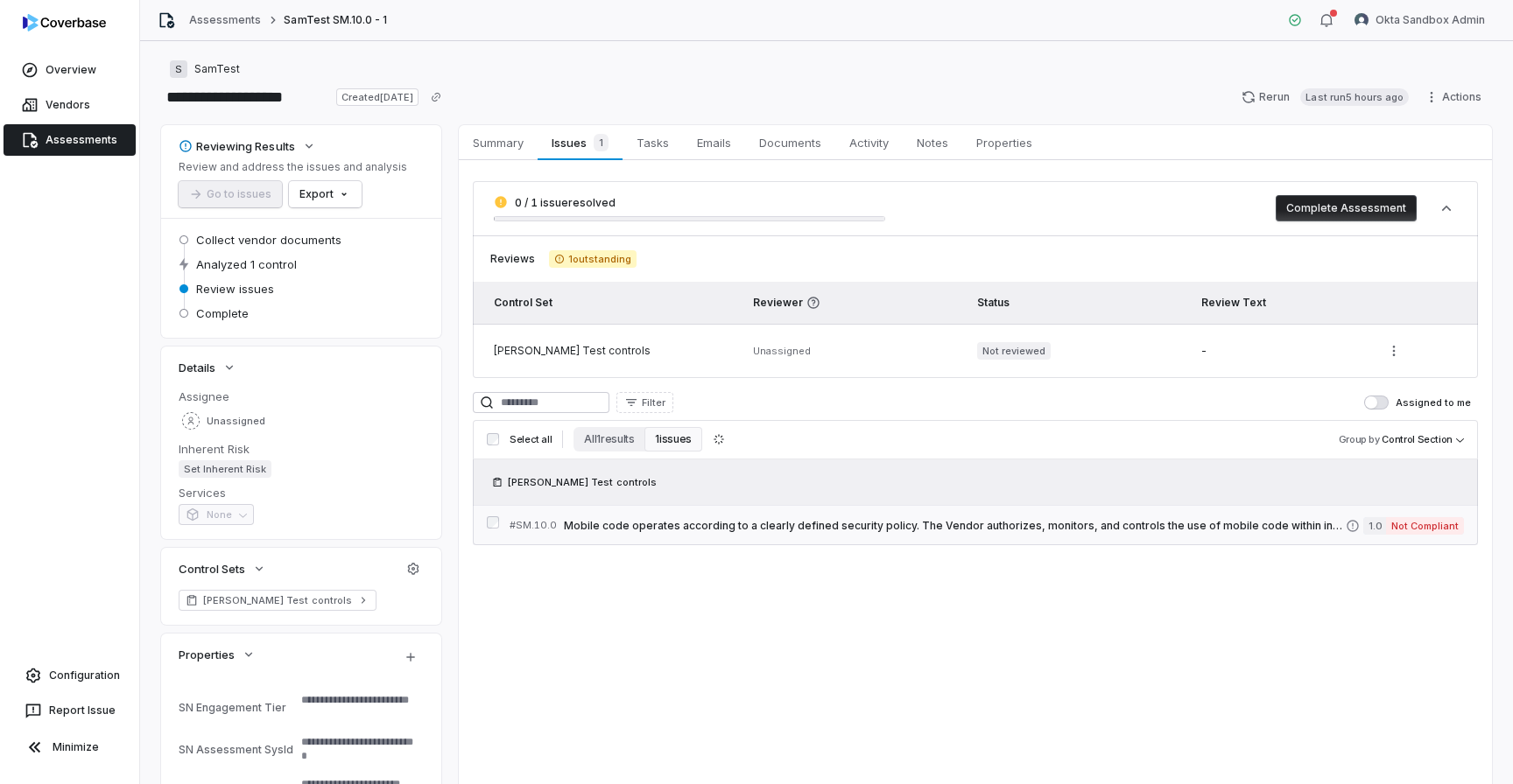
click at [597, 521] on span "Mobile code operates according to a clearly defined security policy. The Vendor…" at bounding box center [955, 525] width 781 height 14
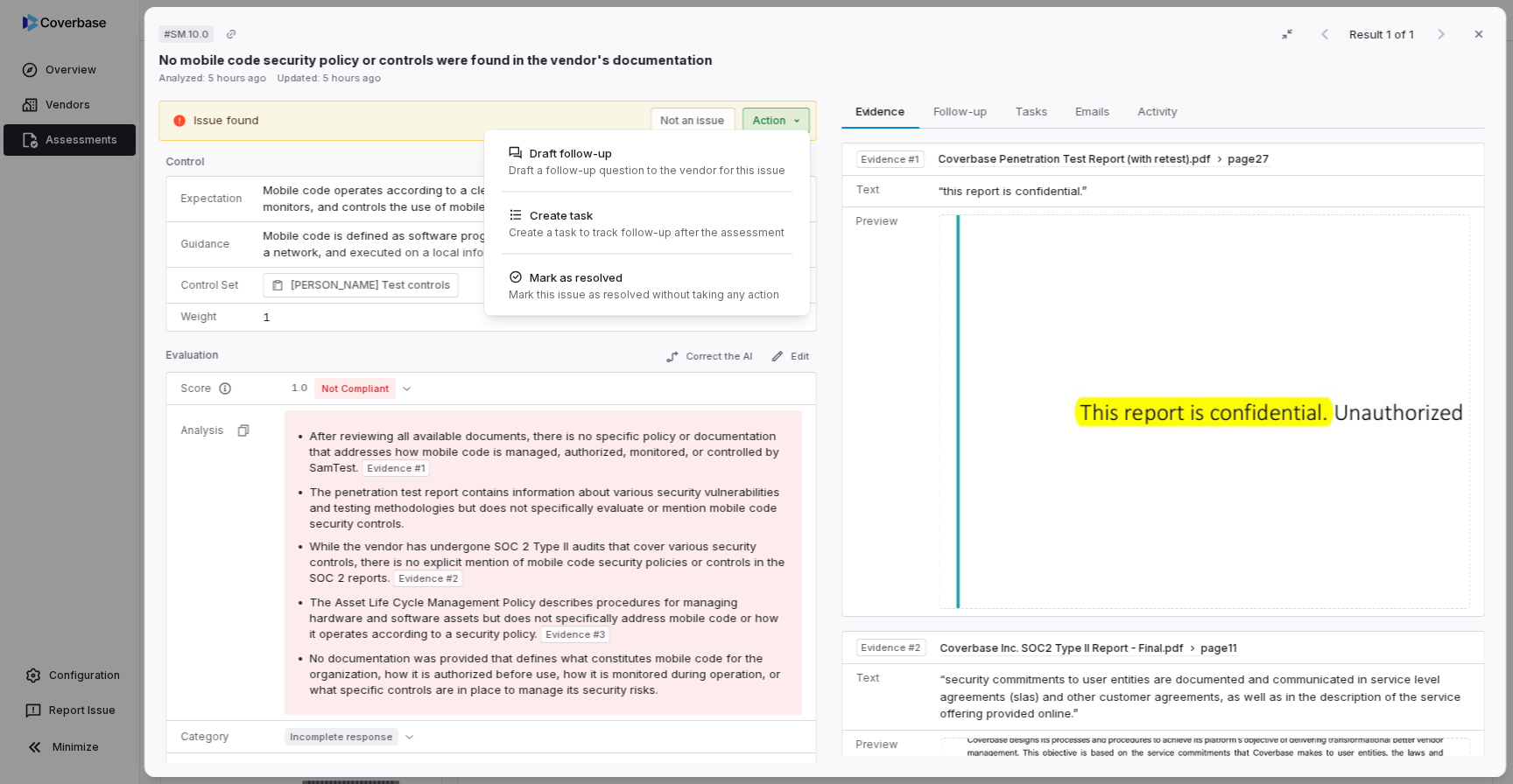
click at [798, 128] on div "# SM.10.0 Result 1 of 1 Close No mobile code security policy or controls were f…" at bounding box center [756, 392] width 1513 height 784
click at [850, 81] on div "# SM.10.0 Result 1 of 1 Close No mobile code security policy or controls were f…" at bounding box center [756, 392] width 1513 height 784
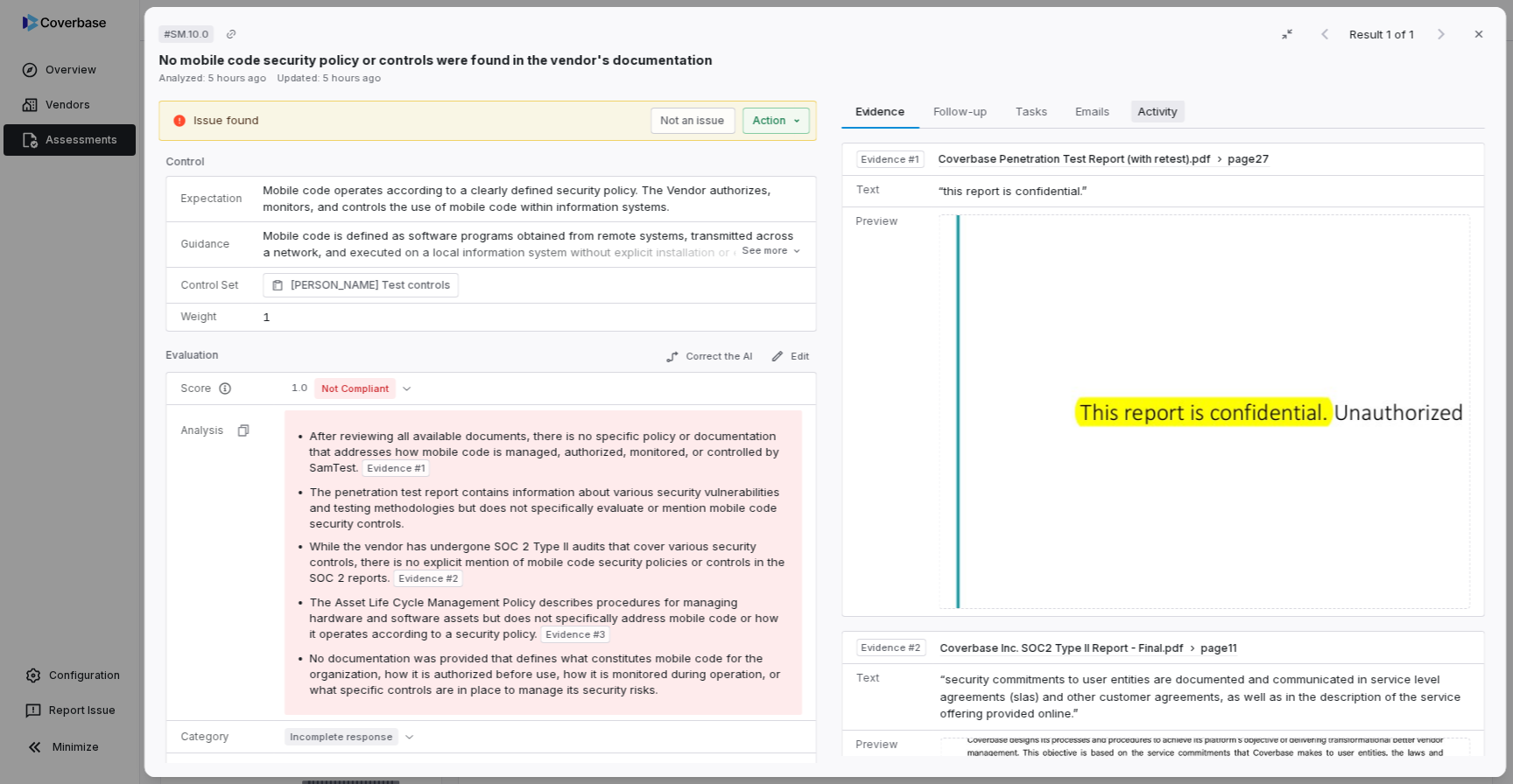
click at [1145, 114] on span "Activity" at bounding box center [1156, 111] width 53 height 23
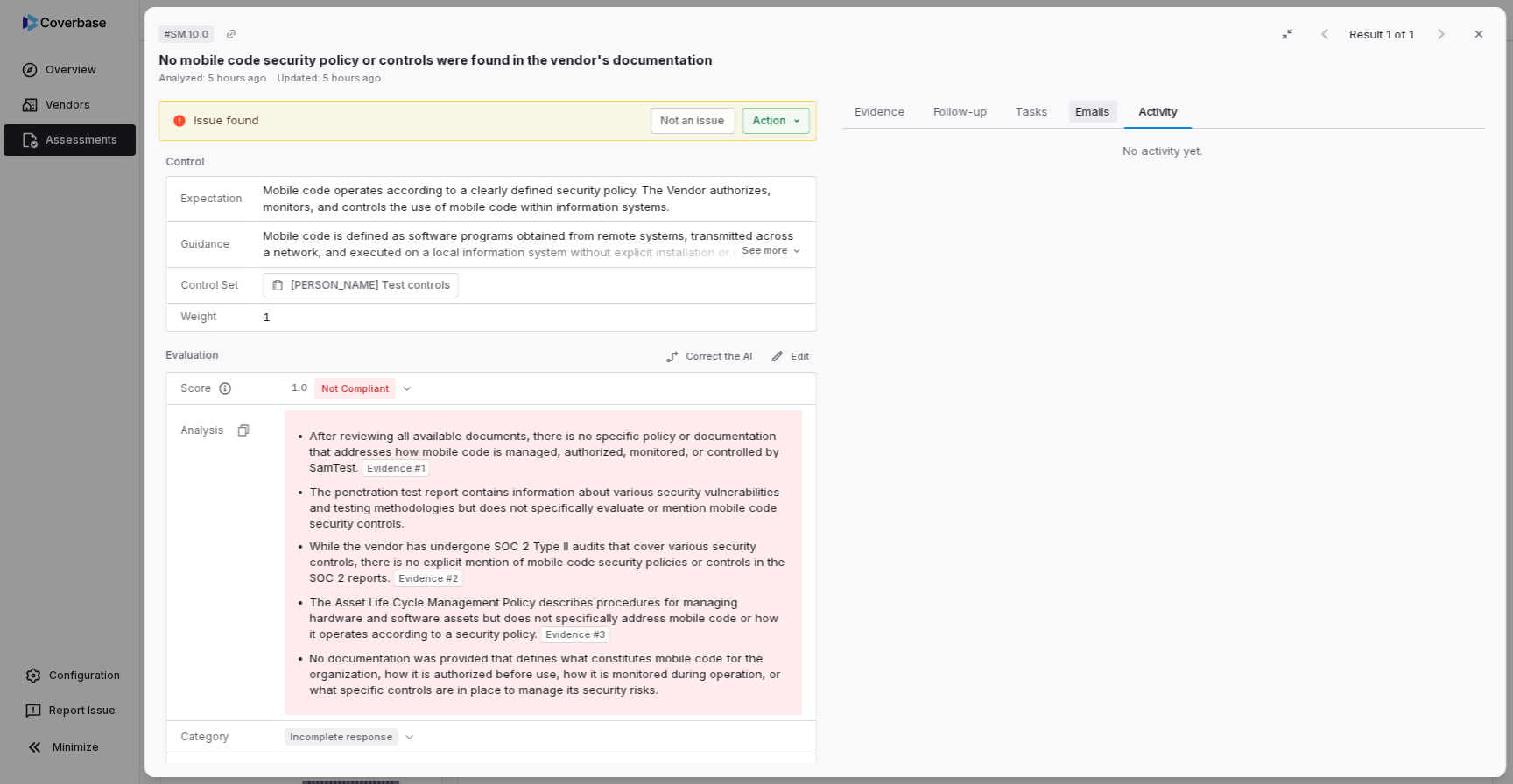
click at [1099, 111] on span "Emails" at bounding box center [1092, 111] width 48 height 23
drag, startPoint x: 1047, startPoint y: 111, endPoint x: 1002, endPoint y: 111, distance: 45.0
click at [1046, 111] on span "Tasks" at bounding box center [1030, 111] width 46 height 23
click at [967, 109] on span "Follow-up" at bounding box center [959, 111] width 67 height 23
click at [873, 110] on span "Evidence" at bounding box center [879, 111] width 64 height 23
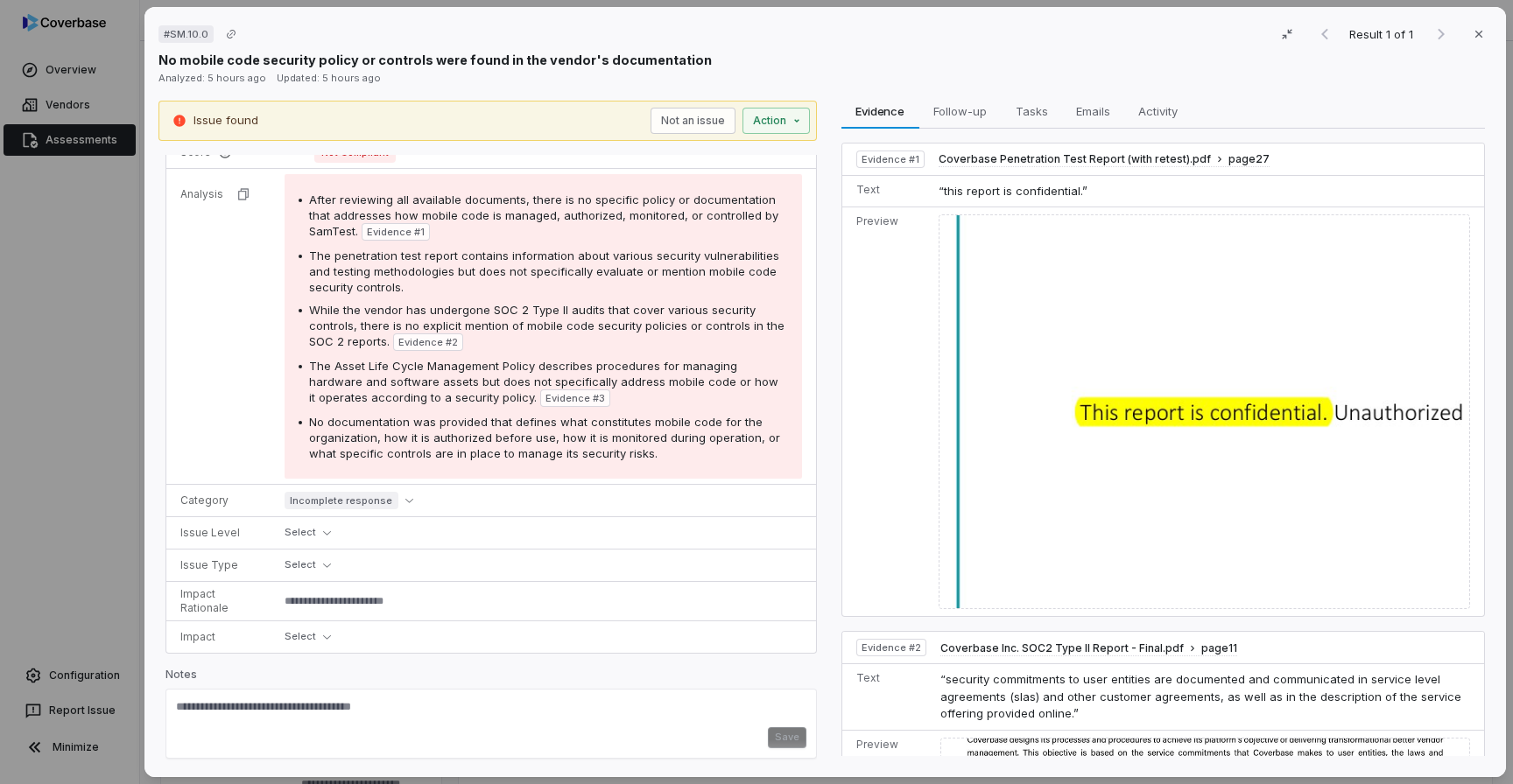
scroll to position [238, 0]
click at [1476, 37] on button "Close" at bounding box center [1479, 34] width 37 height 37
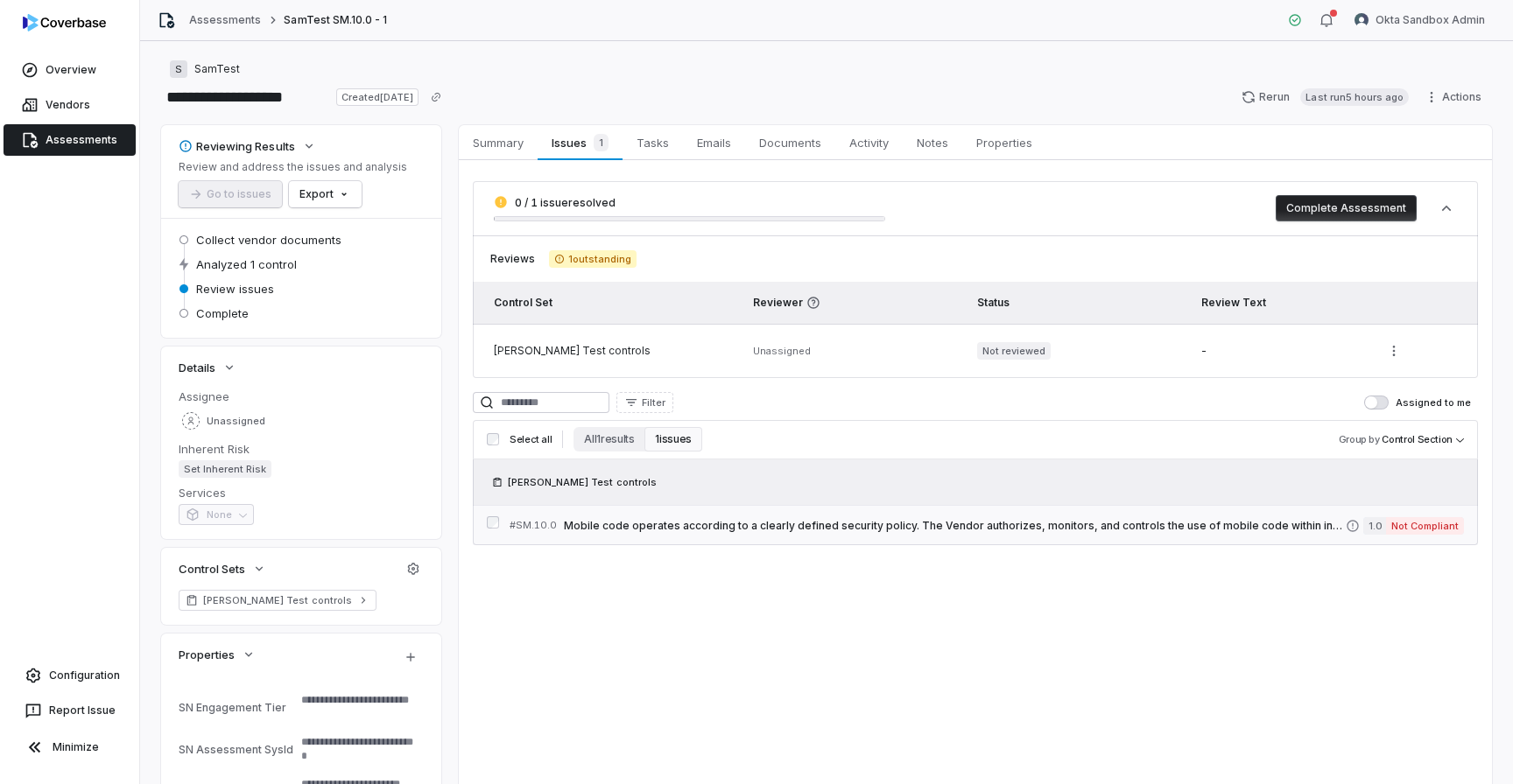
click at [617, 534] on link "# SM.10.0 Mobile code operates according to a clearly defined security policy. …" at bounding box center [987, 525] width 955 height 40
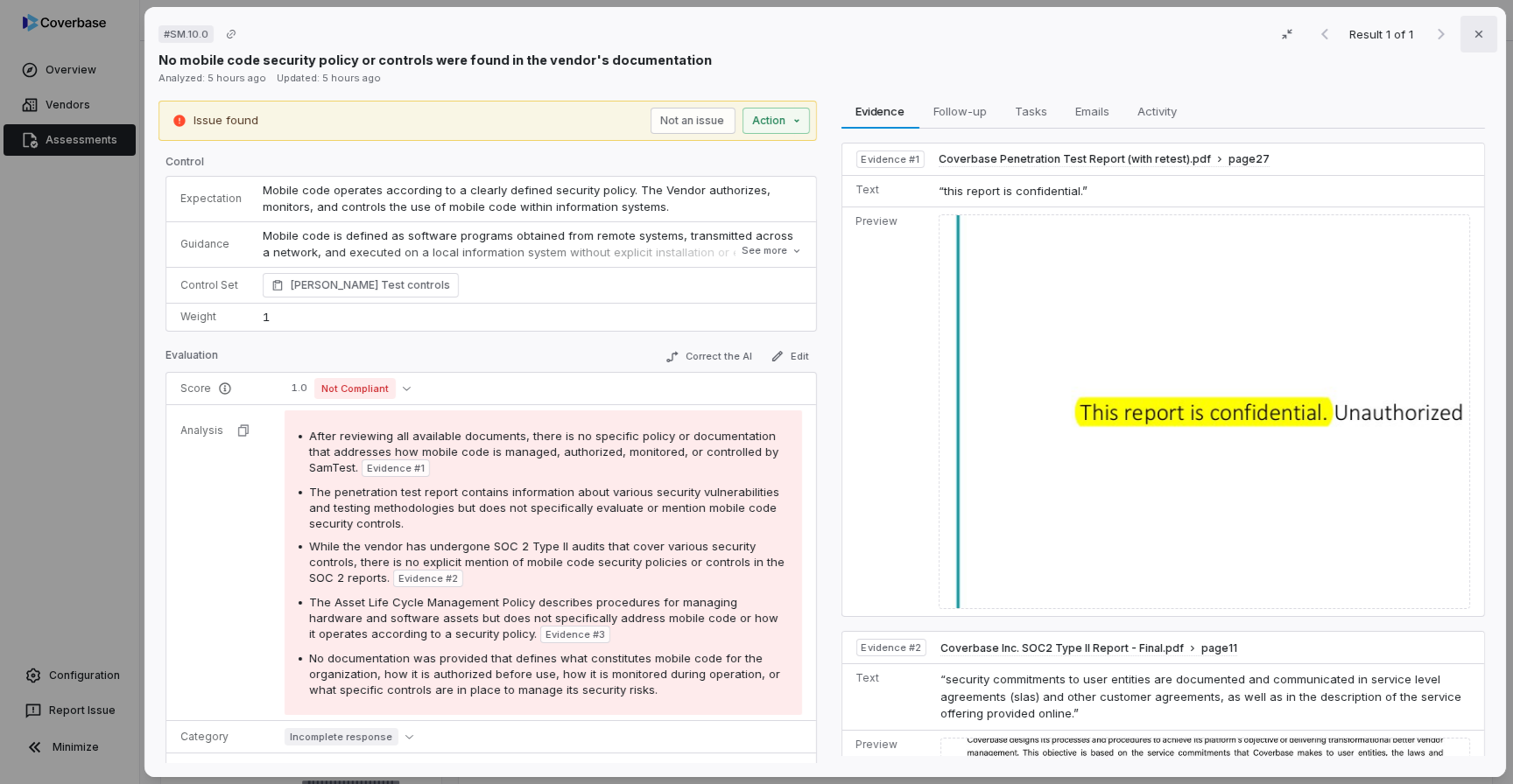
click at [1475, 32] on icon "button" at bounding box center [1479, 34] width 7 height 7
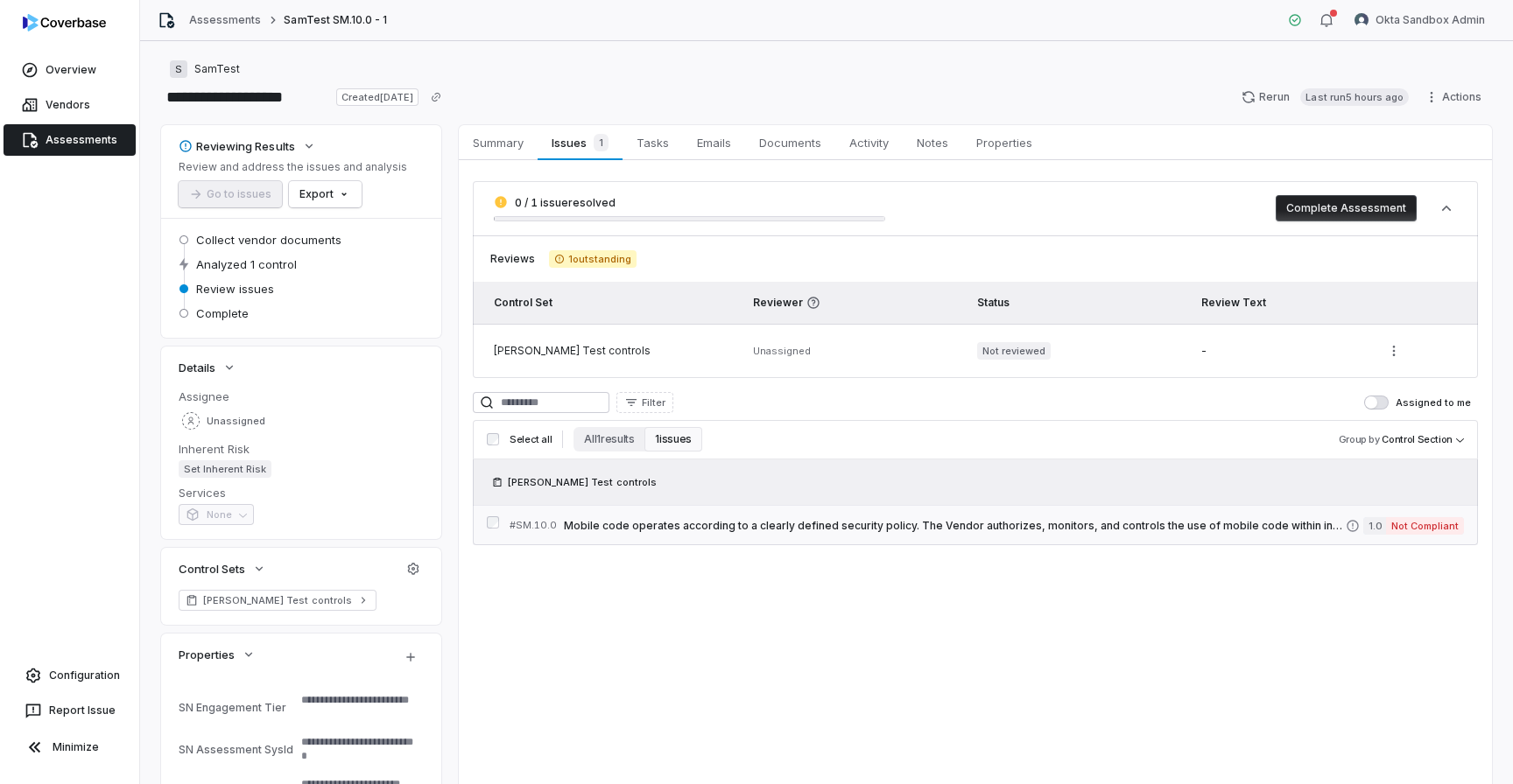
click at [684, 536] on link "# SM.10.0 Mobile code operates according to a clearly defined security policy. …" at bounding box center [987, 525] width 955 height 40
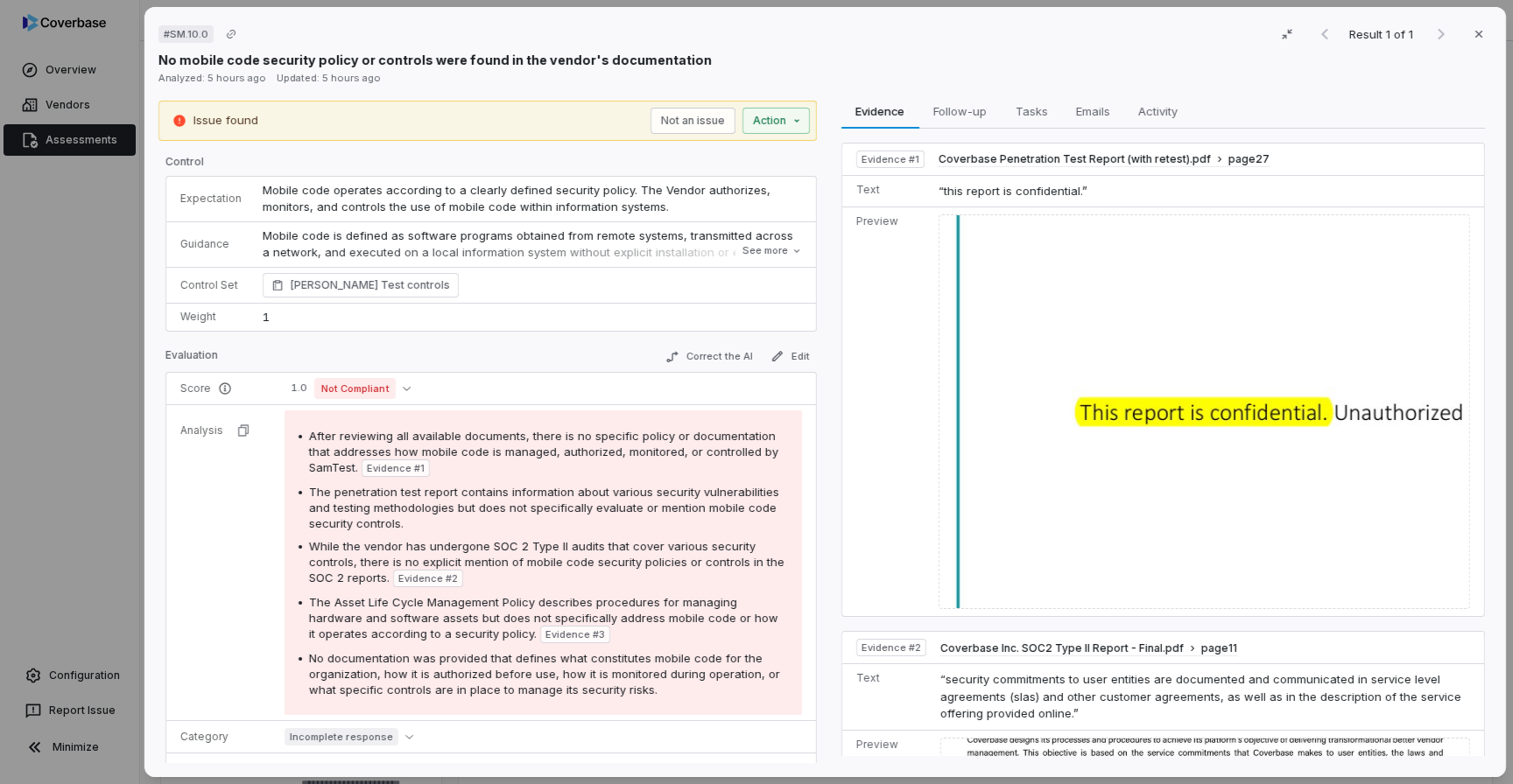
click at [95, 711] on div "# SM.10.0 Result 1 of 1 Close No mobile code security policy or controls were f…" at bounding box center [756, 392] width 1513 height 784
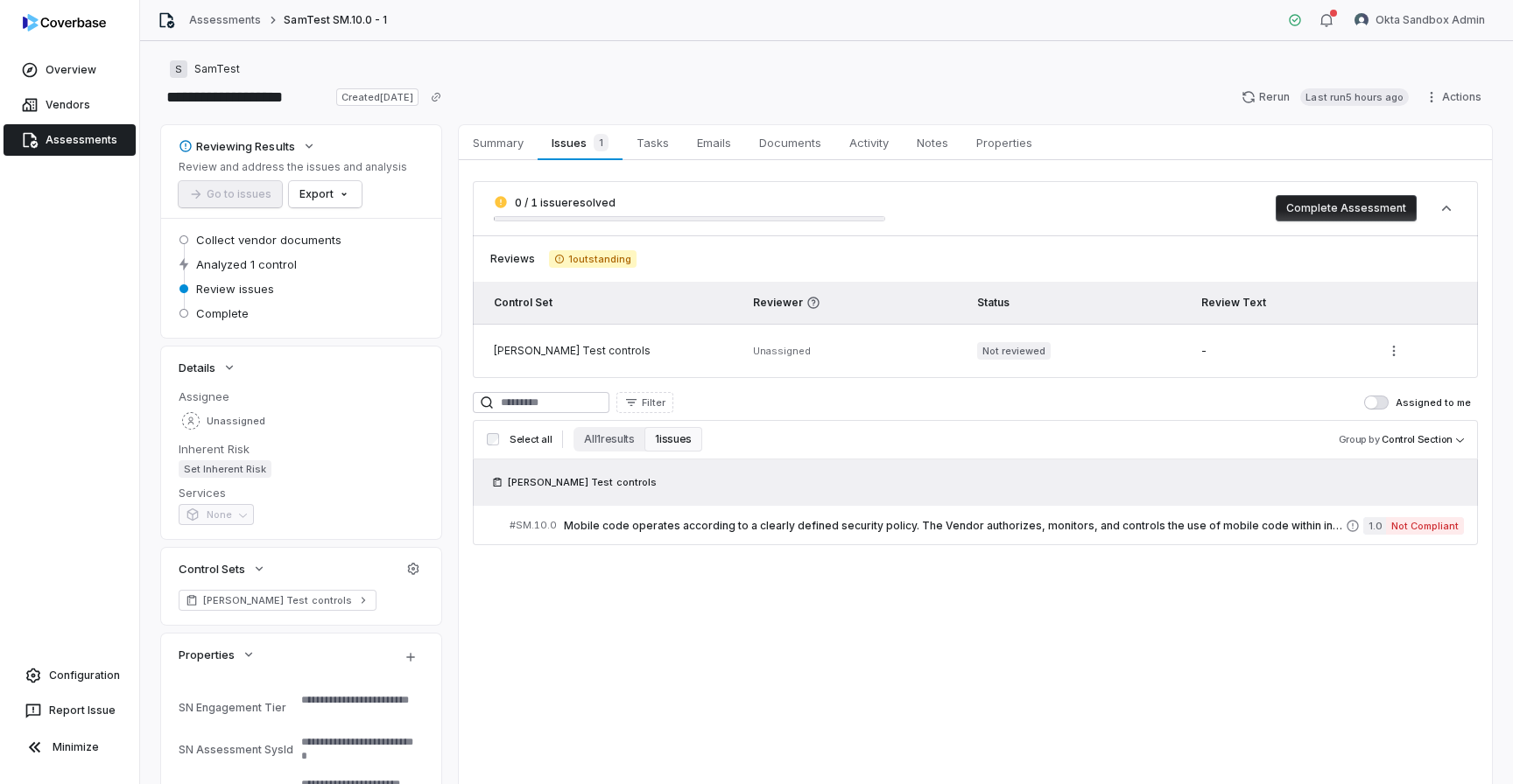
click at [95, 712] on button "Report Issue" at bounding box center [70, 710] width 125 height 31
click at [855, 519] on span "Mobile code operates according to a clearly defined security policy. The Vendor…" at bounding box center [955, 525] width 781 height 14
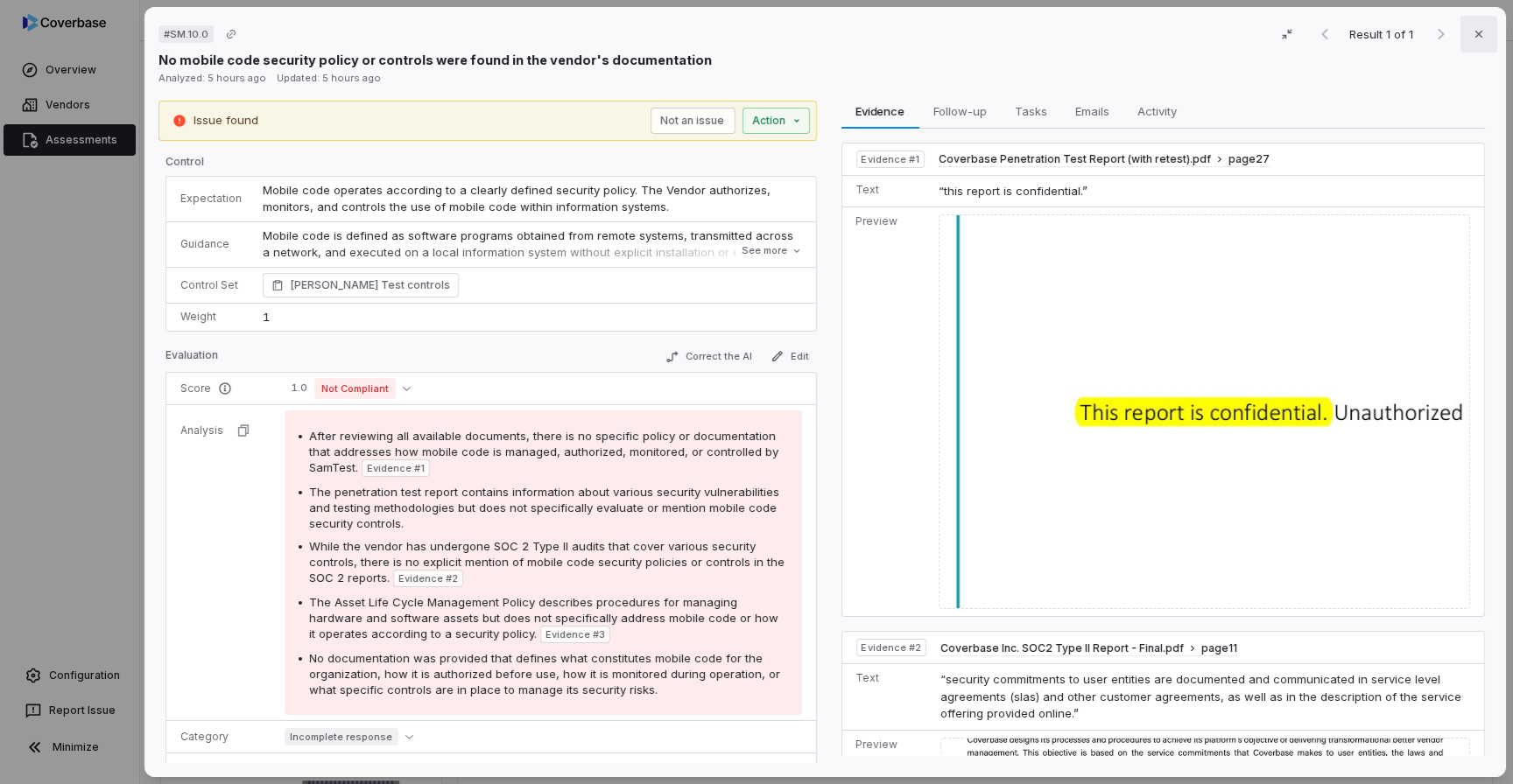
click at [1467, 42] on button "Close" at bounding box center [1479, 34] width 37 height 37
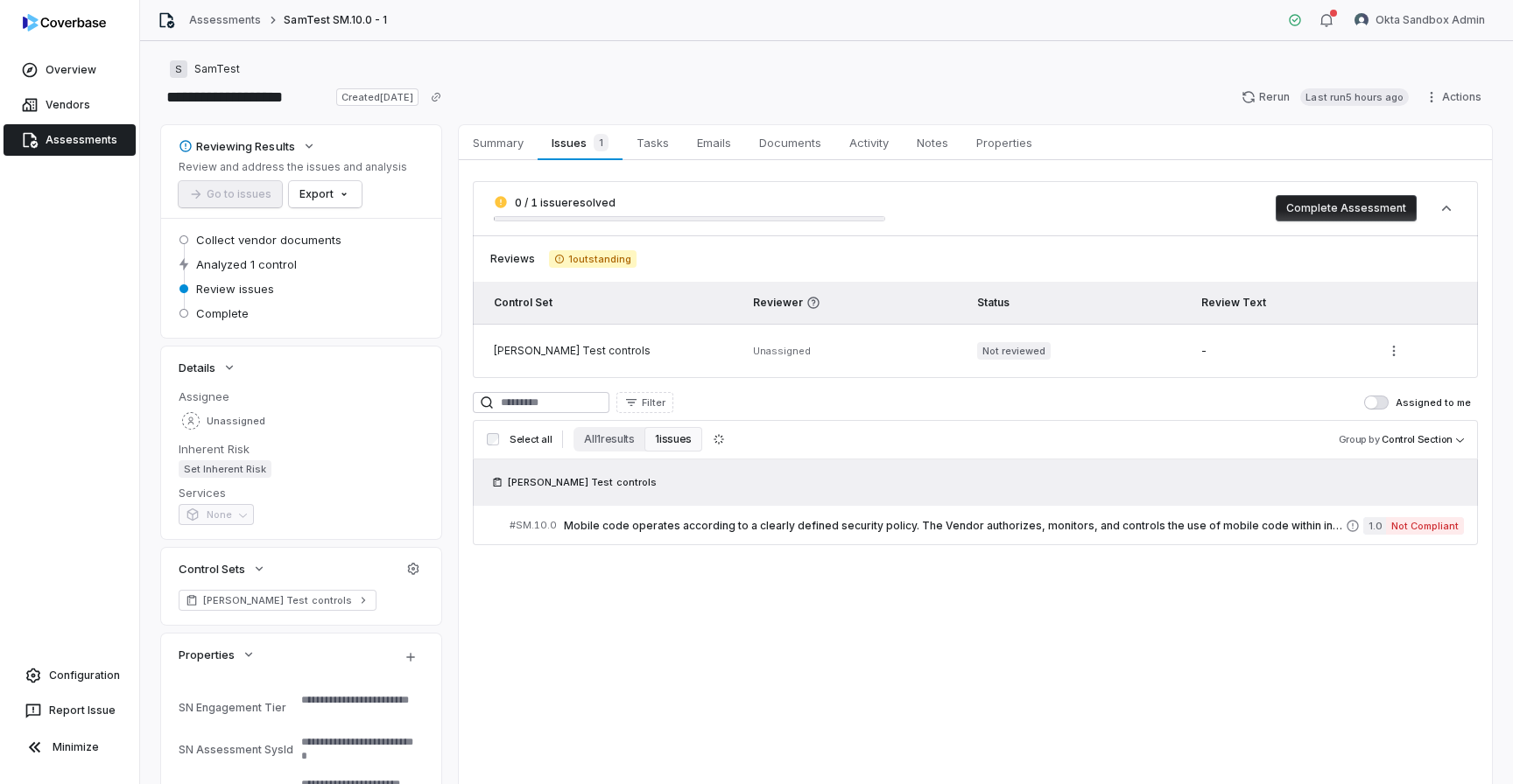
type textarea "*"
click at [57, 665] on link "Configuration" at bounding box center [70, 675] width 125 height 31
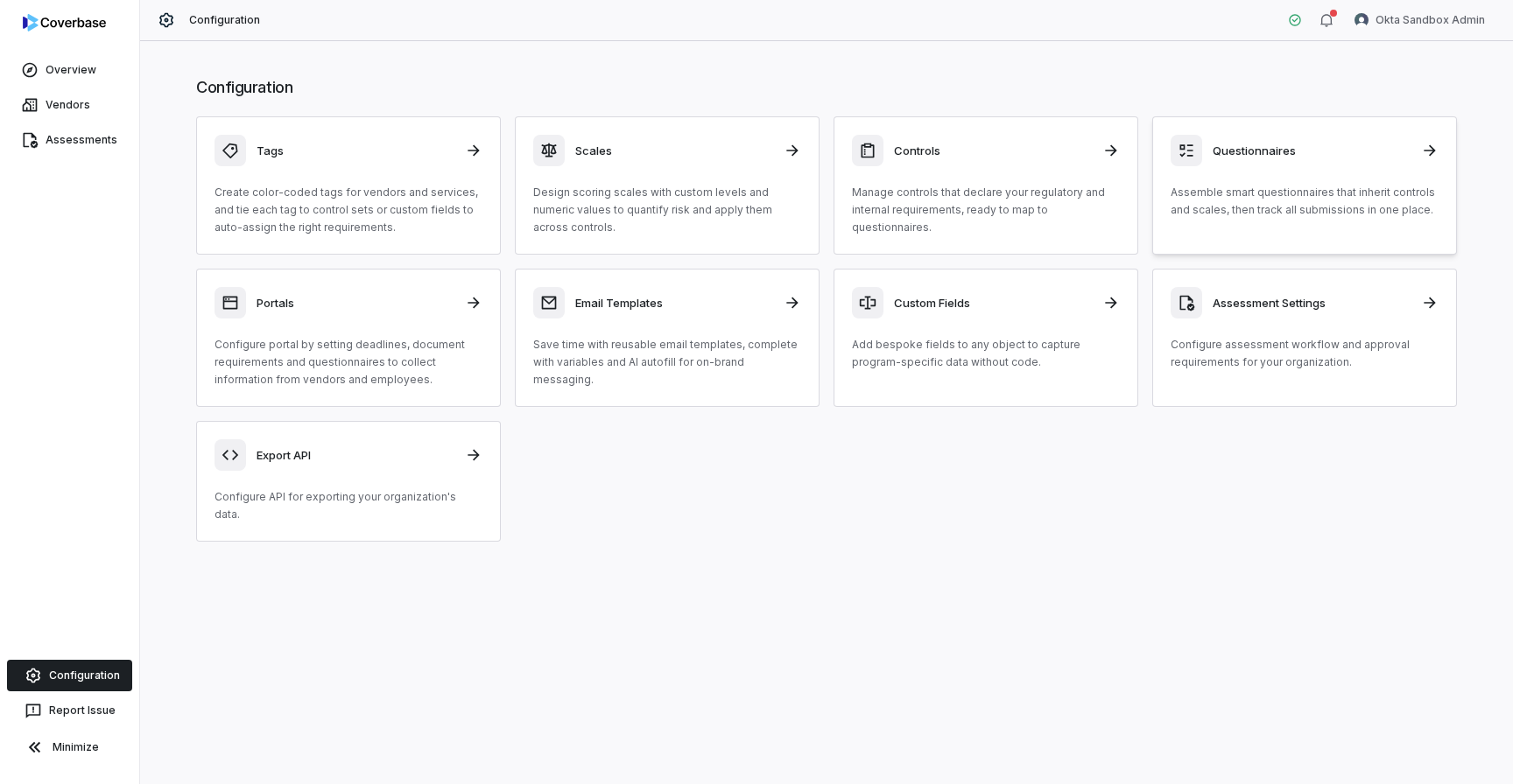
click at [1277, 181] on div "Questionnaires Assemble smart questionnaires that inherit controls and scales, …" at bounding box center [1304, 176] width 268 height 84
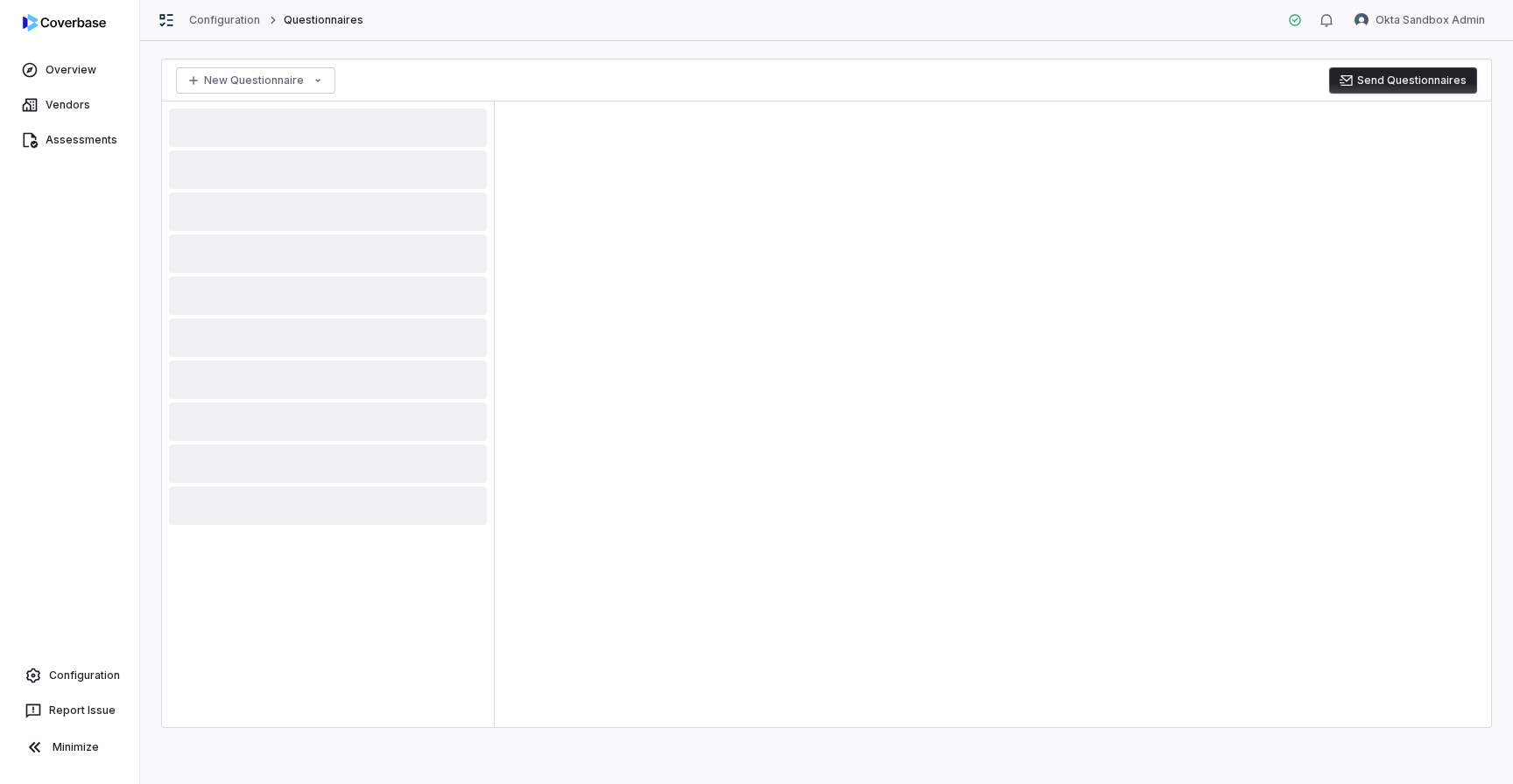
click at [937, 440] on div at bounding box center [992, 414] width 996 height 626
click at [937, 444] on div at bounding box center [992, 414] width 996 height 626
click at [935, 447] on div at bounding box center [992, 414] width 996 height 626
click at [779, 316] on div at bounding box center [992, 414] width 996 height 626
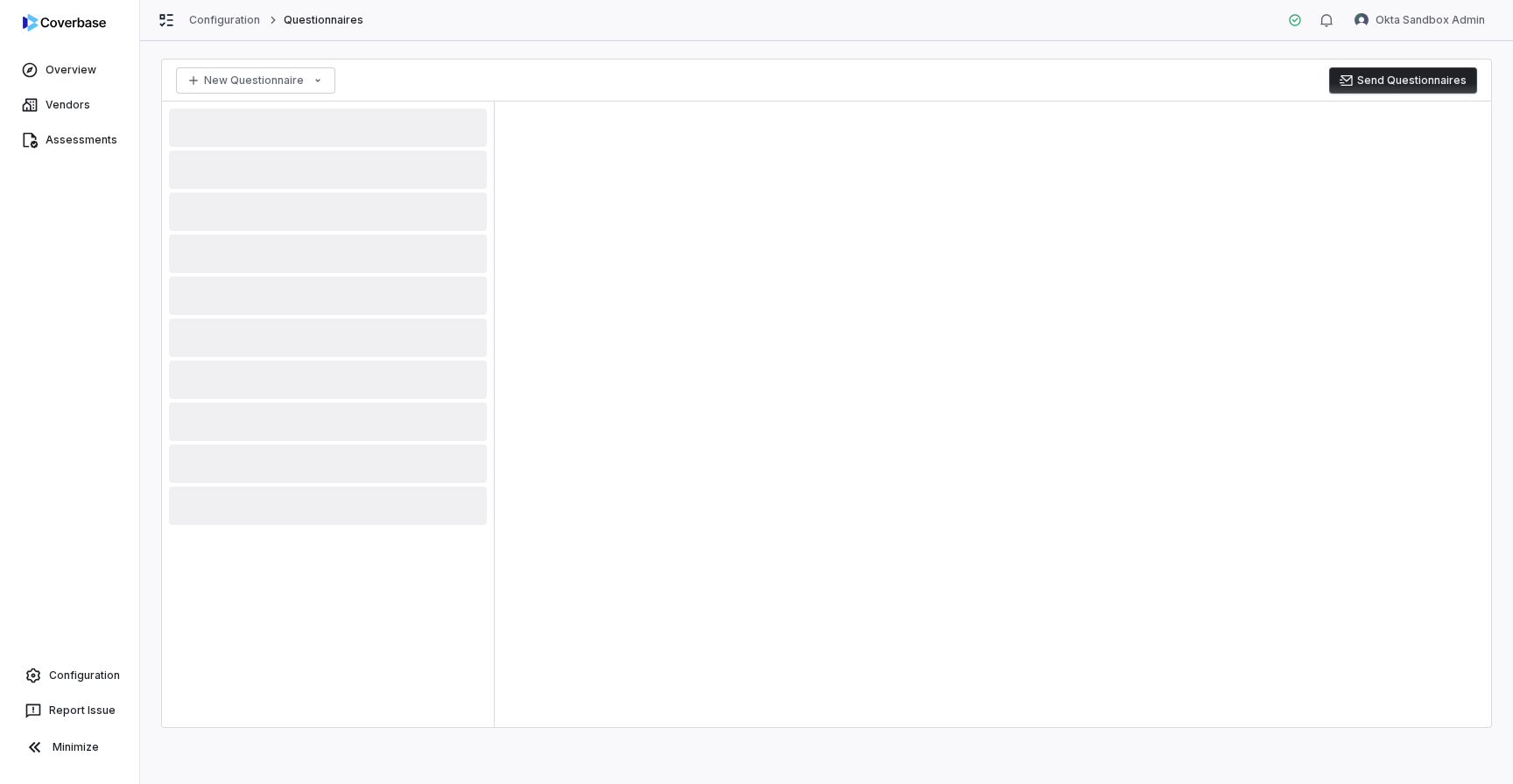
click at [779, 316] on div at bounding box center [992, 414] width 996 height 626
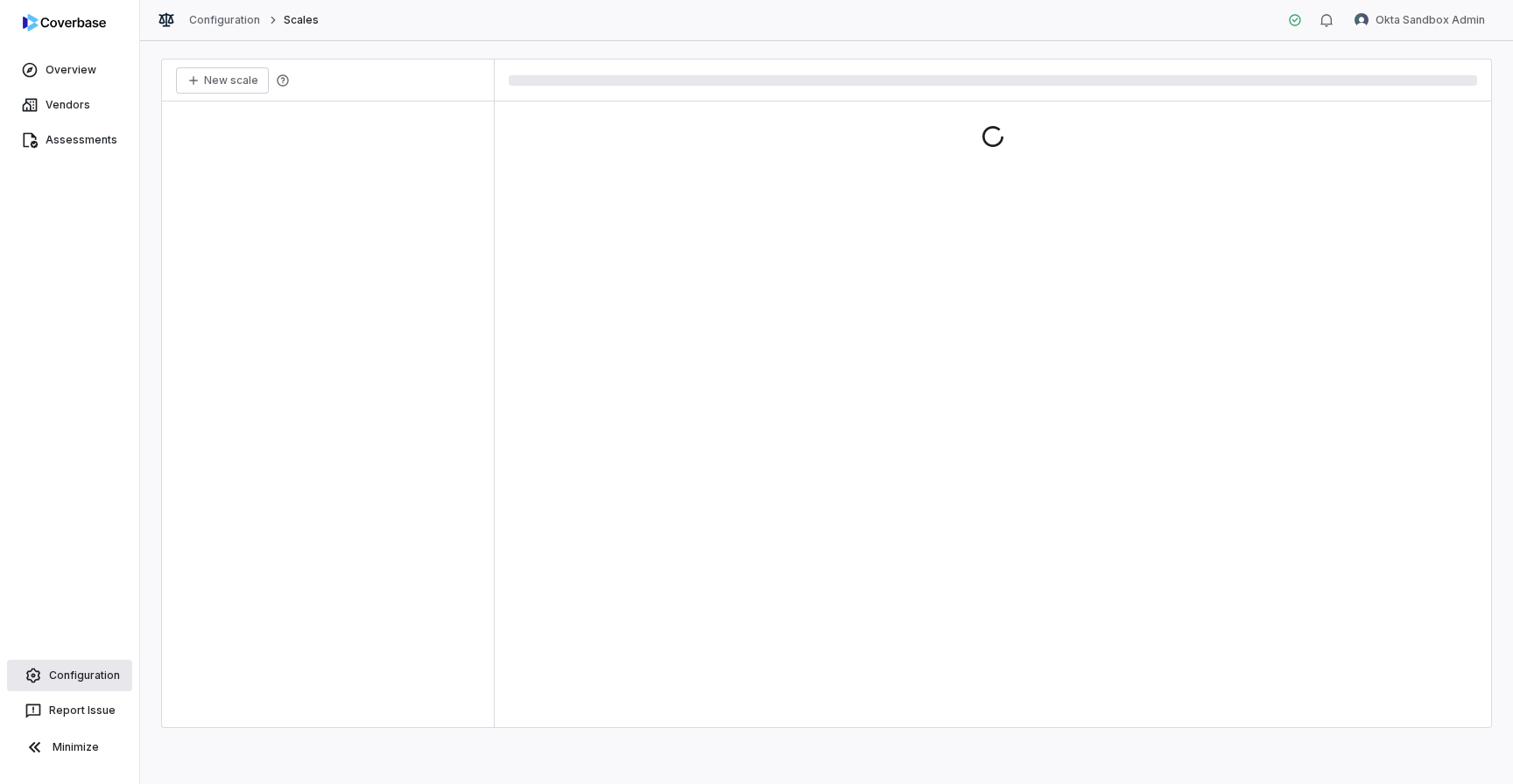
click at [87, 661] on link "Configuration" at bounding box center [70, 675] width 125 height 31
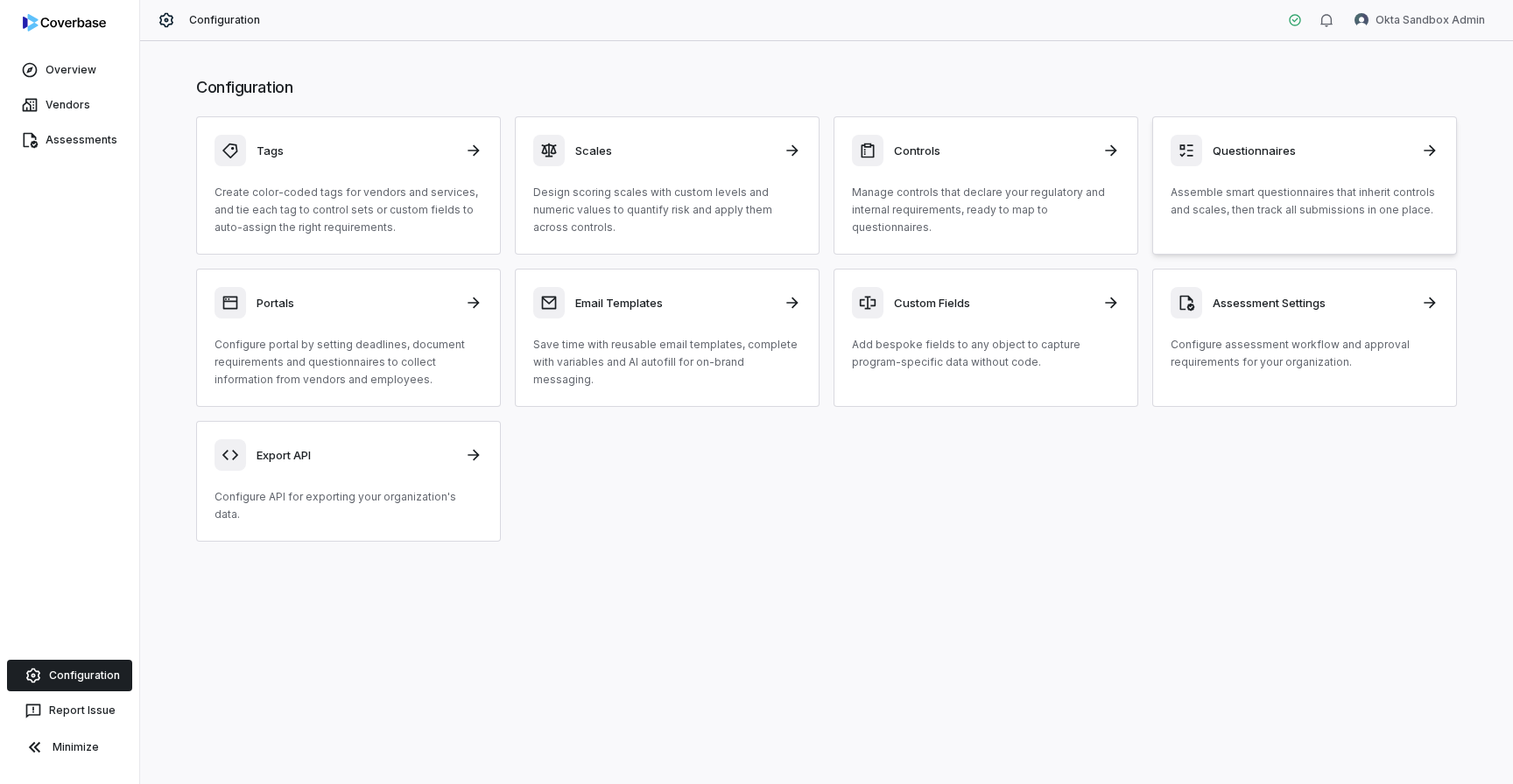
click at [1240, 149] on h3 "Questionnaires" at bounding box center [1311, 150] width 198 height 16
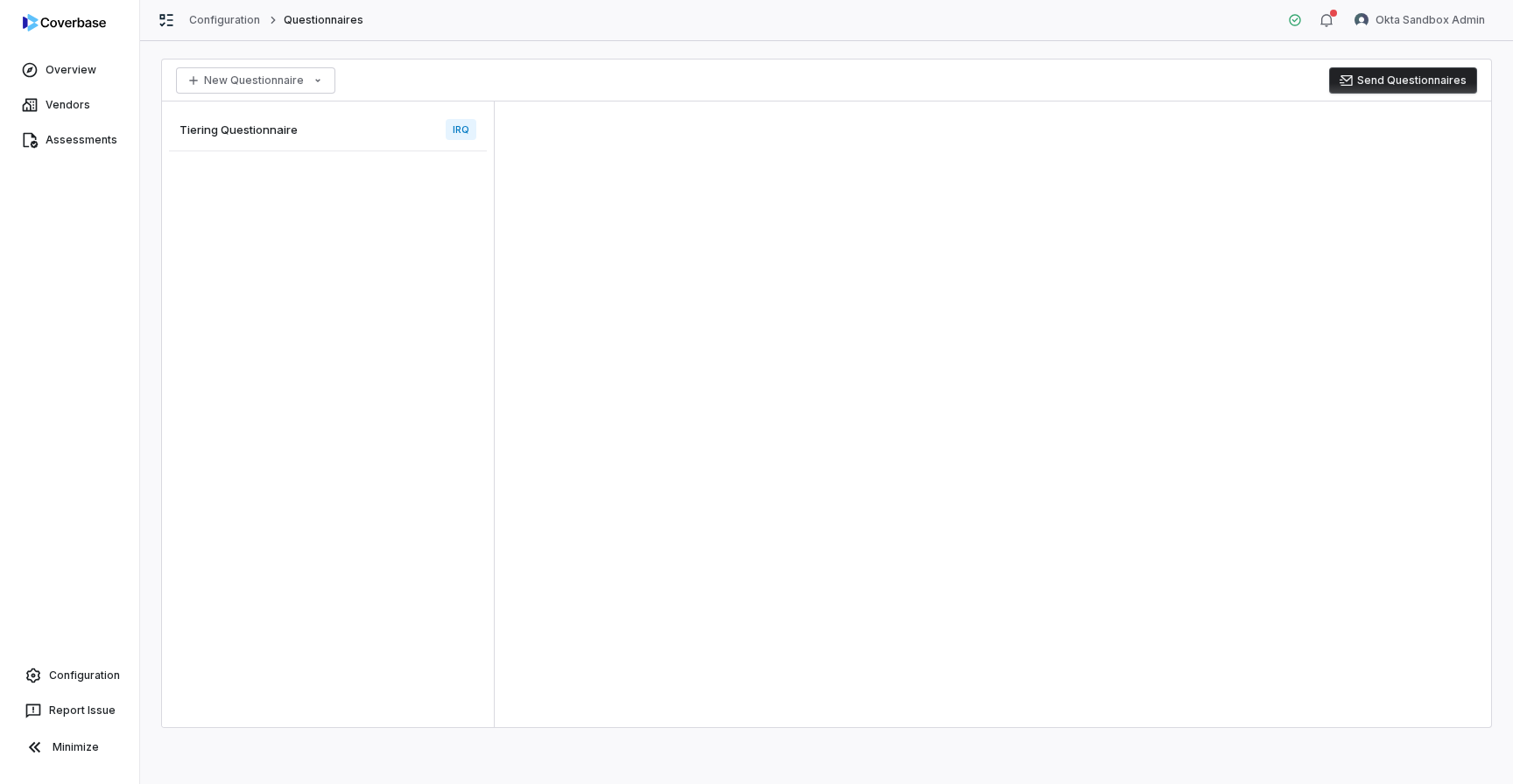
click at [311, 122] on div "Tiering Questionnaire IRQ" at bounding box center [327, 130] width 318 height 43
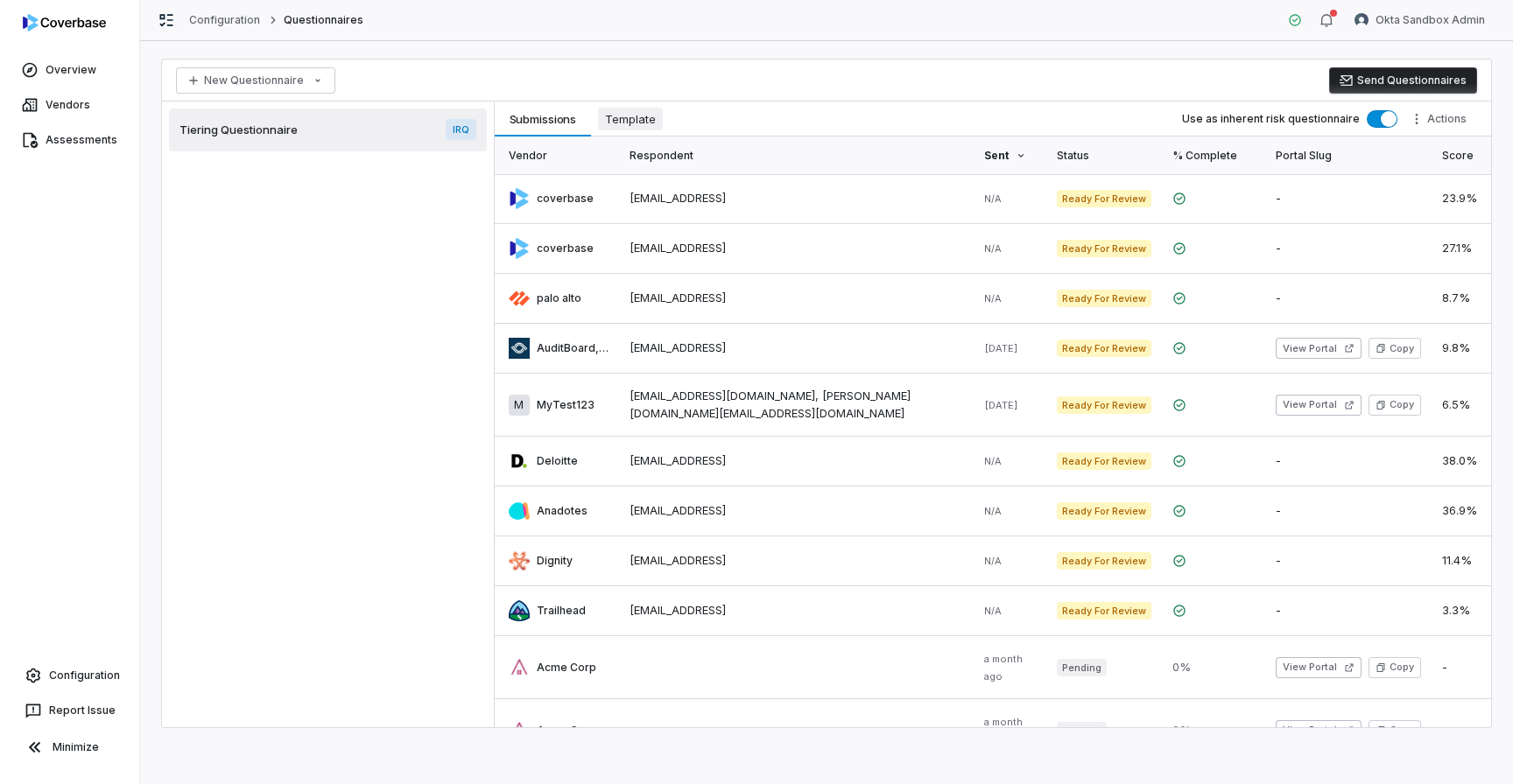
click at [656, 125] on span "Template" at bounding box center [630, 119] width 65 height 23
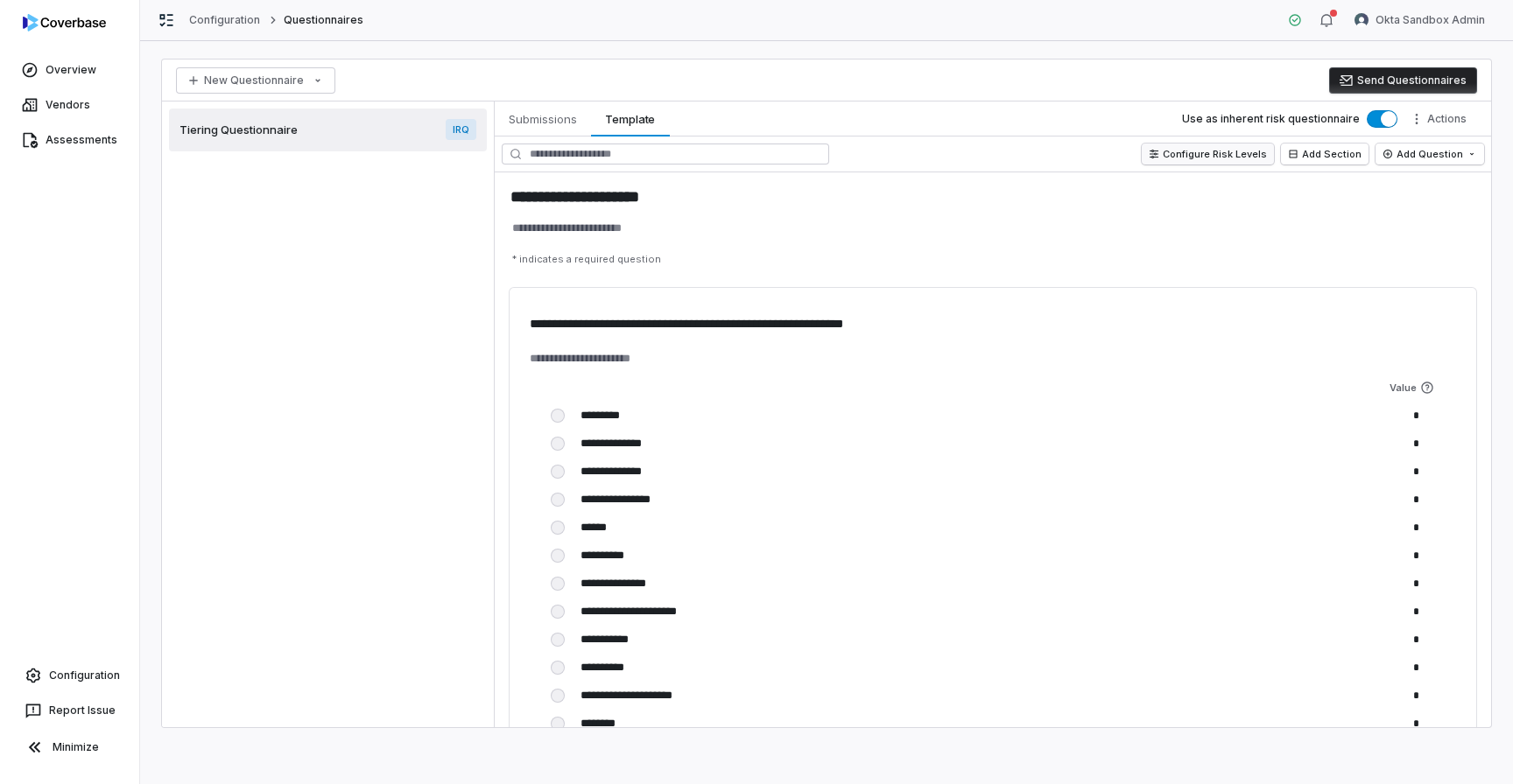
click at [1214, 162] on button "Configure Risk Levels" at bounding box center [1207, 154] width 132 height 21
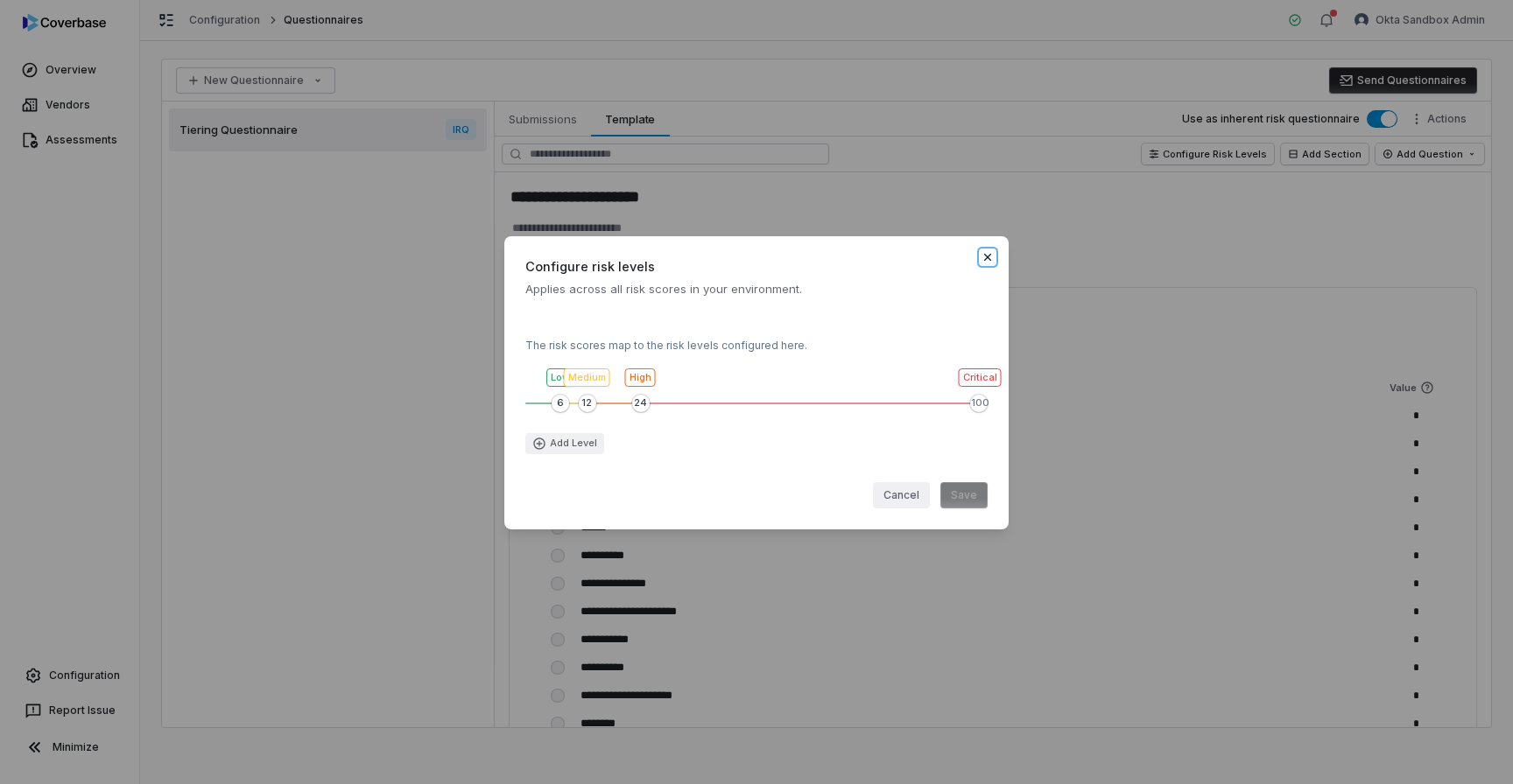
click at [990, 260] on icon "button" at bounding box center [987, 257] width 14 height 14
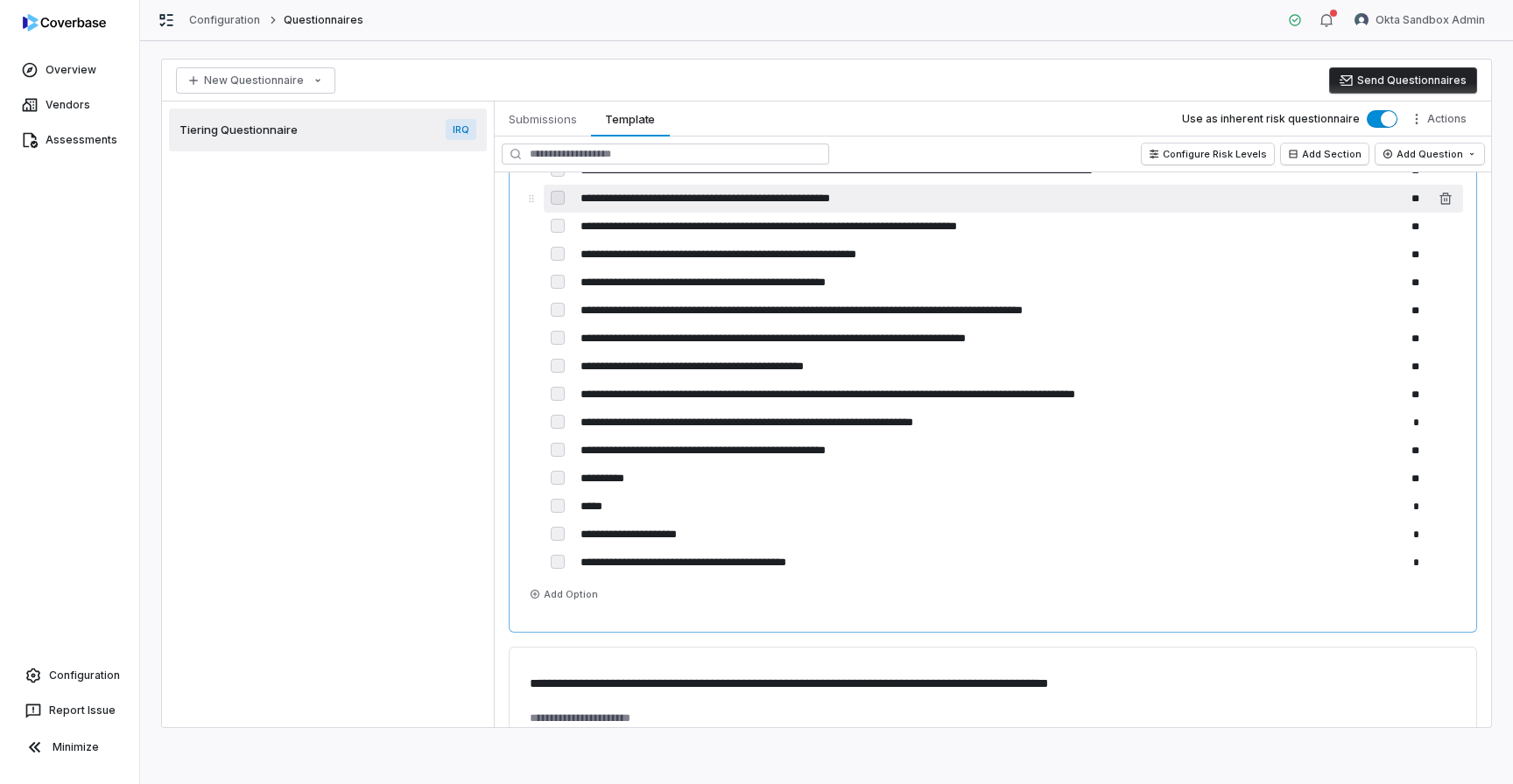
scroll to position [2309, 0]
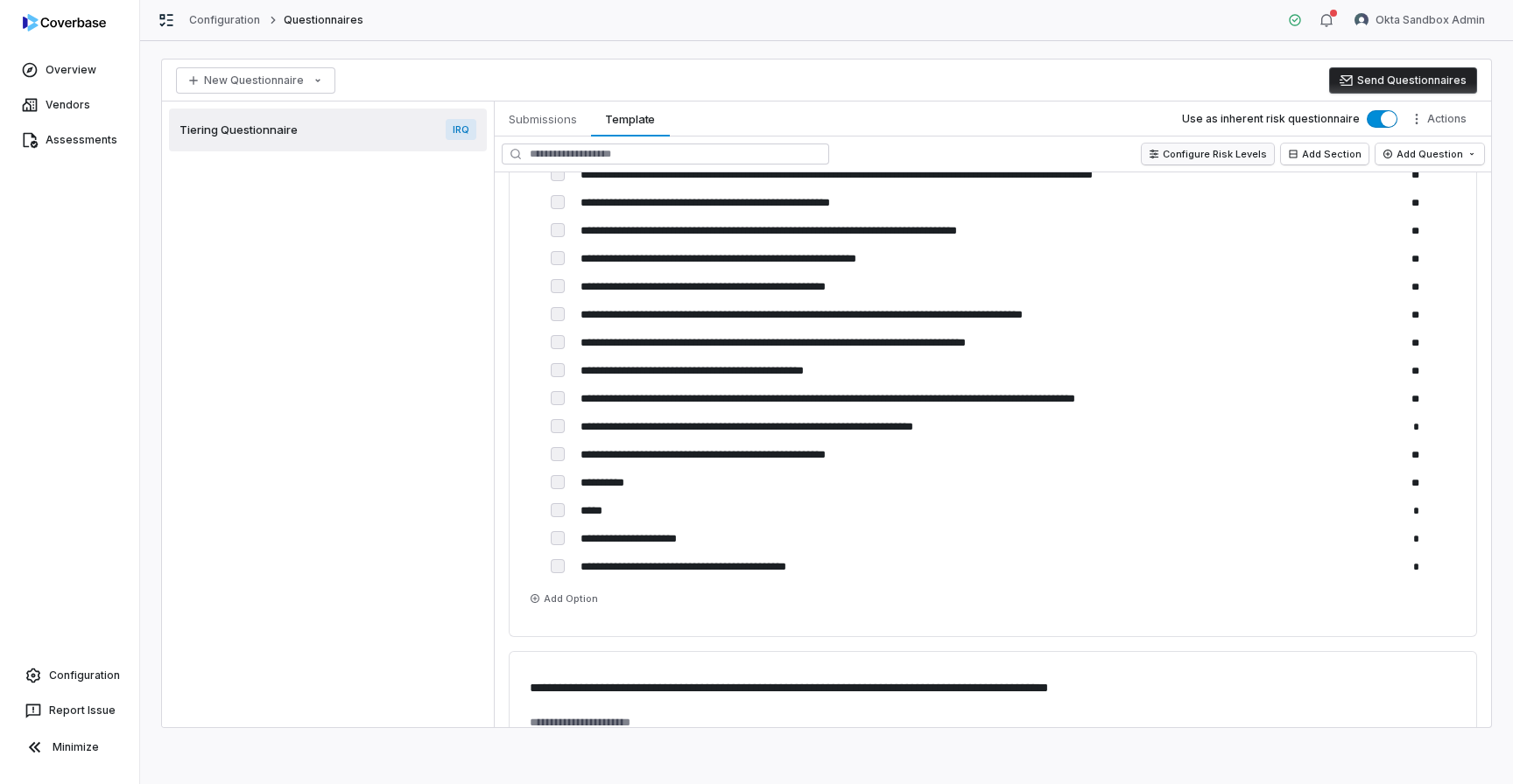
click at [1214, 157] on button "Configure Risk Levels" at bounding box center [1207, 154] width 132 height 21
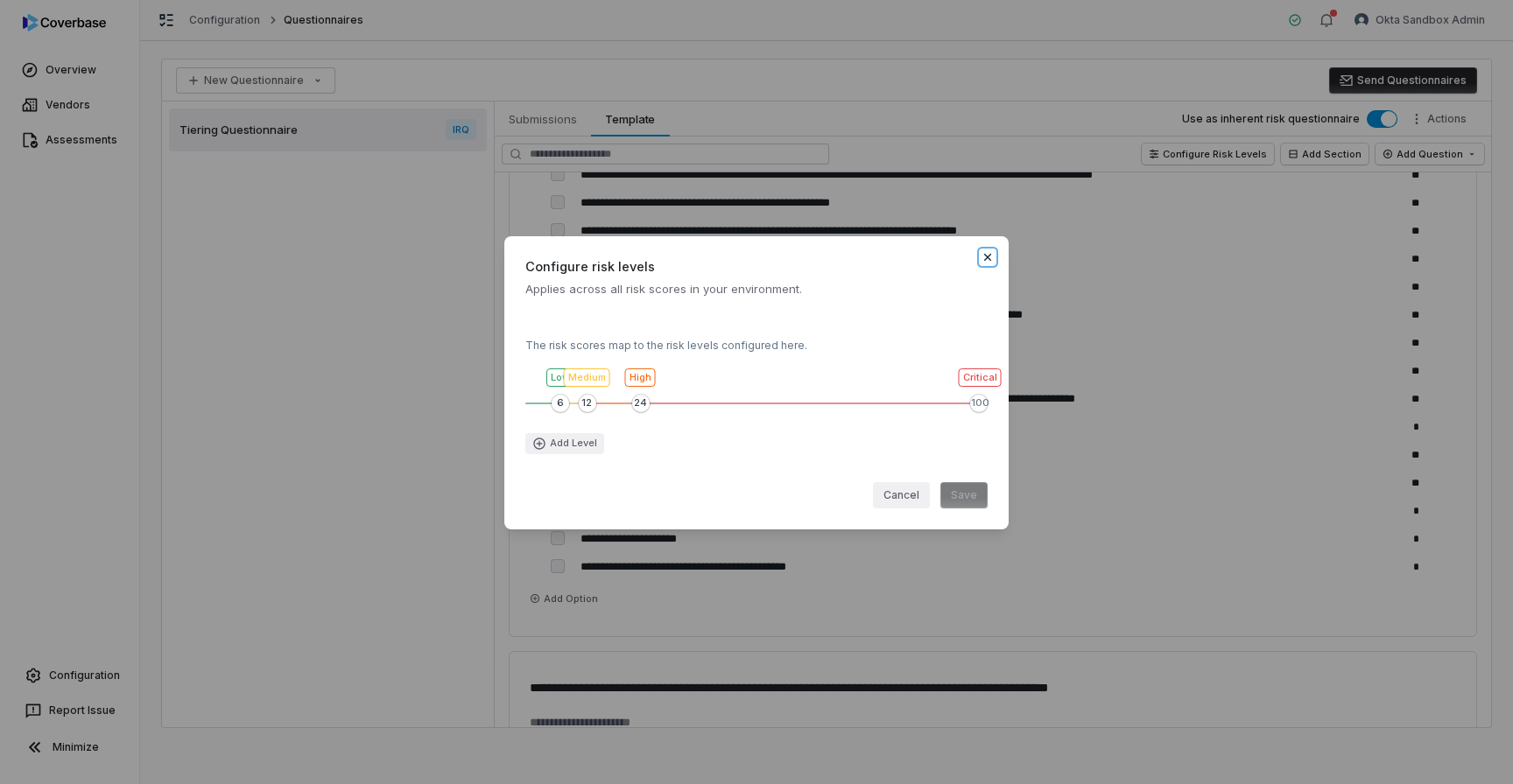
click at [989, 254] on icon "button" at bounding box center [988, 257] width 7 height 7
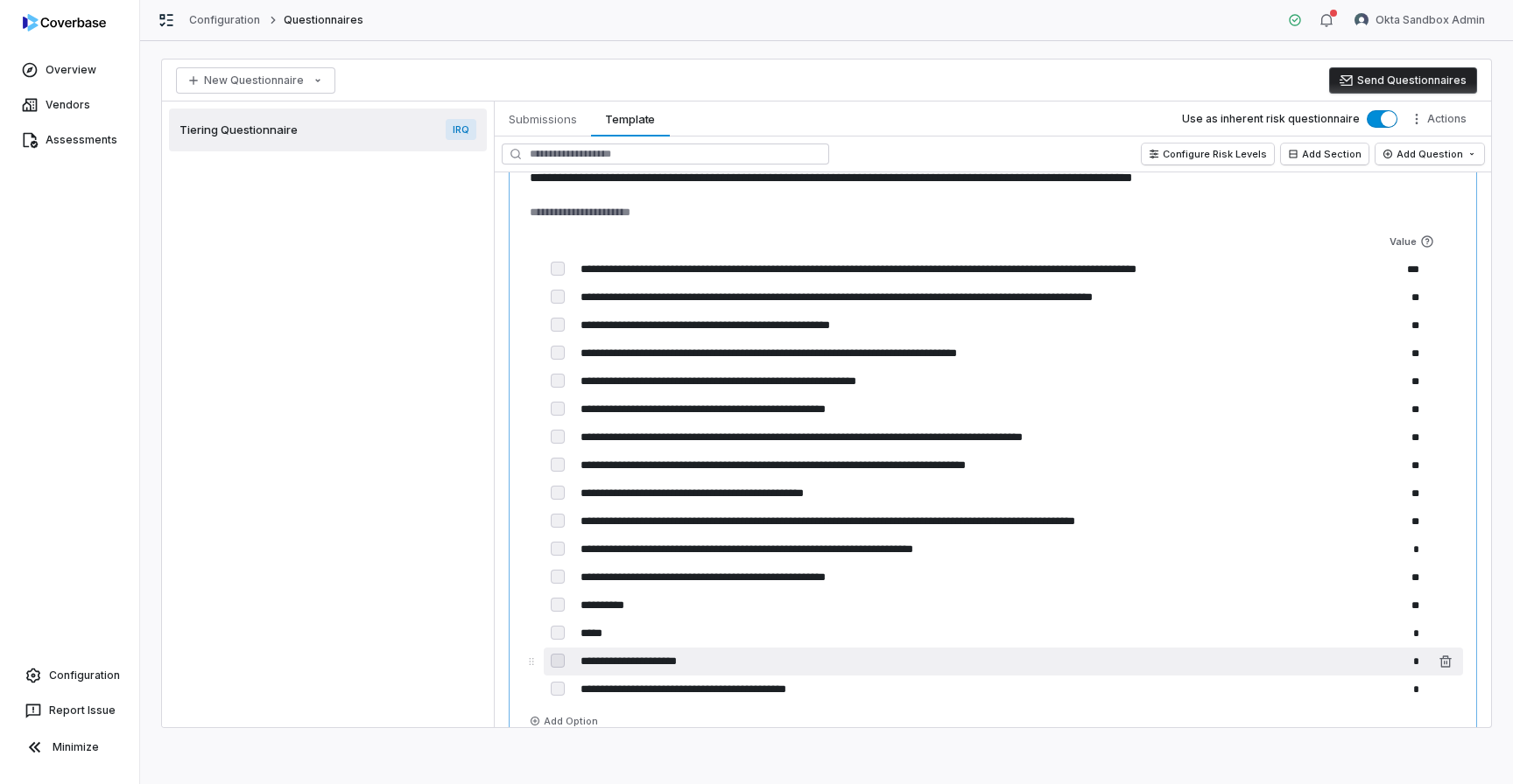
scroll to position [2037, 0]
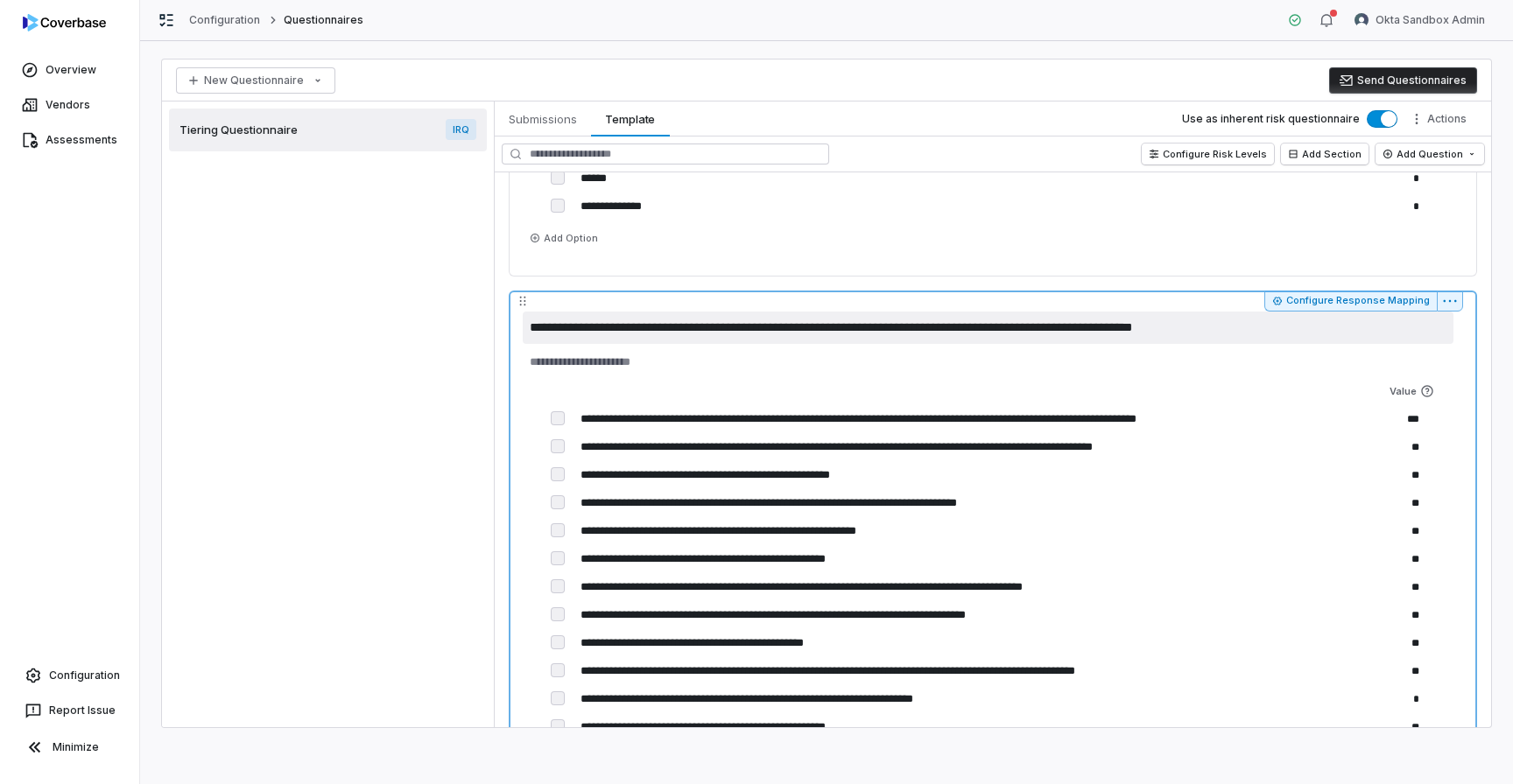
drag, startPoint x: 539, startPoint y: 326, endPoint x: 1213, endPoint y: 335, distance: 674.1
click at [1213, 335] on textarea "**********" at bounding box center [988, 327] width 931 height 32
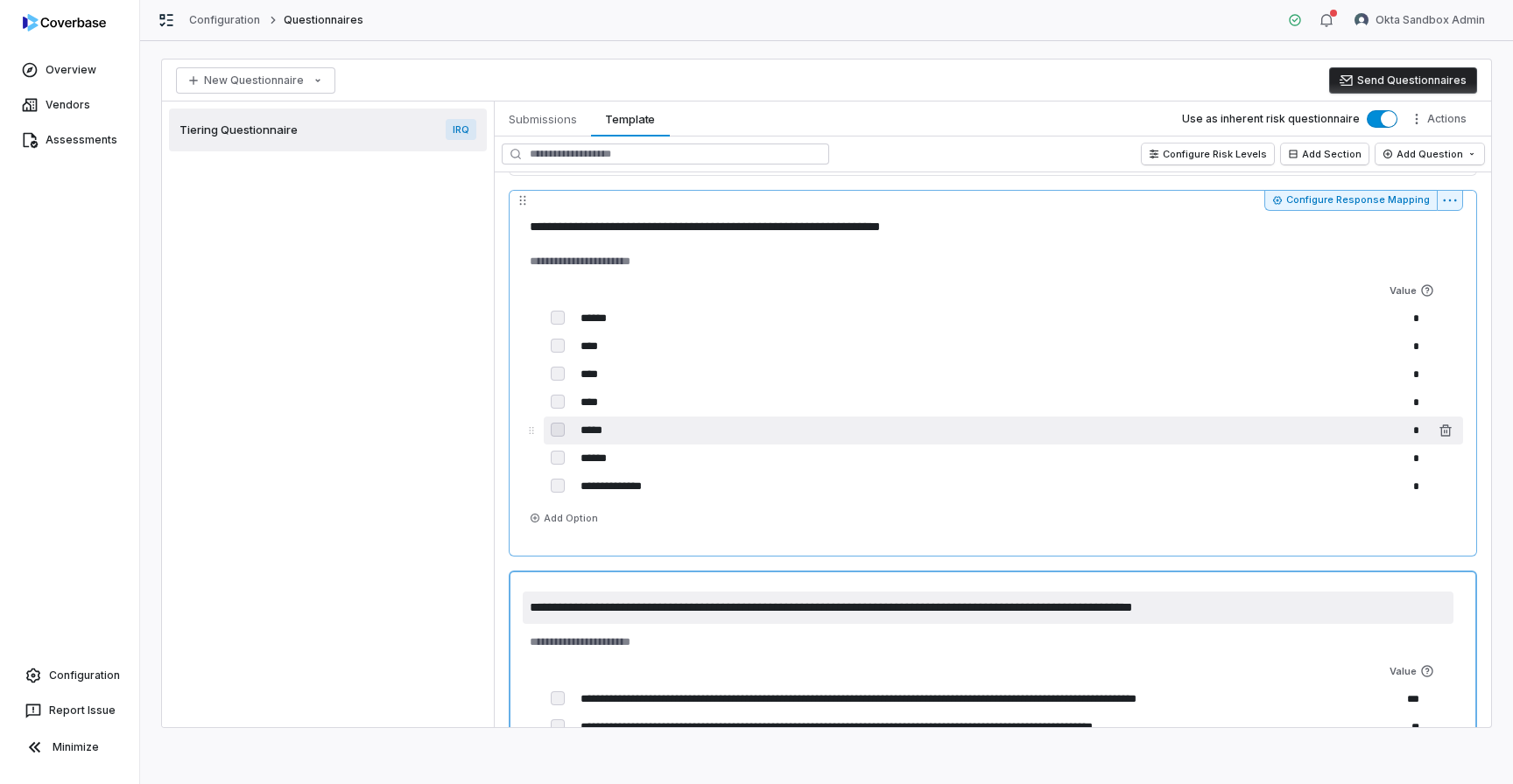
scroll to position [1748, 0]
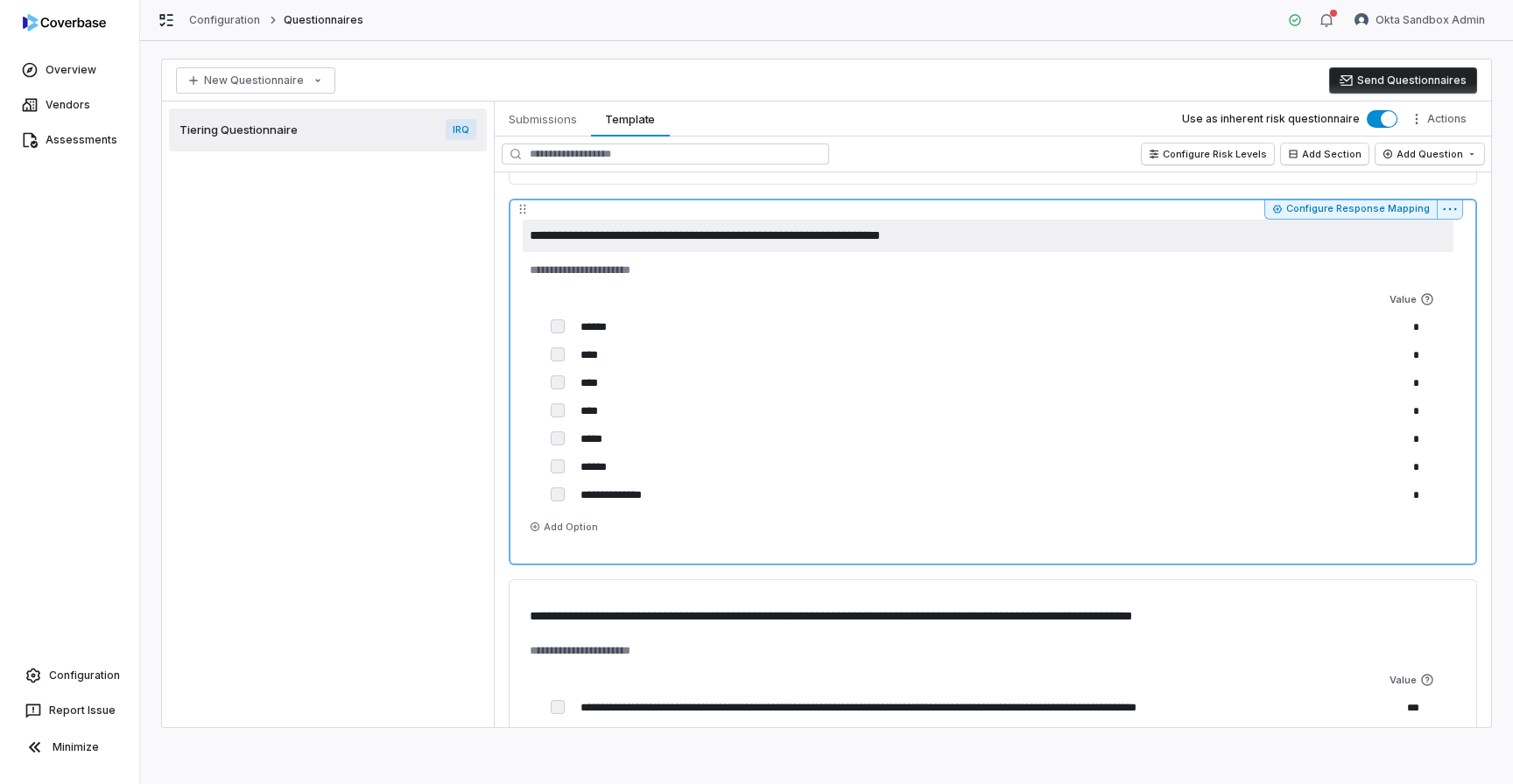
drag, startPoint x: 533, startPoint y: 233, endPoint x: 1029, endPoint y: 248, distance: 496.2
click at [1029, 248] on textarea "**********" at bounding box center [988, 235] width 931 height 32
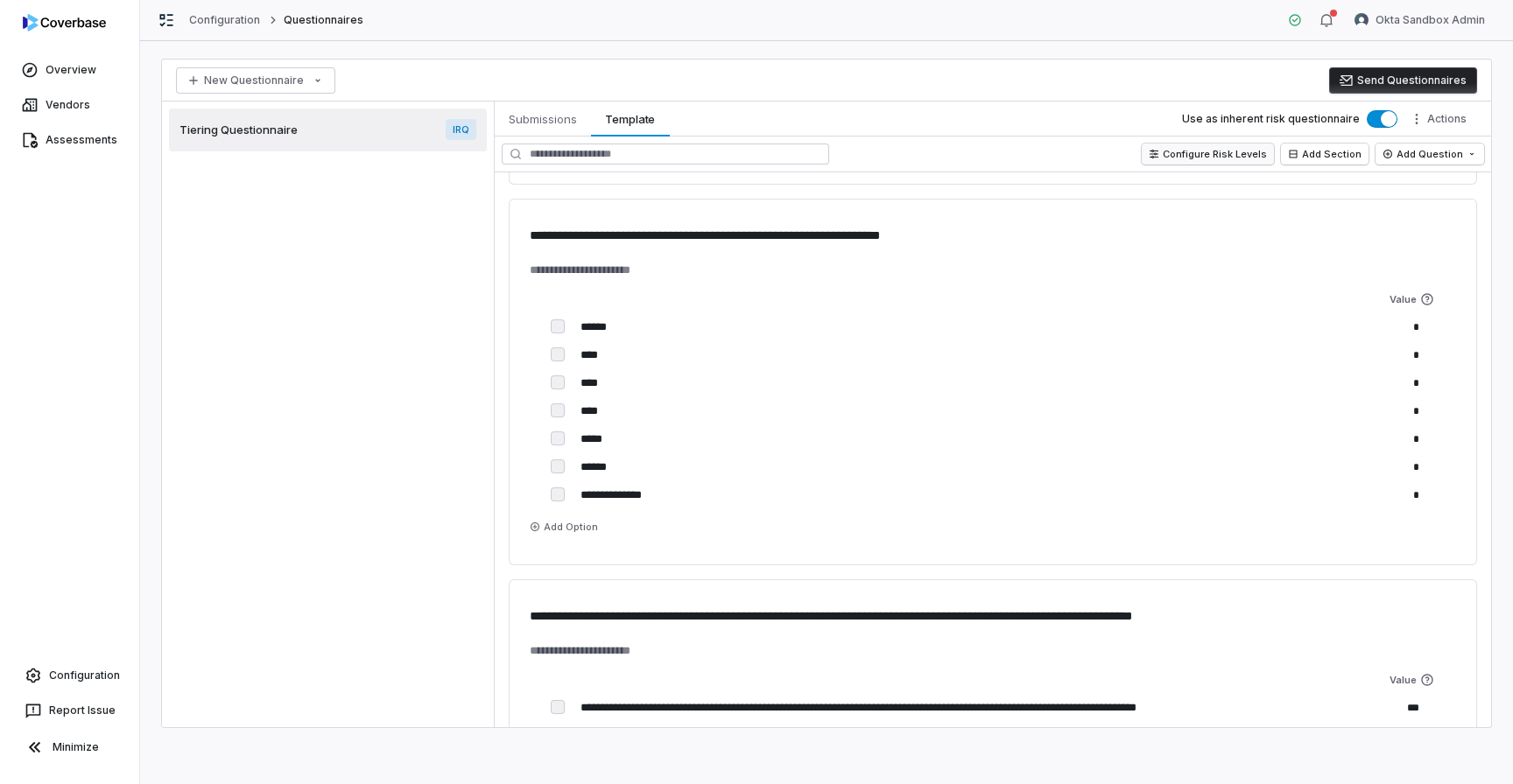
click at [1215, 156] on button "Configure Risk Levels" at bounding box center [1207, 154] width 132 height 21
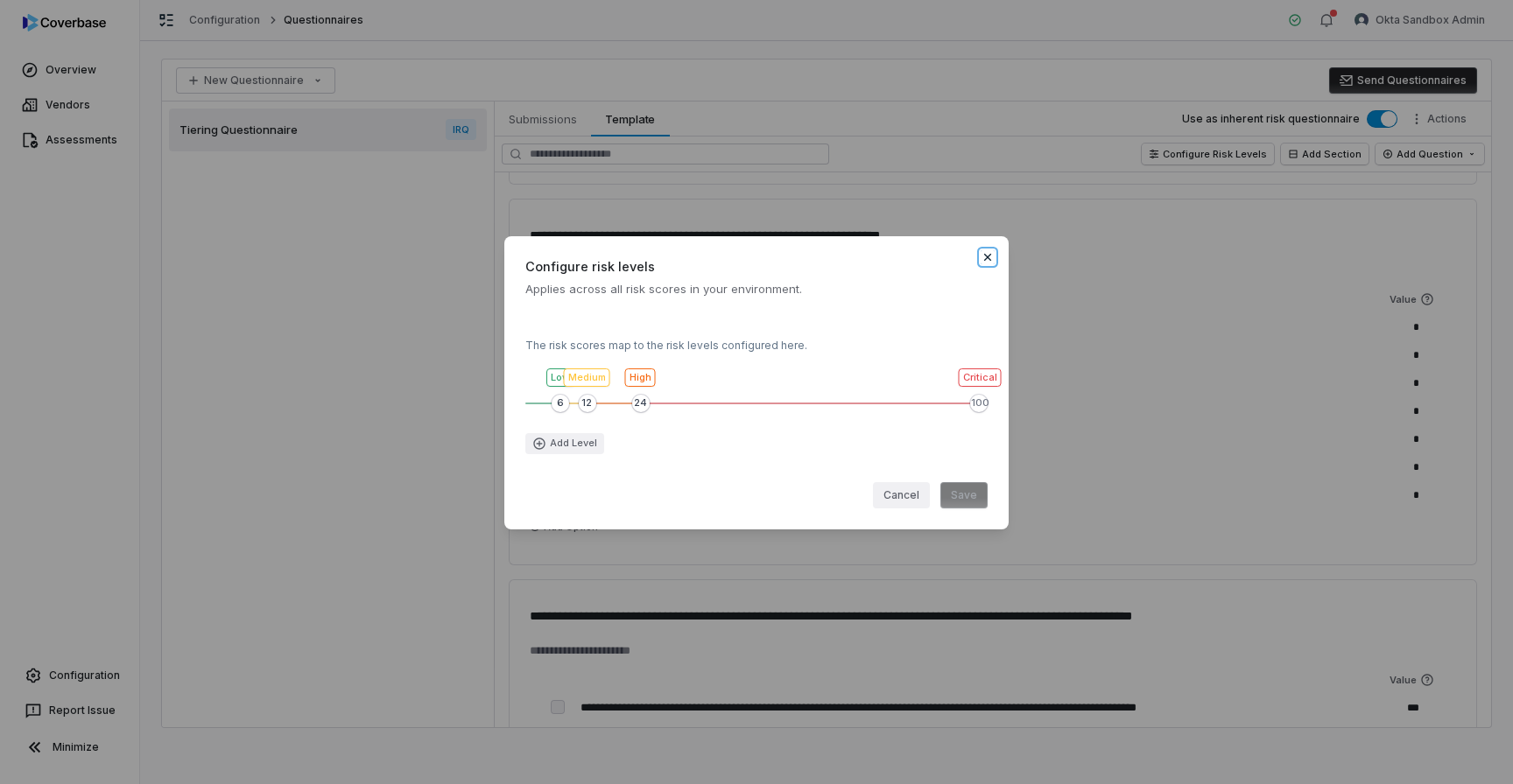
click at [982, 253] on icon "button" at bounding box center [987, 257] width 14 height 14
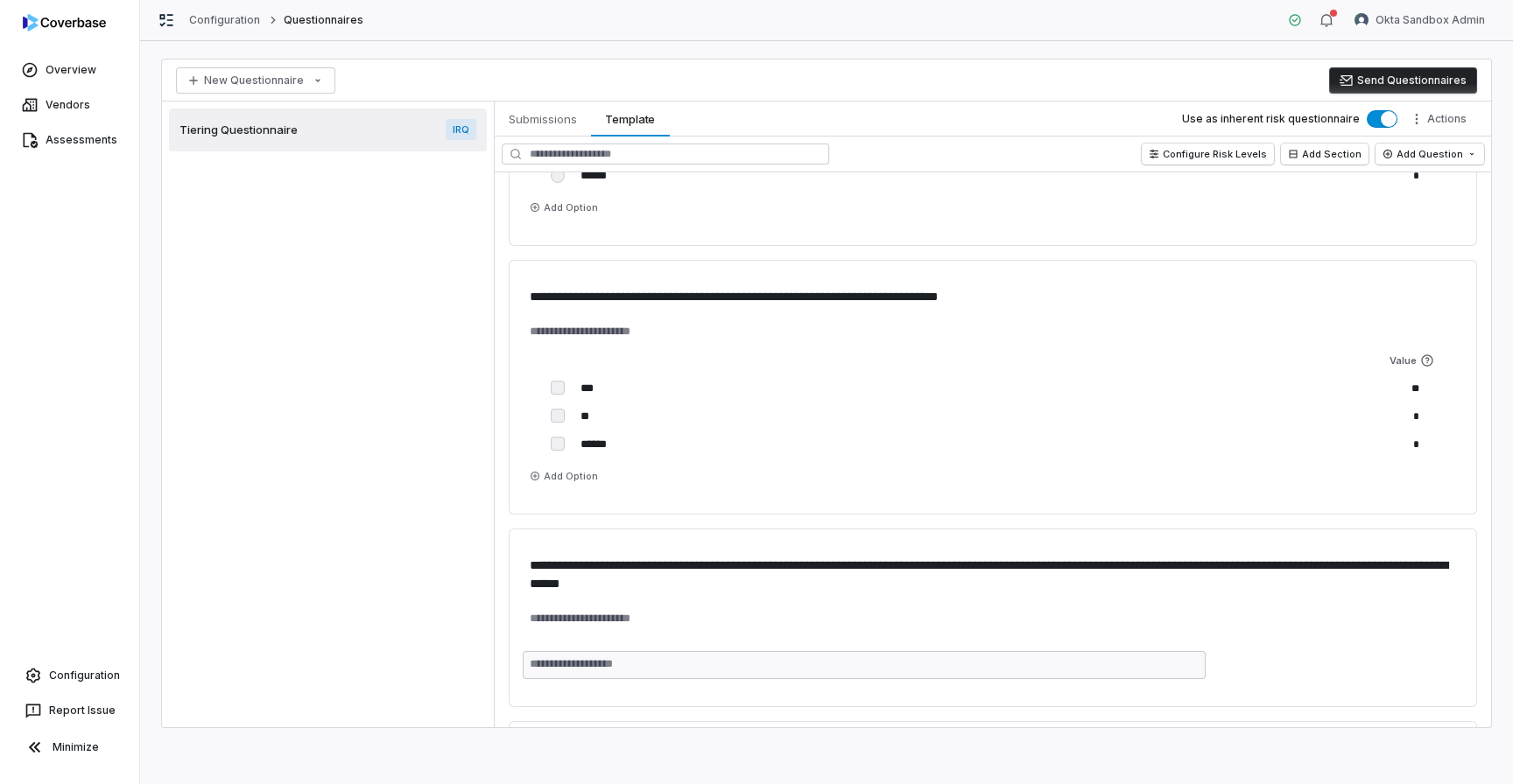
scroll to position [0, 0]
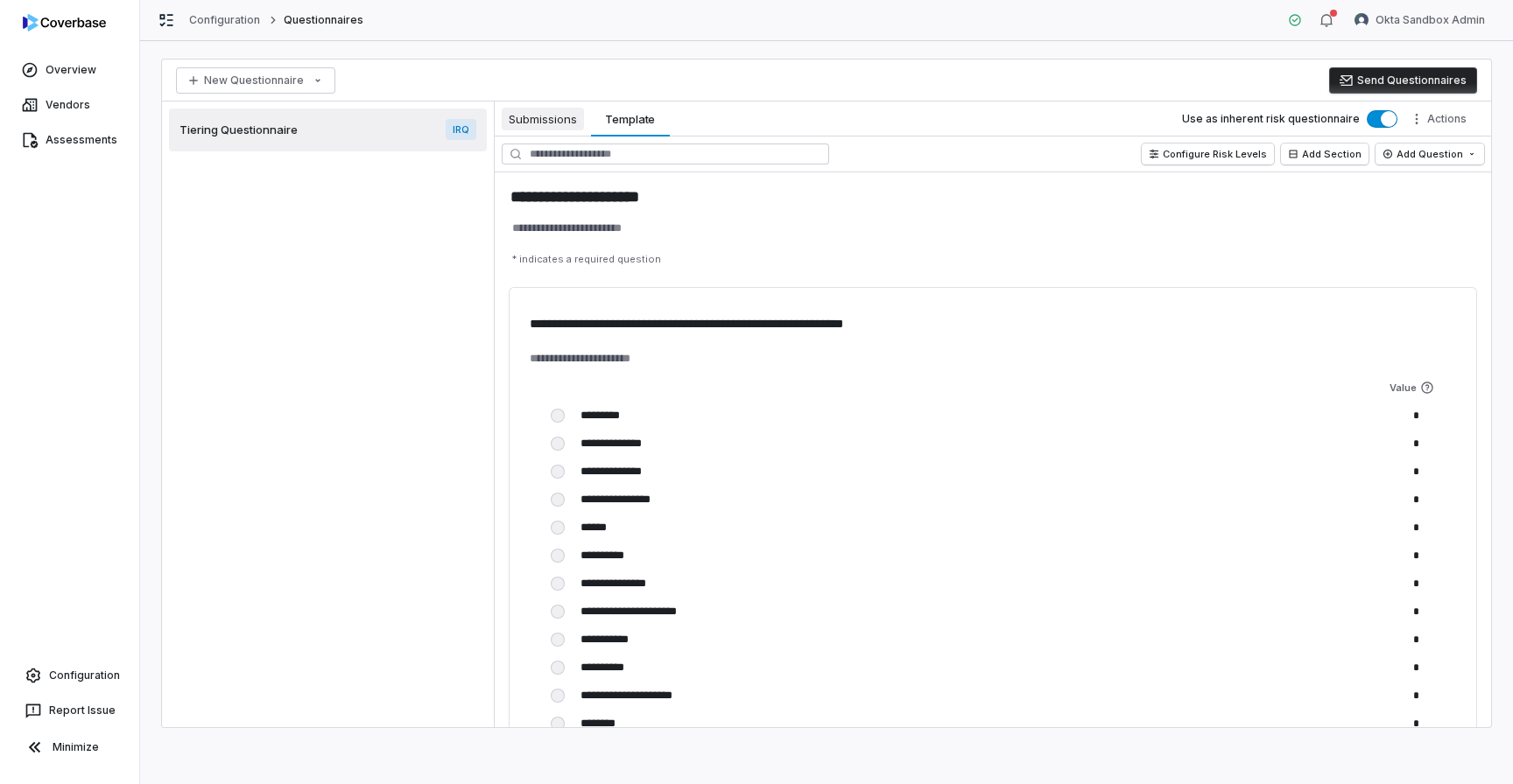
click at [574, 121] on span "Submissions" at bounding box center [542, 119] width 82 height 23
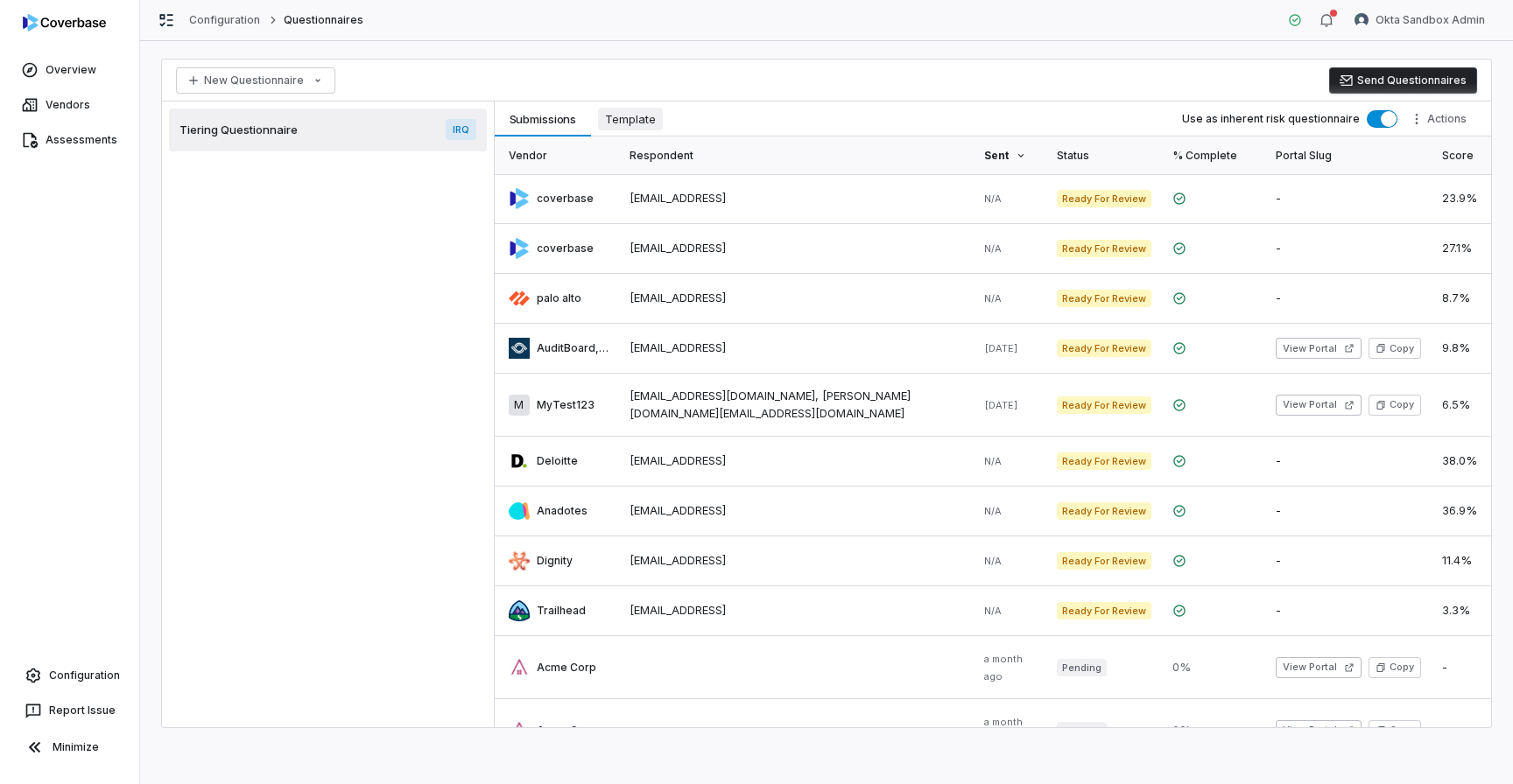
click at [618, 123] on span "Template" at bounding box center [630, 119] width 65 height 23
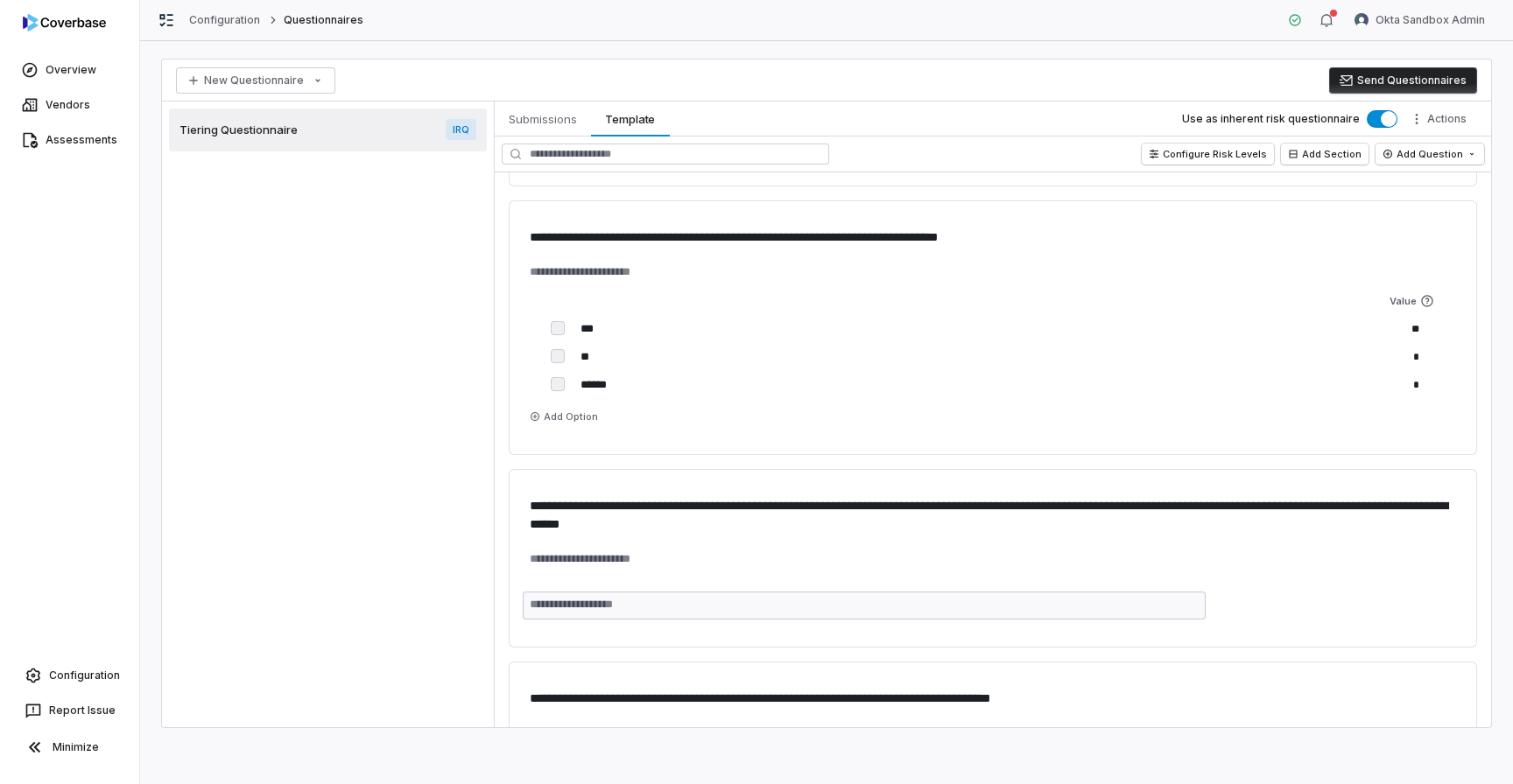
scroll to position [961, 0]
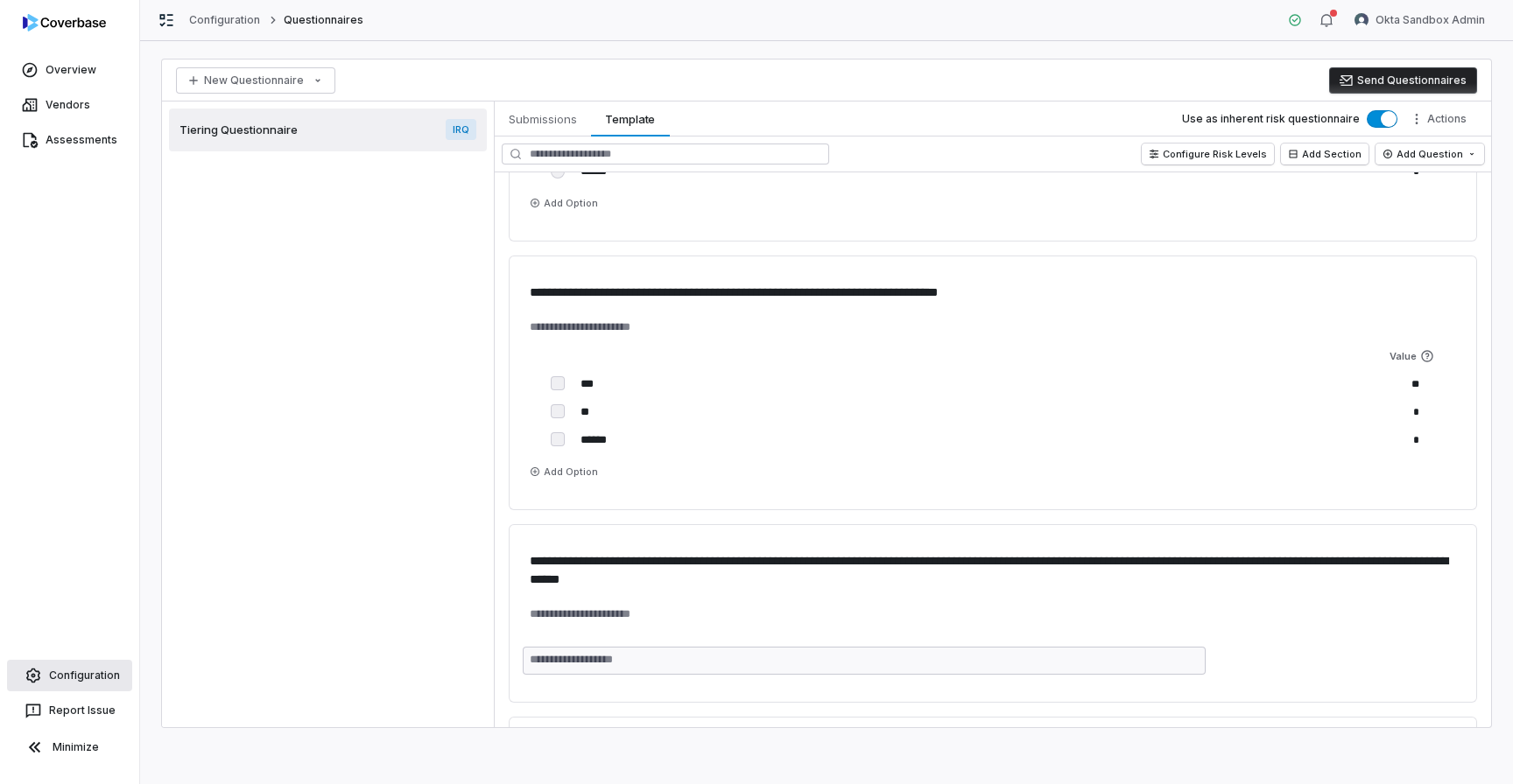
click at [86, 663] on link "Configuration" at bounding box center [70, 675] width 125 height 31
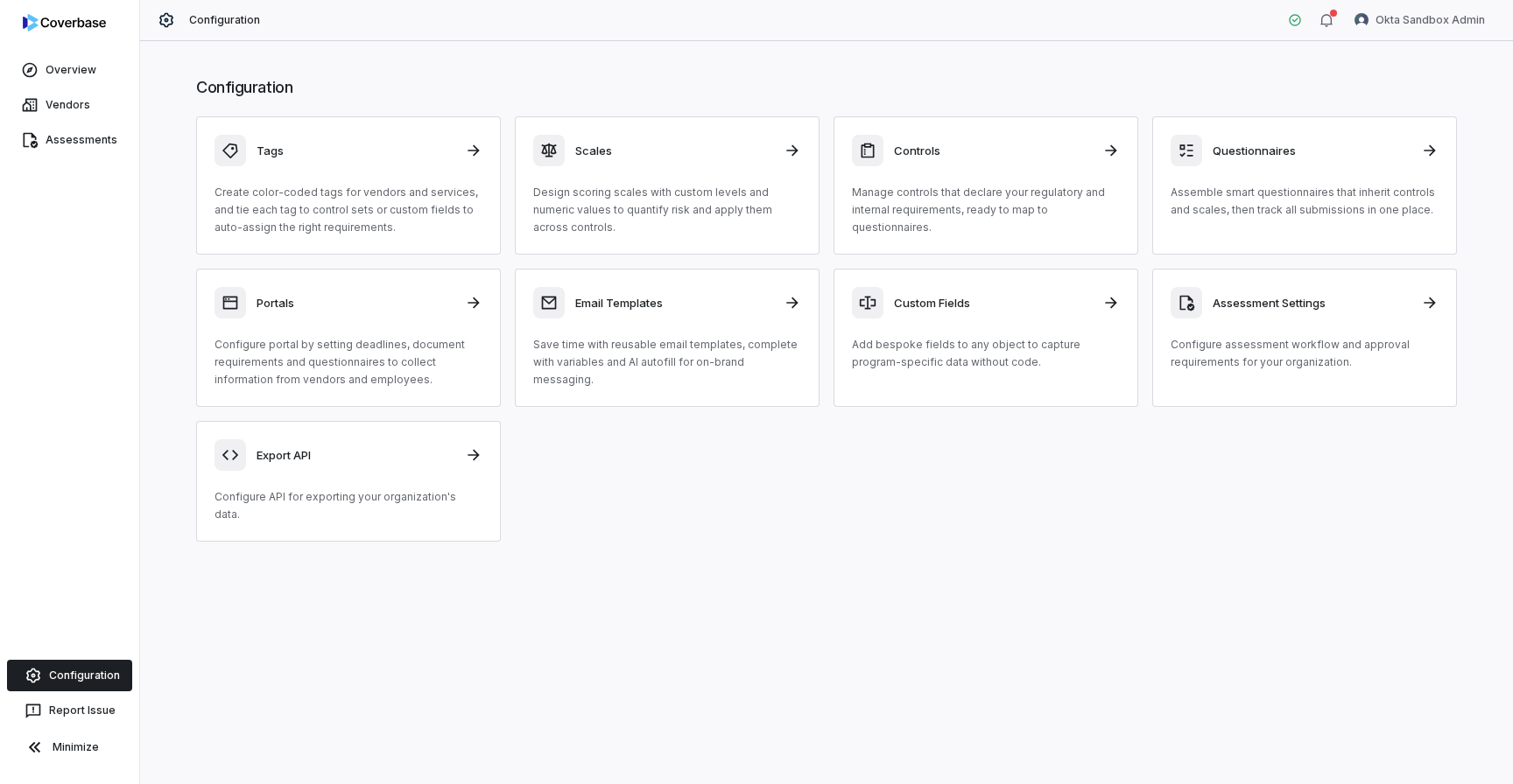
click at [369, 99] on div "Configuration Tags Create color-coded tags for vendors and services, and tie ea…" at bounding box center [827, 309] width 1331 height 500
click at [369, 160] on div "Tags" at bounding box center [348, 150] width 268 height 31
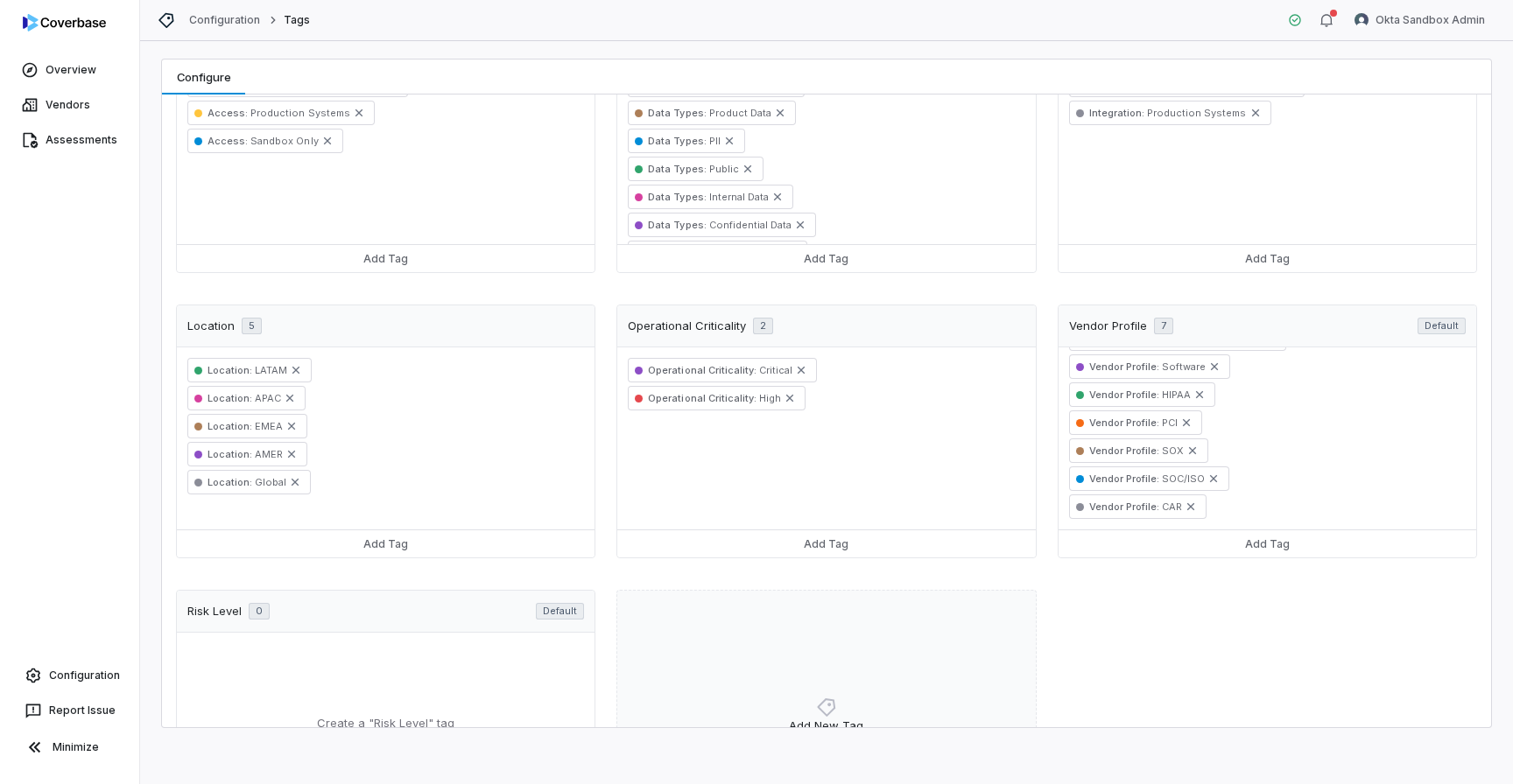
scroll to position [244, 0]
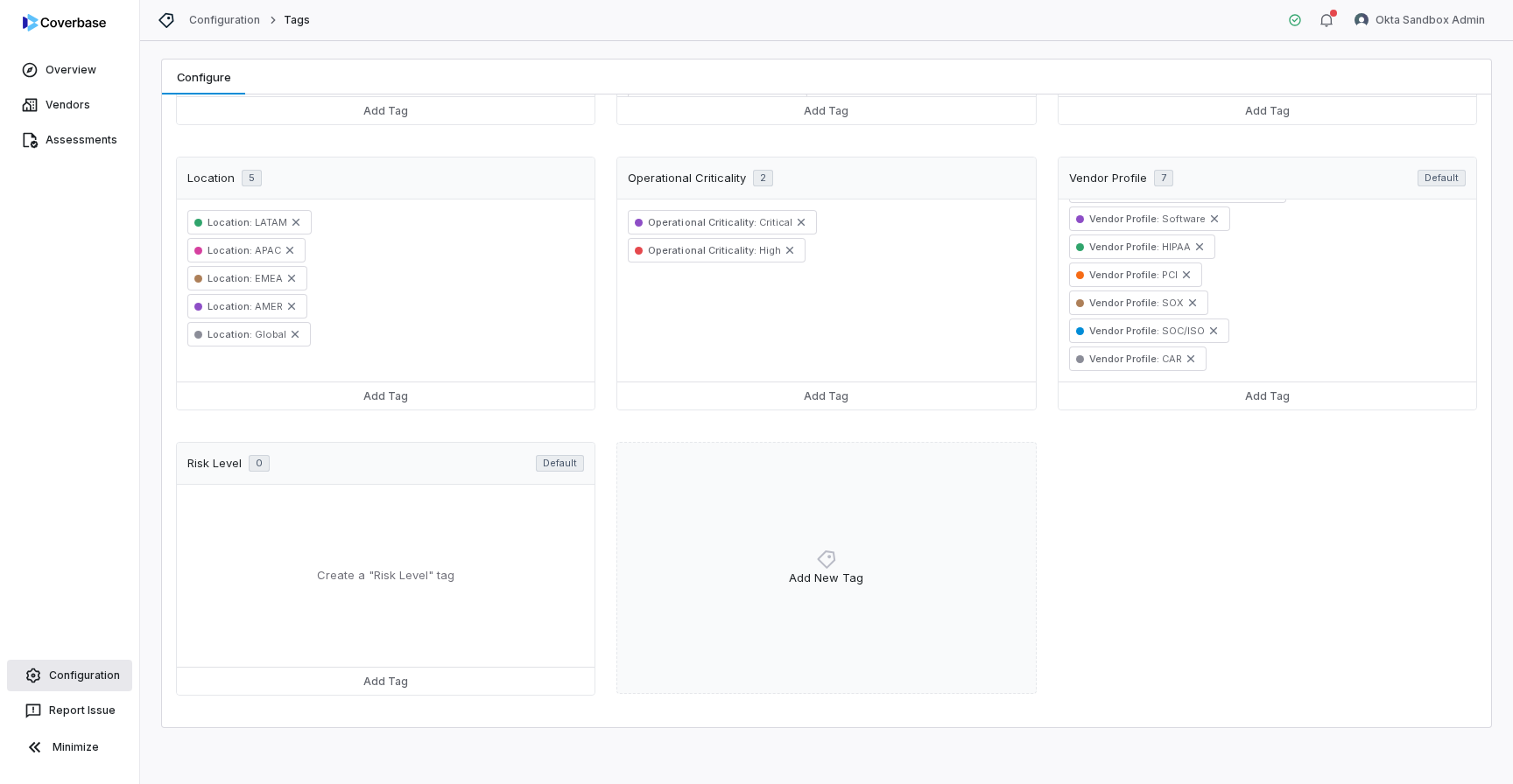
click at [80, 674] on link "Configuration" at bounding box center [70, 675] width 125 height 31
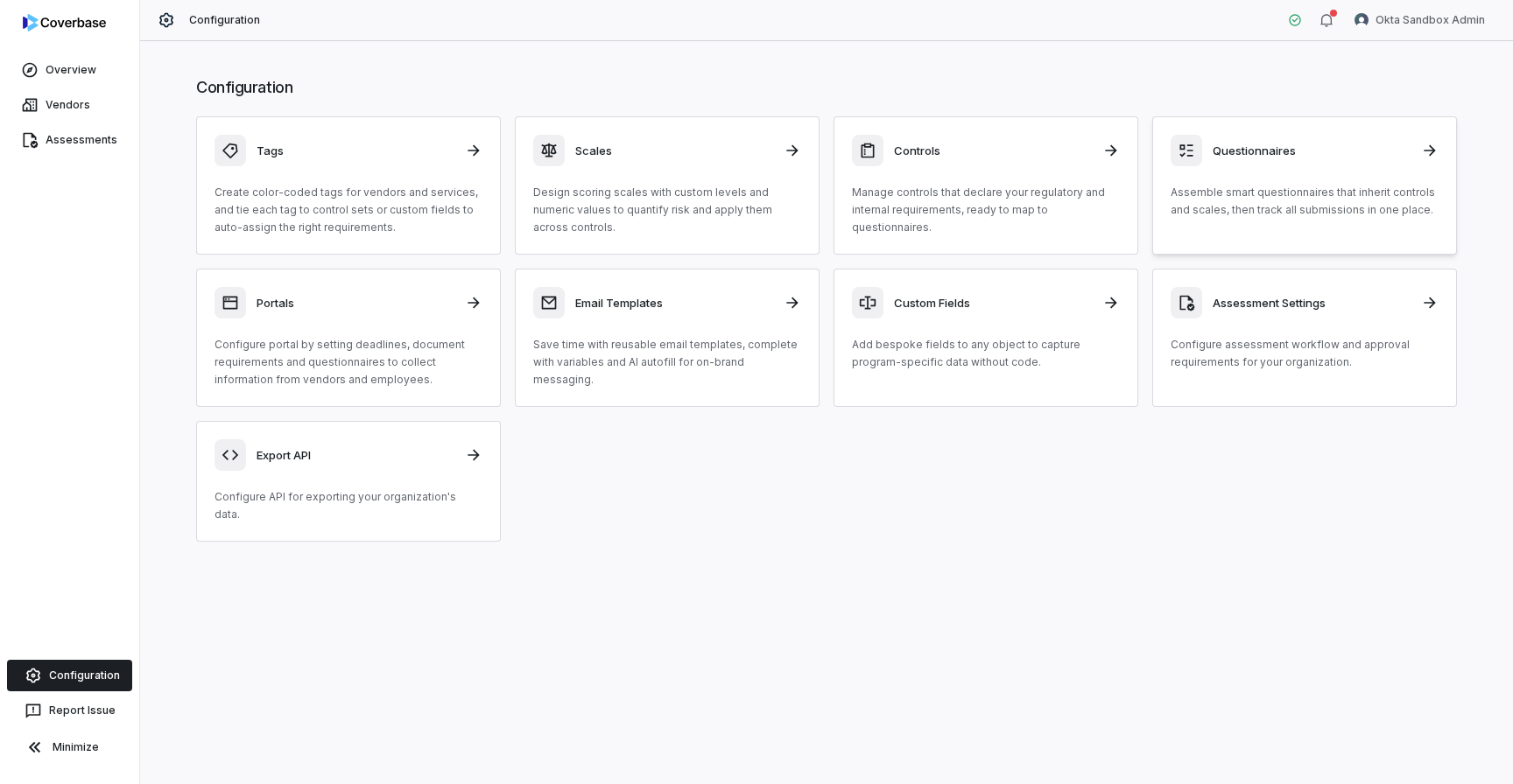
click at [1375, 191] on p "Assemble smart questionnaires that inherit controls and scales, then track all …" at bounding box center [1304, 202] width 268 height 35
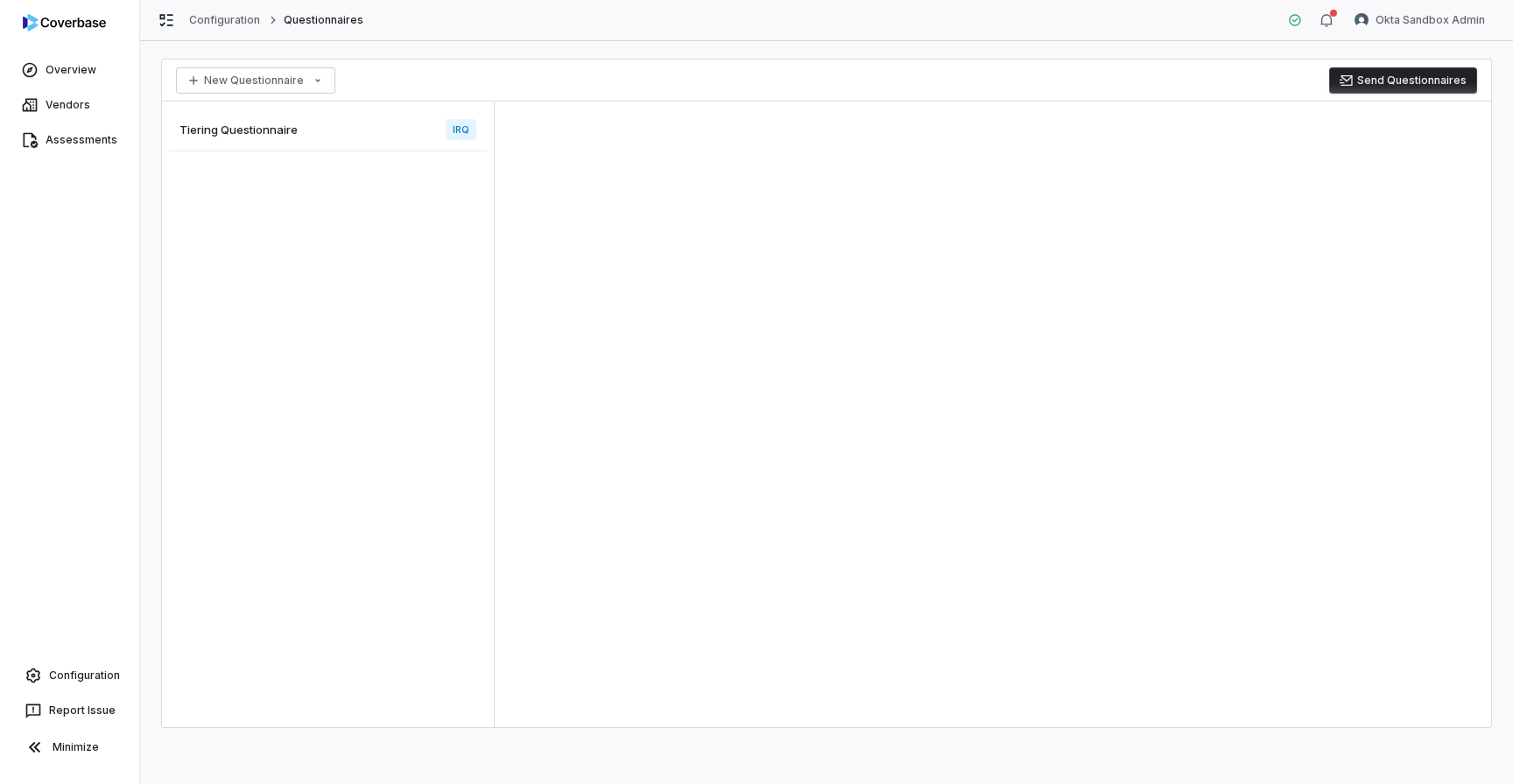
click at [295, 135] on span "Tiering Questionnaire" at bounding box center [239, 129] width 118 height 16
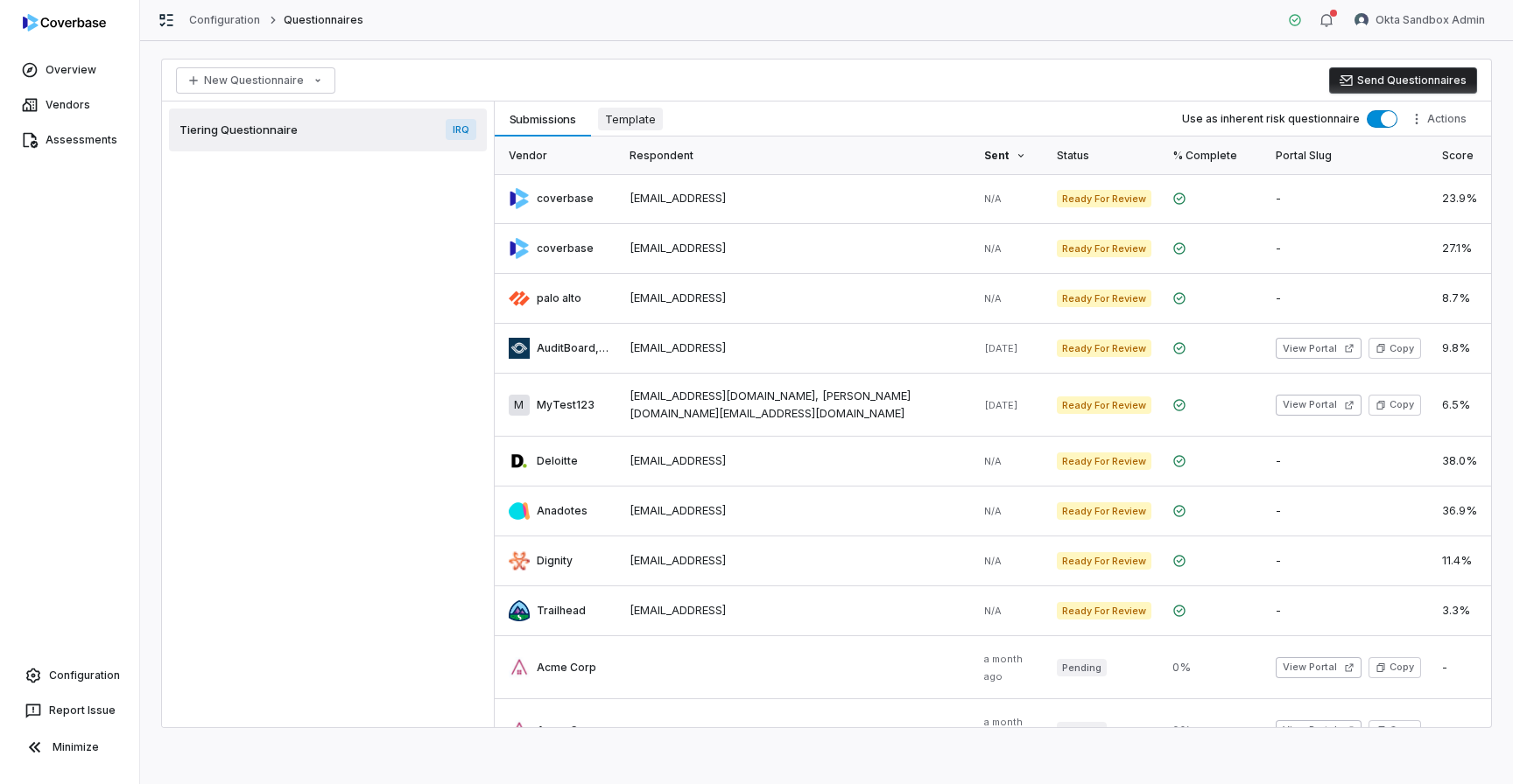
click at [647, 122] on span "Template" at bounding box center [630, 119] width 65 height 23
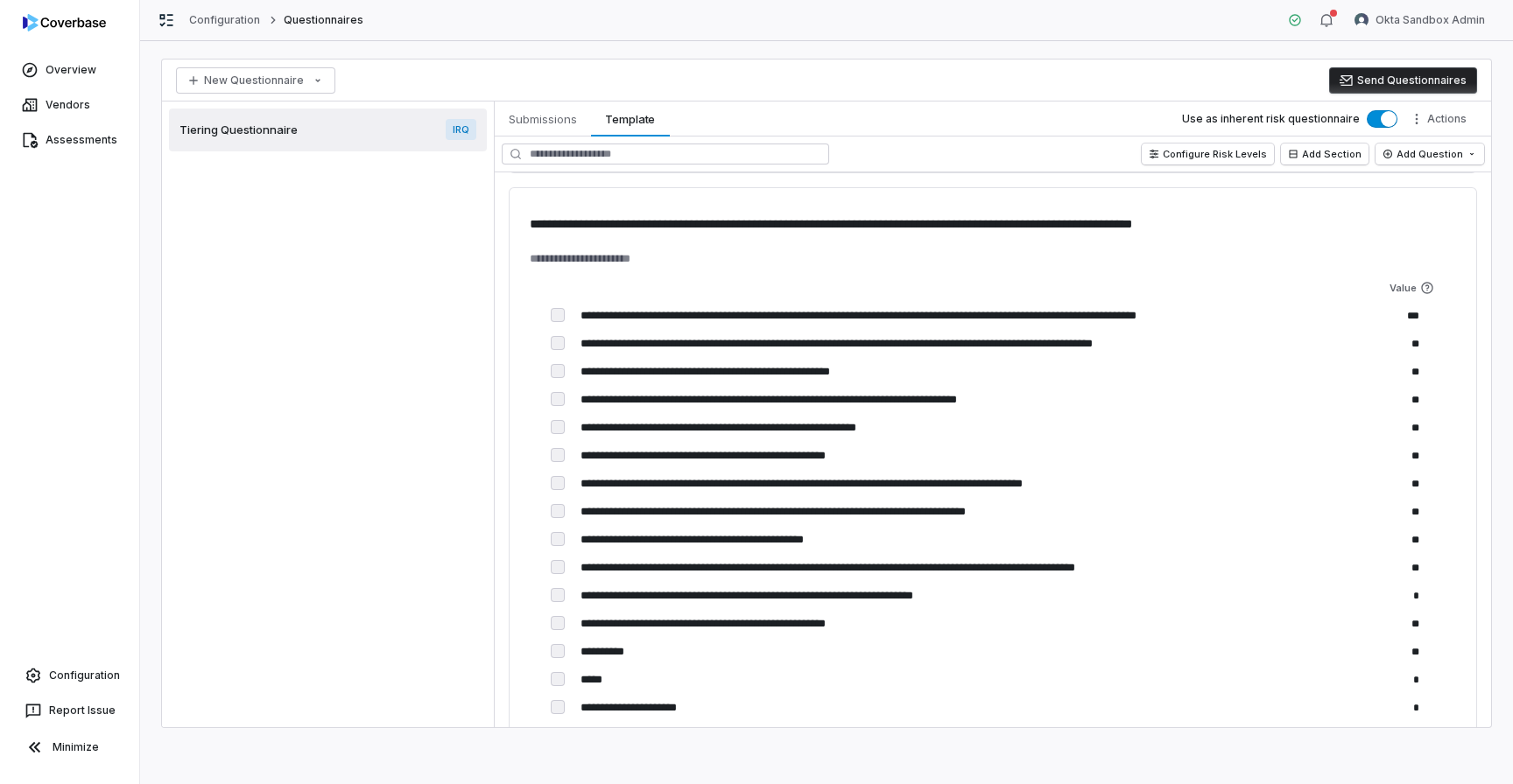
scroll to position [2141, 0]
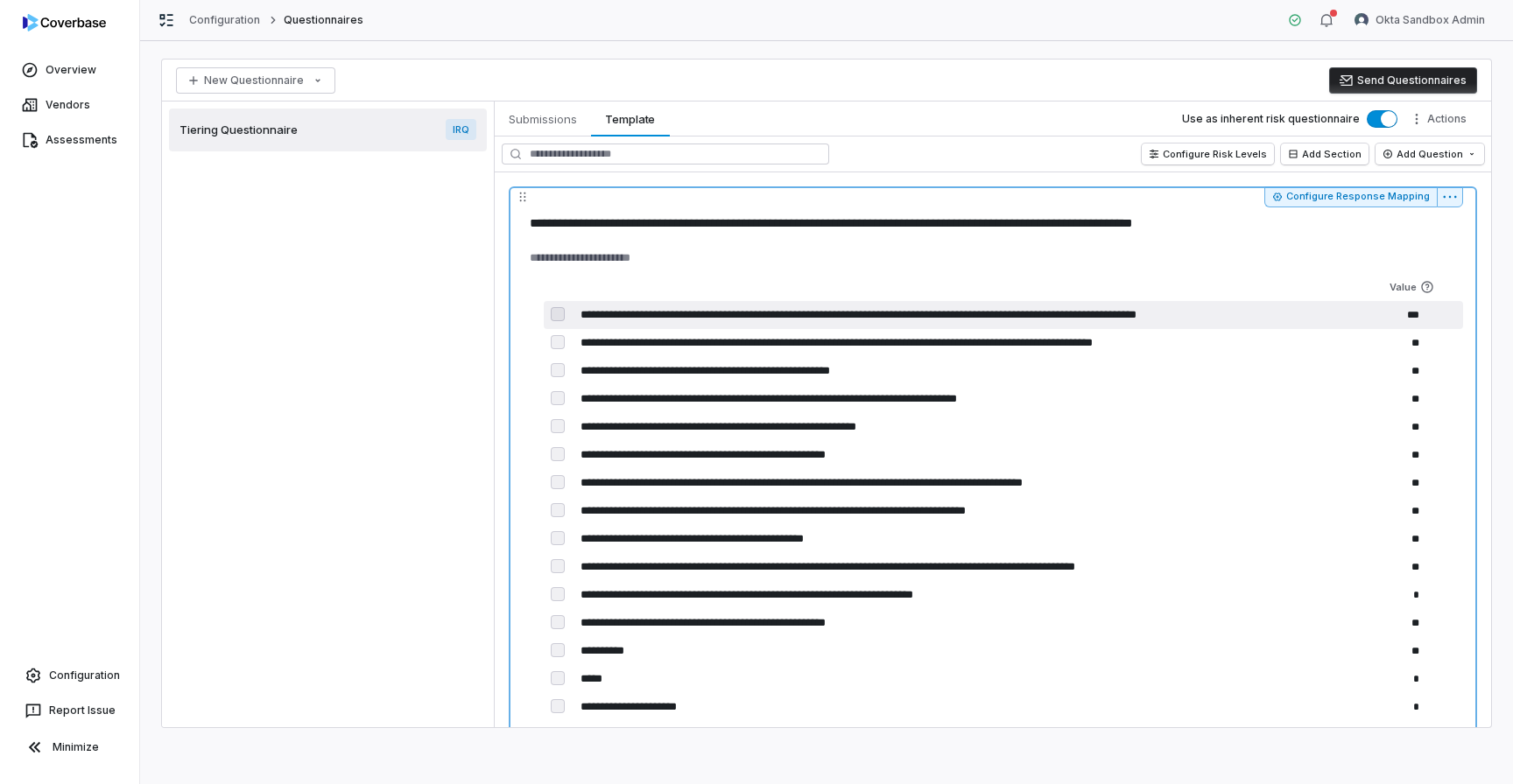
drag, startPoint x: 1267, startPoint y: 320, endPoint x: 638, endPoint y: 287, distance: 629.9
click at [638, 287] on div "**********" at bounding box center [992, 524] width 940 height 504
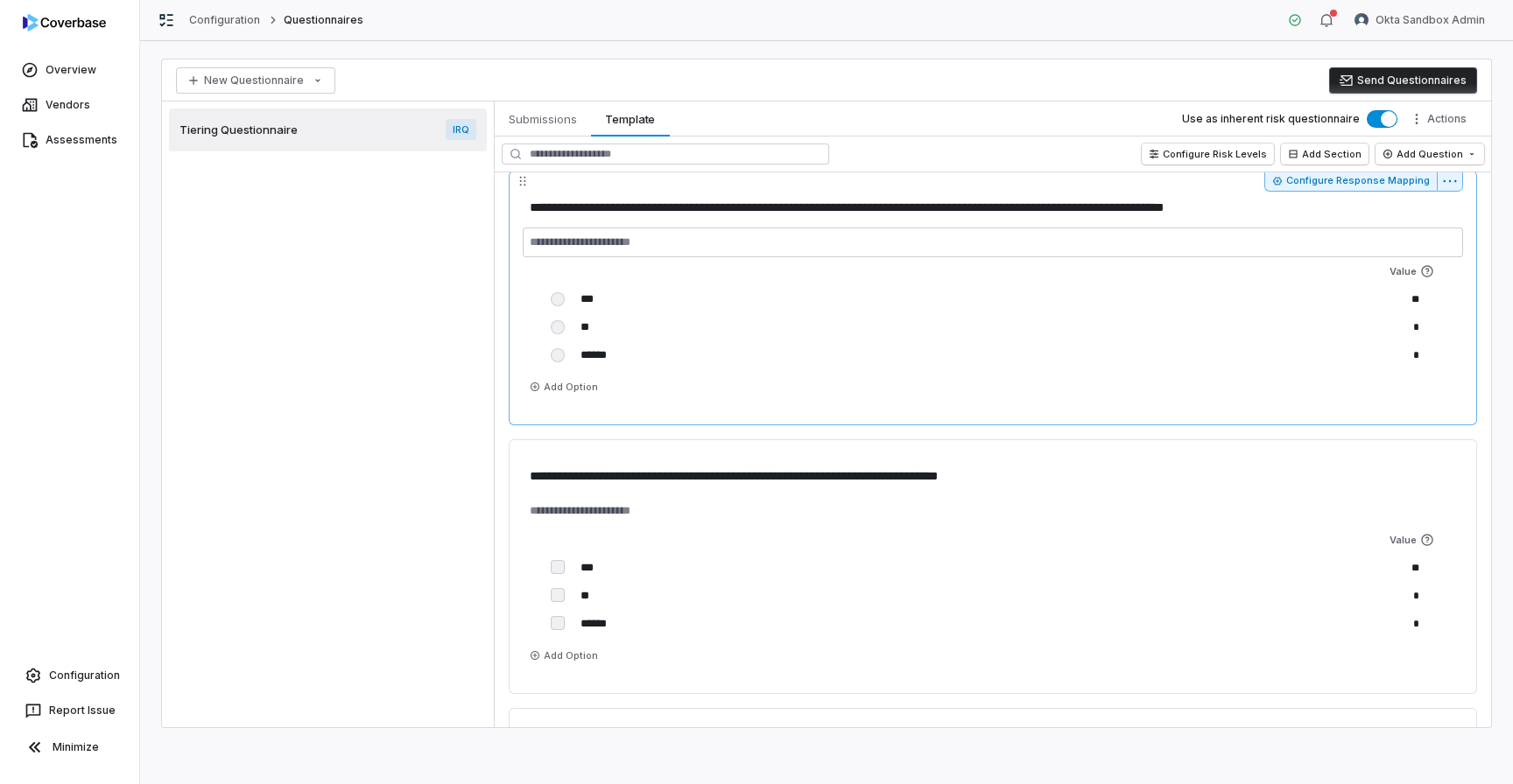
scroll to position [774, 0]
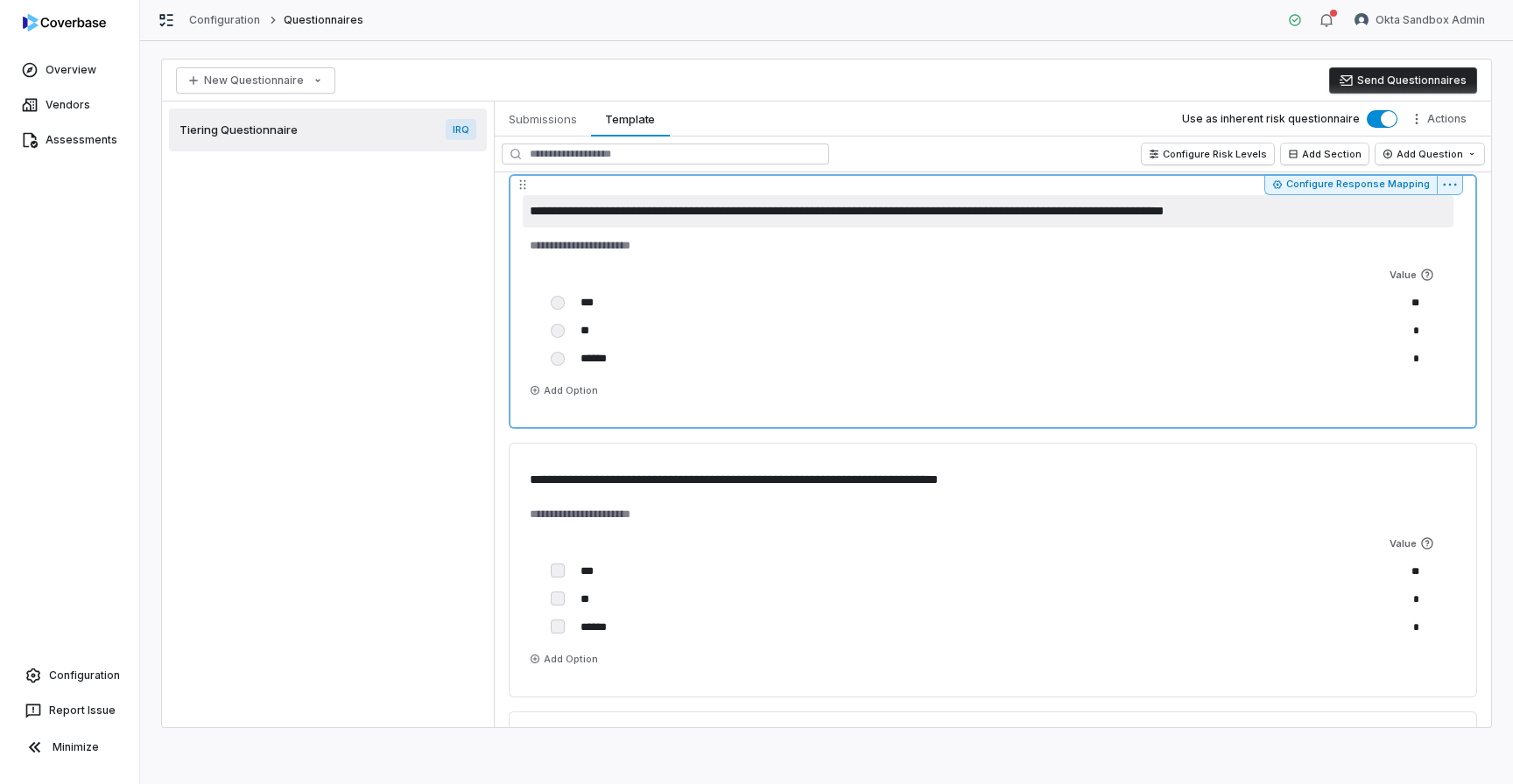
drag, startPoint x: 1304, startPoint y: 213, endPoint x: 854, endPoint y: 188, distance: 450.7
click at [854, 188] on div "**********" at bounding box center [992, 301] width 968 height 254
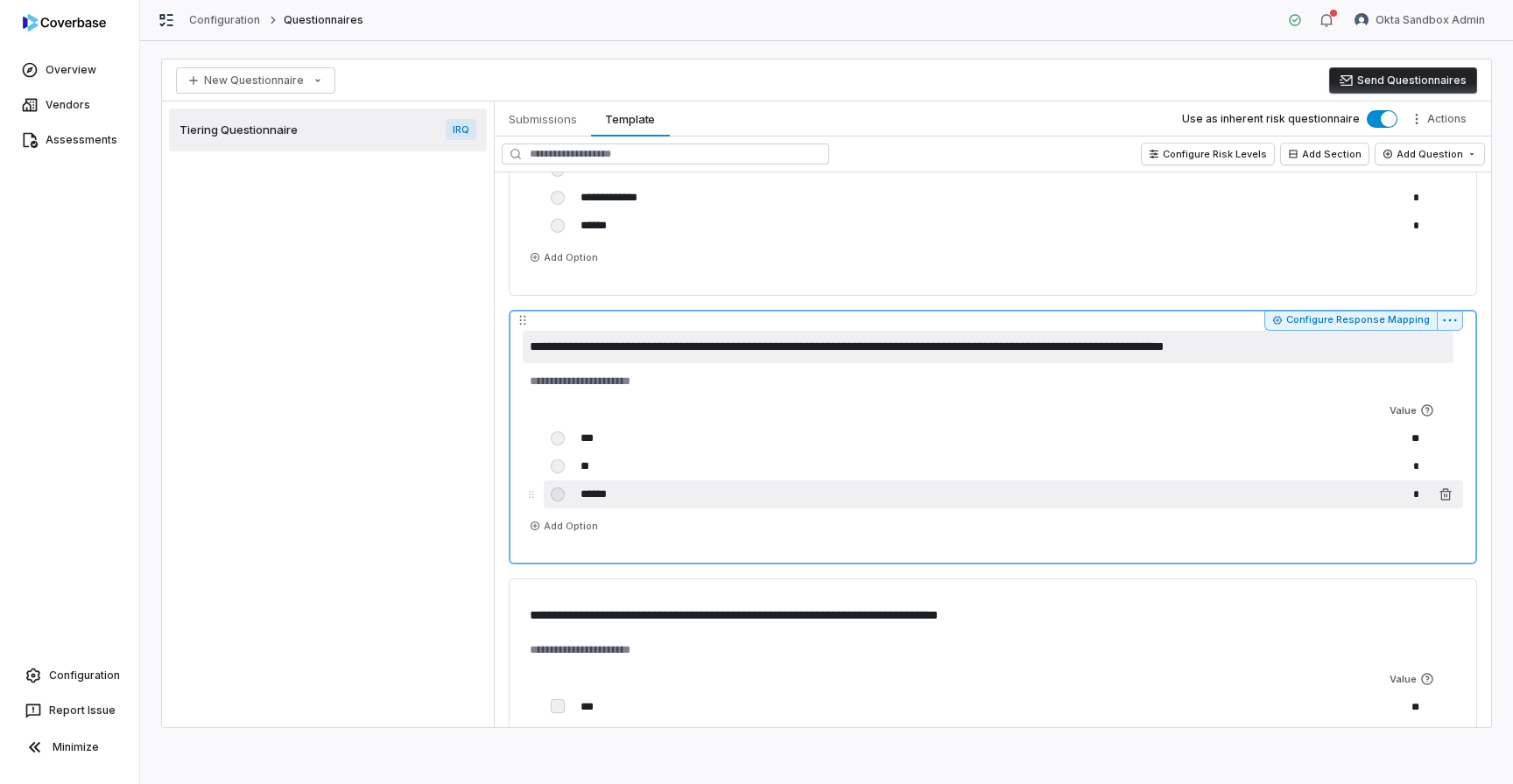
scroll to position [639, 0]
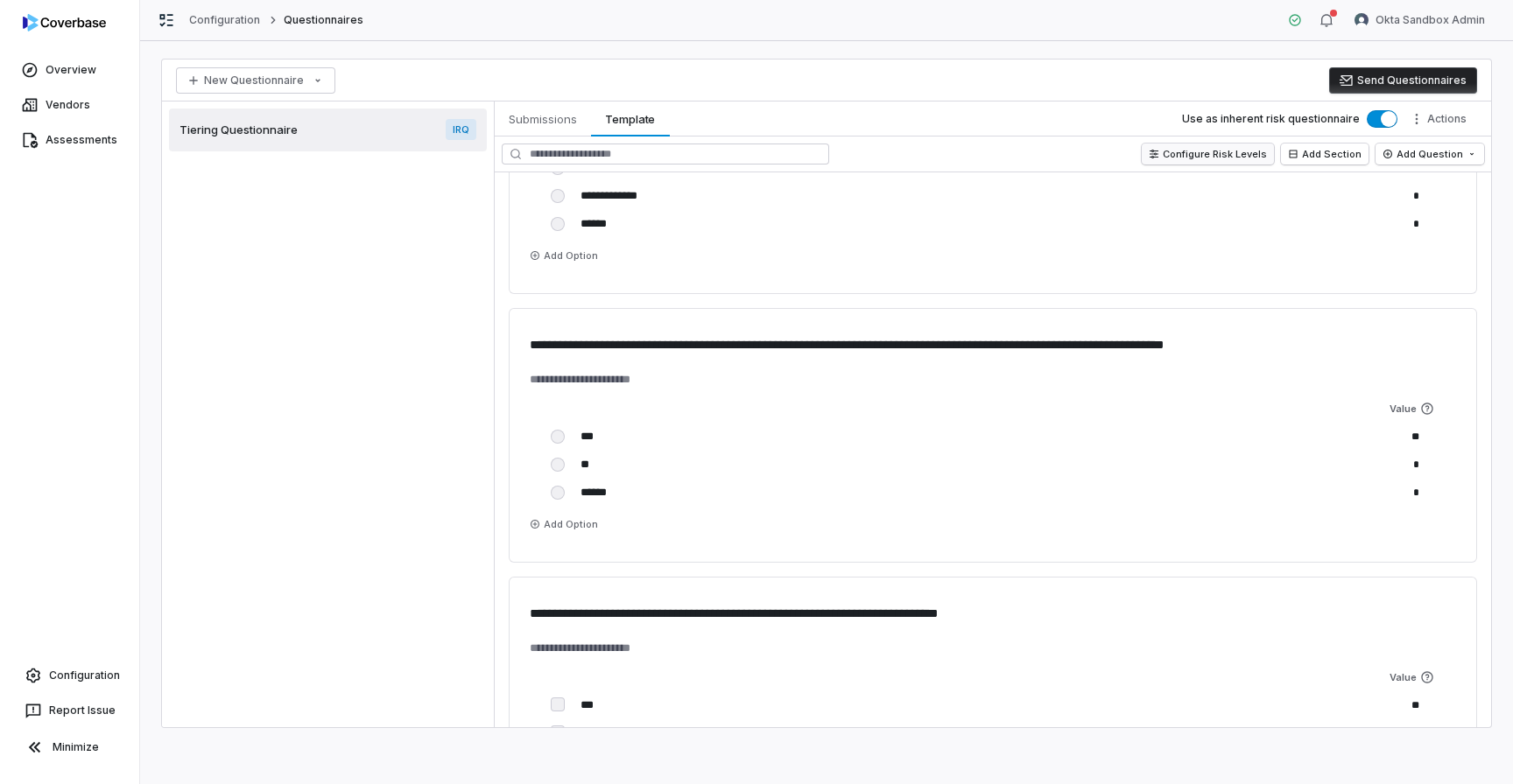
click at [1224, 158] on button "Configure Risk Levels" at bounding box center [1207, 154] width 132 height 21
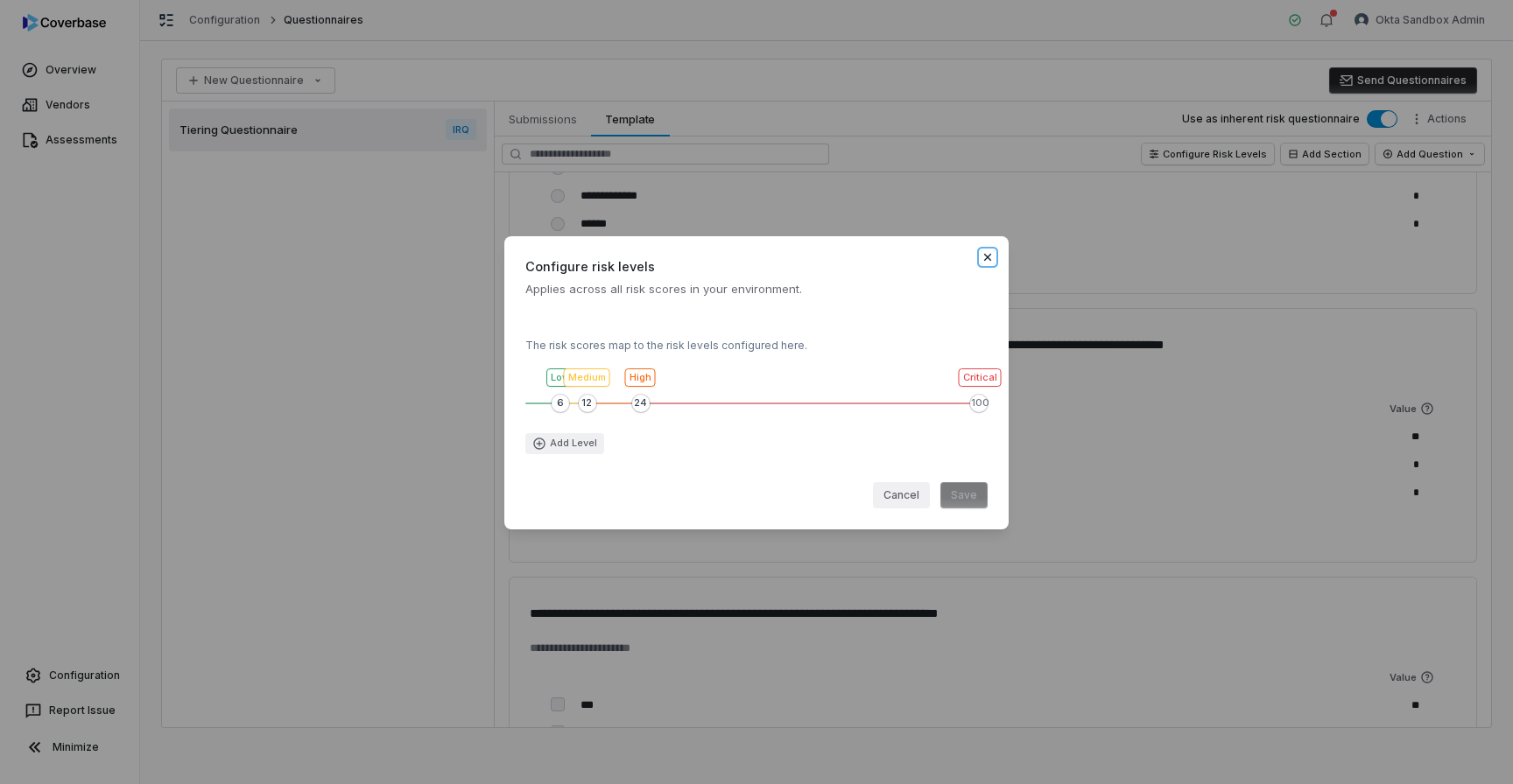
click at [988, 253] on icon "button" at bounding box center [987, 257] width 14 height 14
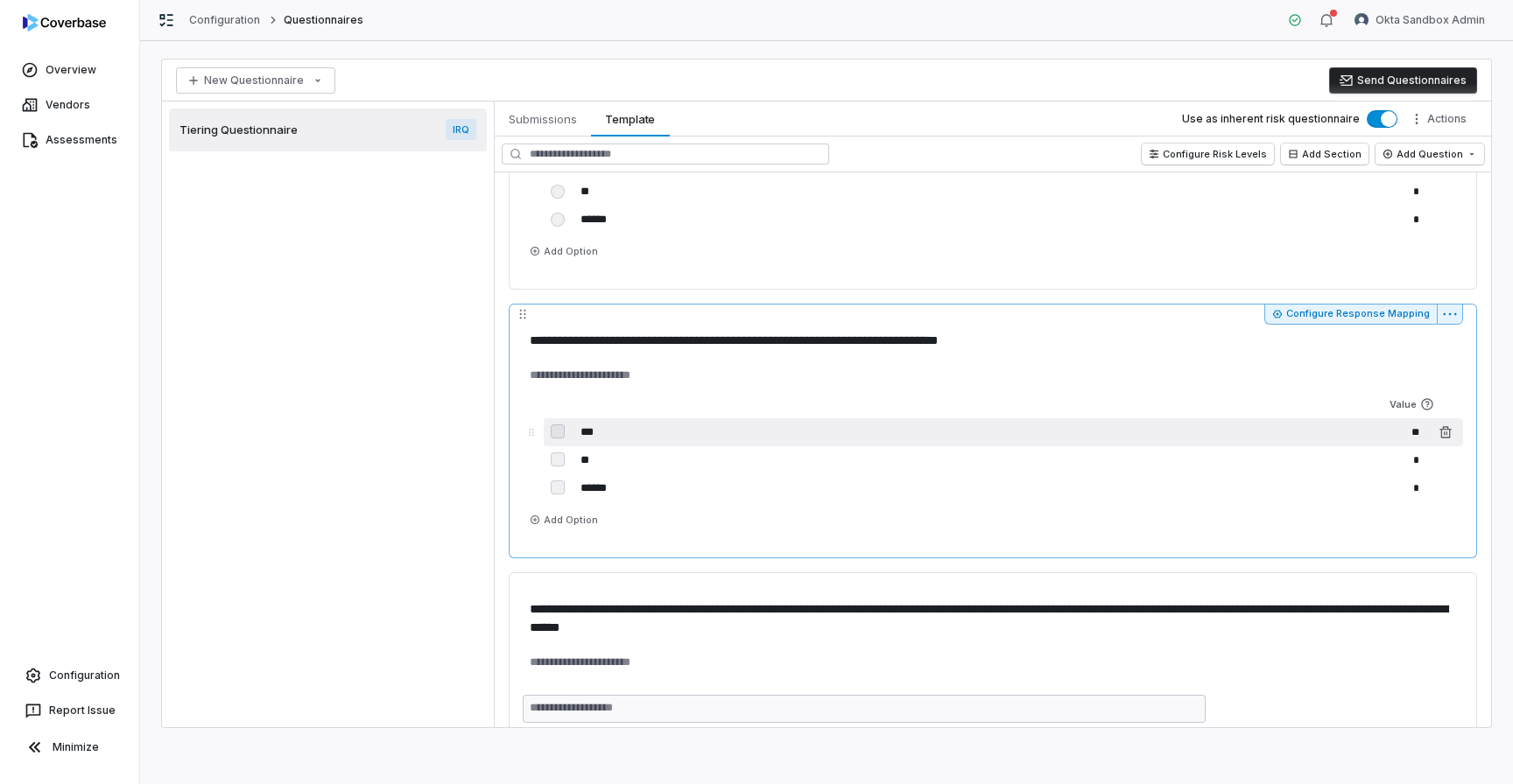
scroll to position [907, 0]
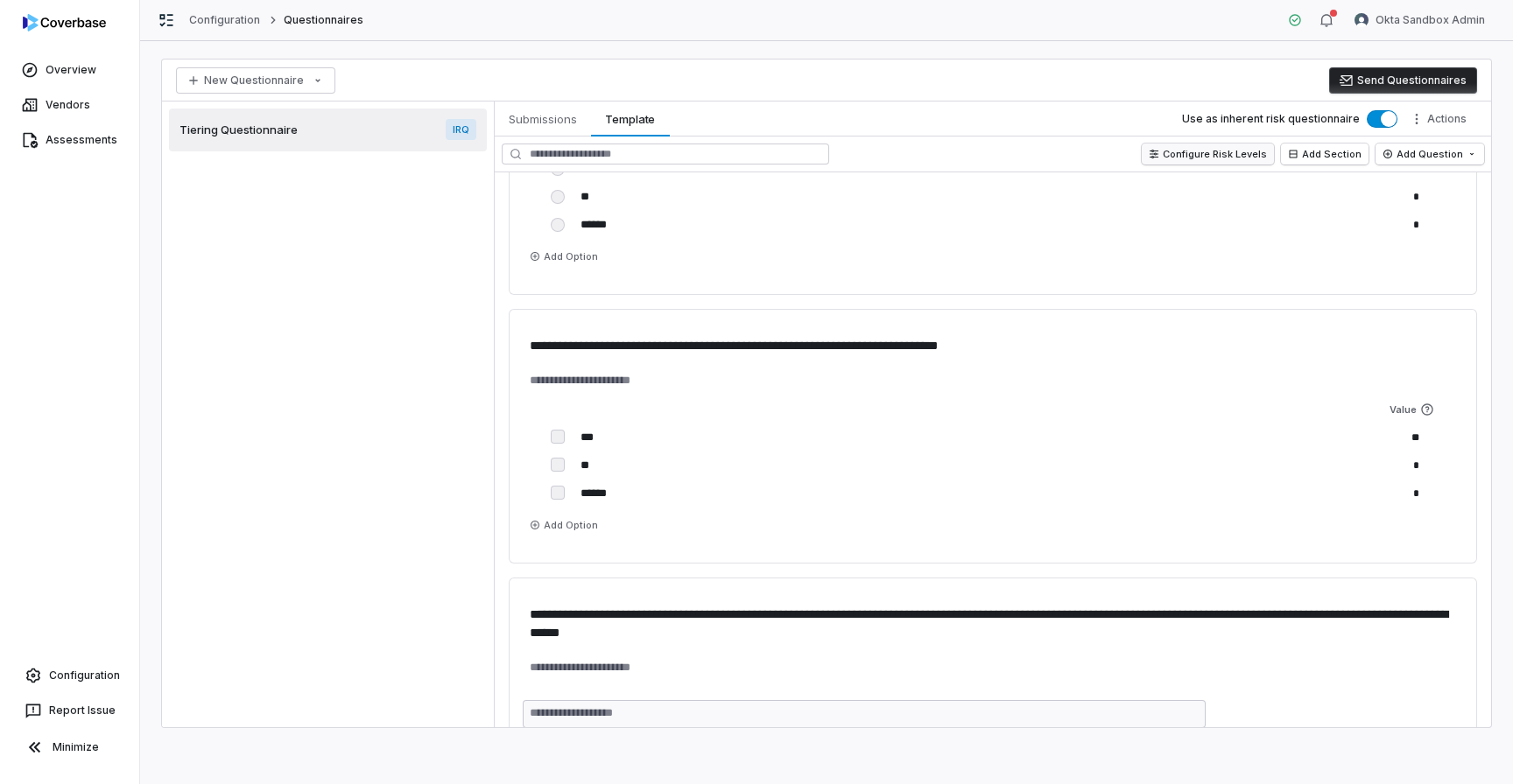
click at [1190, 154] on button "Configure Risk Levels" at bounding box center [1207, 154] width 132 height 21
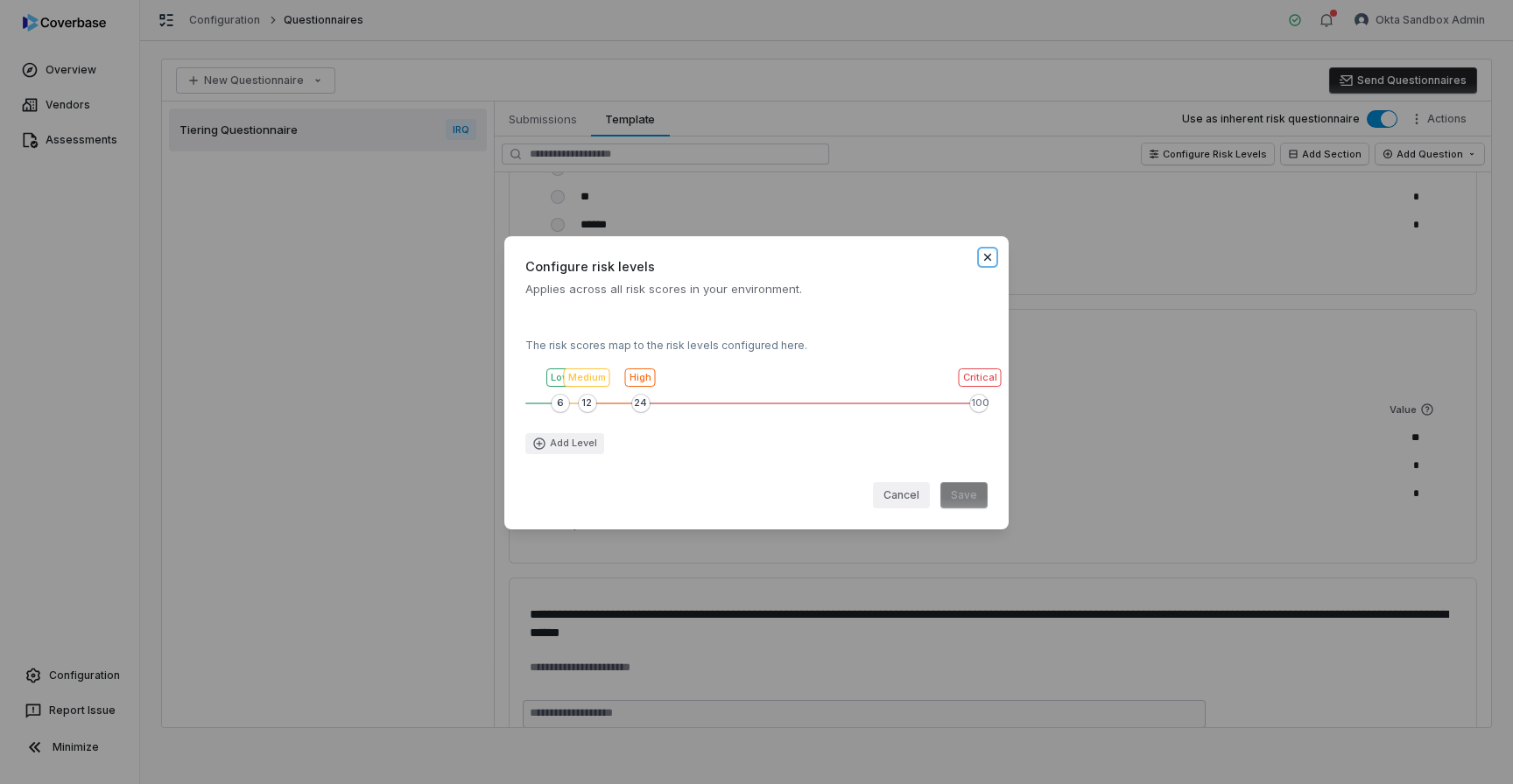
click at [989, 257] on icon "button" at bounding box center [988, 257] width 7 height 7
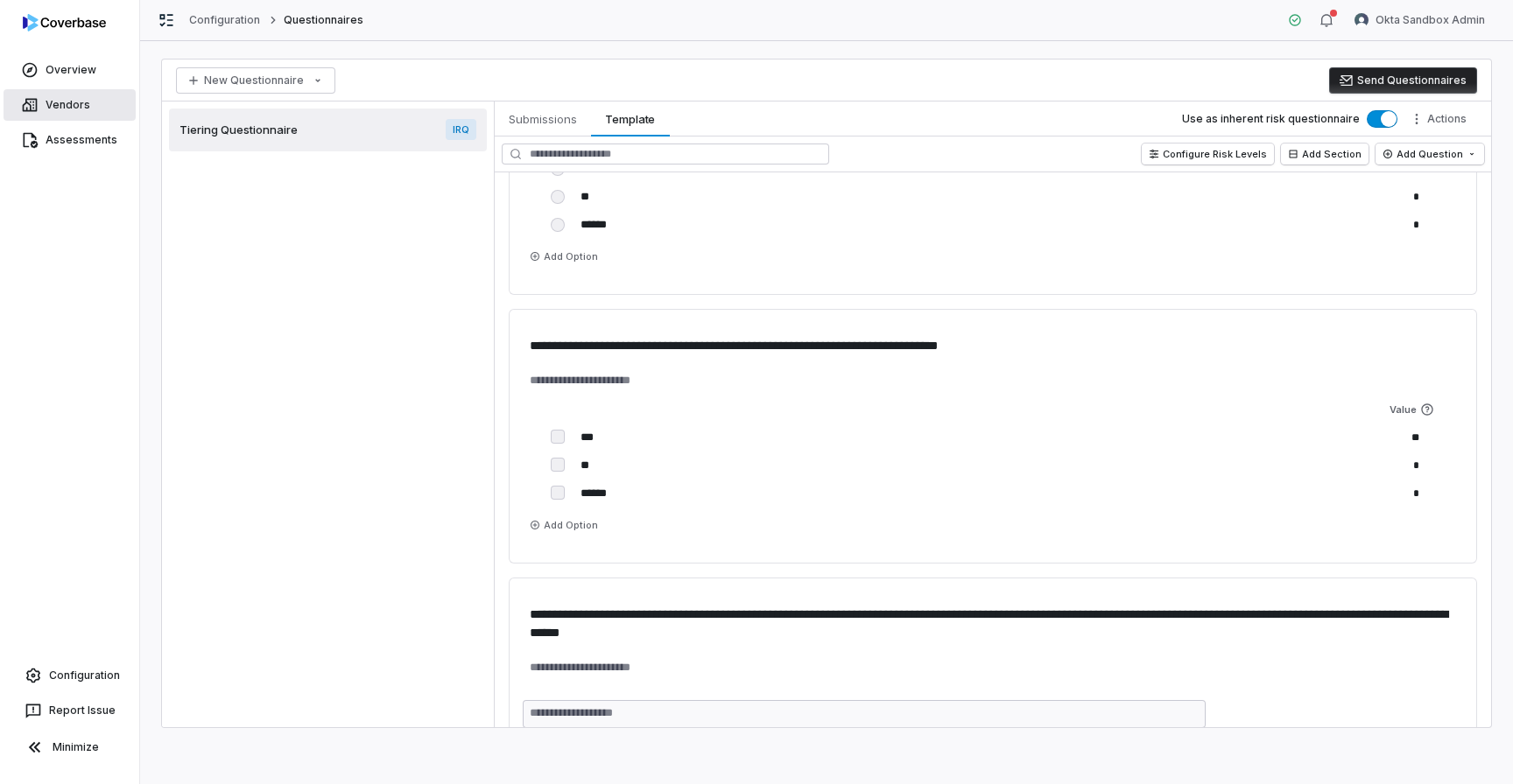
click at [76, 109] on link "Vendors" at bounding box center [69, 105] width 132 height 31
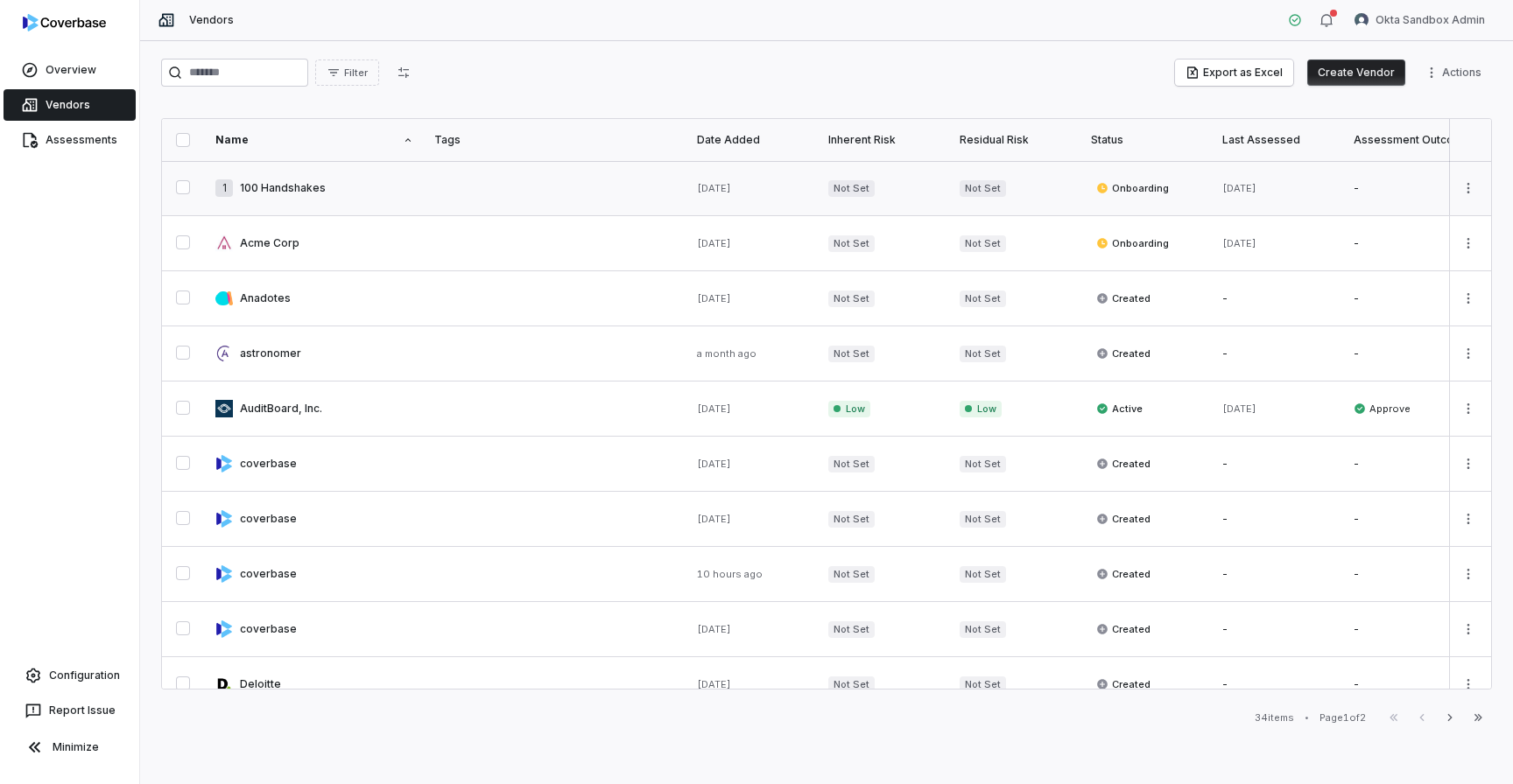
click at [335, 187] on link at bounding box center [314, 188] width 219 height 54
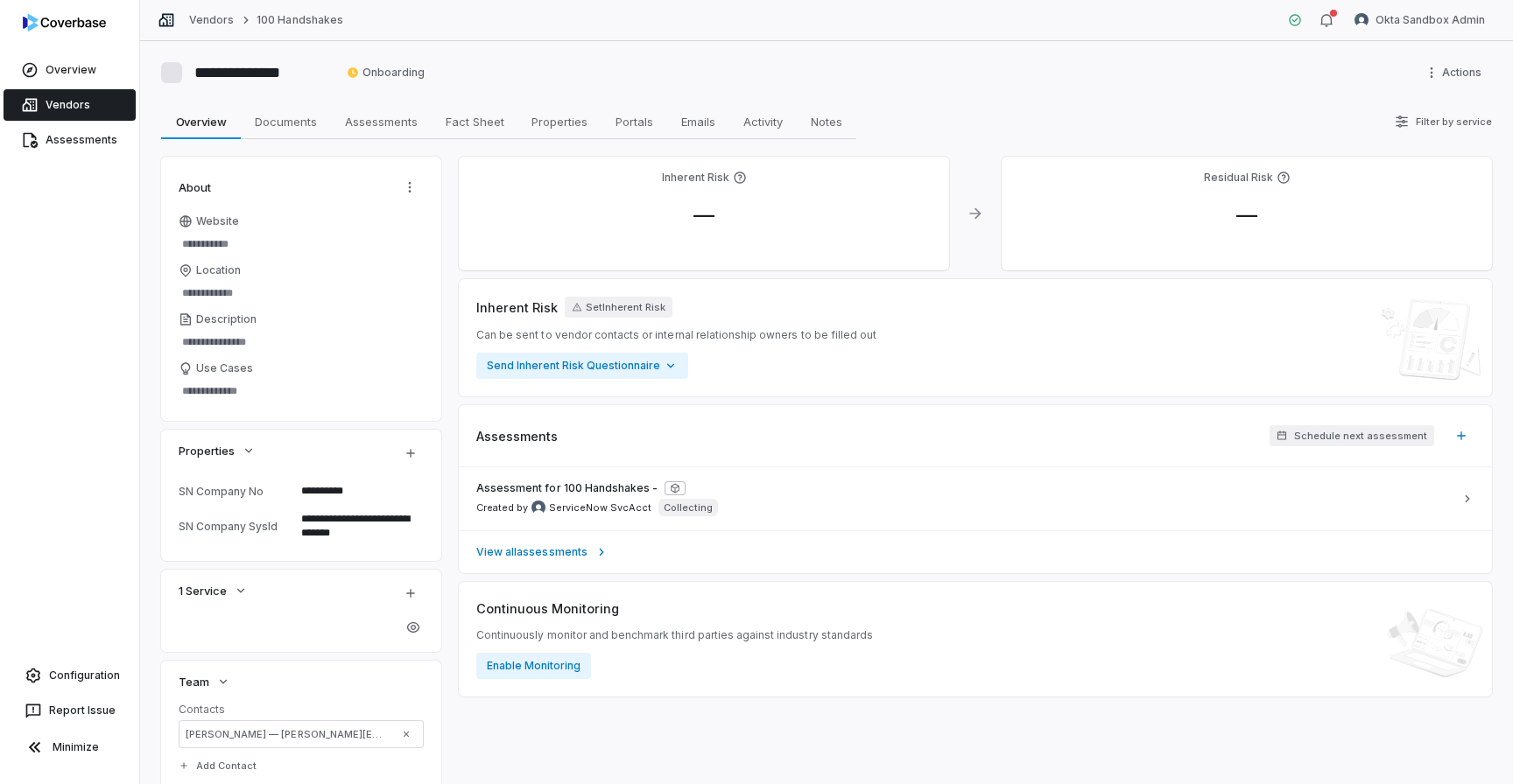
click at [109, 109] on link "Vendors" at bounding box center [69, 105] width 132 height 31
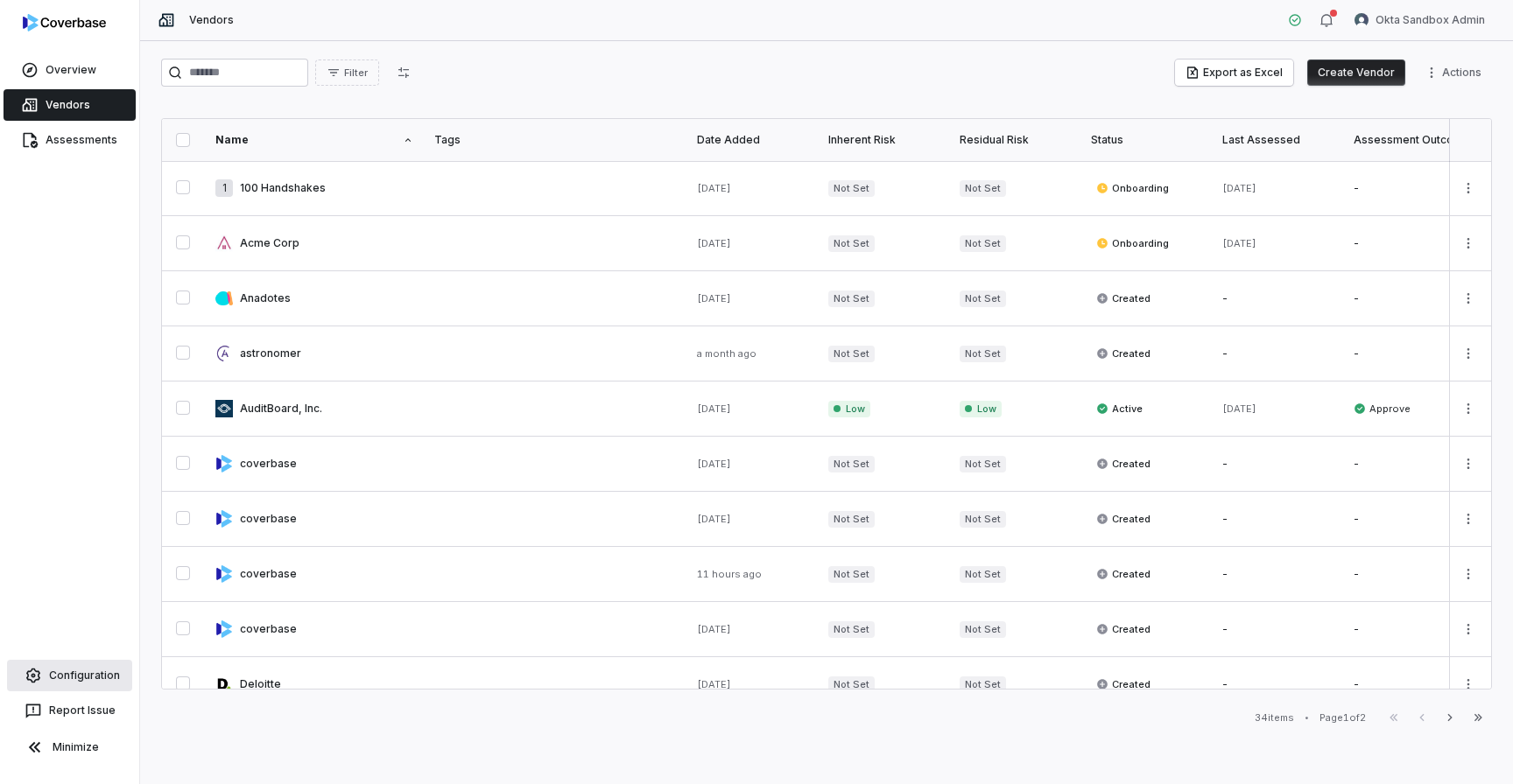
click at [97, 668] on link "Configuration" at bounding box center [70, 675] width 125 height 31
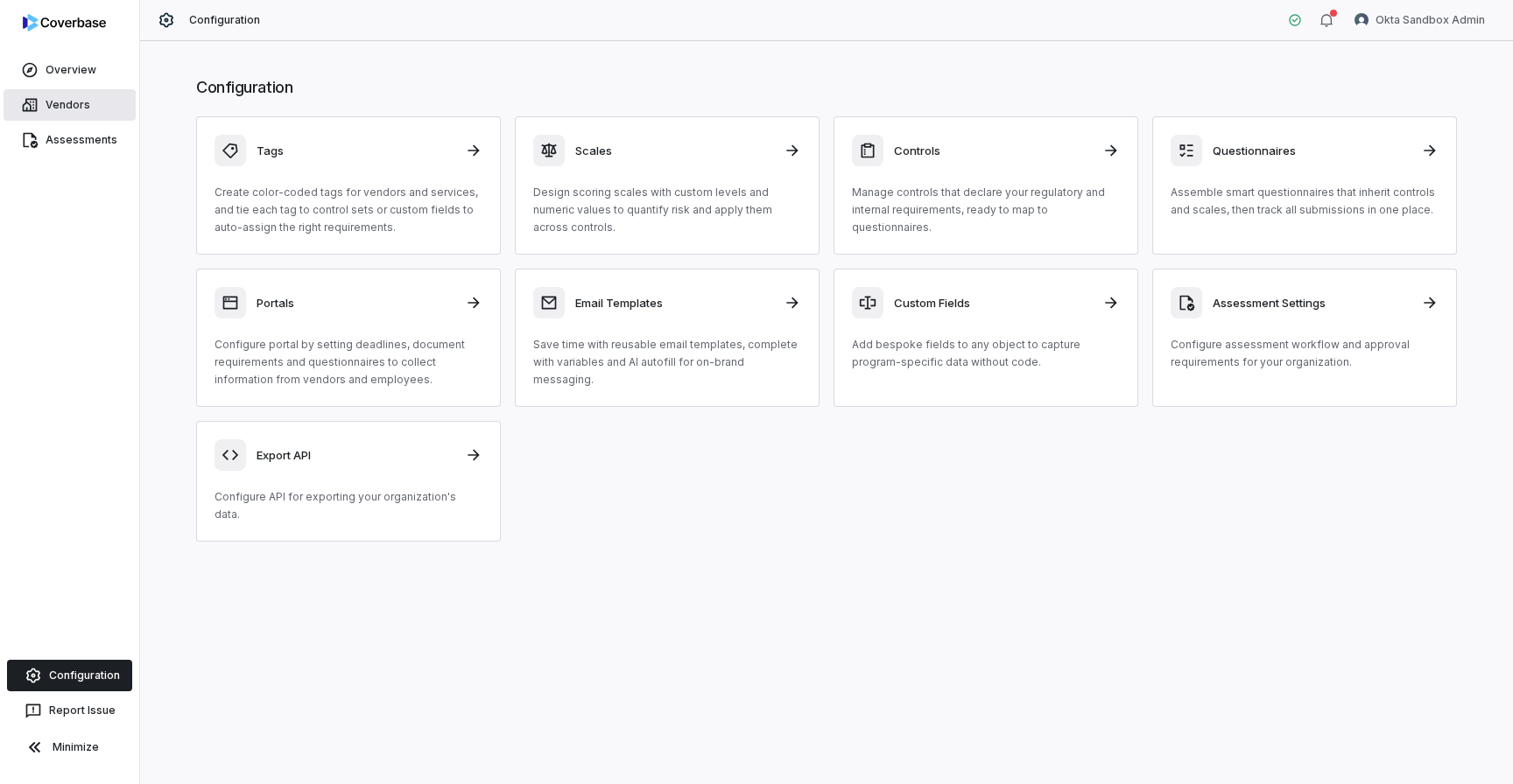
click at [92, 112] on link "Vendors" at bounding box center [69, 105] width 132 height 31
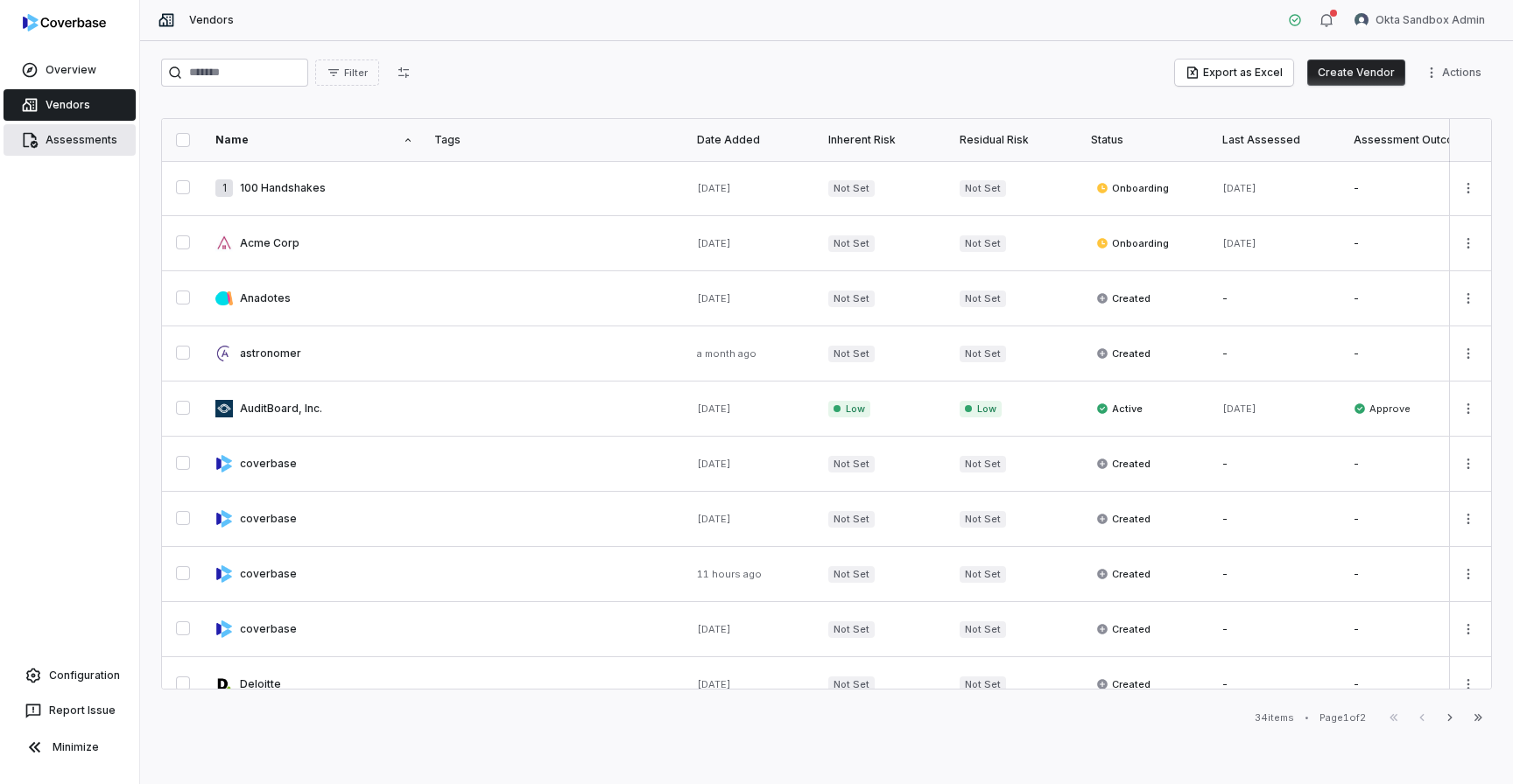
click at [93, 140] on link "Assessments" at bounding box center [69, 140] width 132 height 31
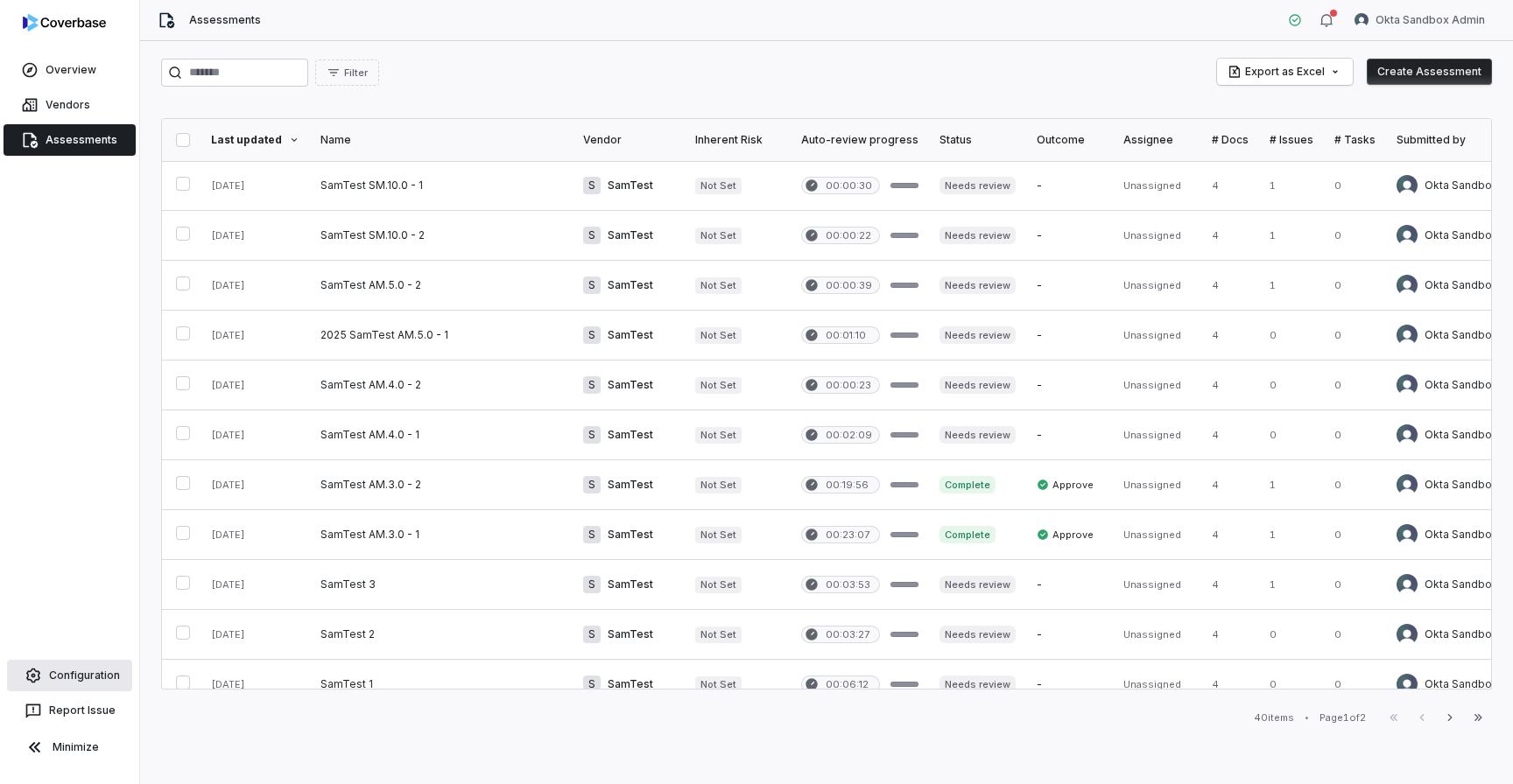
click at [79, 674] on link "Configuration" at bounding box center [70, 675] width 125 height 31
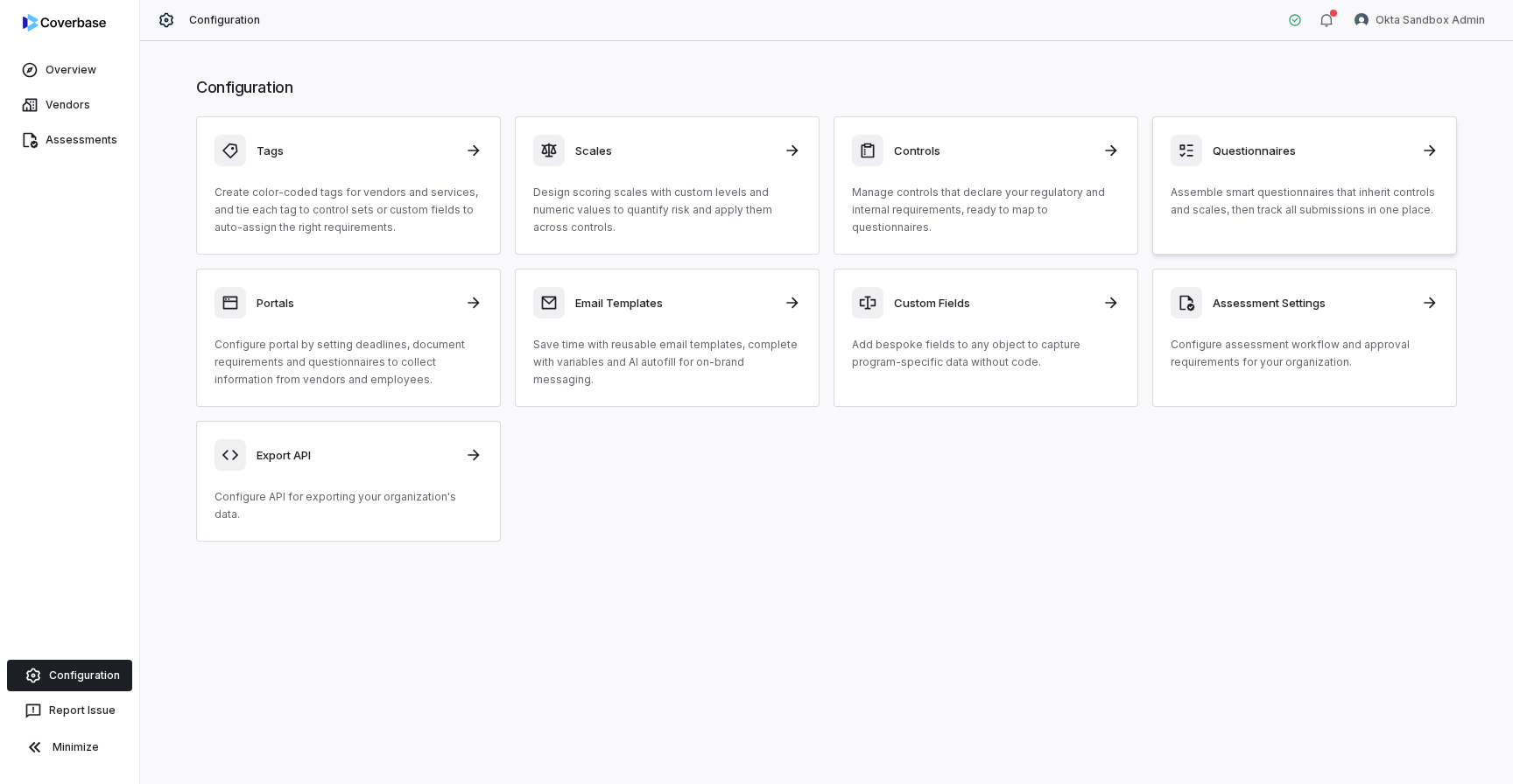
click at [1308, 167] on div "Questionnaires Assemble smart questionnaires that inherit controls and scales, …" at bounding box center [1304, 176] width 268 height 84
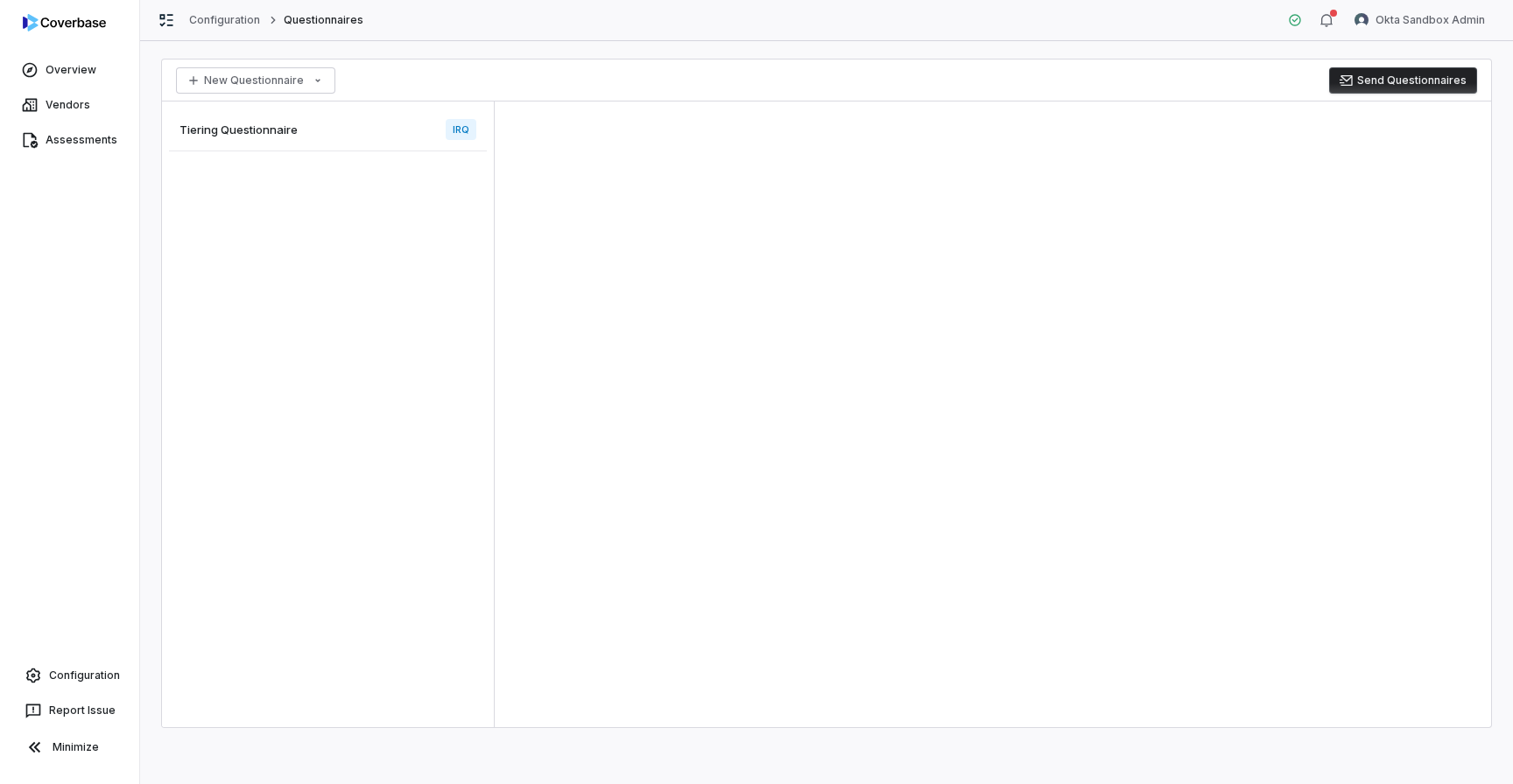
click at [394, 136] on div "Tiering Questionnaire IRQ" at bounding box center [327, 130] width 318 height 43
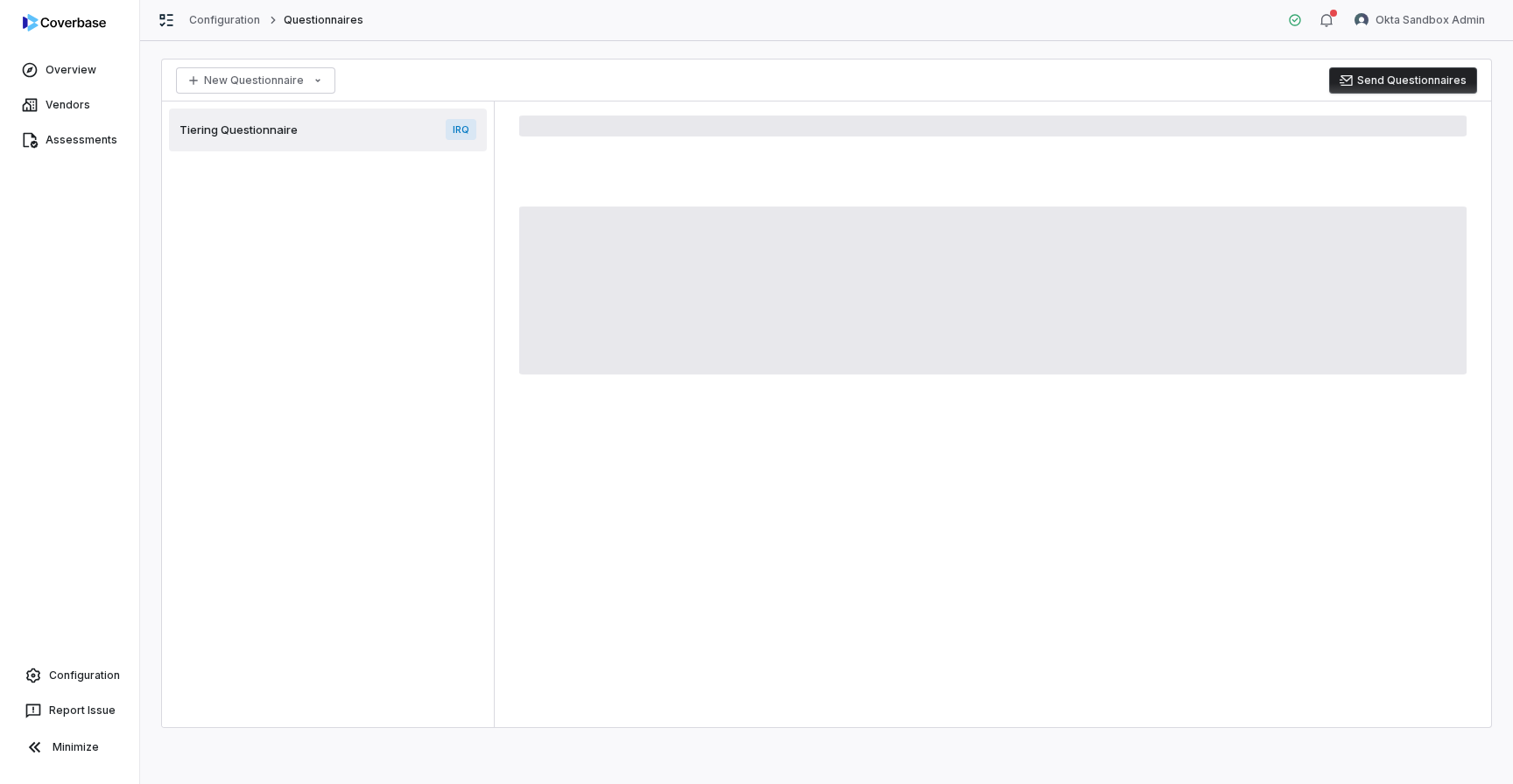
click at [411, 141] on div "Tiering Questionnaire IRQ" at bounding box center [327, 130] width 318 height 43
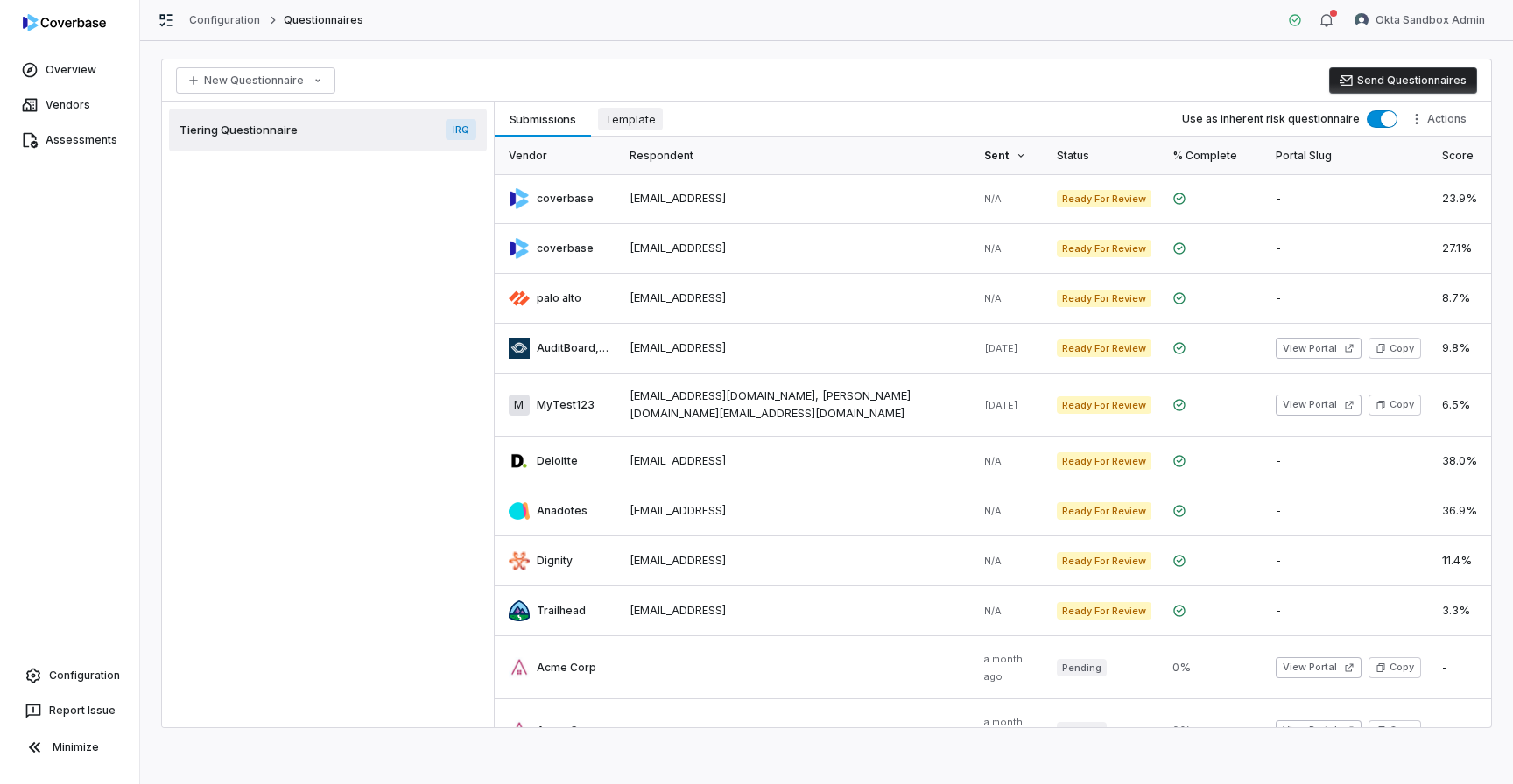
click at [649, 114] on span "Template" at bounding box center [630, 119] width 65 height 23
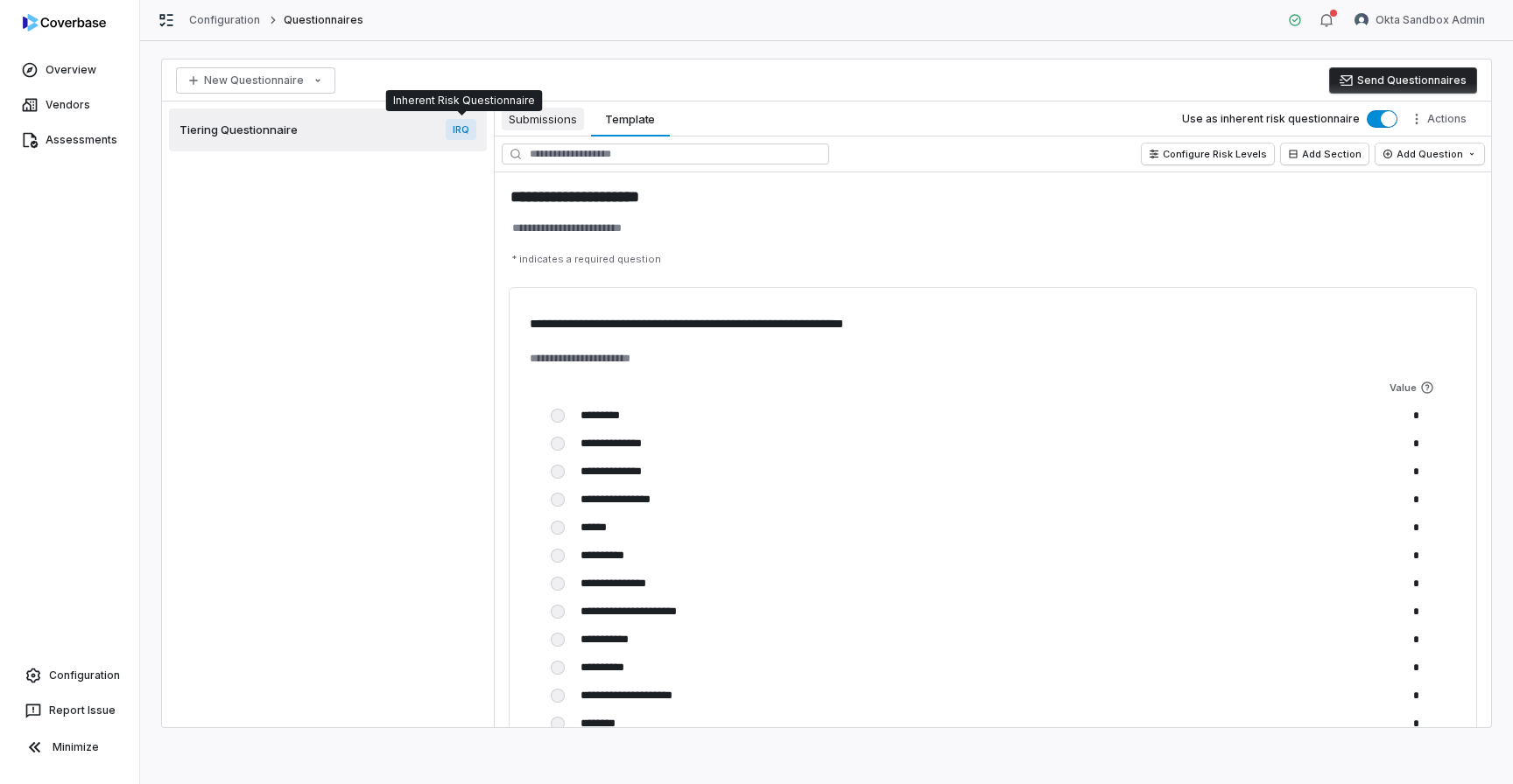
click at [515, 120] on span "Submissions" at bounding box center [542, 119] width 82 height 23
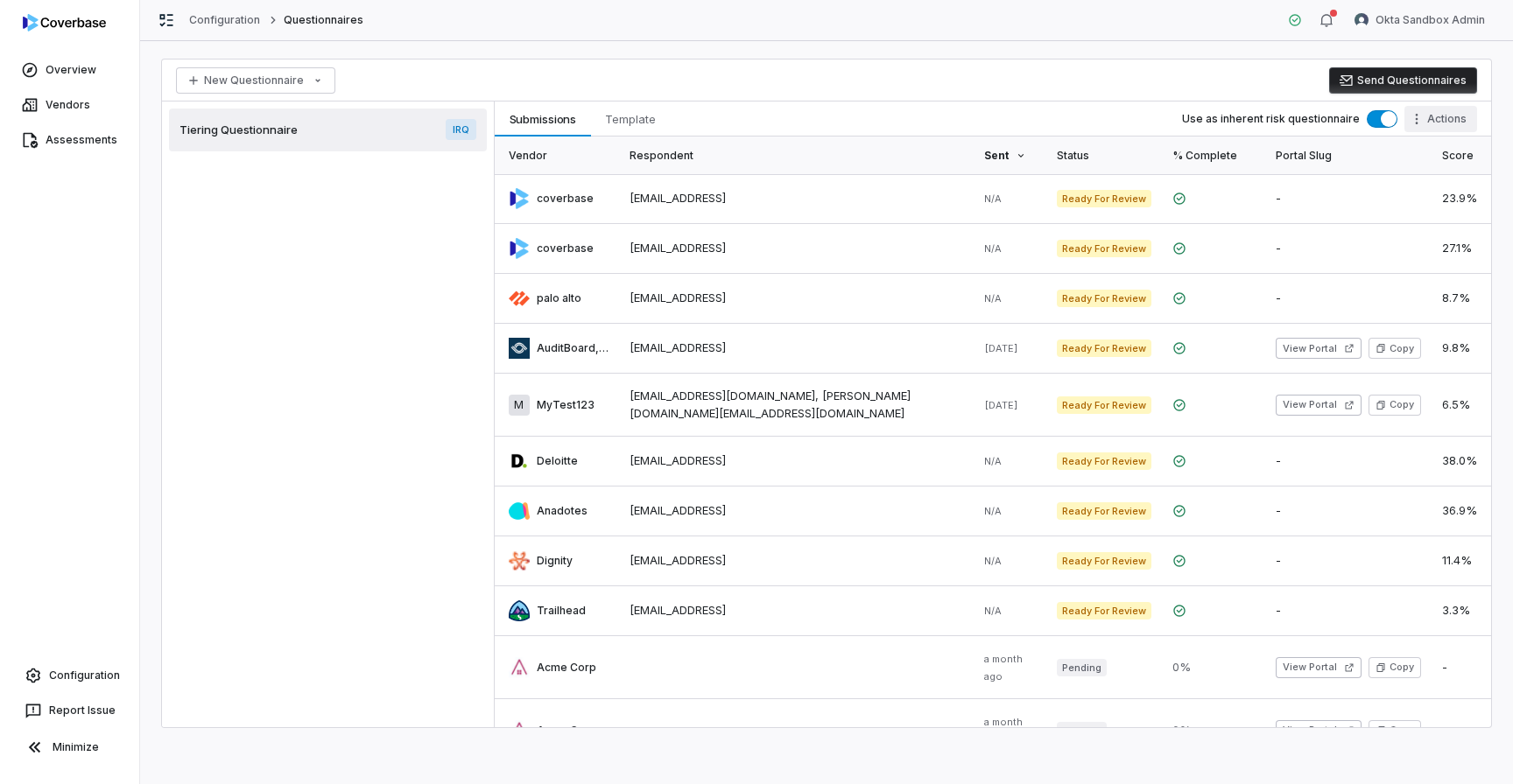
click at [1439, 124] on html "Overview Vendors Assessments Configuration Report Issue Minimize Configuration …" at bounding box center [756, 392] width 1513 height 784
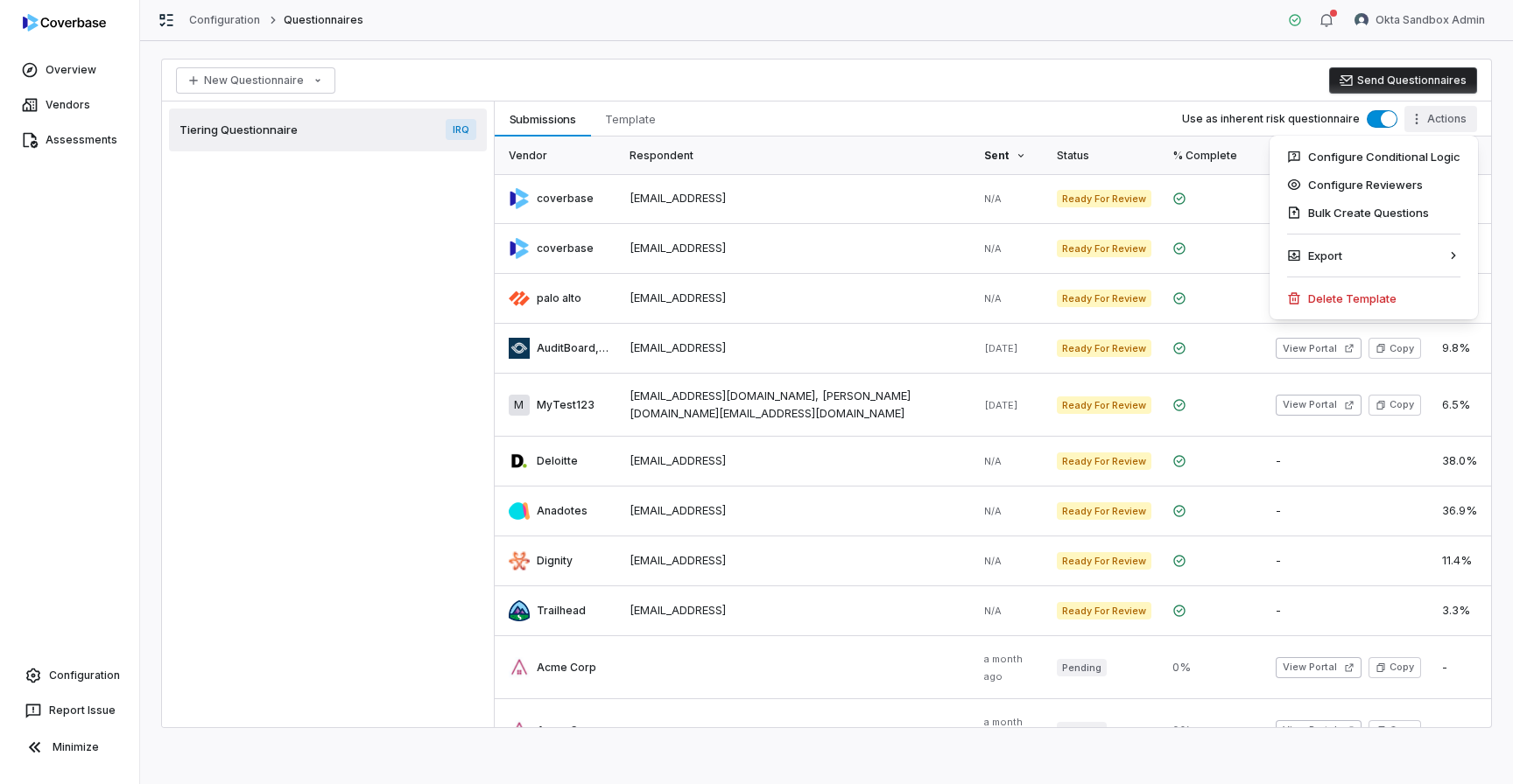
click at [1120, 88] on html "Overview Vendors Assessments Configuration Report Issue Minimize Configuration …" at bounding box center [756, 392] width 1513 height 784
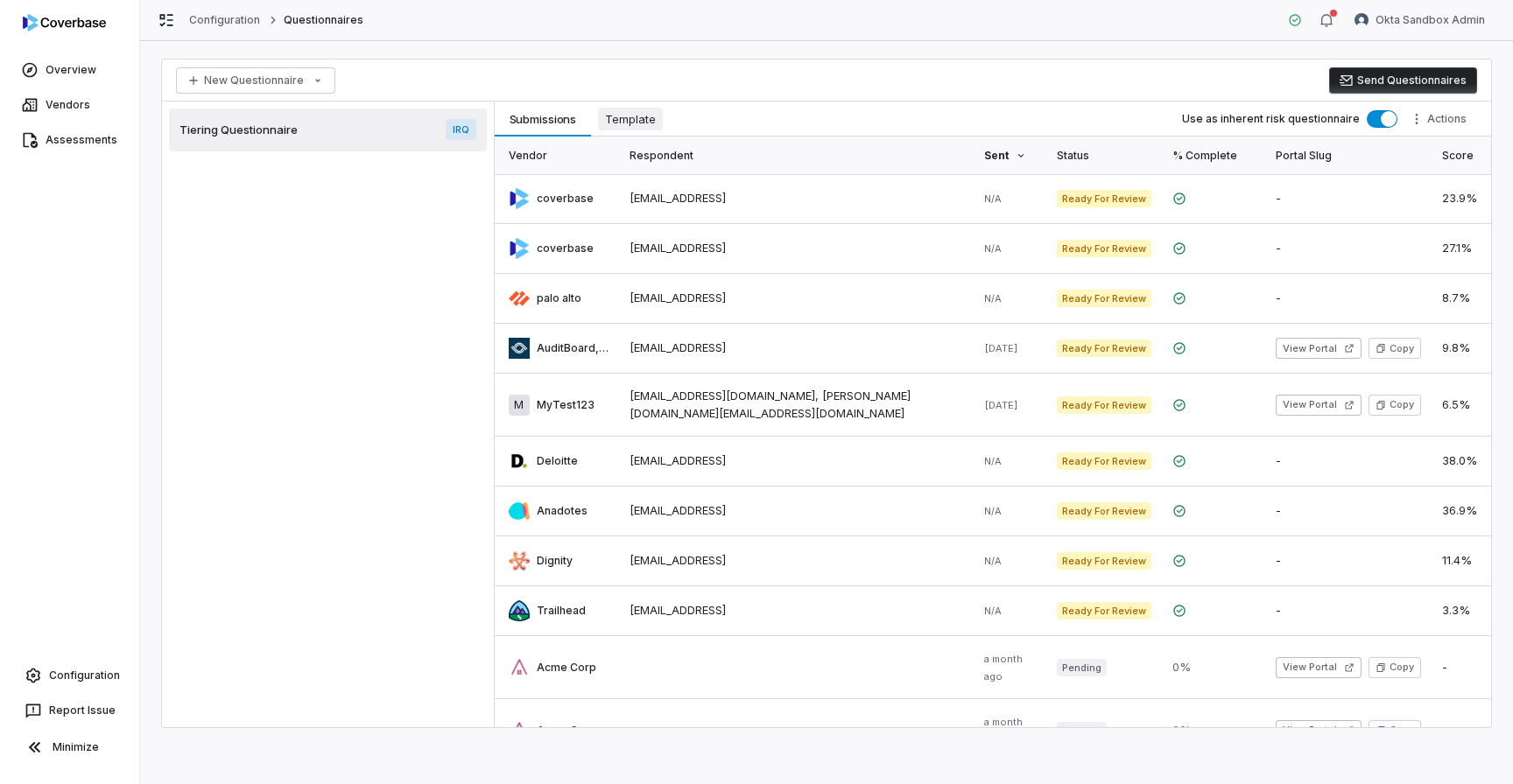
click at [611, 115] on span "Template" at bounding box center [630, 119] width 65 height 23
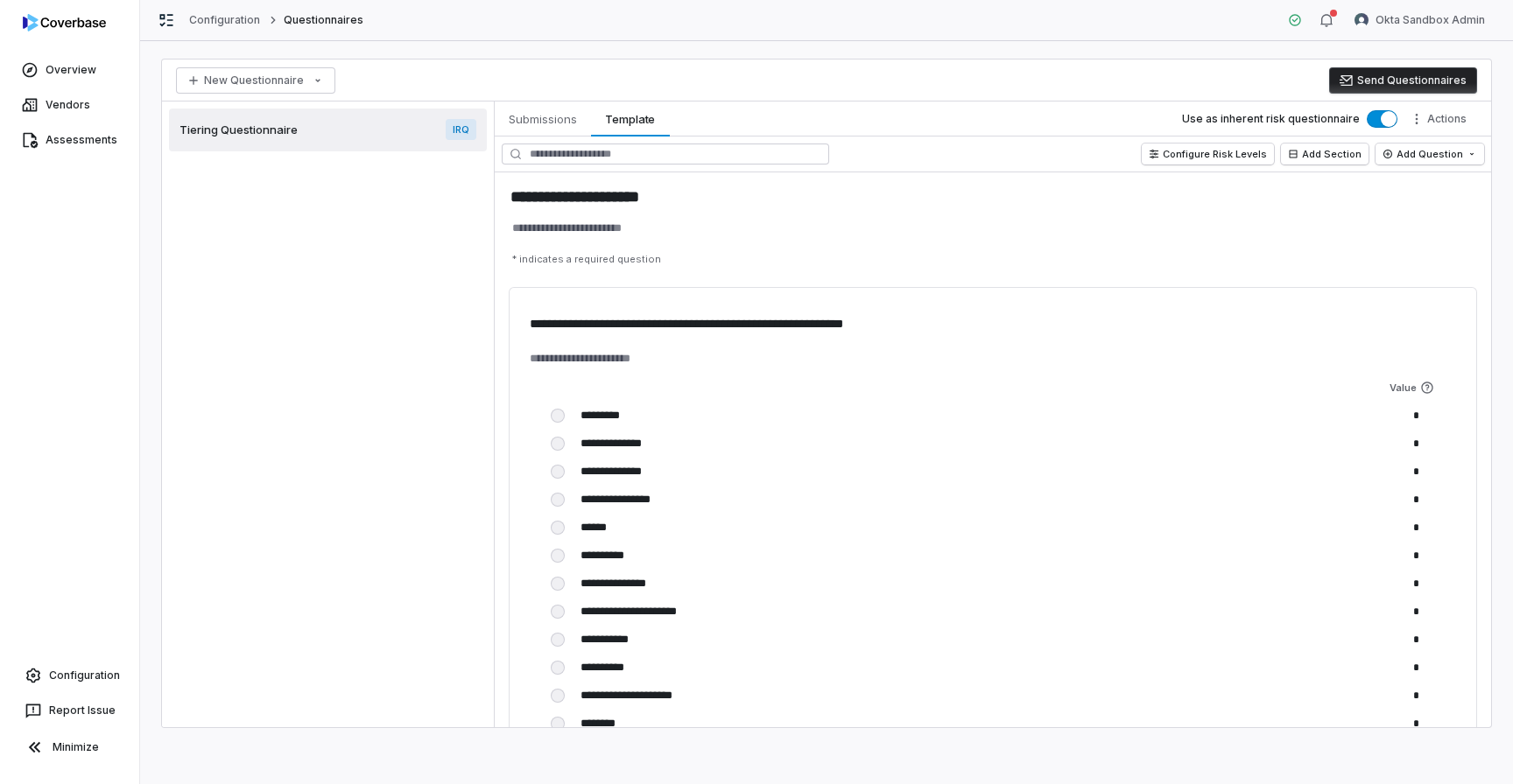
click at [1439, 81] on button "Send Questionnaires" at bounding box center [1402, 80] width 148 height 27
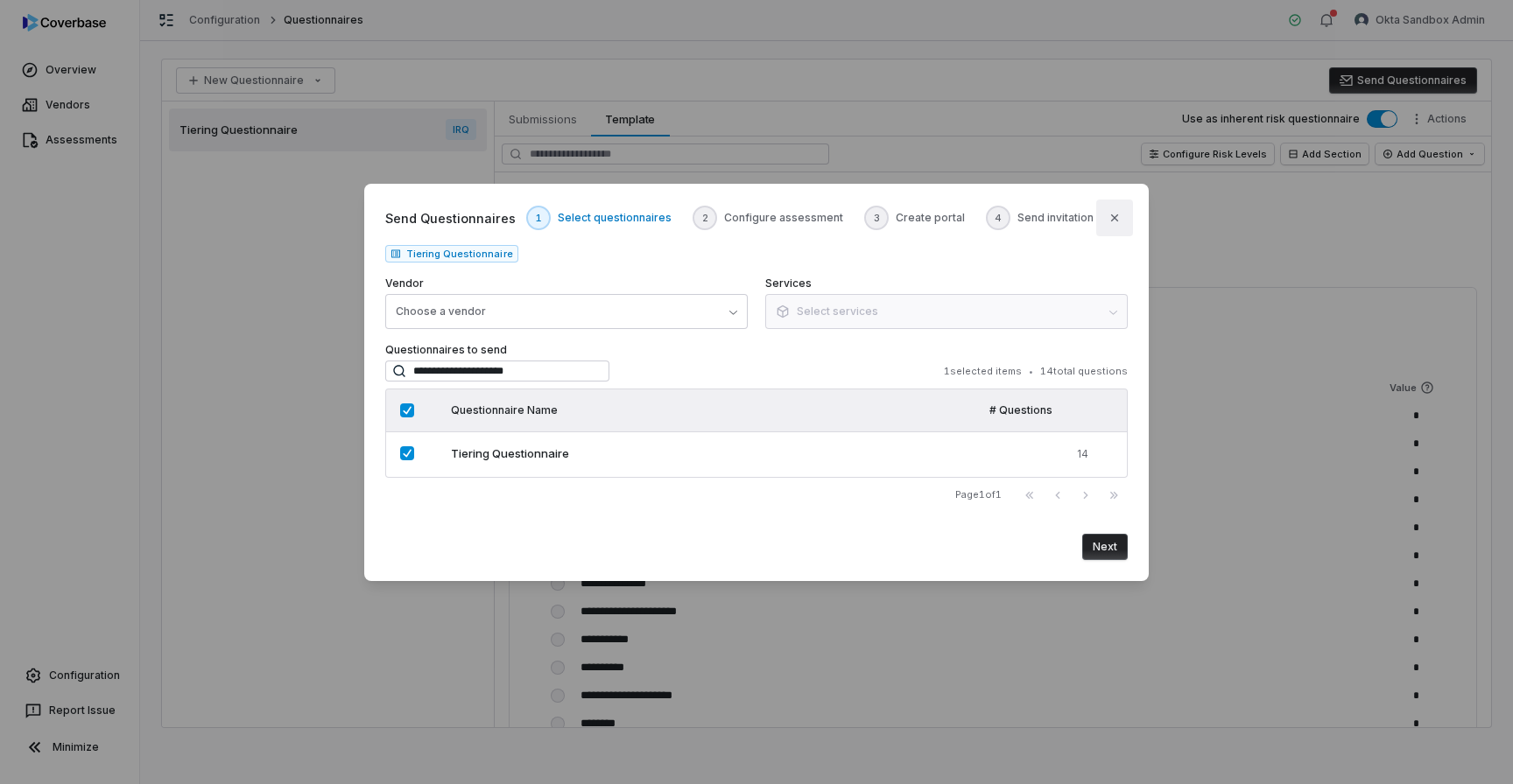
click at [1114, 226] on button "Close" at bounding box center [1114, 218] width 37 height 37
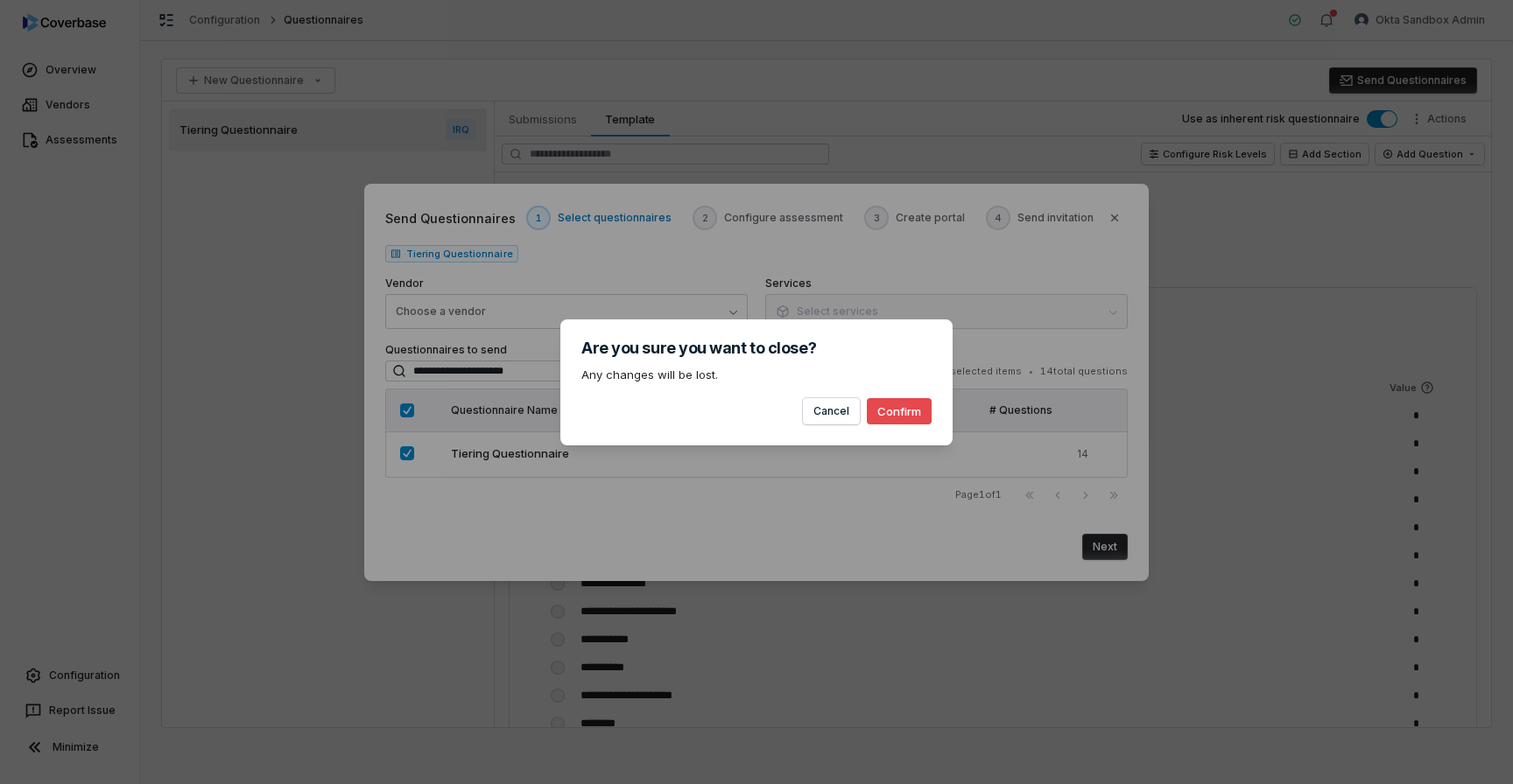
click at [899, 412] on button "Confirm" at bounding box center [899, 411] width 65 height 27
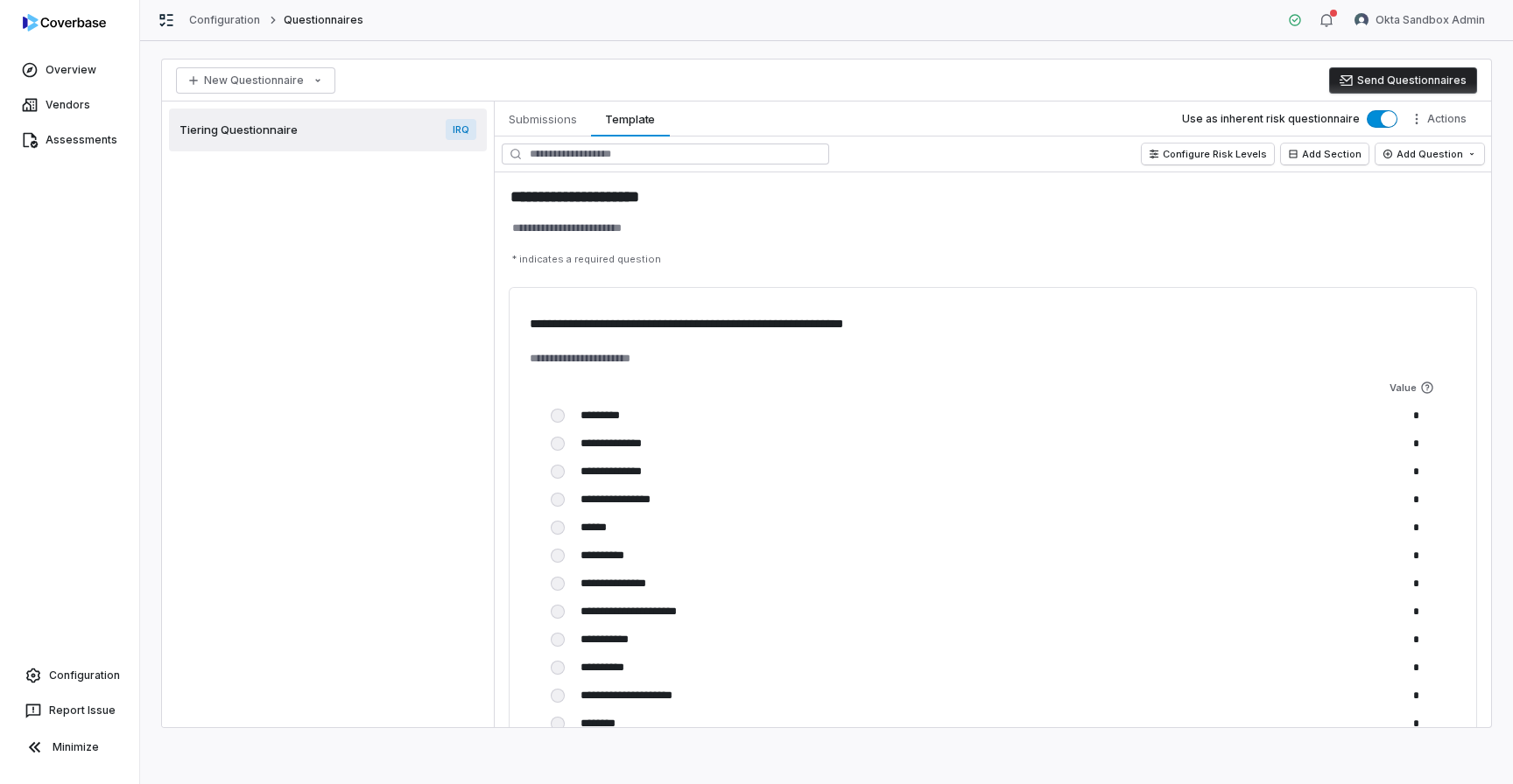
click at [78, 31] on div at bounding box center [69, 26] width 139 height 53
type textarea "*"
click at [79, 28] on img at bounding box center [65, 22] width 83 height 18
click at [78, 23] on img at bounding box center [65, 22] width 83 height 18
click at [55, 111] on link "Vendors" at bounding box center [69, 105] width 132 height 31
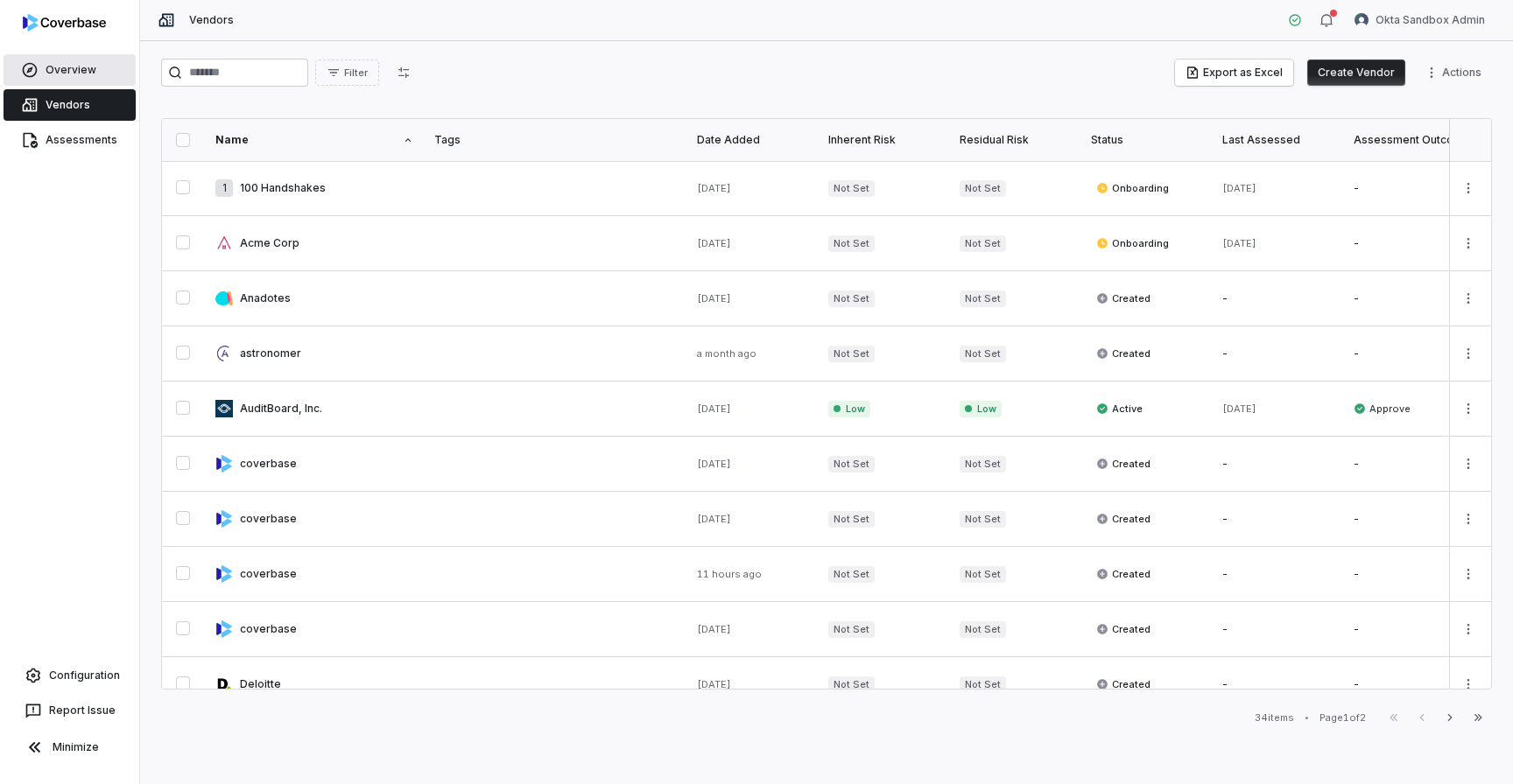
click at [67, 69] on link "Overview" at bounding box center [69, 70] width 132 height 31
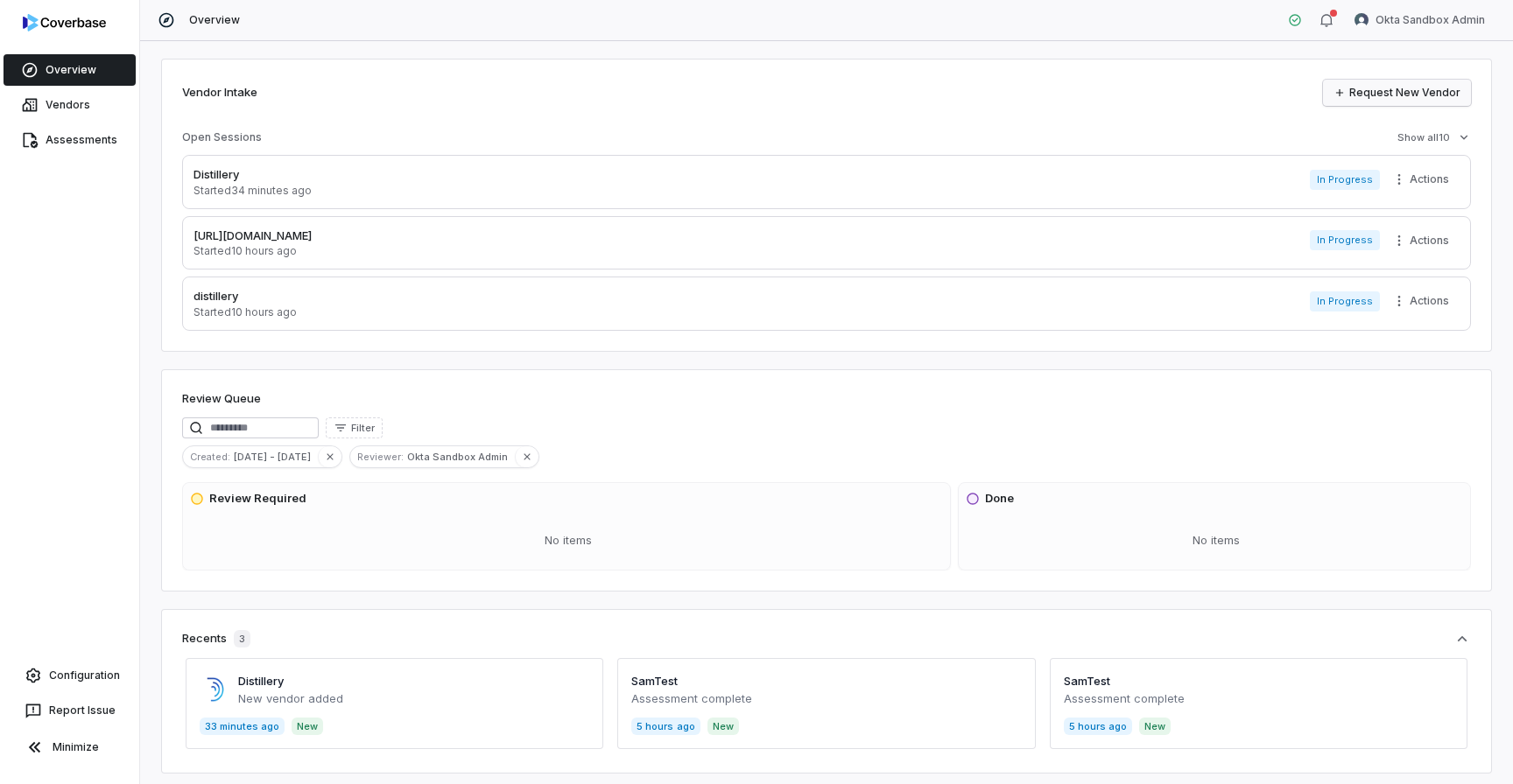
click at [1384, 87] on link "Request New Vendor" at bounding box center [1396, 92] width 148 height 27
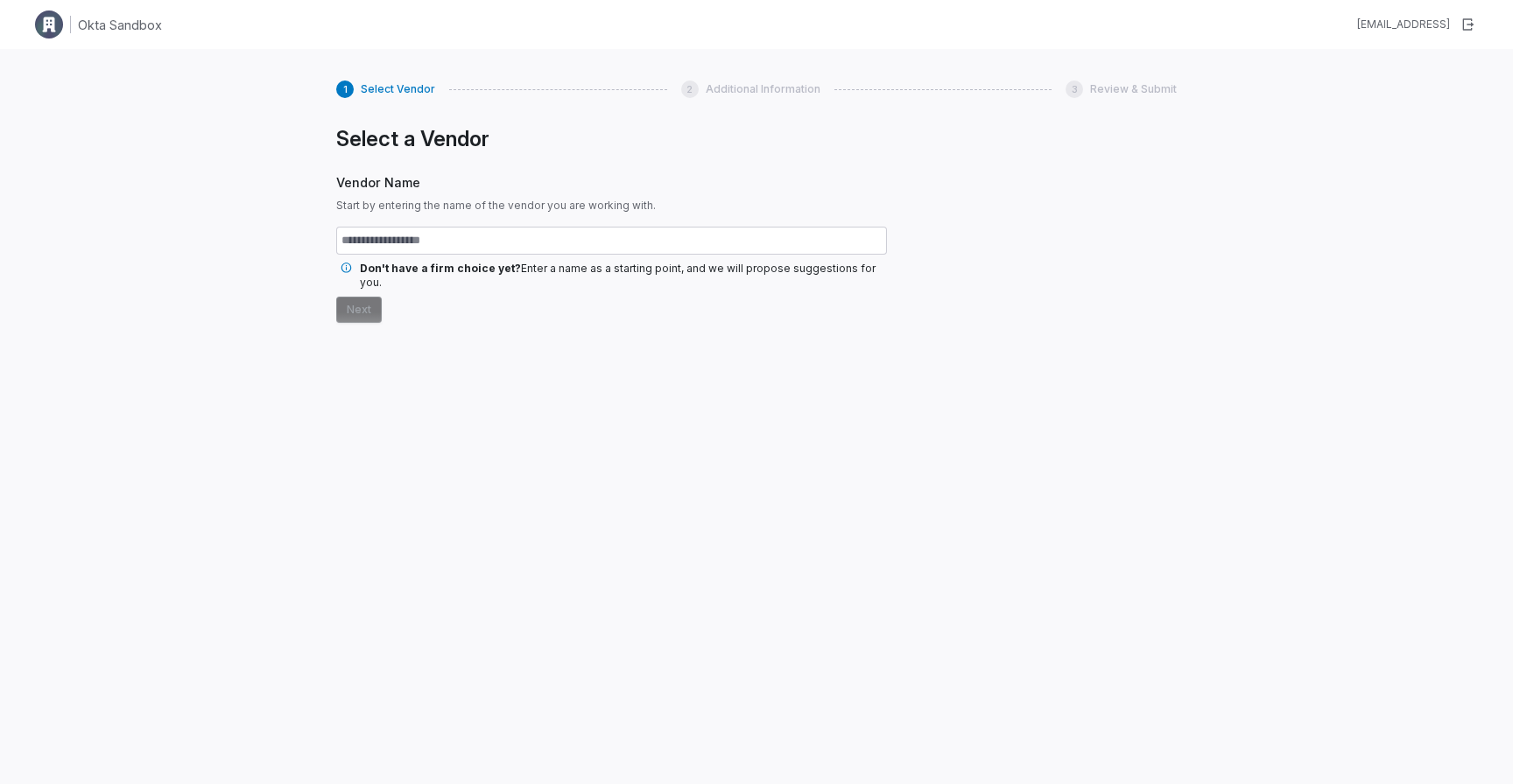
click at [1381, 19] on div "okta-sandbox@admin.coverbase.ai" at bounding box center [1403, 24] width 93 height 14
click at [1381, 27] on div "okta-sandbox@admin.coverbase.ai" at bounding box center [1403, 24] width 93 height 14
click at [1422, 70] on div "1 Select Vendor 2 Additional Information 3 Review & Submit Select a Vendor Vend…" at bounding box center [756, 440] width 1513 height 784
click at [1466, 16] on button "button" at bounding box center [1467, 25] width 31 height 31
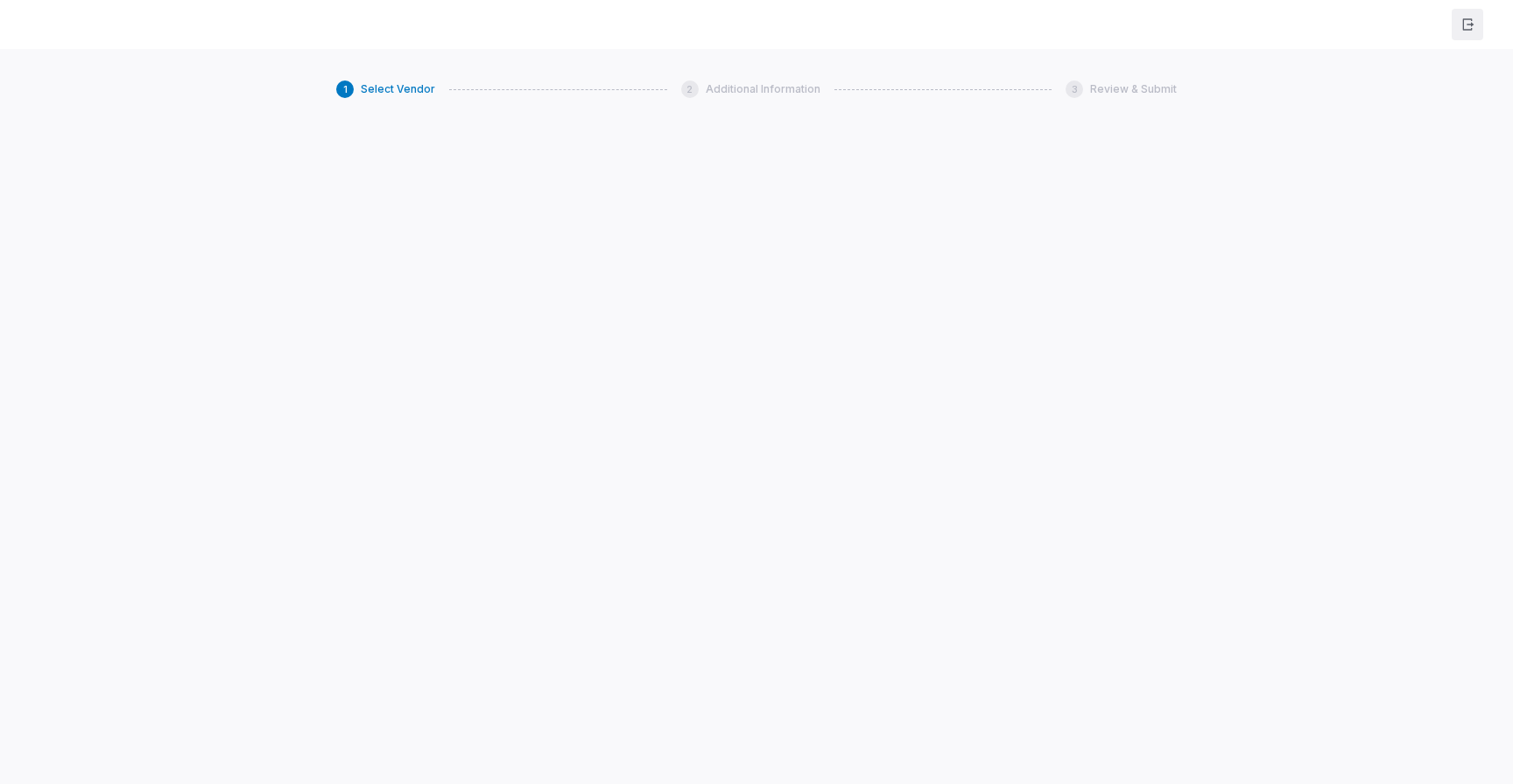
click at [1472, 20] on icon "button" at bounding box center [1467, 24] width 14 height 14
click at [1464, 30] on icon "button" at bounding box center [1467, 24] width 14 height 14
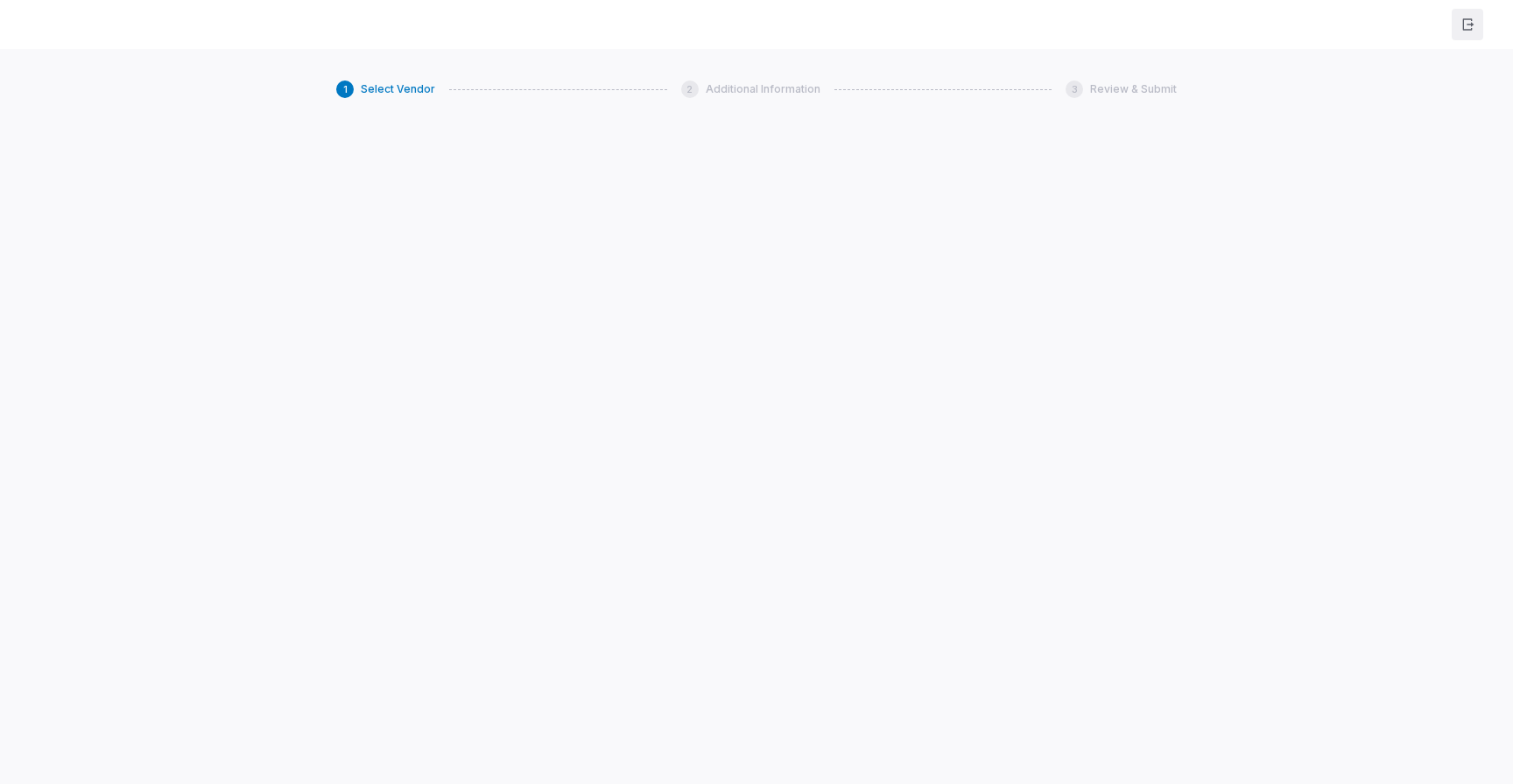
click at [1464, 30] on icon "button" at bounding box center [1467, 24] width 14 height 14
click at [1466, 30] on icon "button" at bounding box center [1467, 24] width 14 height 14
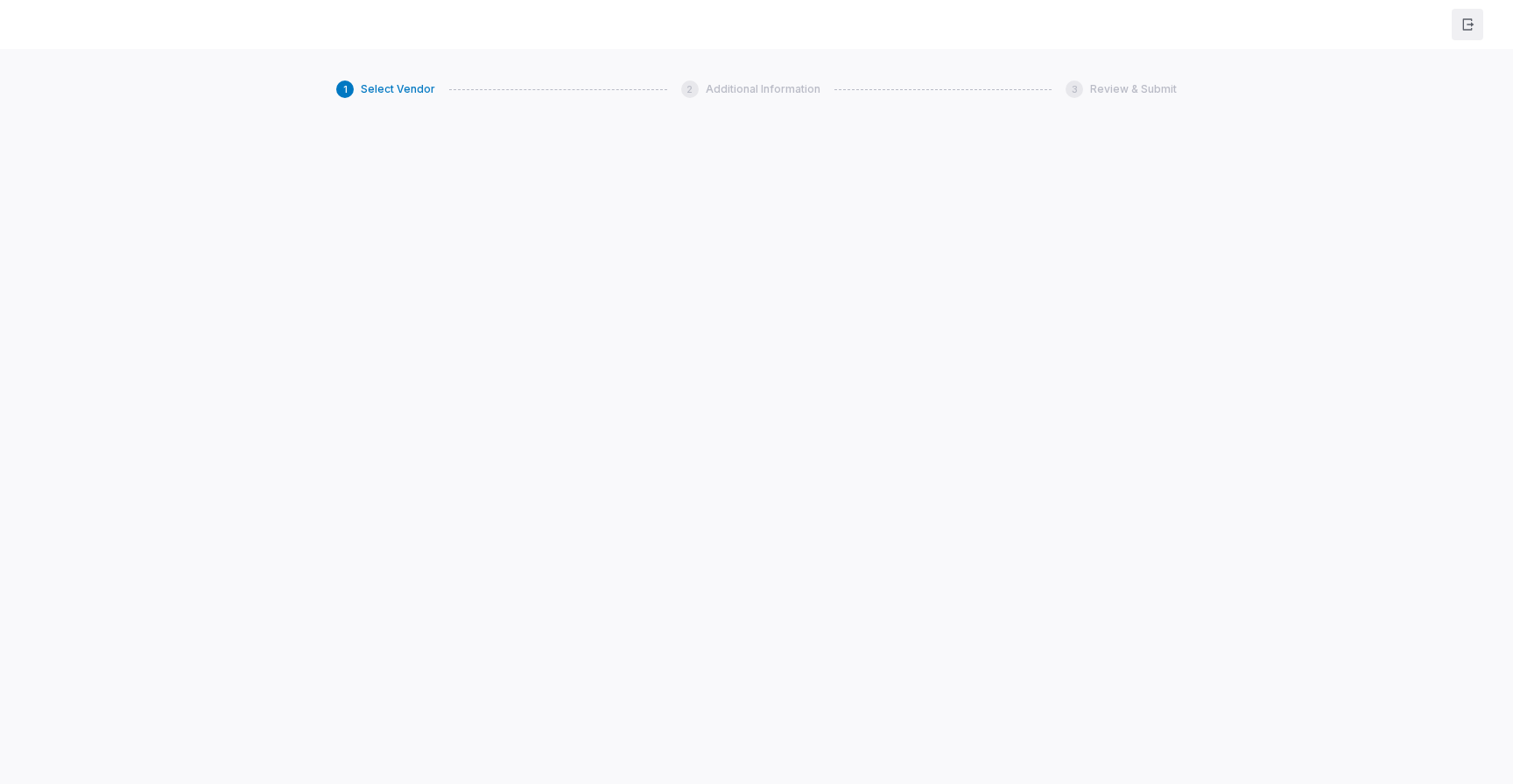
click at [1466, 30] on icon "button" at bounding box center [1467, 24] width 14 height 14
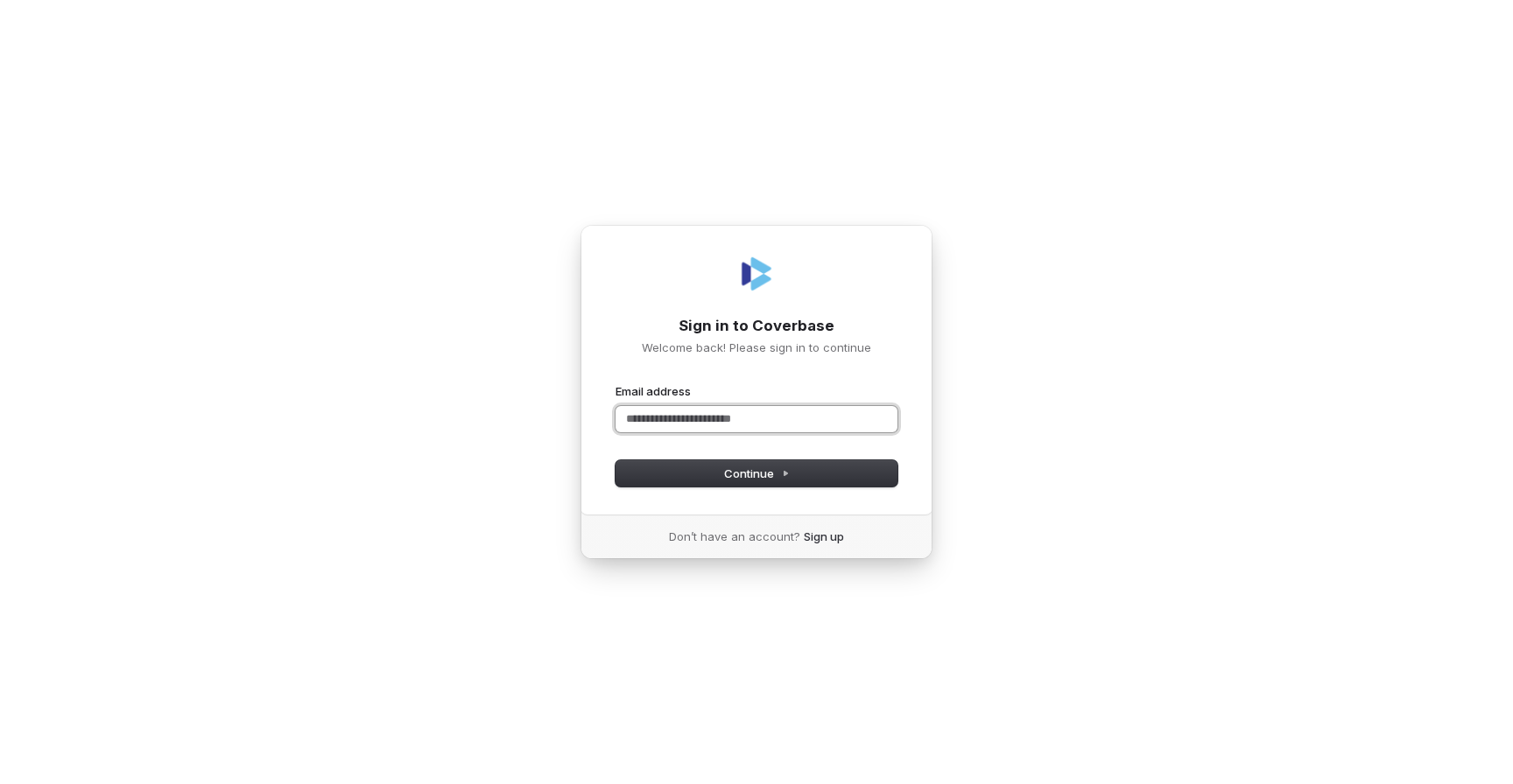
click at [773, 418] on input "Email address" at bounding box center [756, 419] width 282 height 27
click at [756, 471] on span "Continue" at bounding box center [756, 473] width 65 height 16
type input "**********"
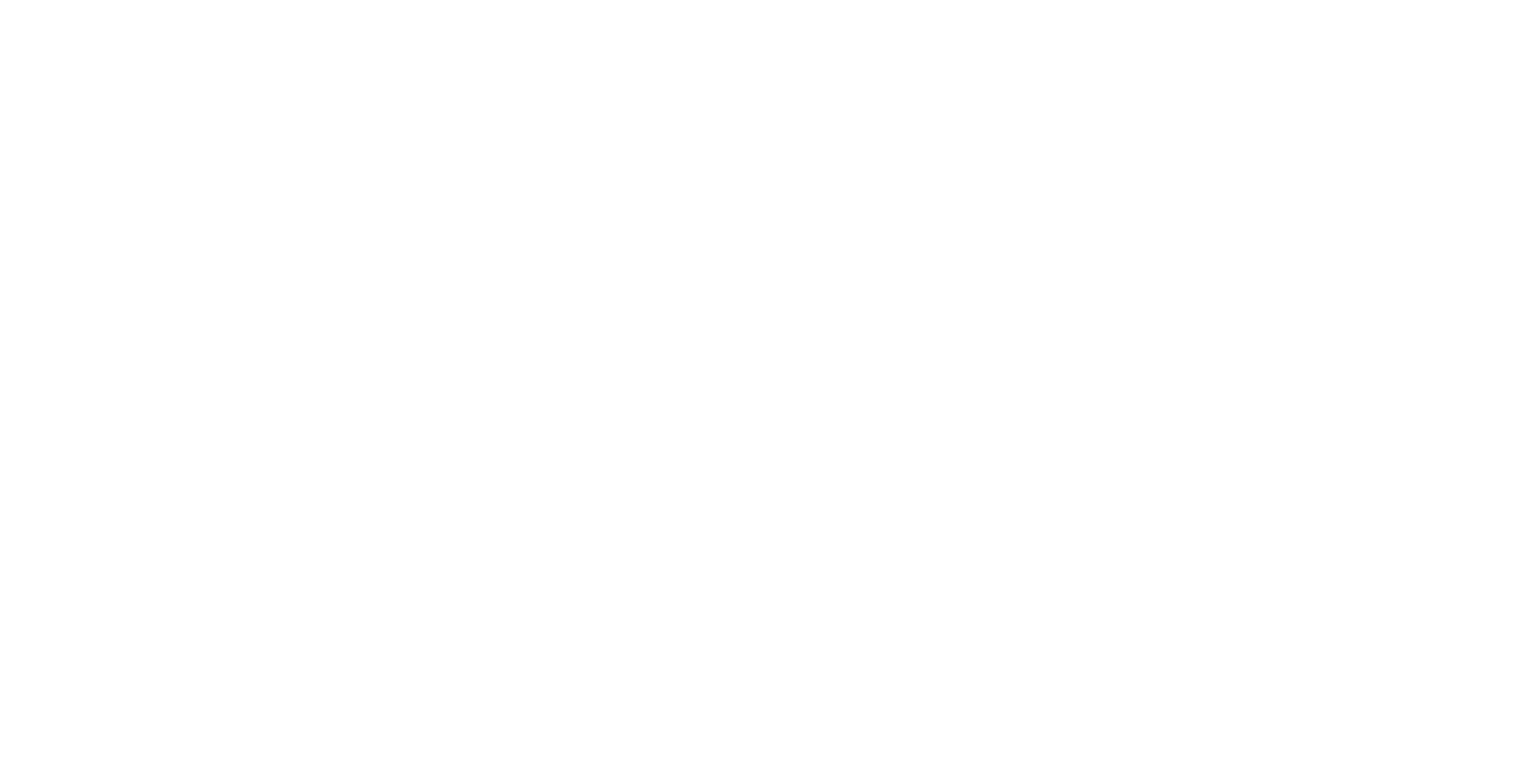
click at [891, 0] on html at bounding box center [756, 0] width 1513 height 0
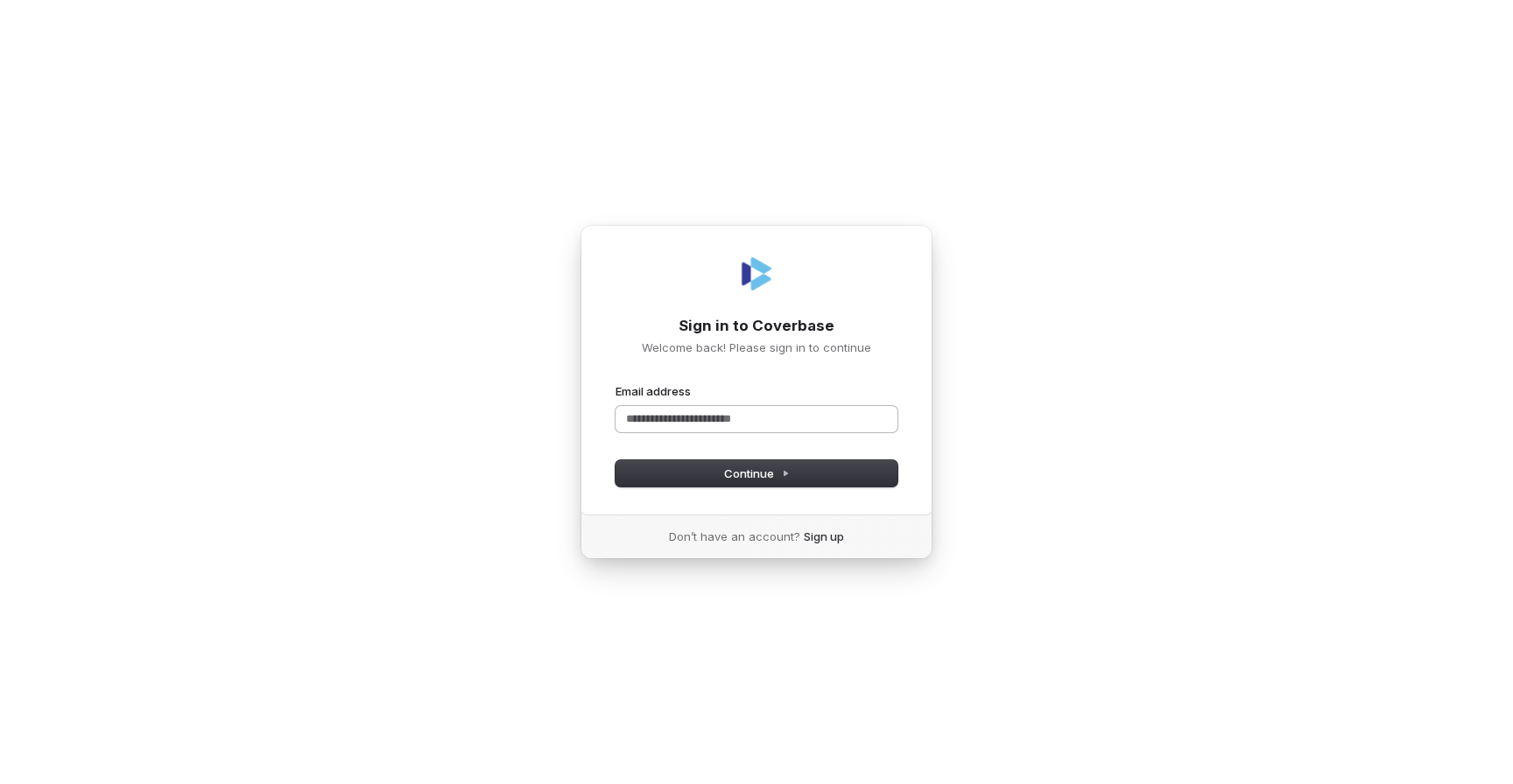
click at [841, 416] on input "Email address" at bounding box center [756, 419] width 282 height 27
click at [737, 465] on span "Continue" at bounding box center [756, 473] width 65 height 16
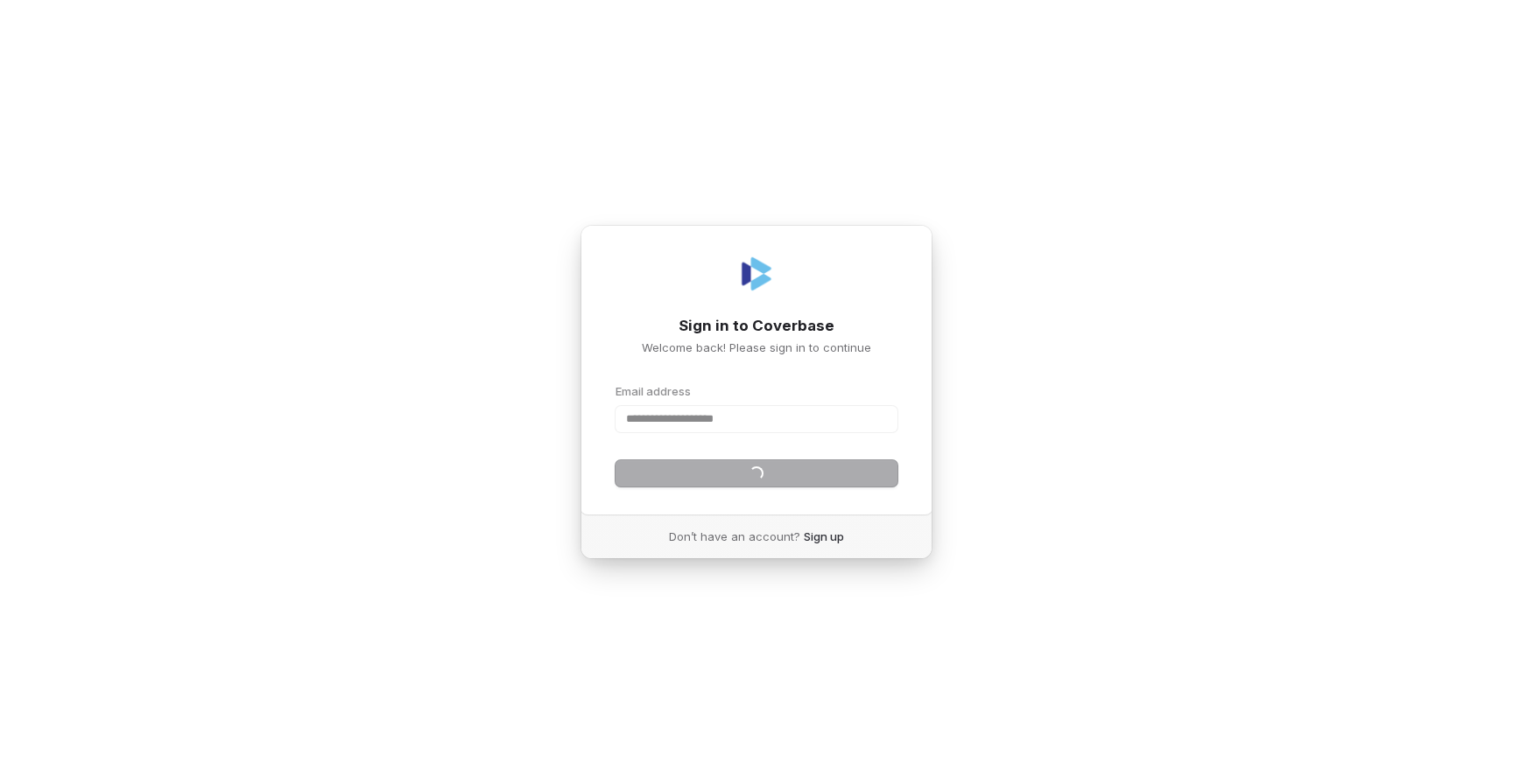
type input "**********"
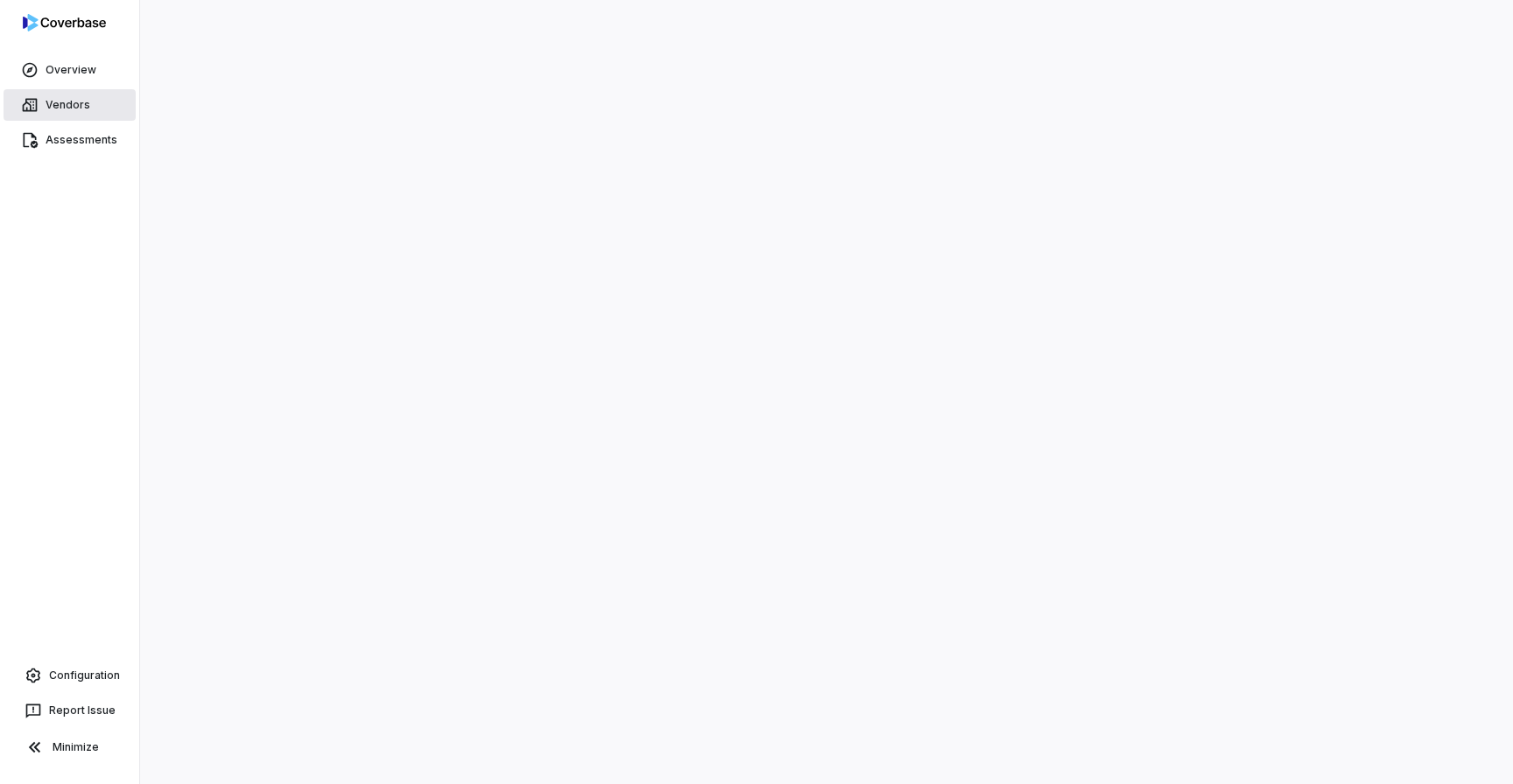
click at [69, 112] on link "Vendors" at bounding box center [69, 105] width 132 height 31
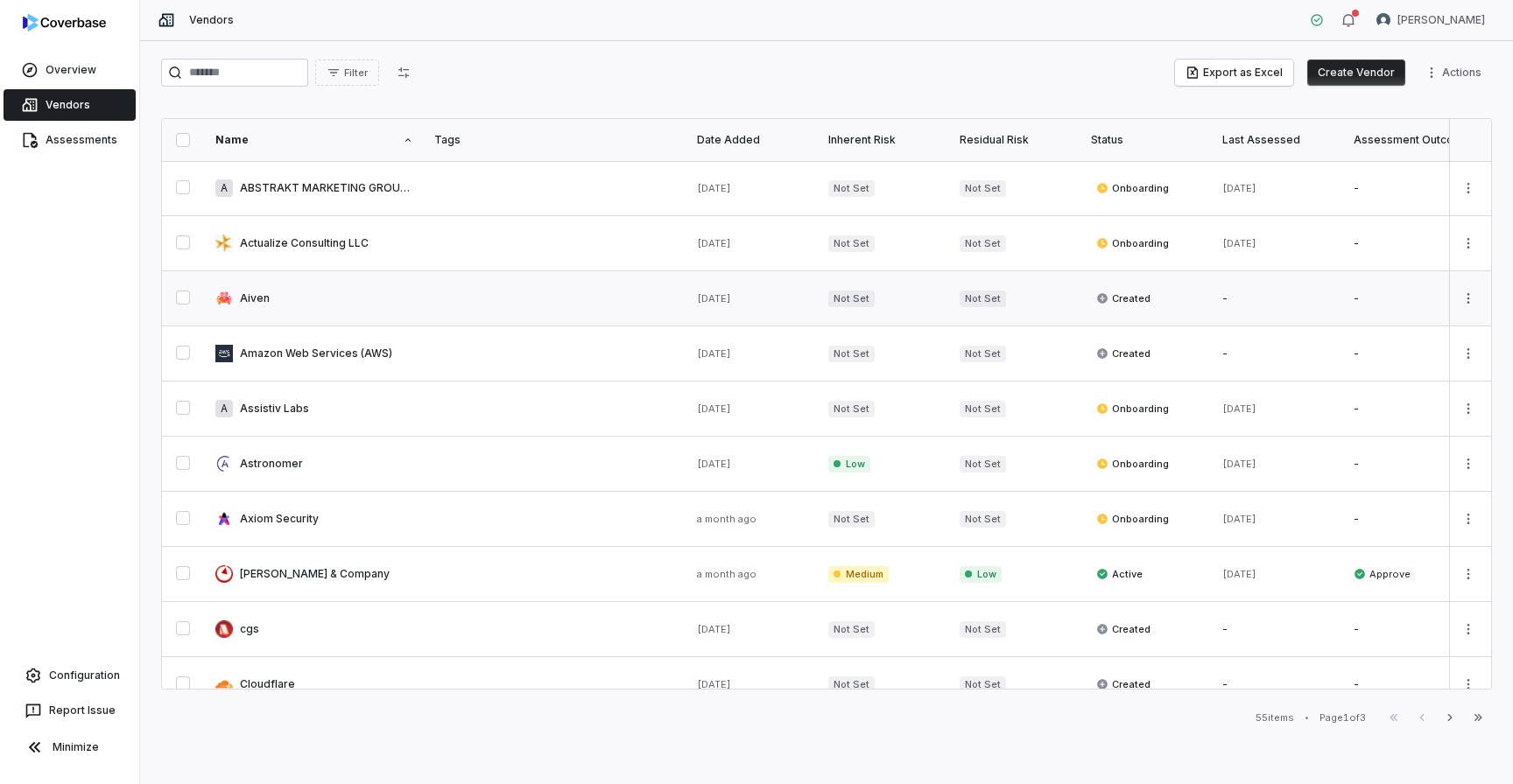
click at [291, 287] on link at bounding box center [314, 298] width 219 height 54
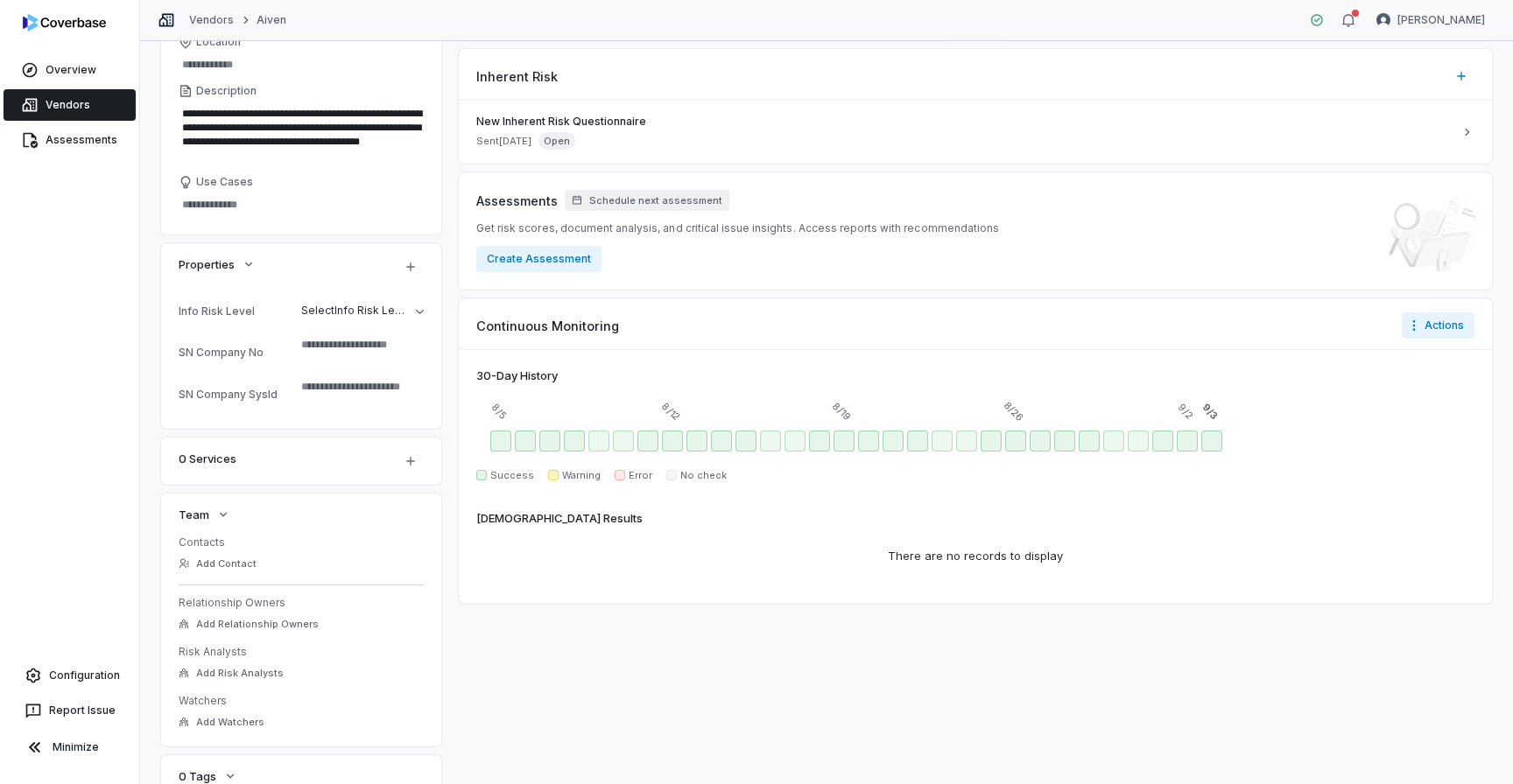
scroll to position [27, 0]
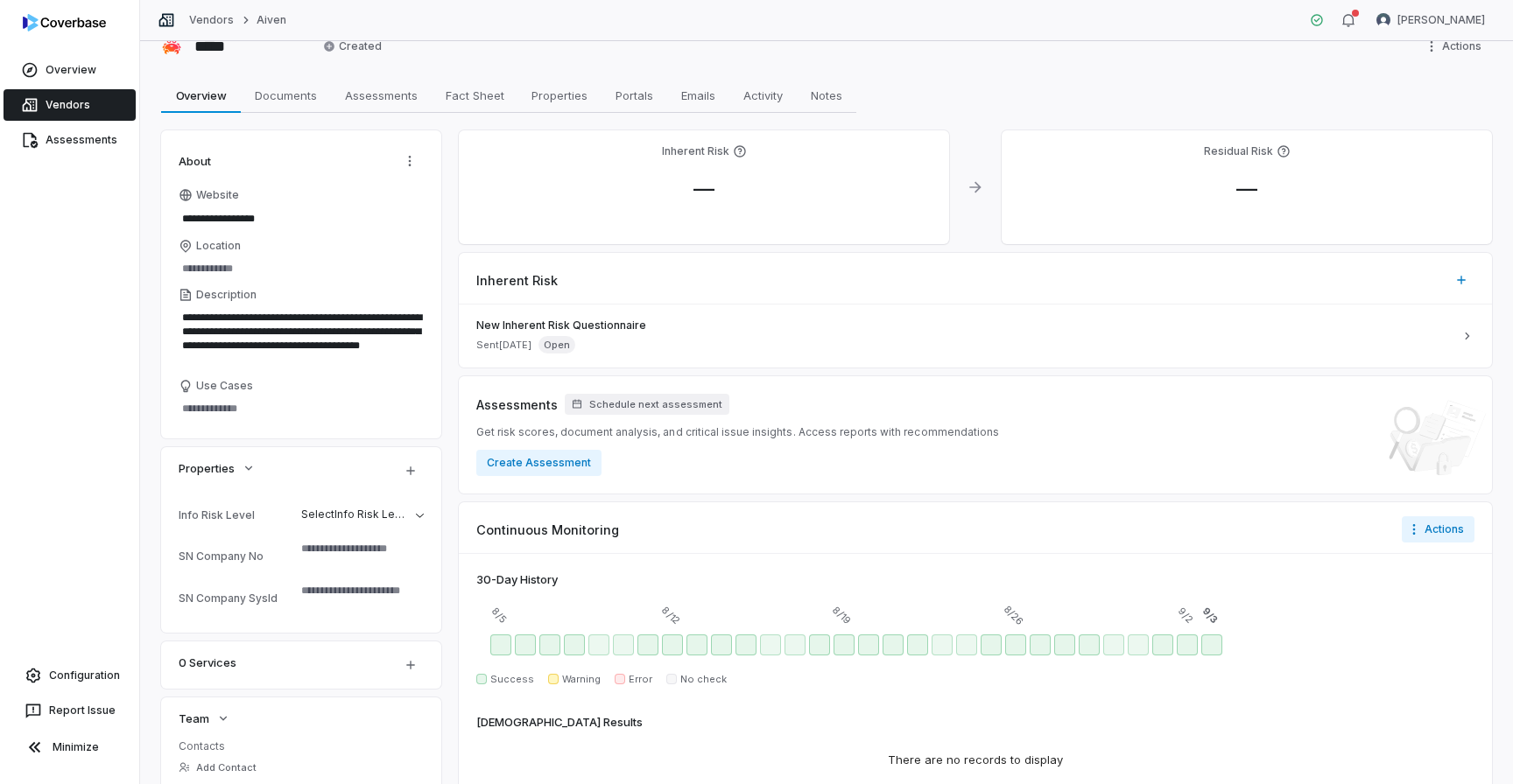
click at [103, 106] on link "Vendors" at bounding box center [69, 105] width 132 height 31
type textarea "*"
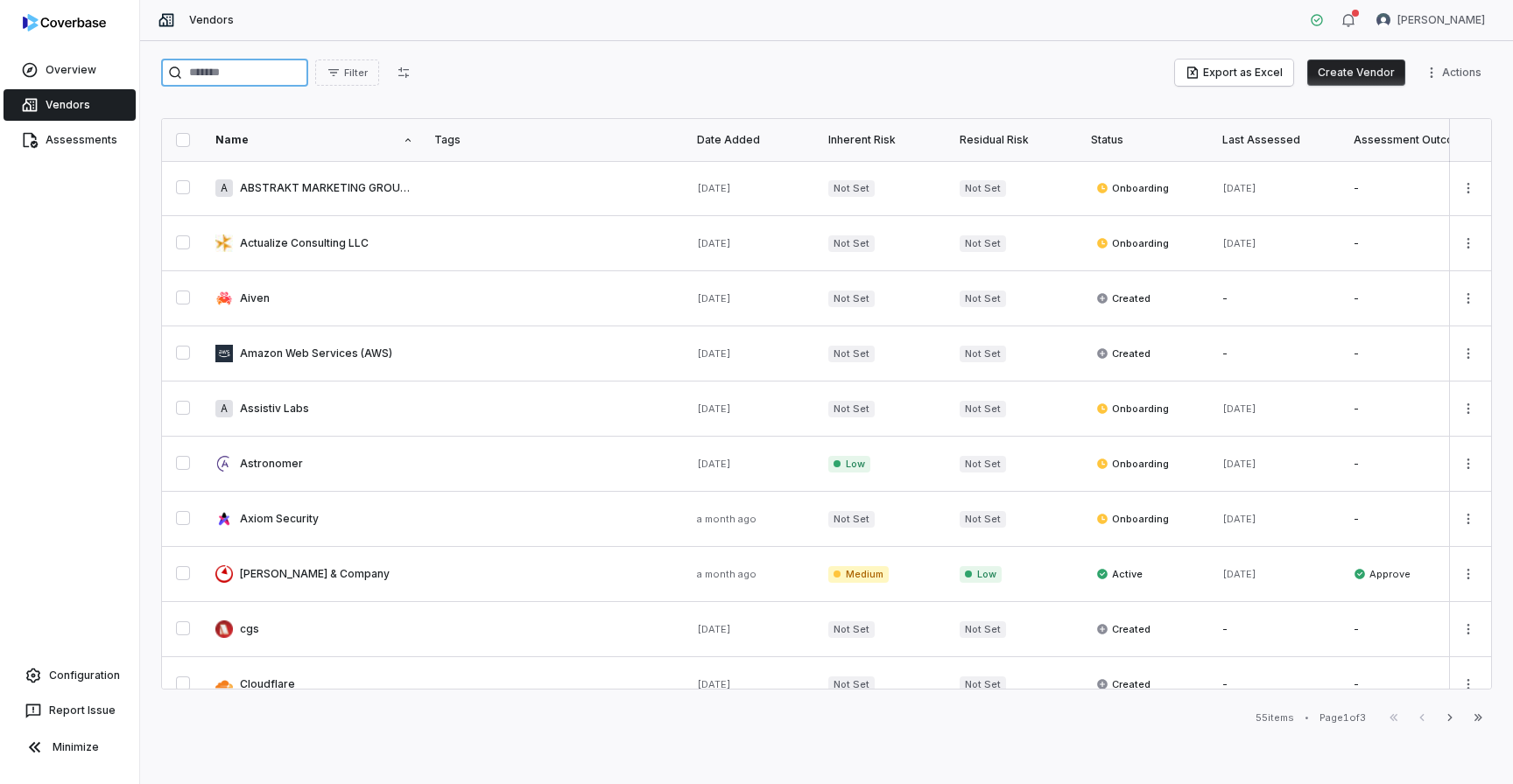
click at [286, 68] on input "search" at bounding box center [235, 73] width 147 height 28
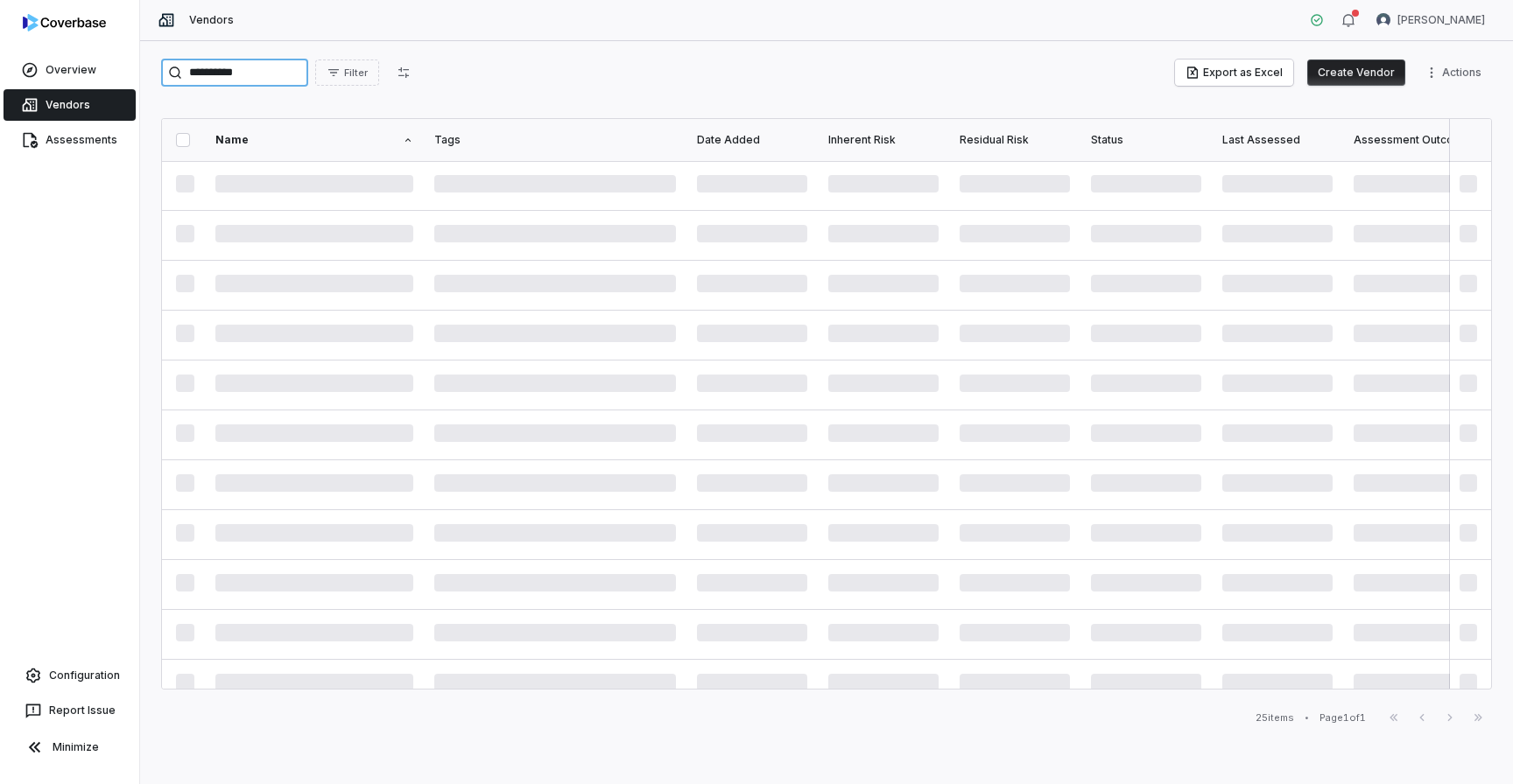
type input "**********"
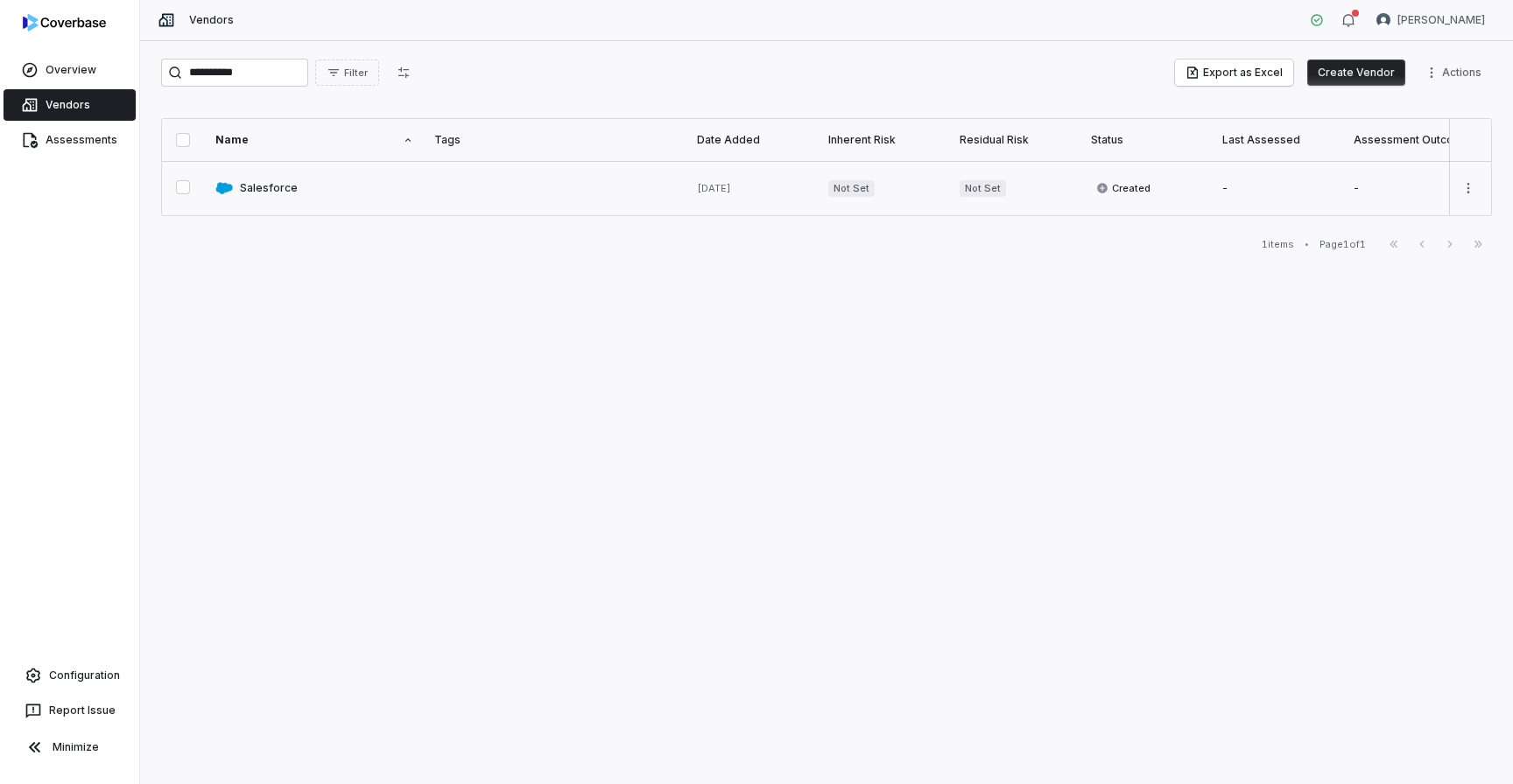
click at [327, 193] on link at bounding box center [314, 188] width 219 height 54
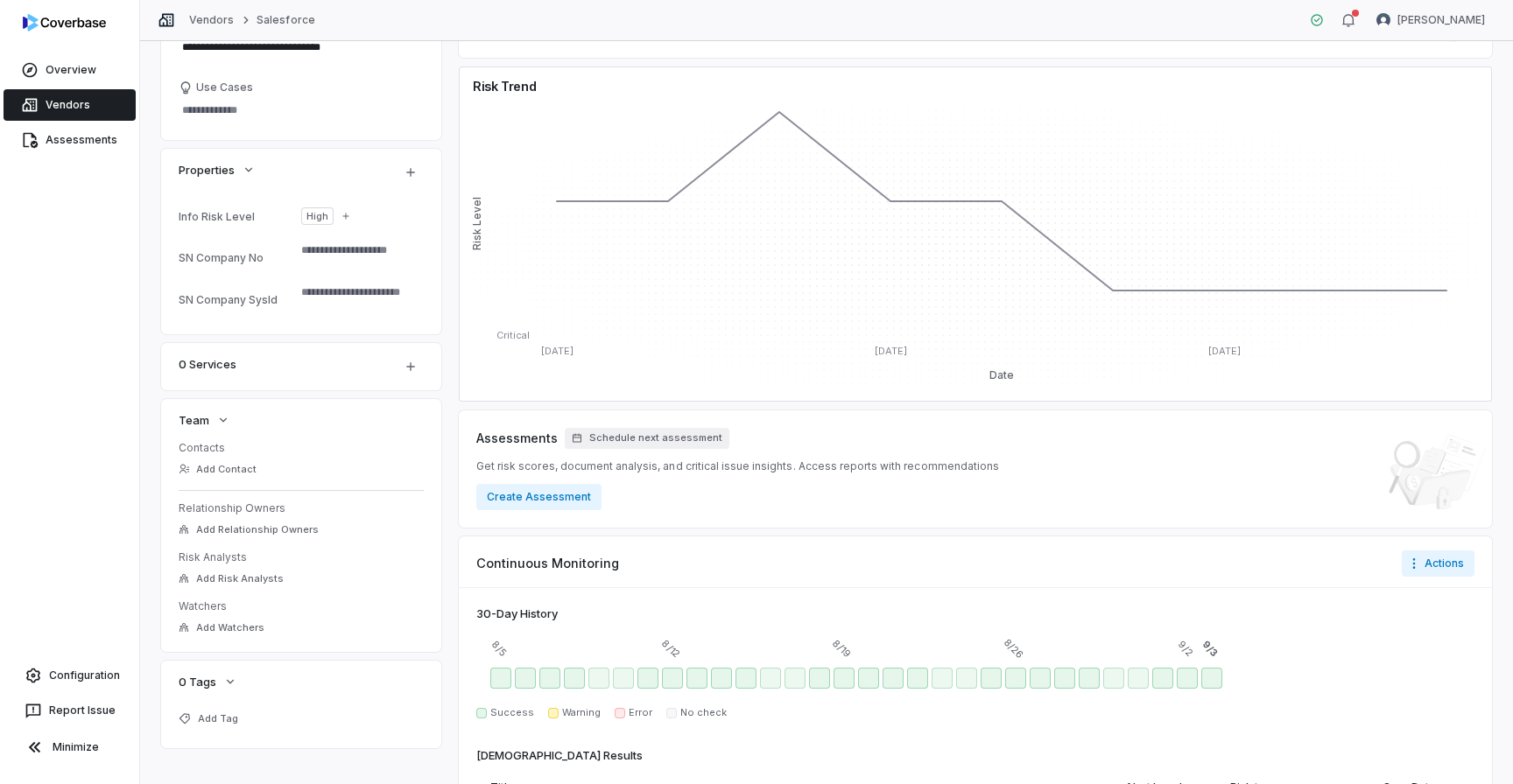
scroll to position [345, 0]
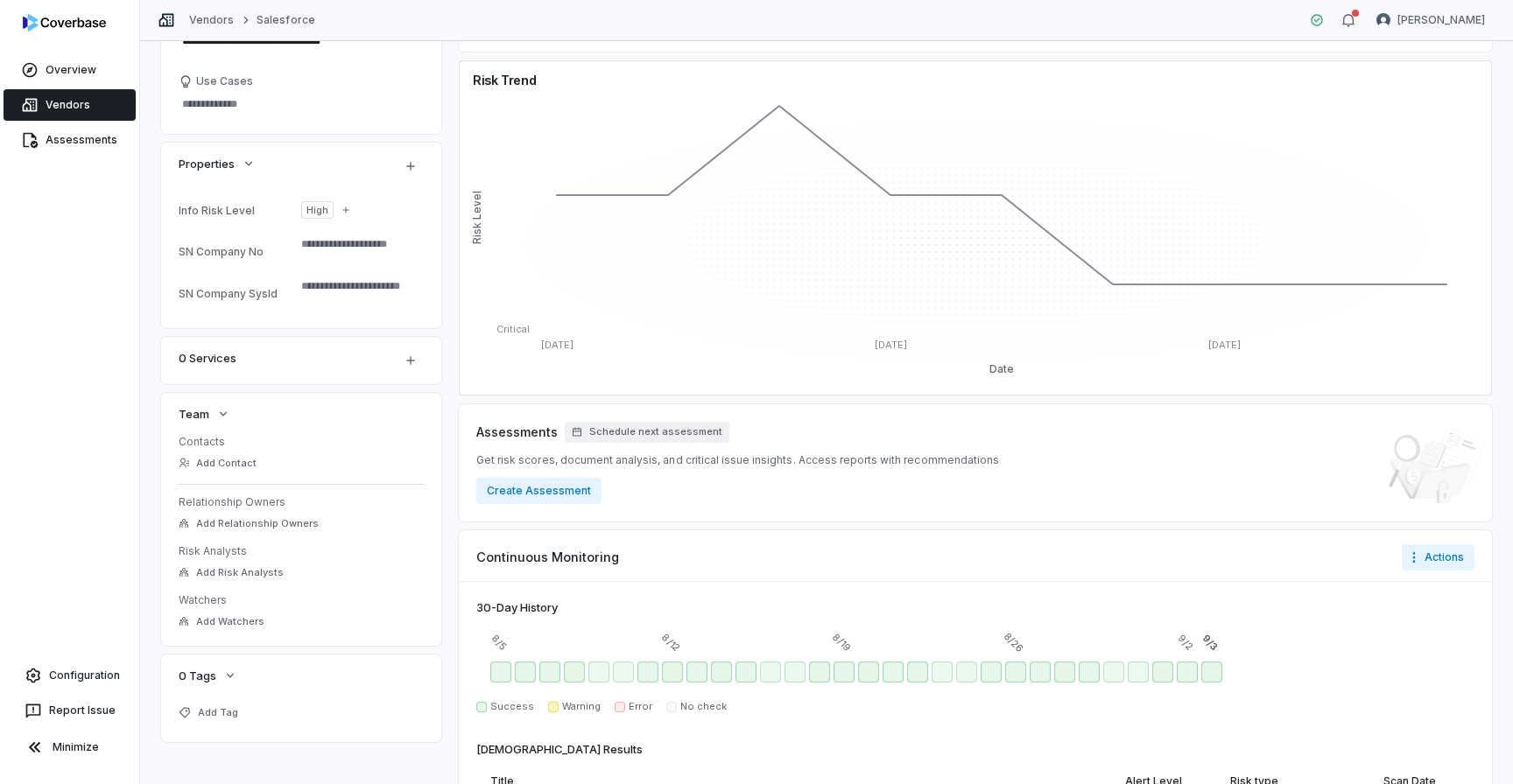
click at [75, 104] on link "Vendors" at bounding box center [69, 105] width 132 height 31
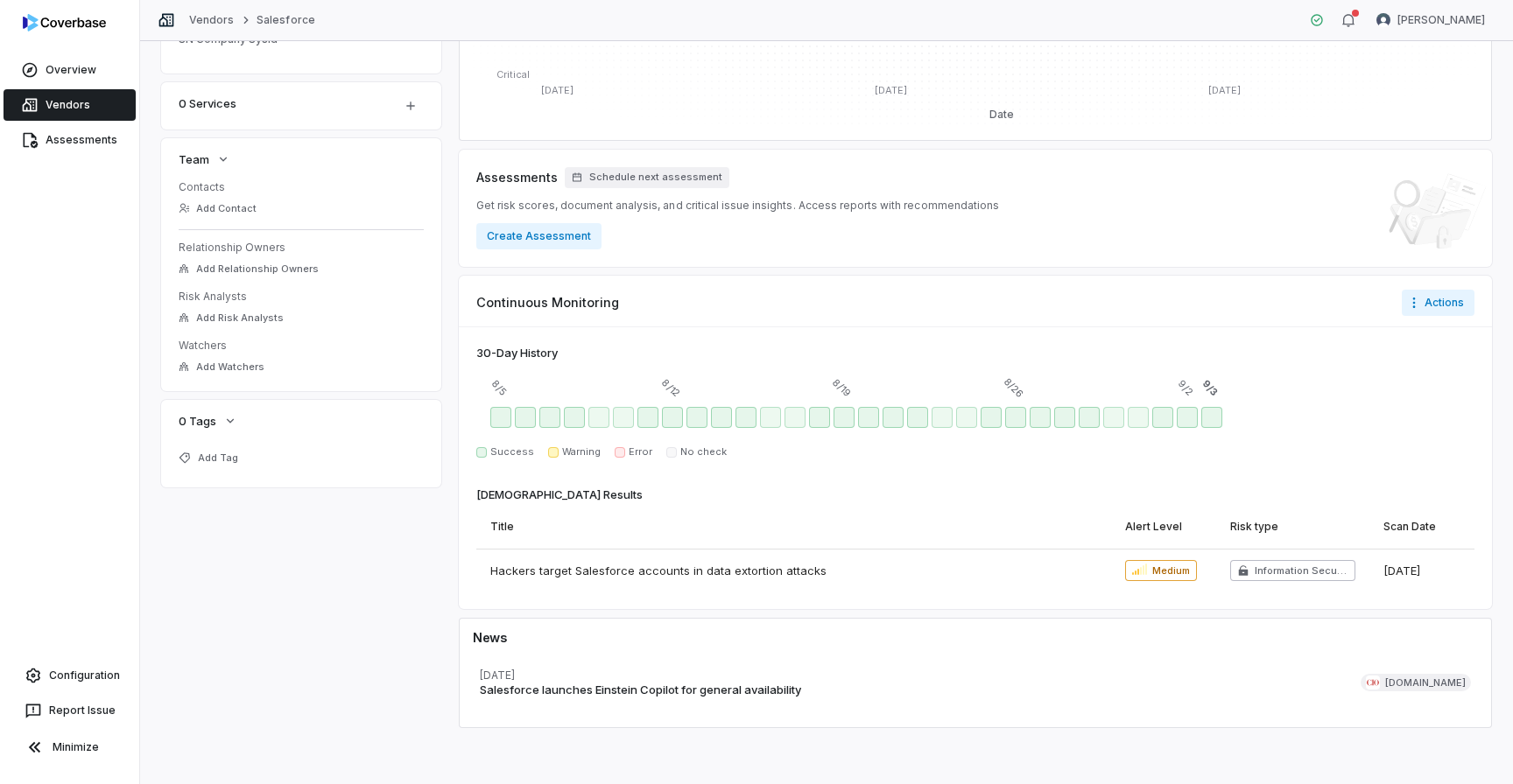
scroll to position [0, 0]
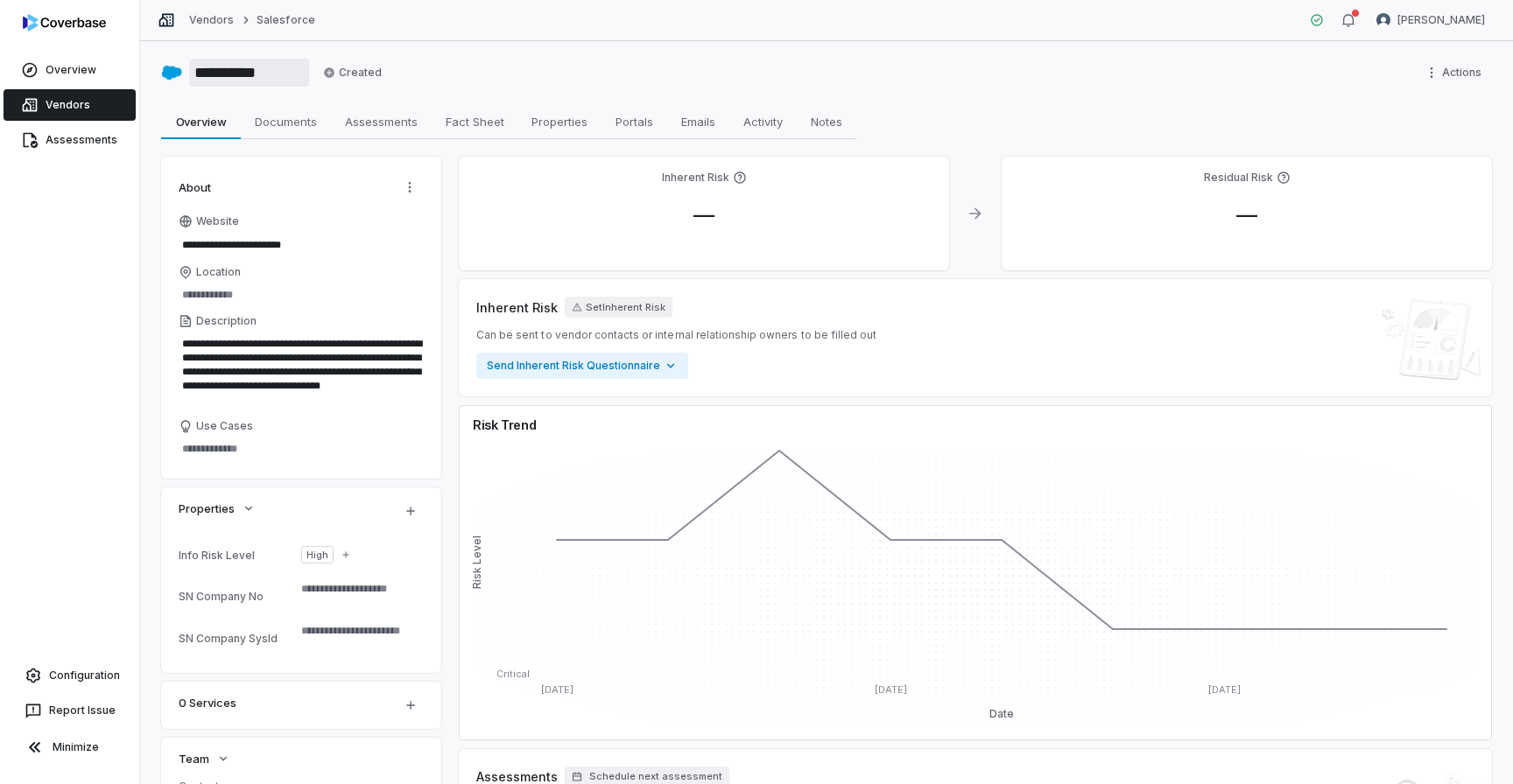
drag, startPoint x: 278, startPoint y: 76, endPoint x: 182, endPoint y: 71, distance: 96.1
click at [181, 72] on div "**********" at bounding box center [235, 73] width 148 height 28
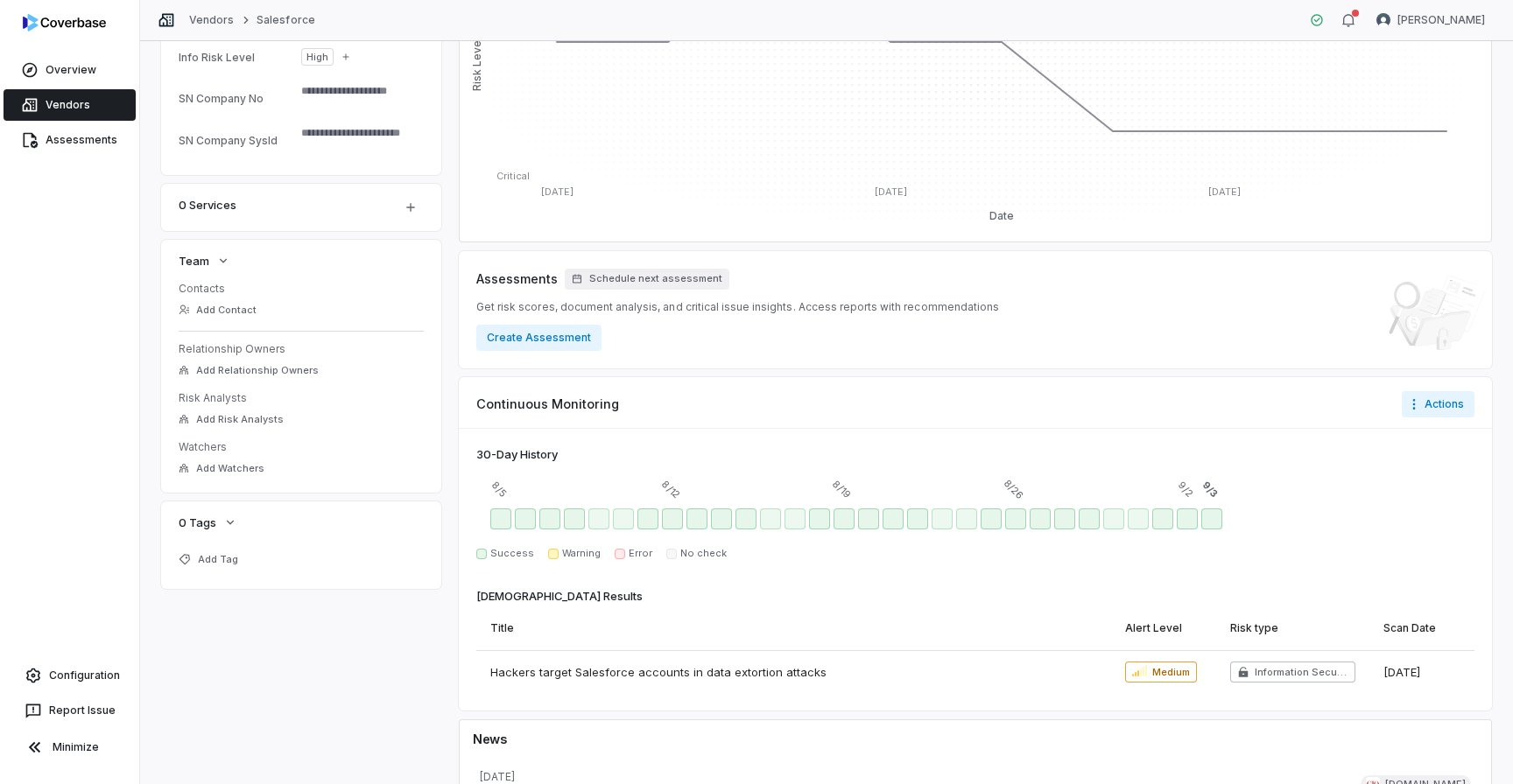
scroll to position [504, 0]
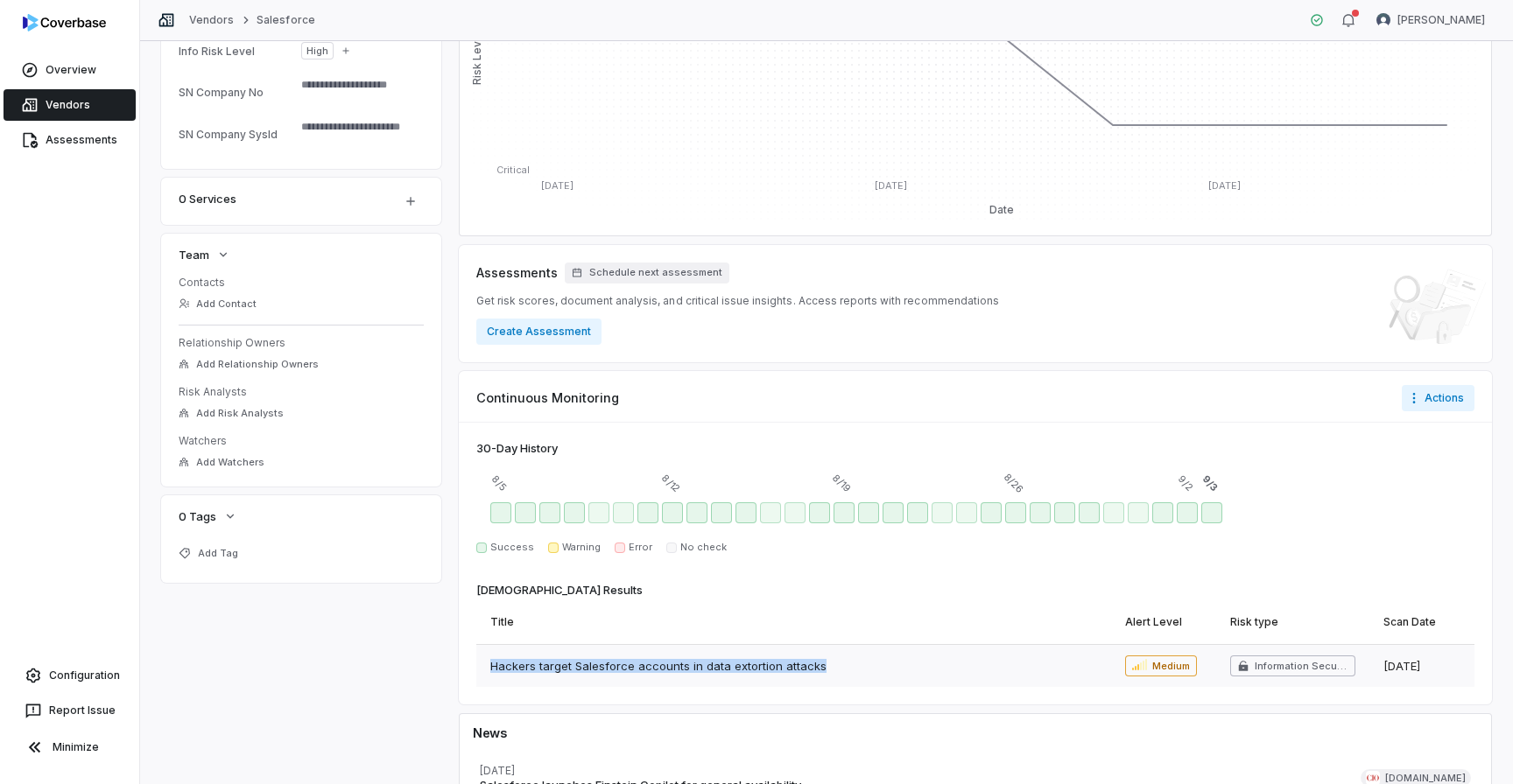
drag, startPoint x: 866, startPoint y: 665, endPoint x: 538, endPoint y: 655, distance: 328.2
click at [538, 655] on div "Hackers target Salesforce accounts in data extortion attacks" at bounding box center [793, 666] width 635 height 42
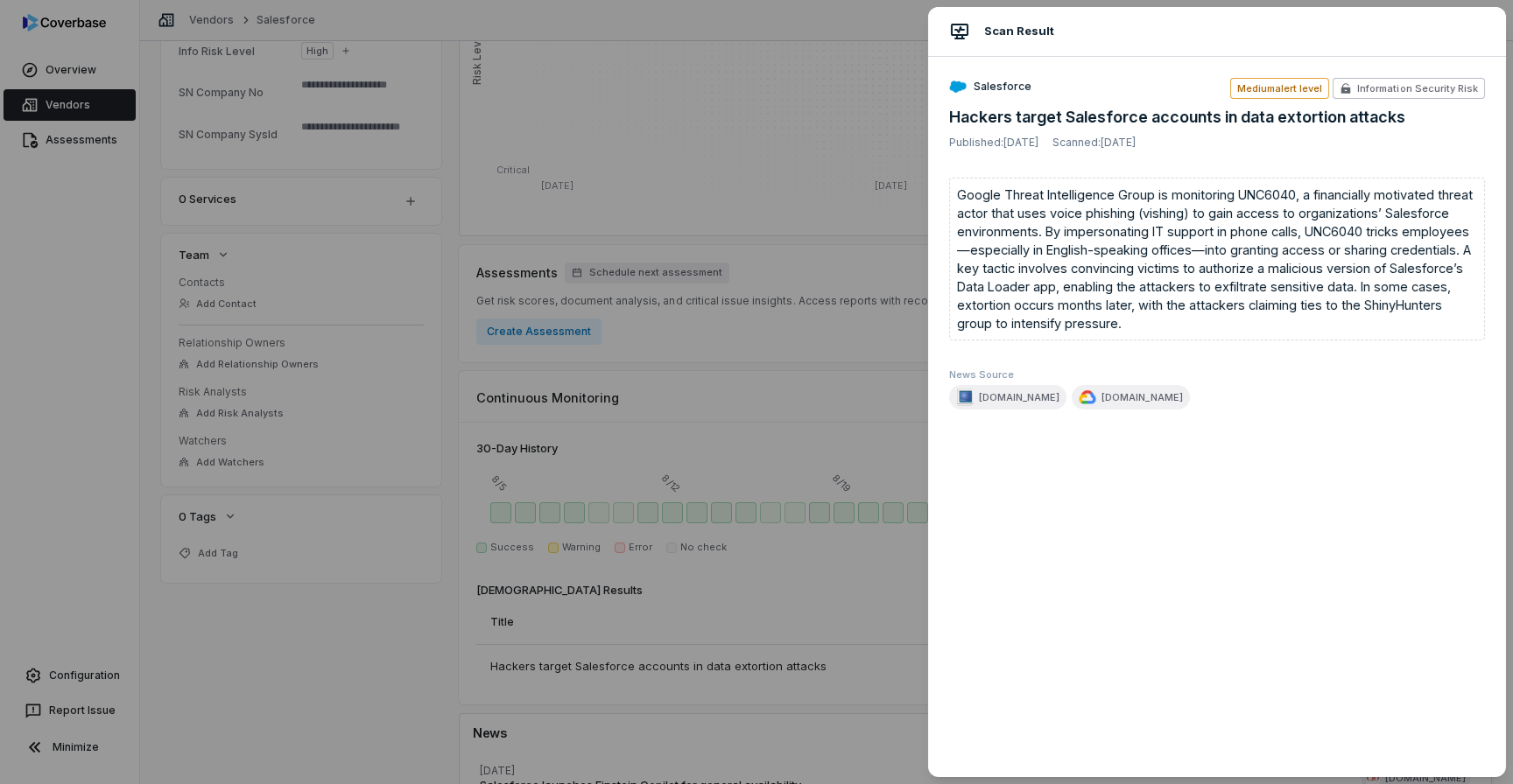
click at [792, 357] on div "Scan Result Salesforce Medium alert level Information Security Risk Hackers tar…" at bounding box center [756, 392] width 1513 height 784
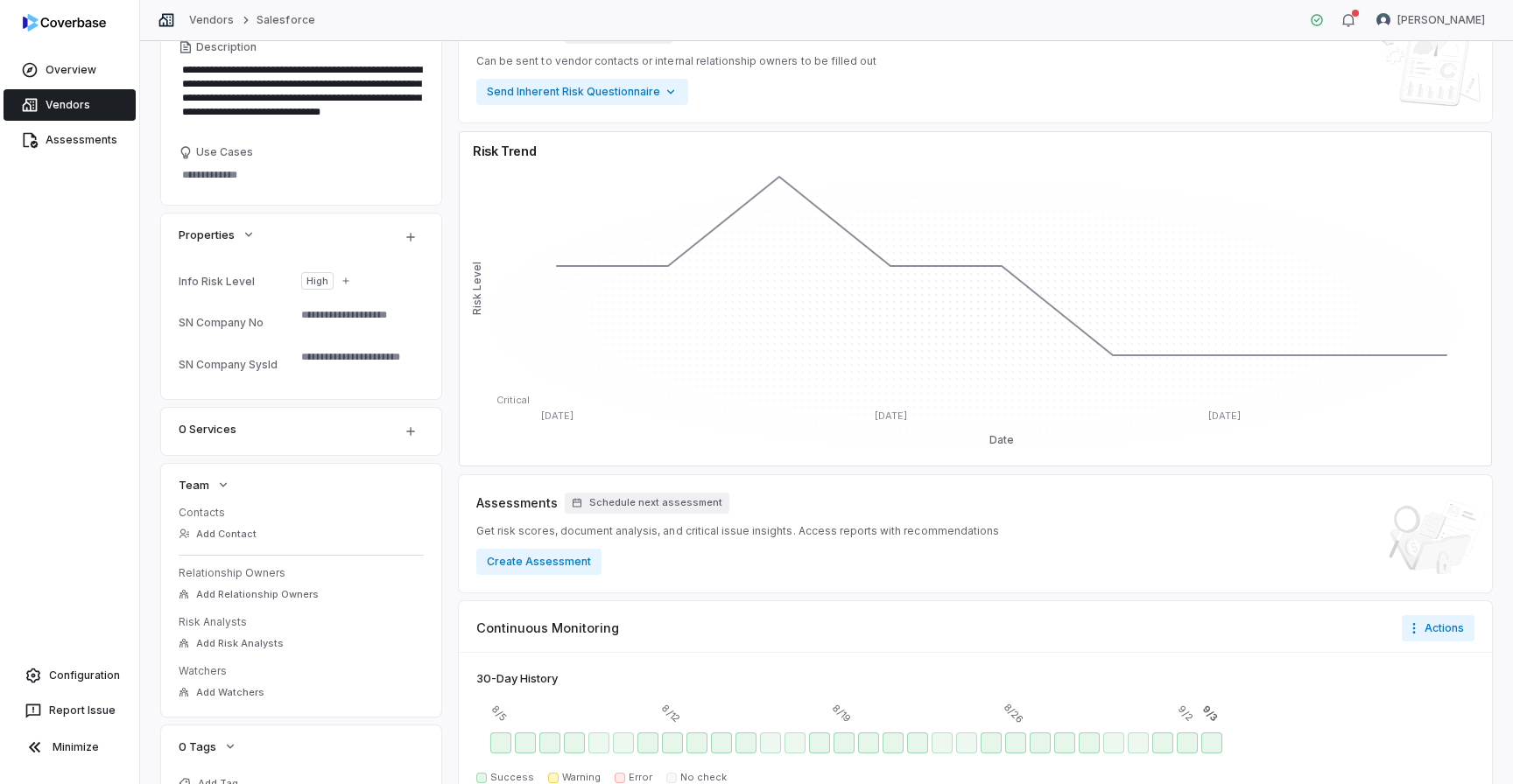
scroll to position [600, 0]
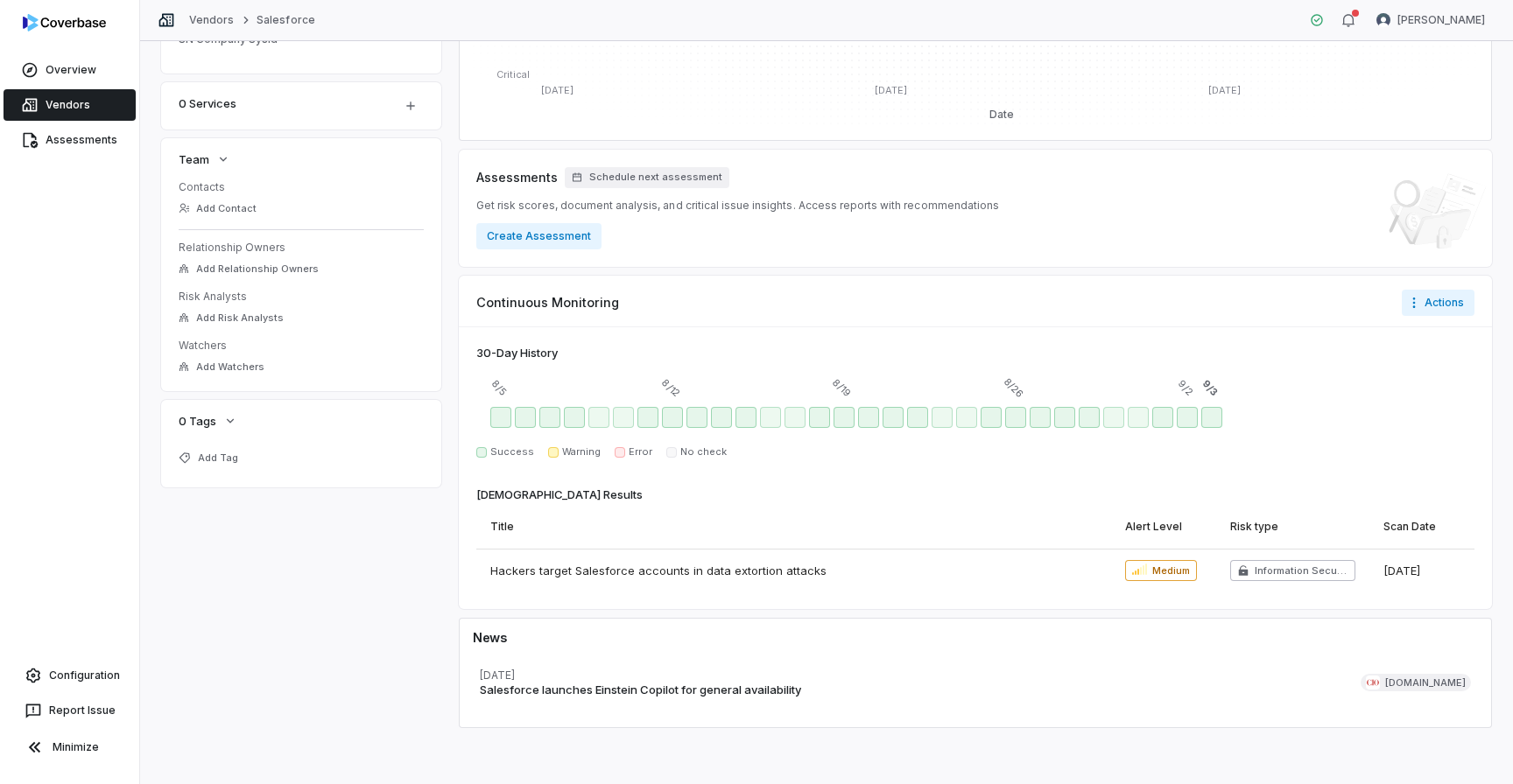
click at [95, 102] on link "Vendors" at bounding box center [69, 105] width 132 height 31
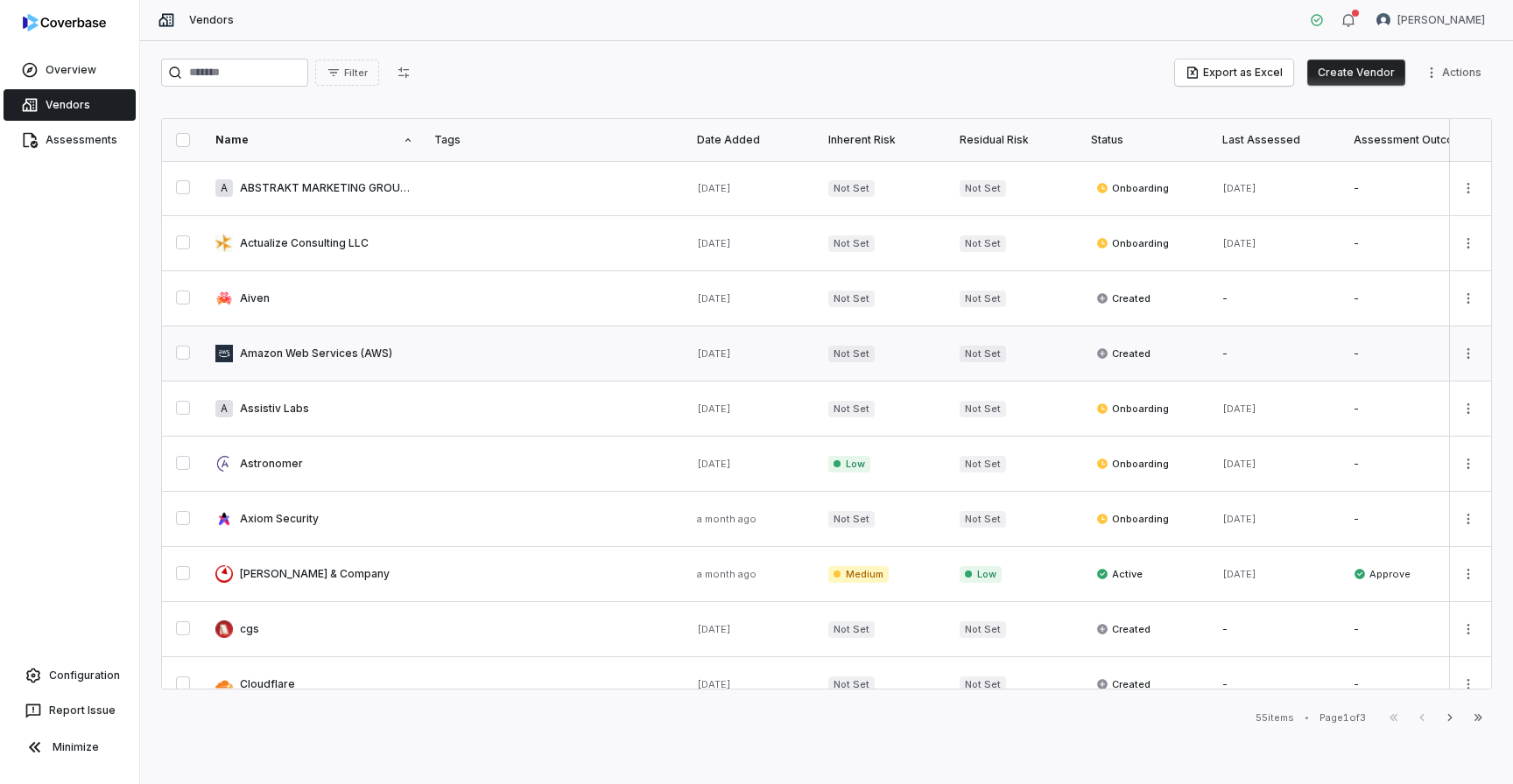
click at [321, 342] on link at bounding box center [314, 353] width 219 height 54
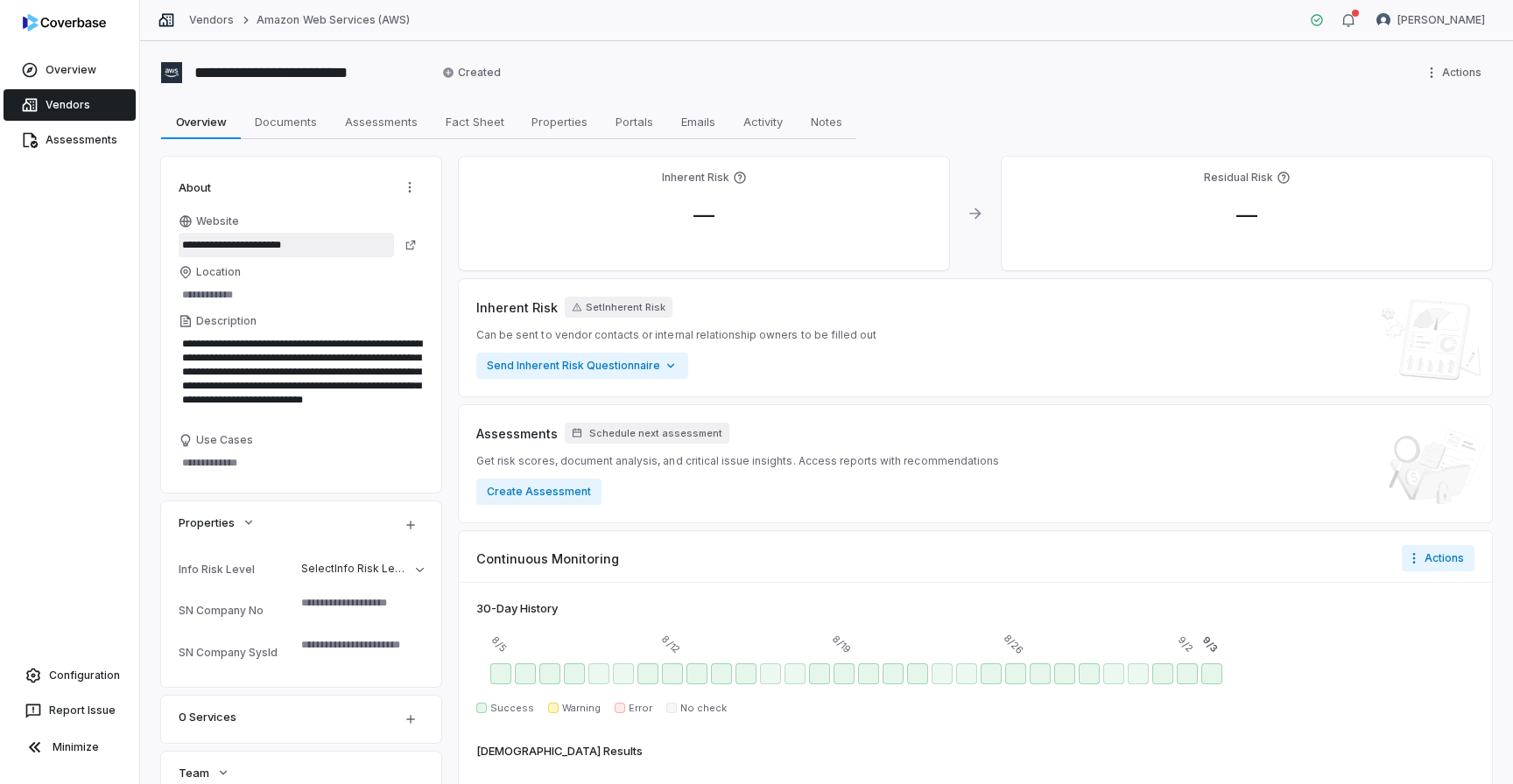
click at [229, 248] on input "**********" at bounding box center [287, 245] width 216 height 25
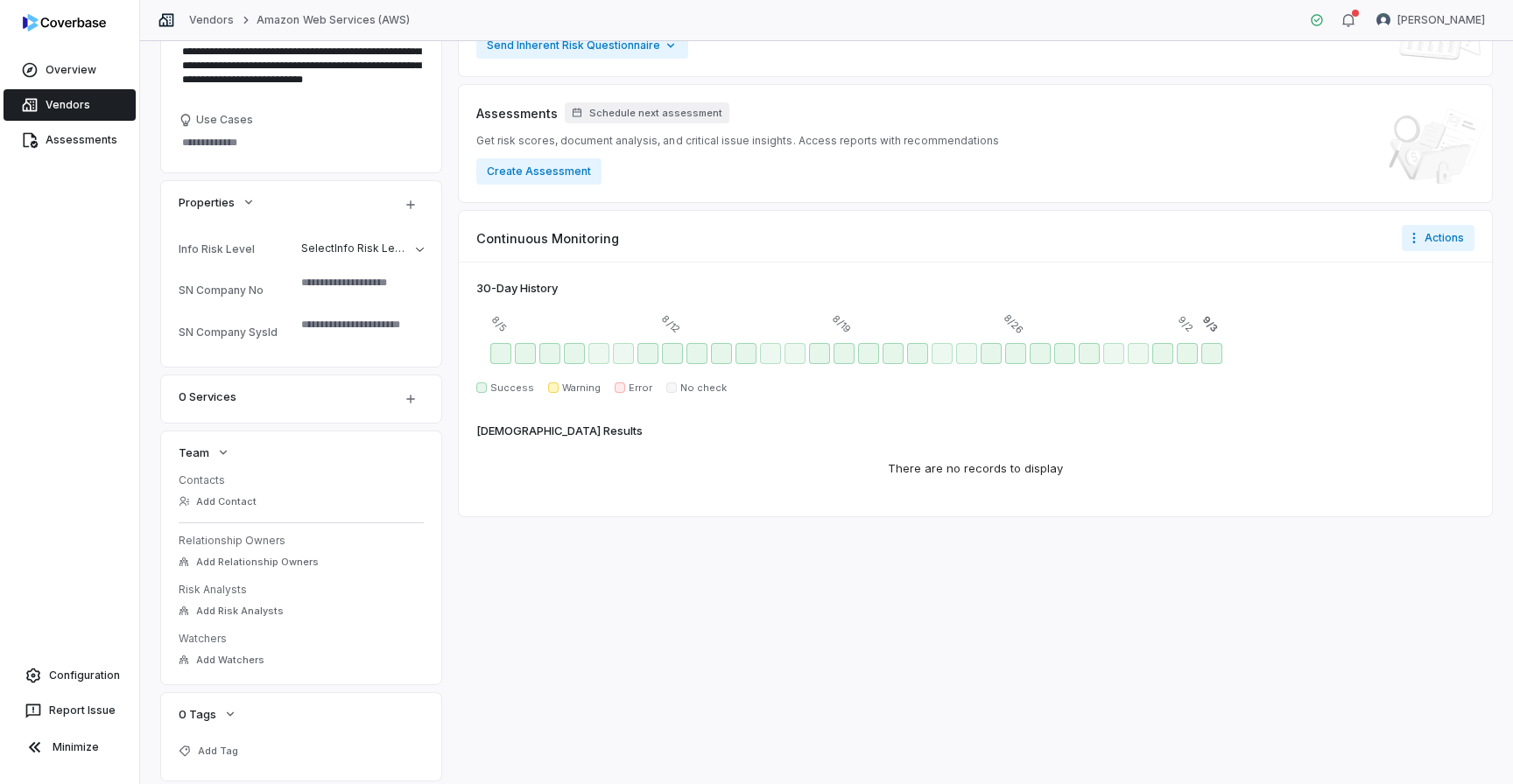
scroll to position [325, 0]
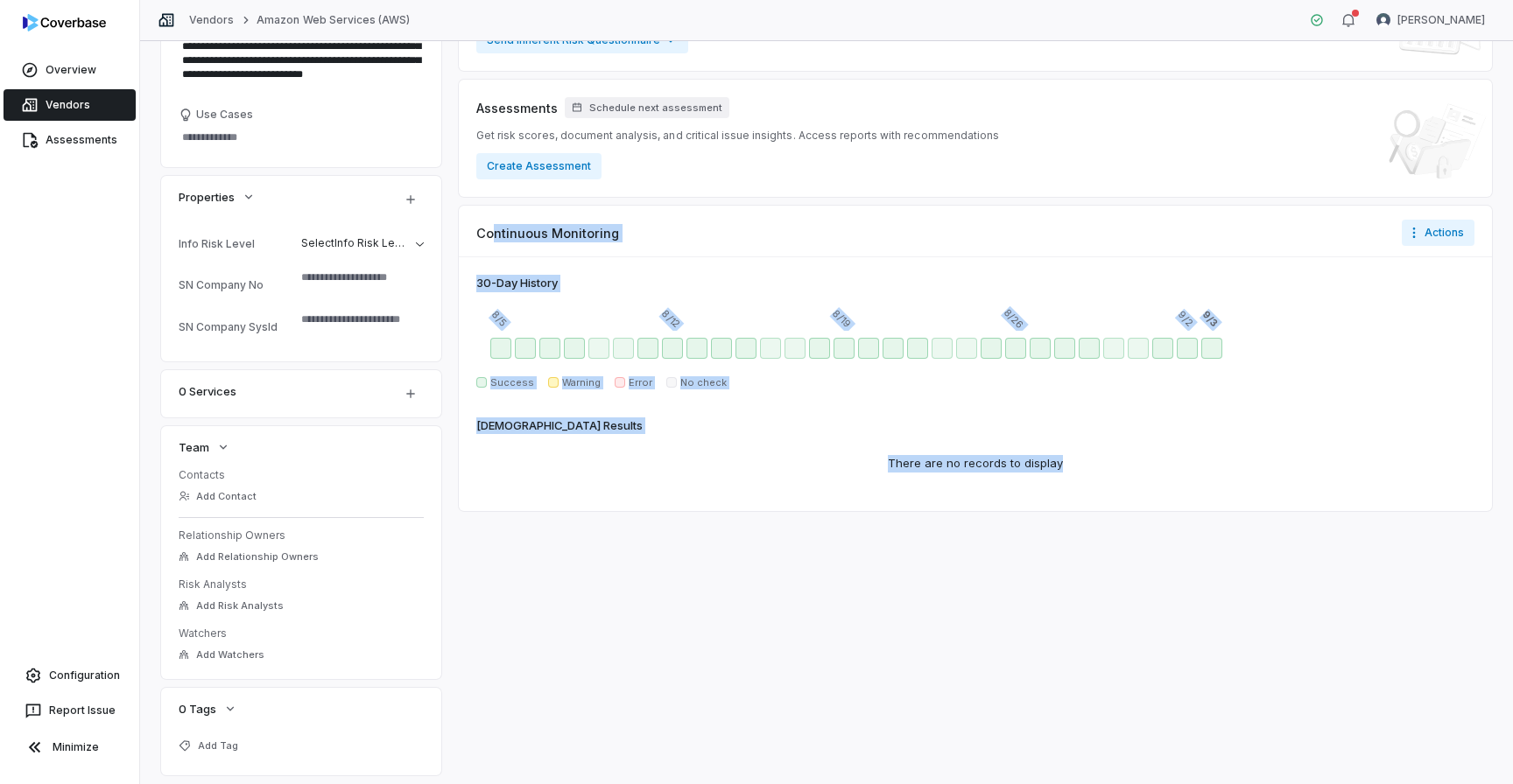
drag, startPoint x: 1082, startPoint y: 472, endPoint x: 491, endPoint y: 228, distance: 639.4
click at [491, 228] on div "Continuous Monitoring Actions 30 -Day History 8/5 8/12 8/19 8/26 9/2 9/3 Succes…" at bounding box center [975, 358] width 1033 height 306
click at [829, 583] on div "Inherent Risk — Residual Risk — Inherent Risk Set Inherent Risk Can be sent to …" at bounding box center [975, 303] width 1033 height 944
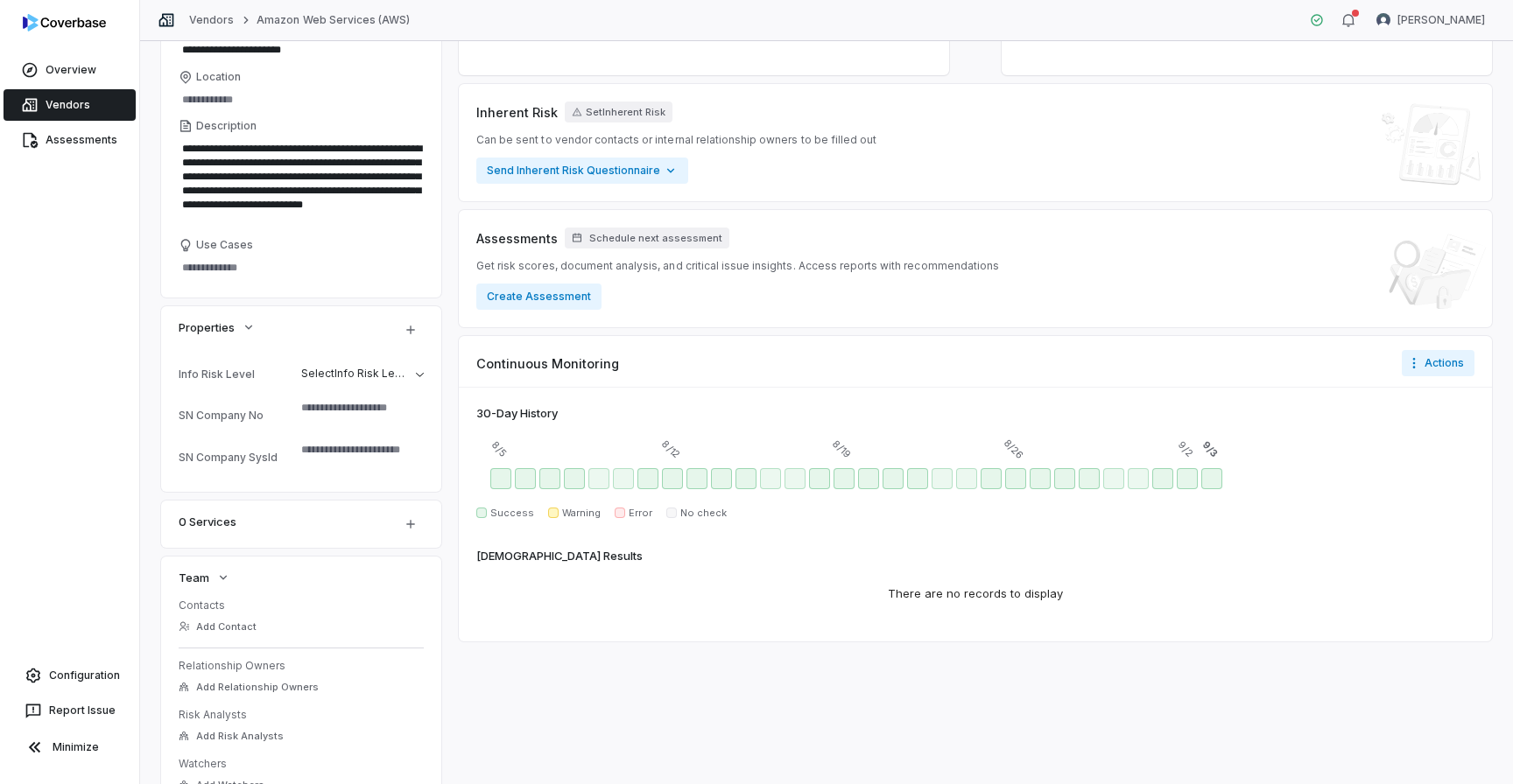
scroll to position [0, 0]
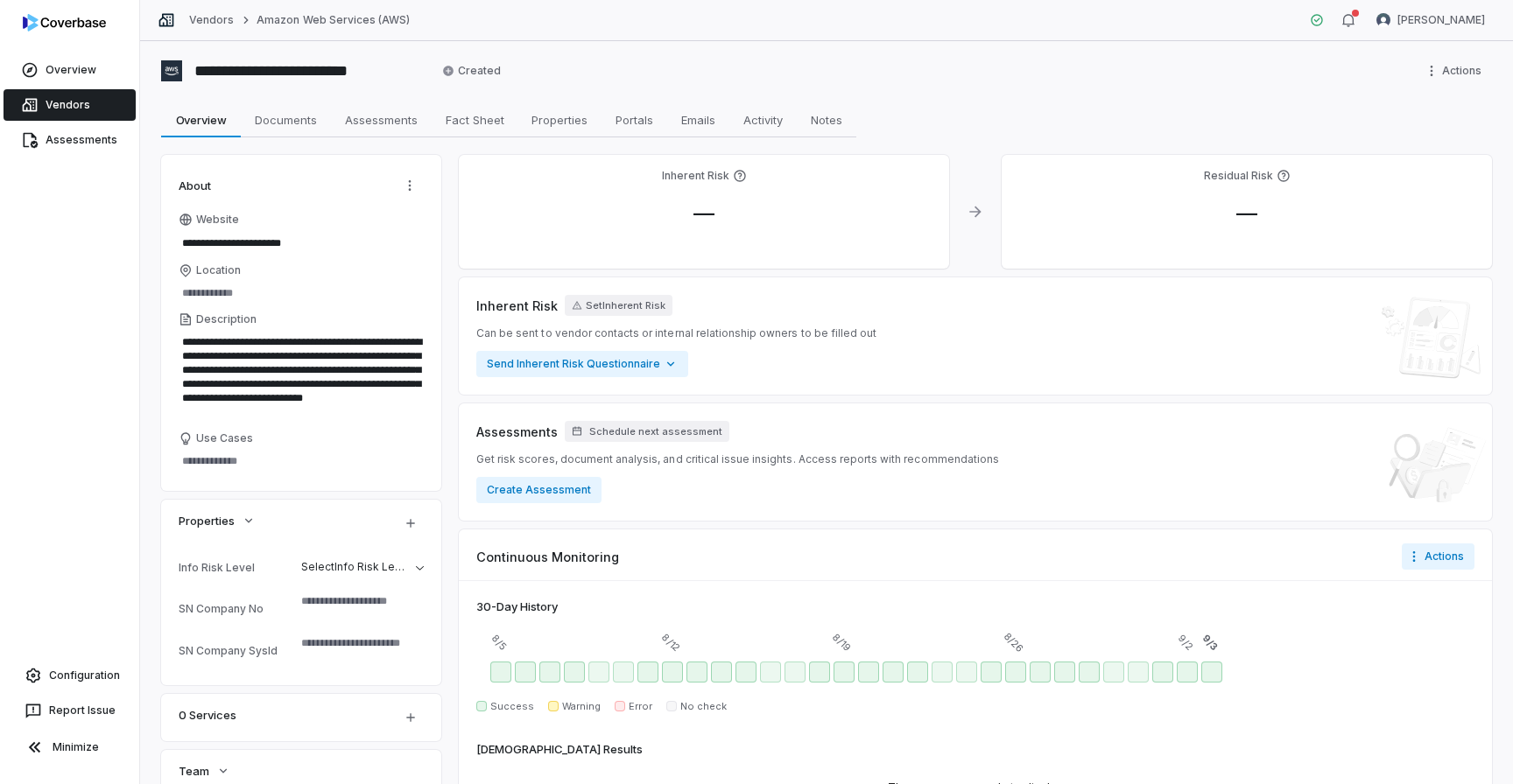
type textarea "*"
click at [97, 111] on link "Vendors" at bounding box center [69, 105] width 132 height 31
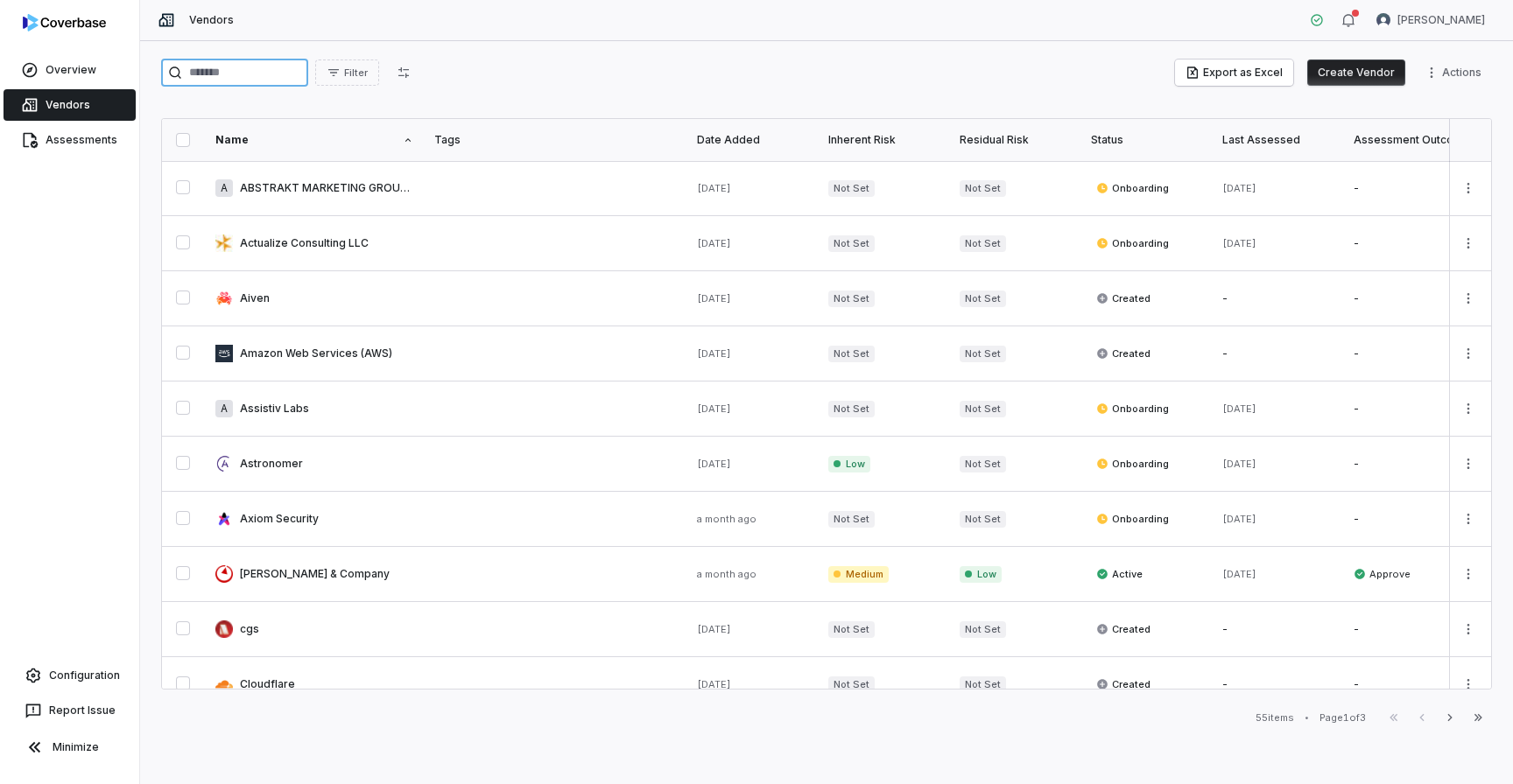
click at [243, 79] on input "search" at bounding box center [235, 73] width 147 height 28
type input "*********"
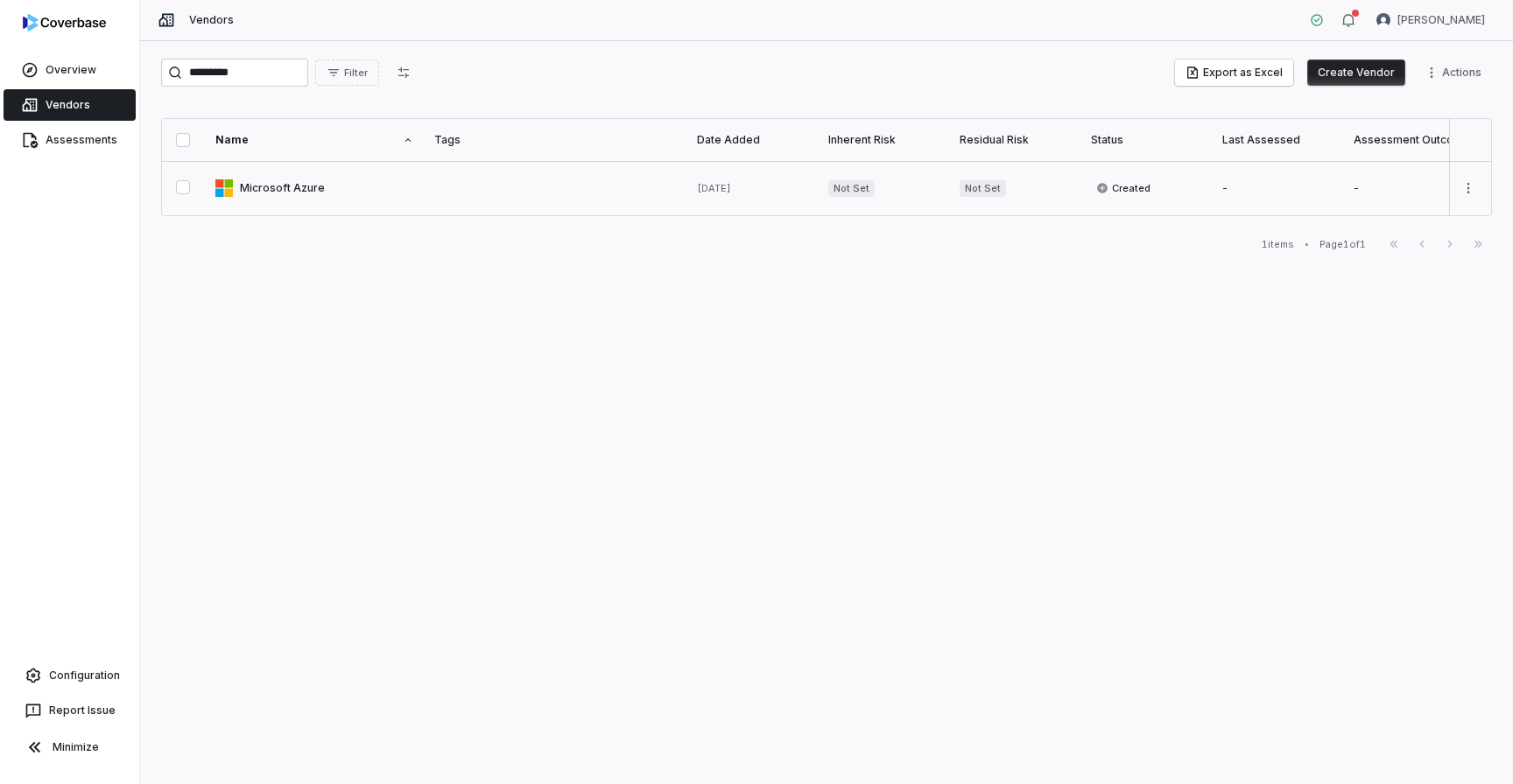
click at [287, 194] on link at bounding box center [314, 188] width 219 height 54
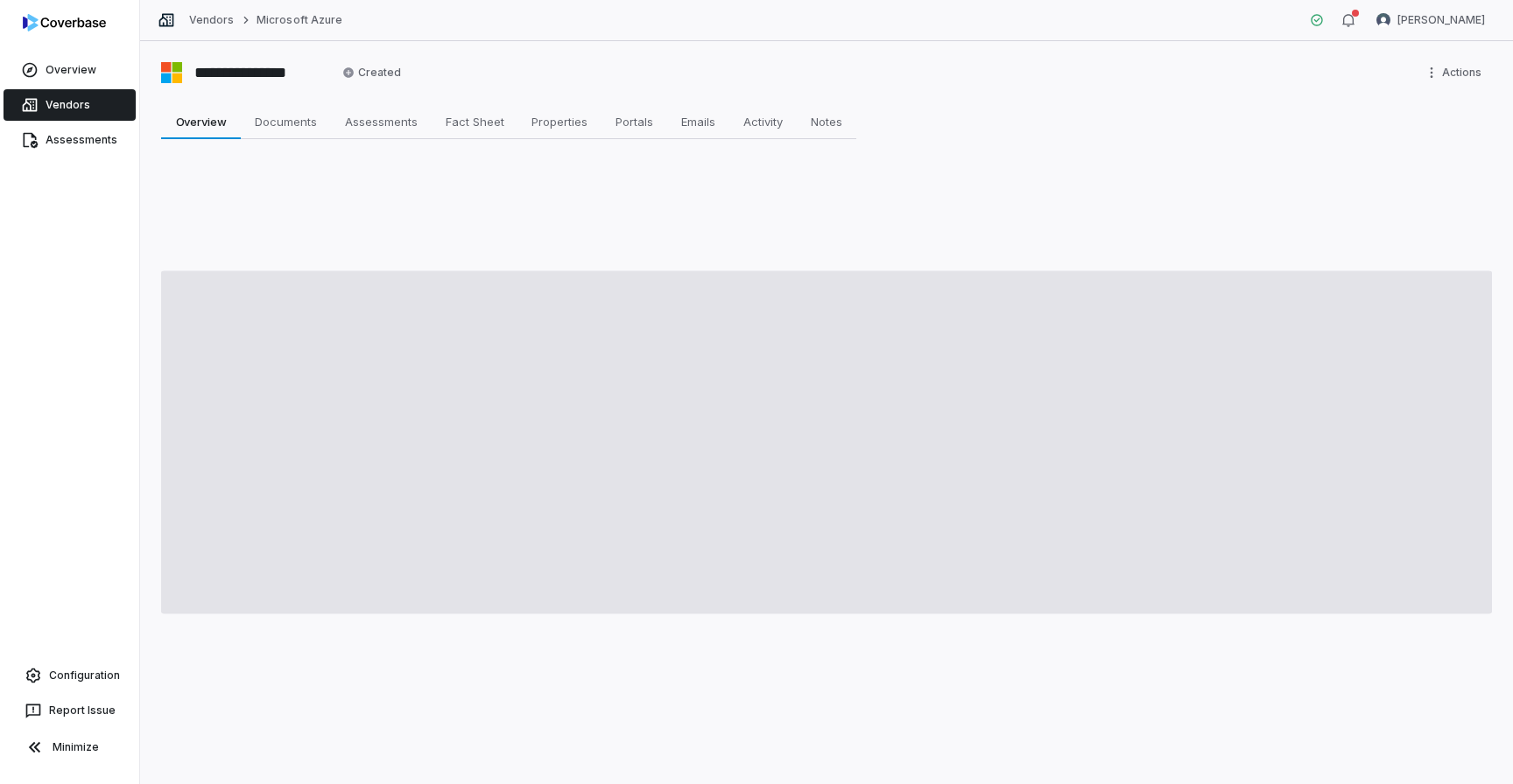
type textarea "*"
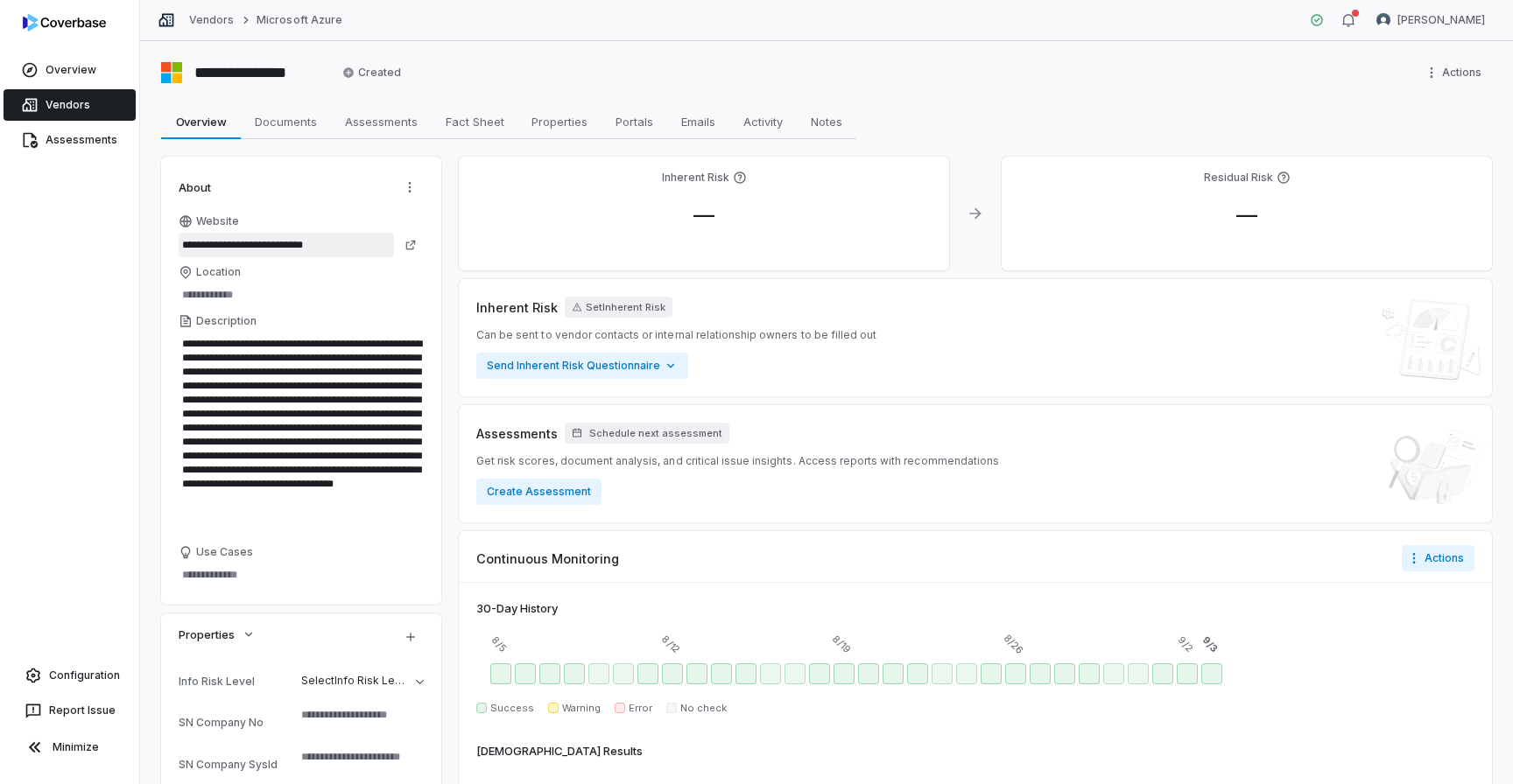
drag, startPoint x: 220, startPoint y: 243, endPoint x: 354, endPoint y: 247, distance: 134.1
click at [354, 247] on input "**********" at bounding box center [287, 245] width 216 height 25
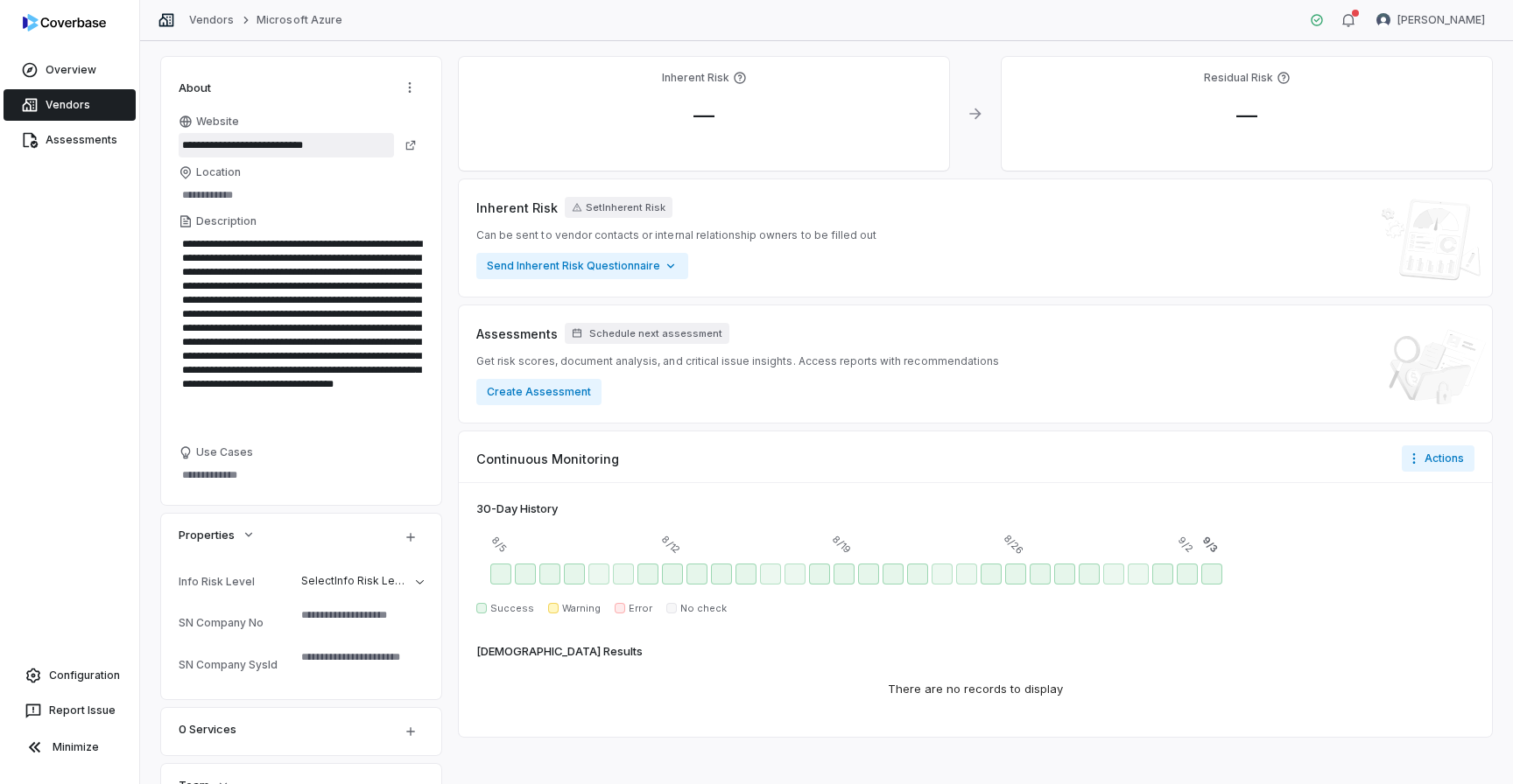
scroll to position [105, 0]
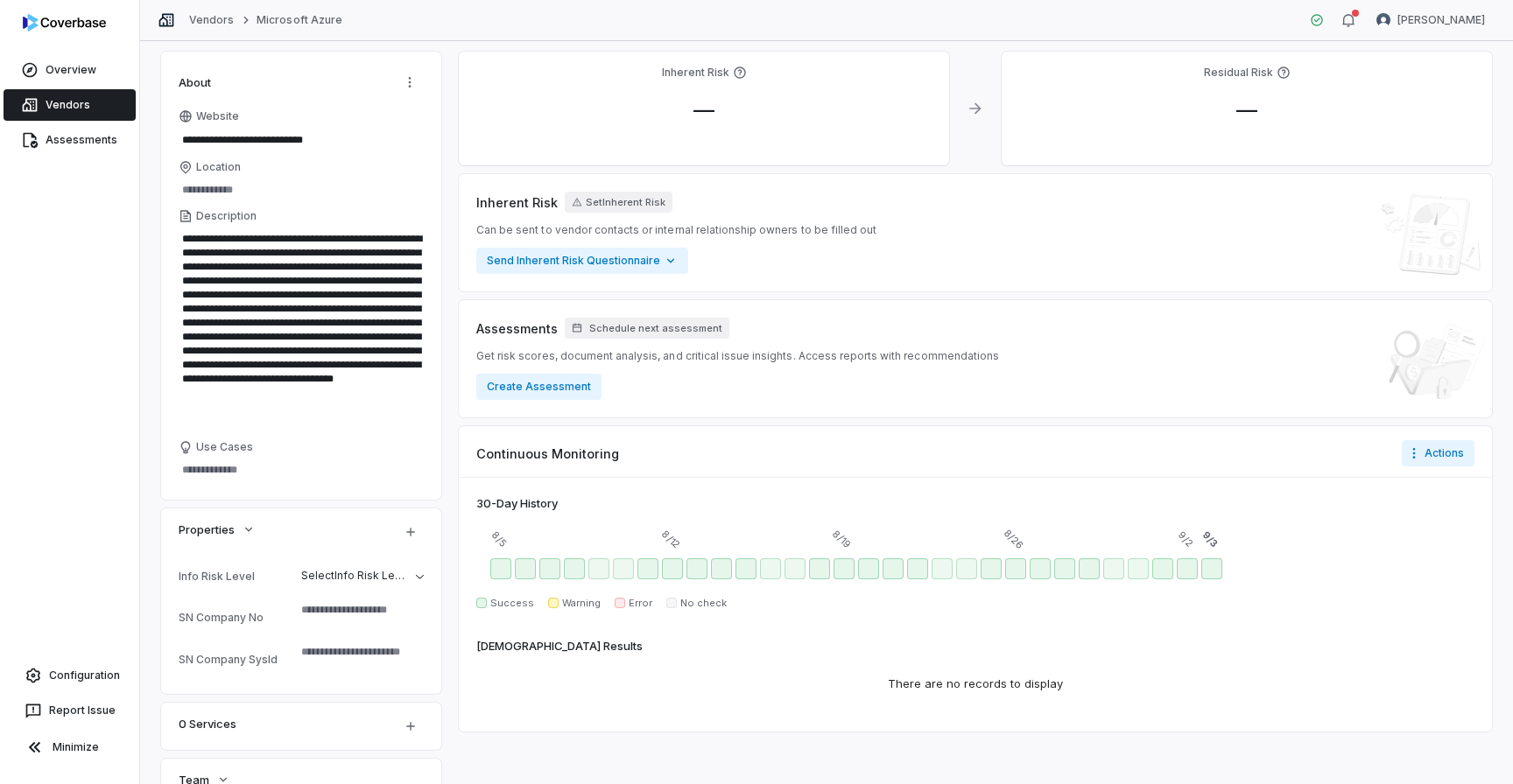
click at [91, 112] on link "Vendors" at bounding box center [69, 105] width 132 height 31
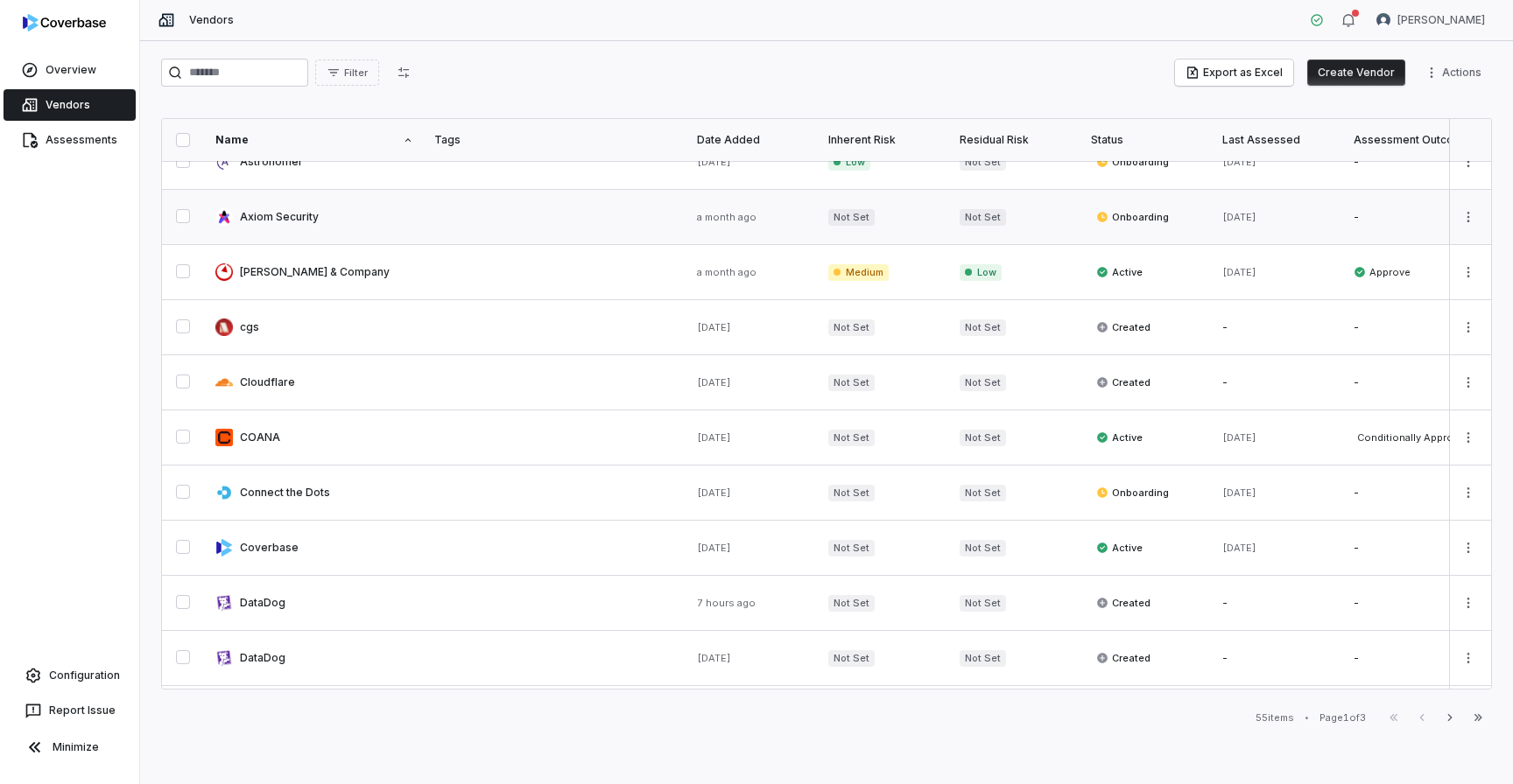
scroll to position [459, 0]
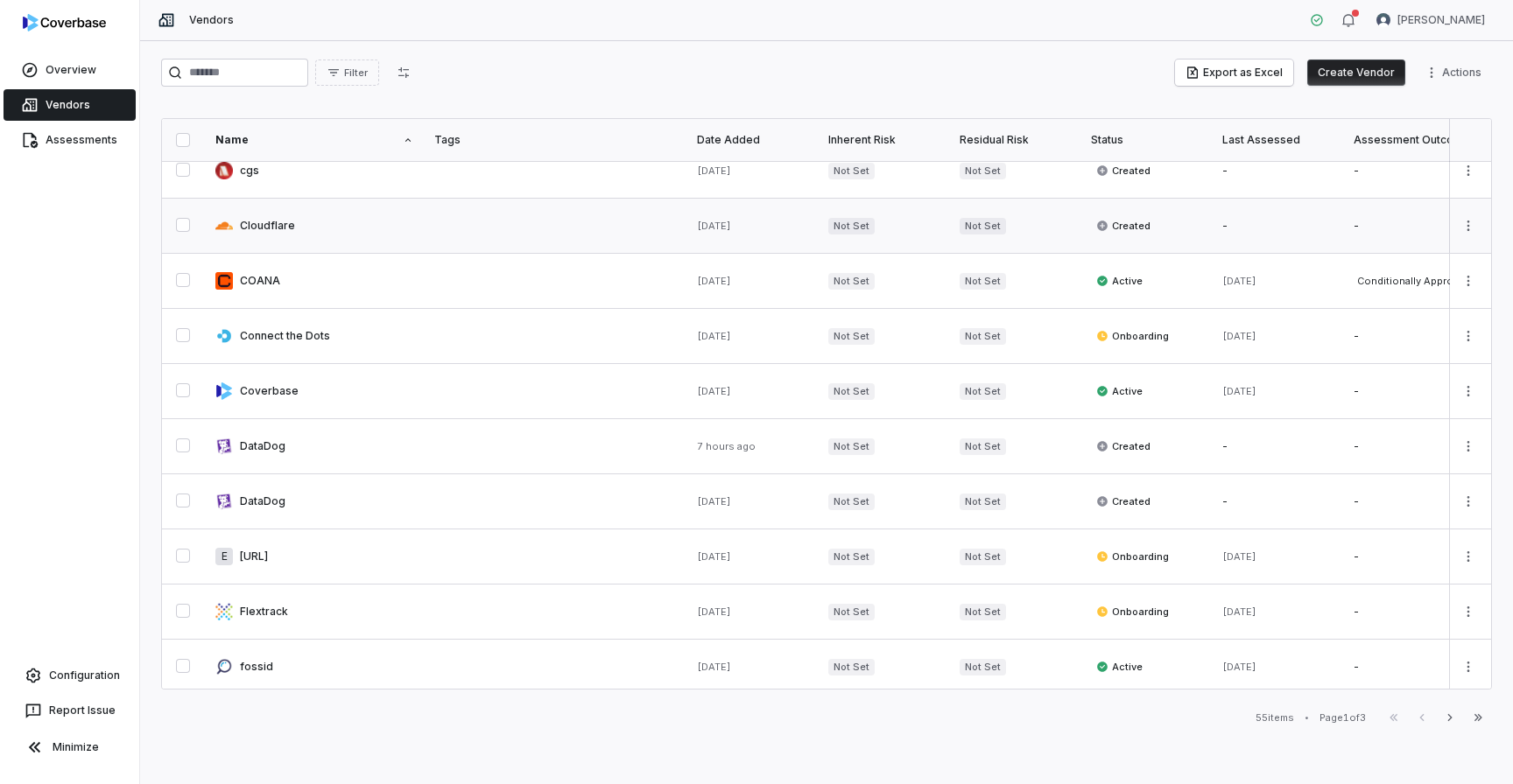
click at [280, 232] on link at bounding box center [314, 226] width 219 height 54
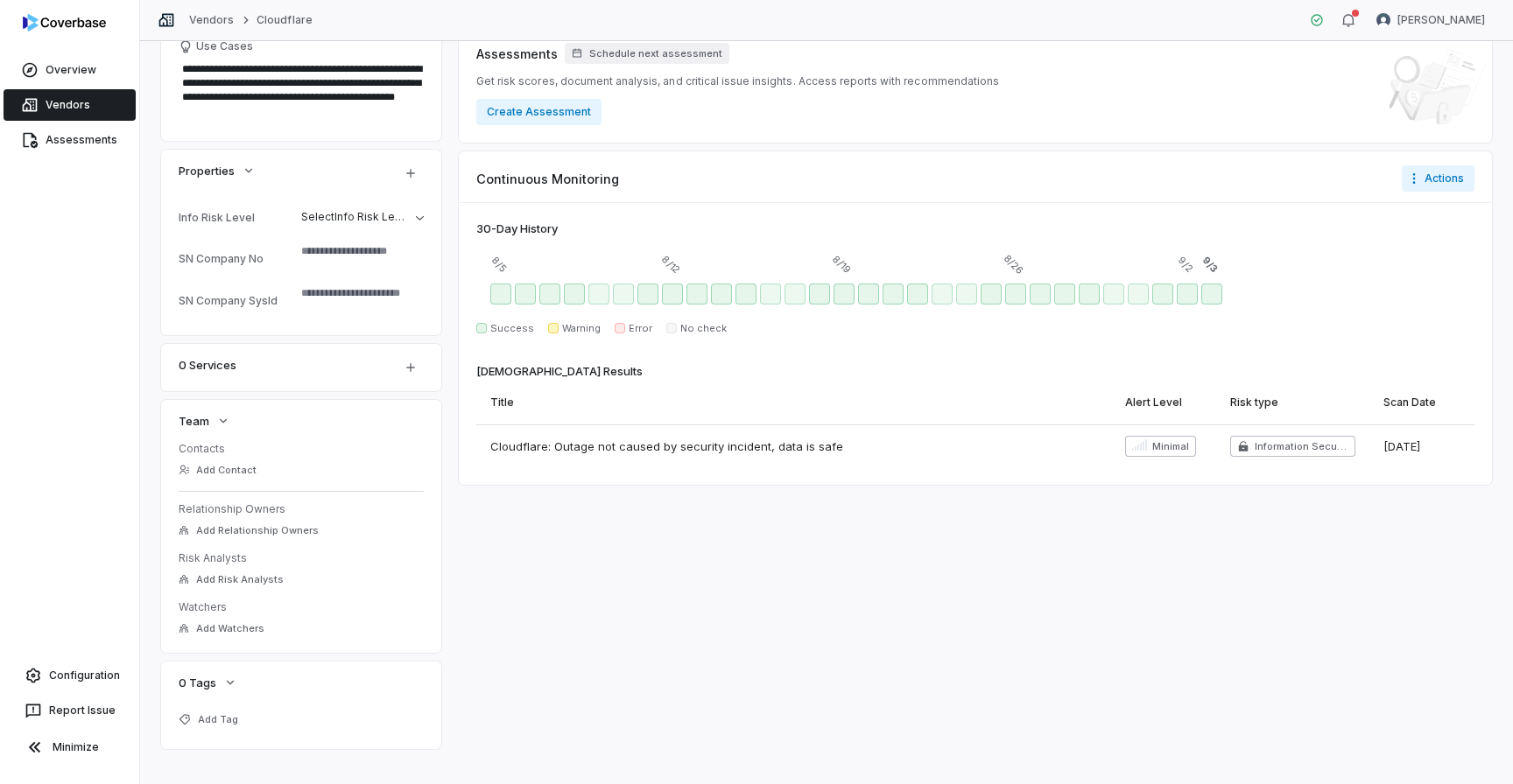
scroll to position [401, 0]
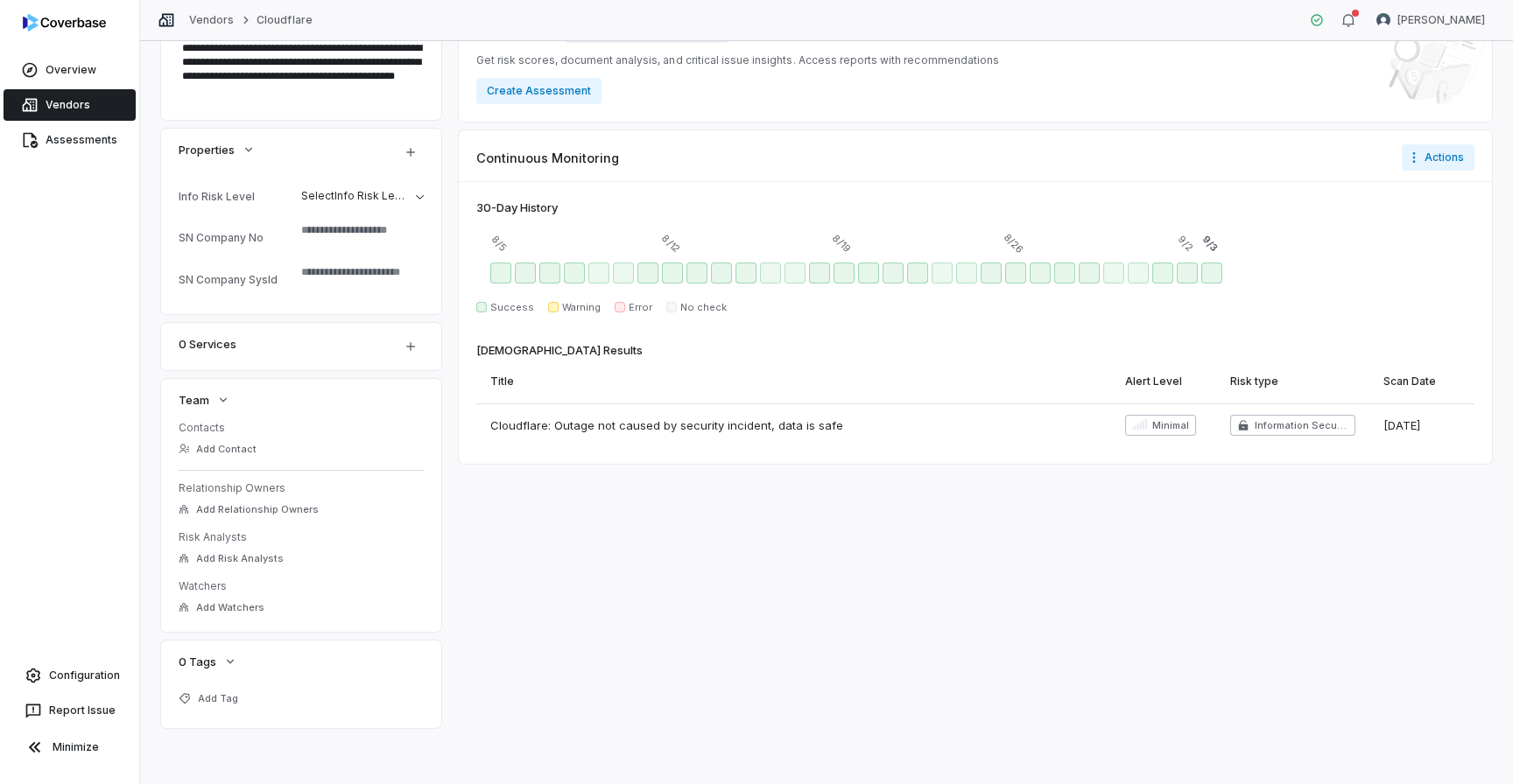
click at [80, 115] on link "Vendors" at bounding box center [69, 105] width 132 height 31
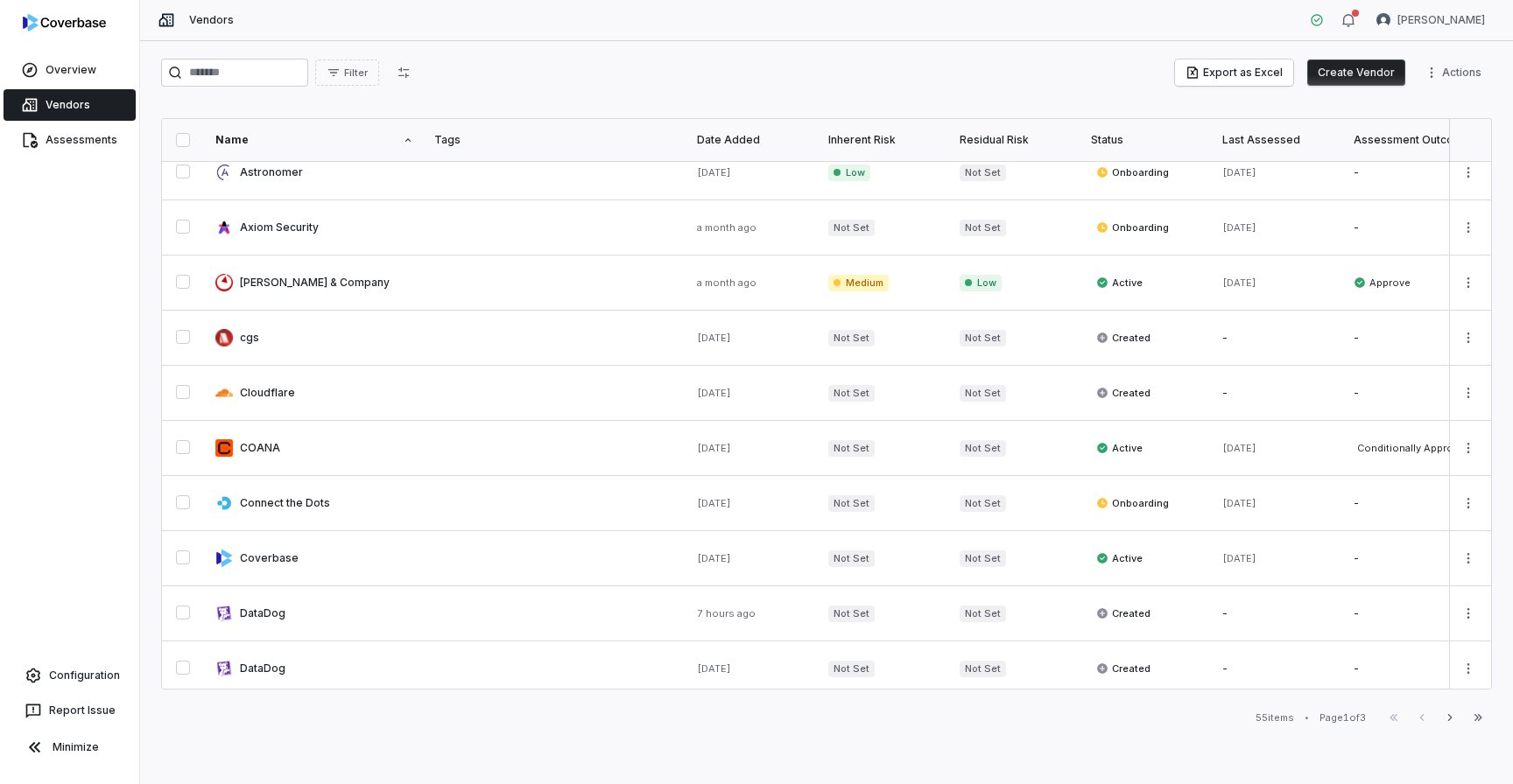
scroll to position [860, 0]
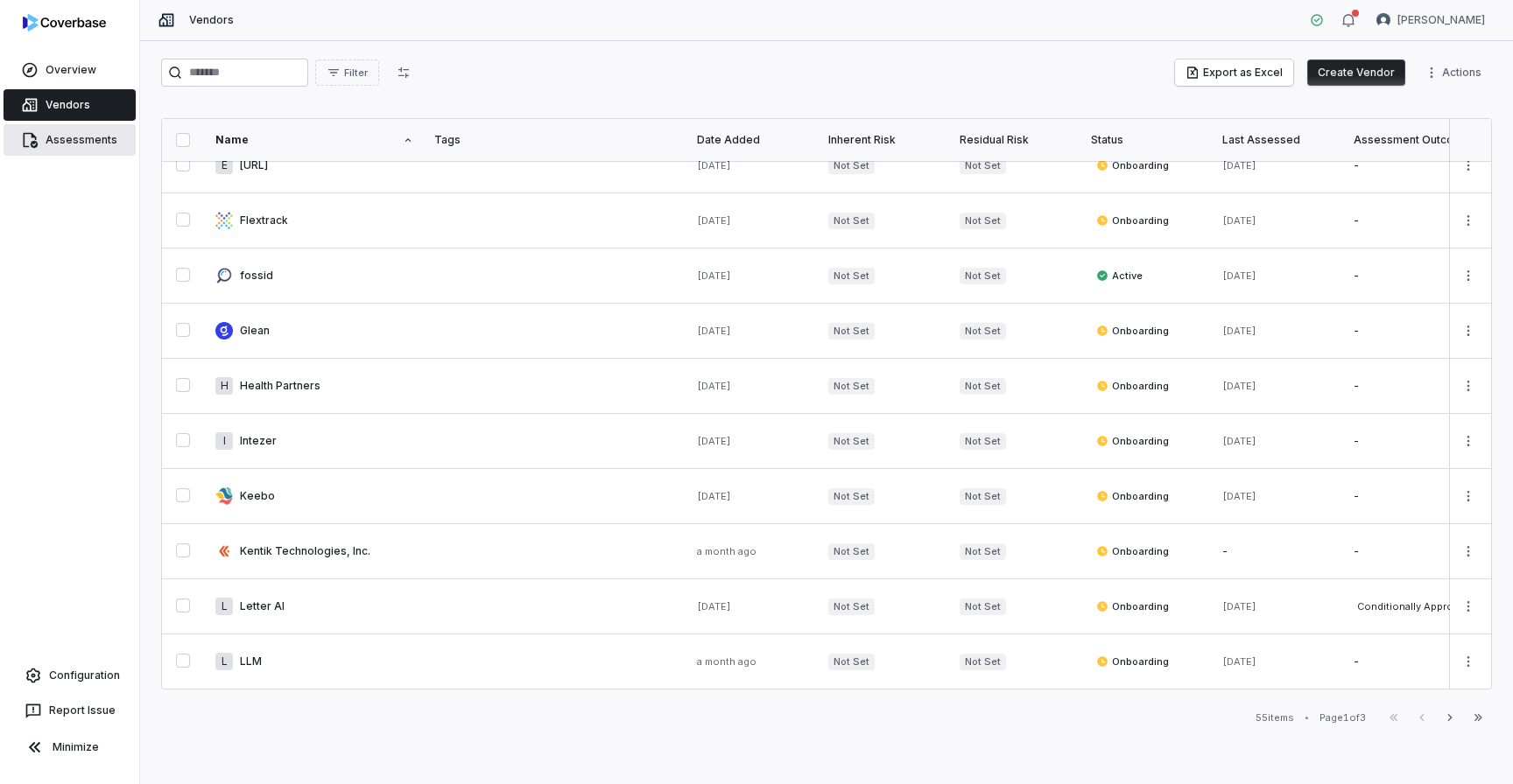
click at [106, 153] on link "Assessments" at bounding box center [69, 140] width 132 height 31
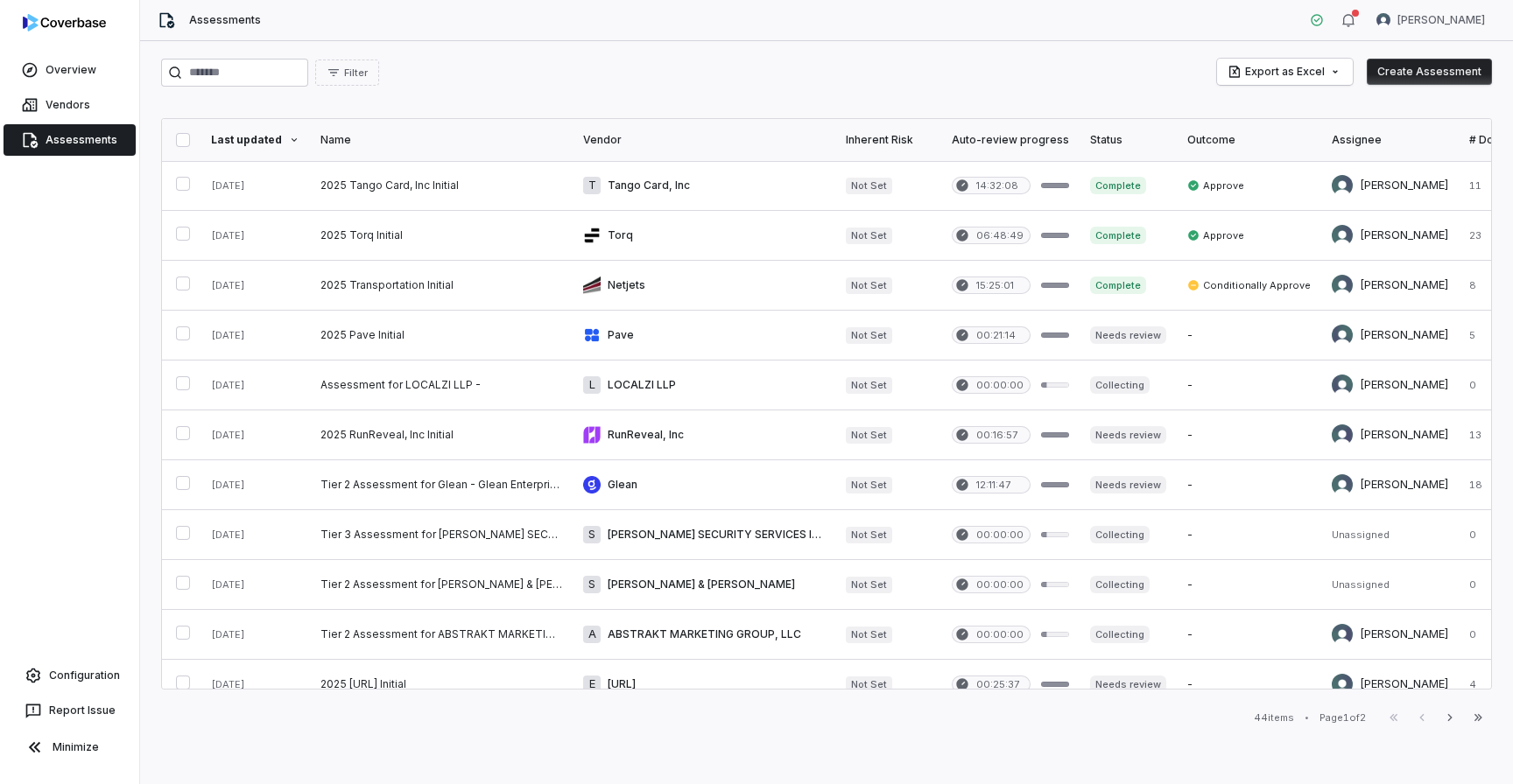
click at [474, 74] on div "Filter Export as Excel Create Assessment" at bounding box center [827, 73] width 1331 height 28
